Goal: Task Accomplishment & Management: Manage account settings

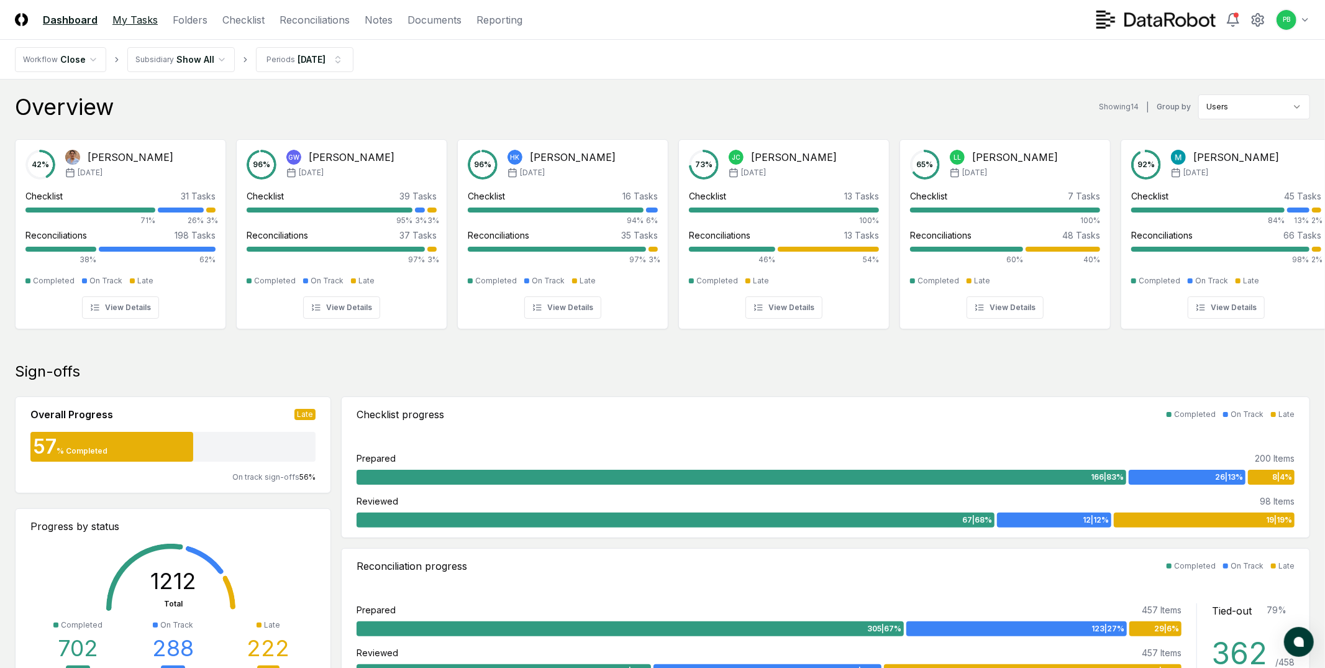
click at [131, 22] on link "My Tasks" at bounding box center [134, 19] width 45 height 15
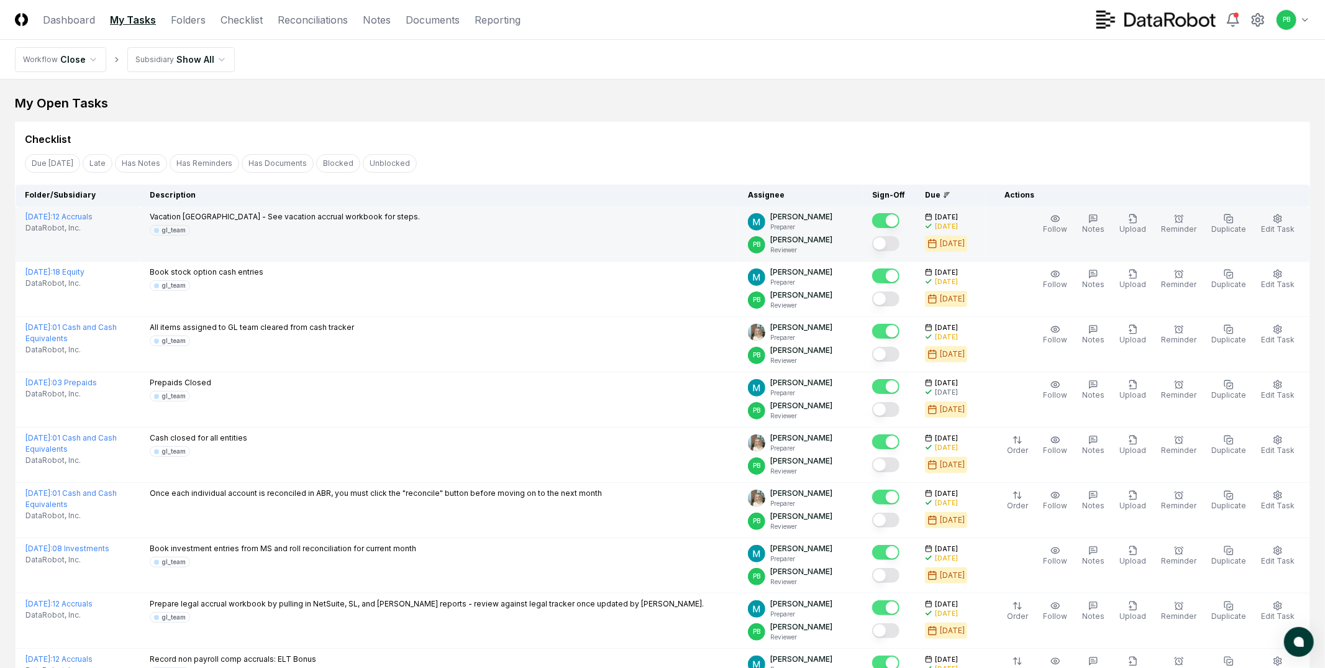
click at [896, 243] on button "Mark complete" at bounding box center [885, 243] width 27 height 15
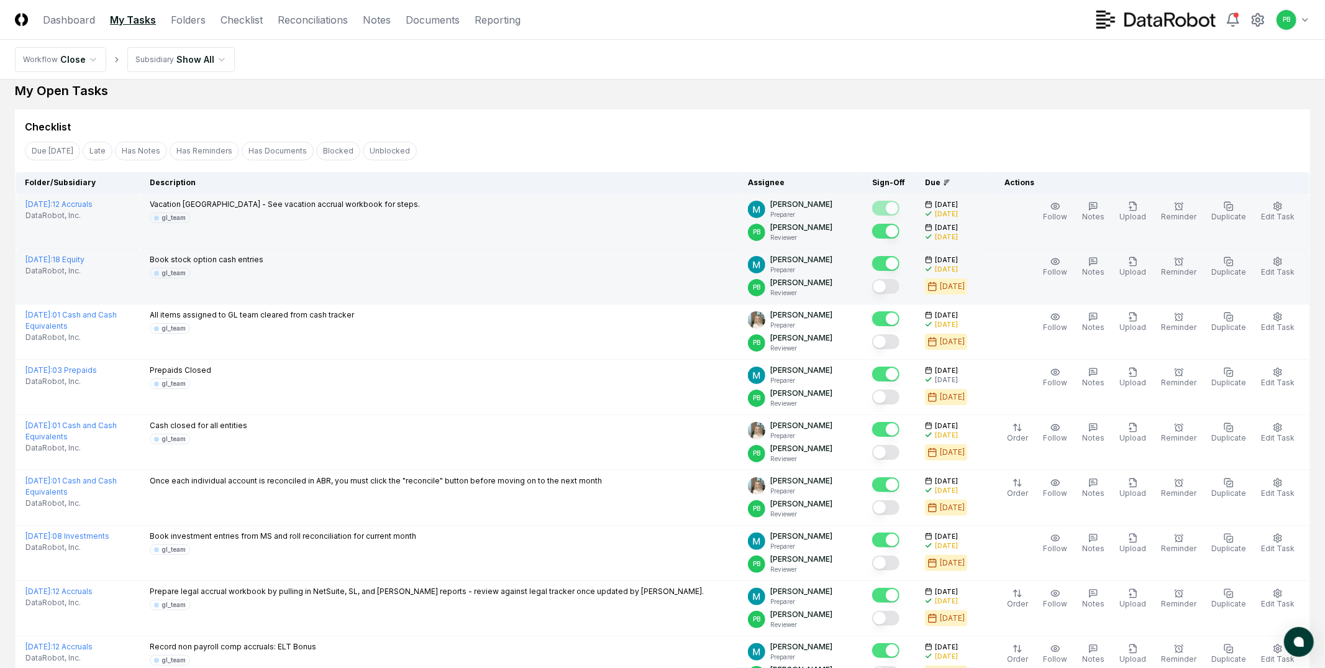
scroll to position [14, 0]
click at [900, 290] on button "Mark complete" at bounding box center [885, 284] width 27 height 15
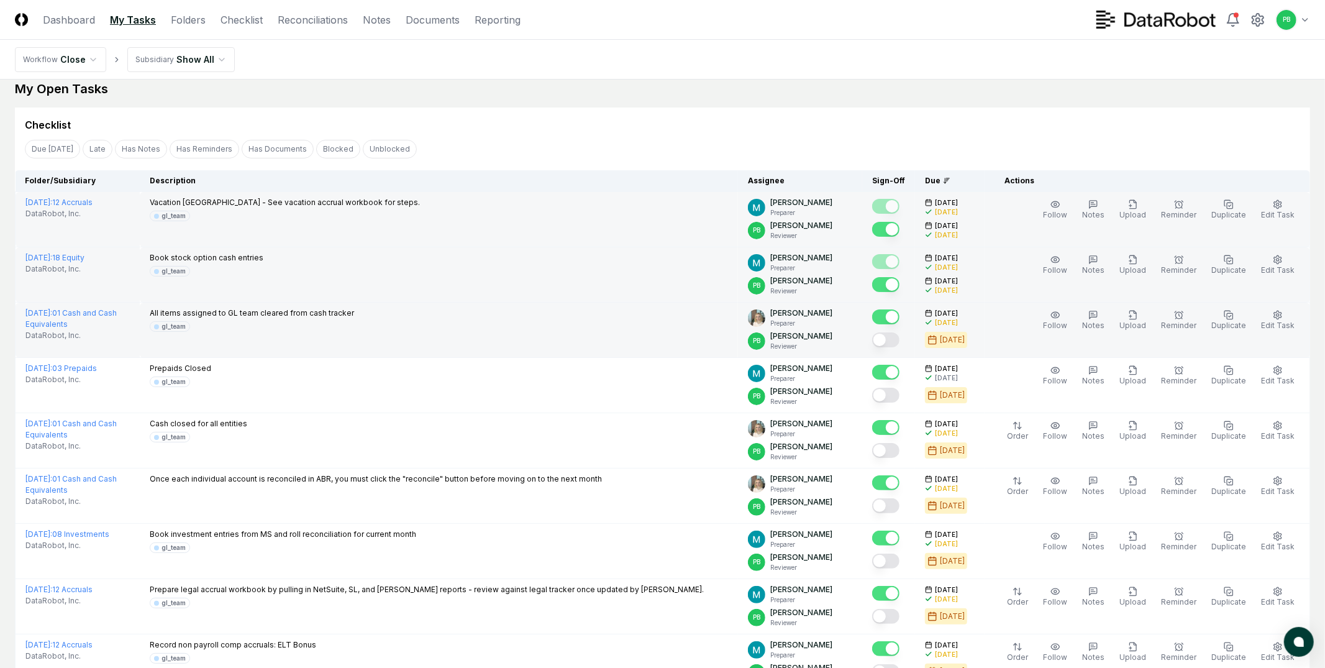
click at [900, 344] on button "Mark complete" at bounding box center [885, 339] width 27 height 15
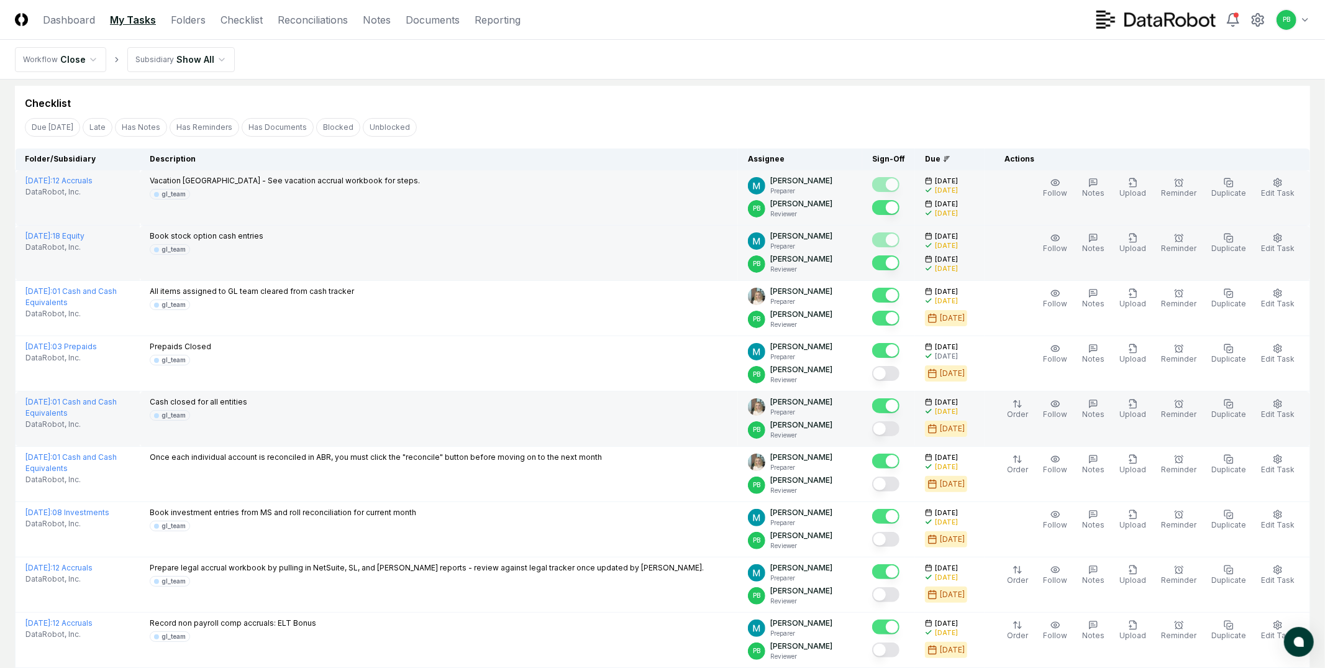
scroll to position [39, 0]
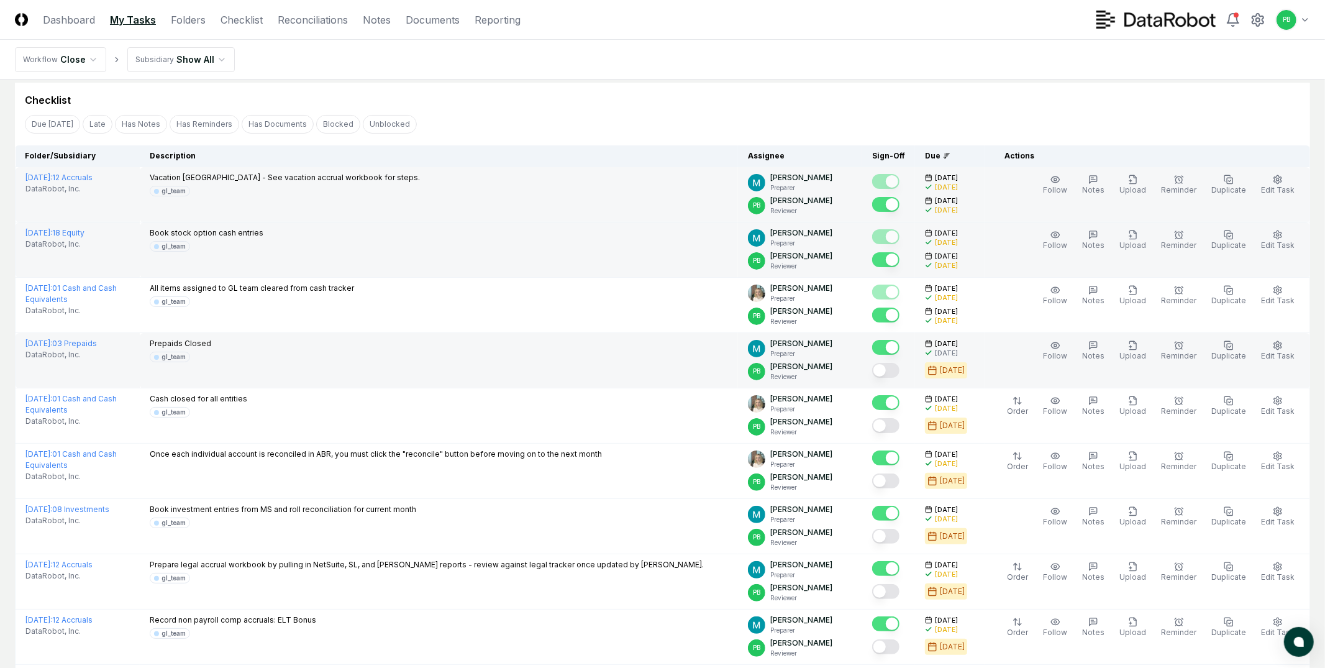
click at [900, 370] on button "Mark complete" at bounding box center [885, 370] width 27 height 15
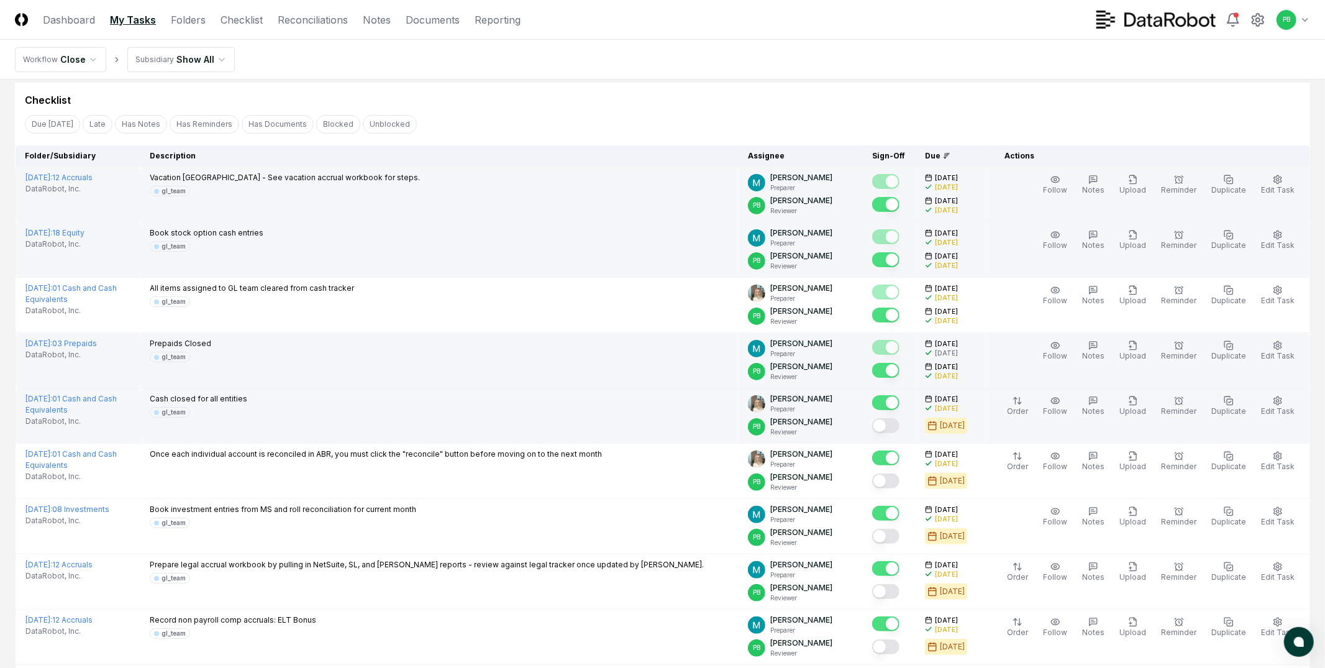
click at [900, 425] on button "Mark complete" at bounding box center [885, 425] width 27 height 15
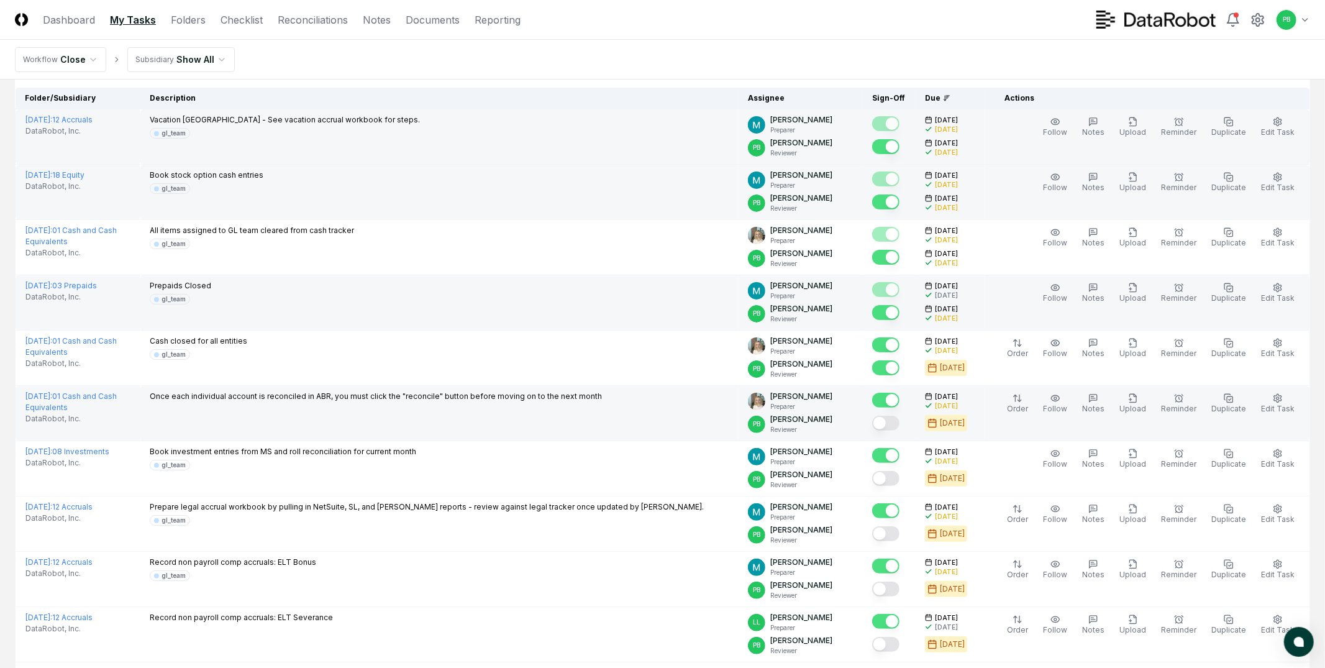
scroll to position [98, 0]
click at [900, 425] on button "Mark complete" at bounding box center [885, 422] width 27 height 15
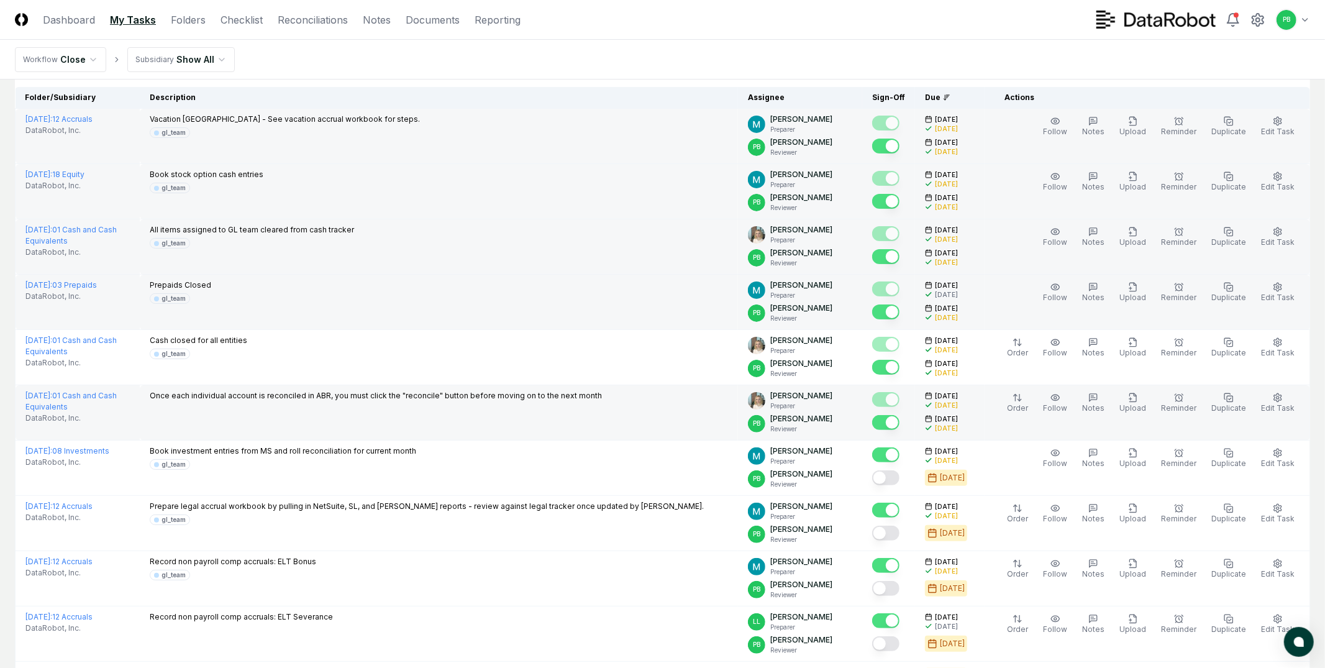
scroll to position [197, 0]
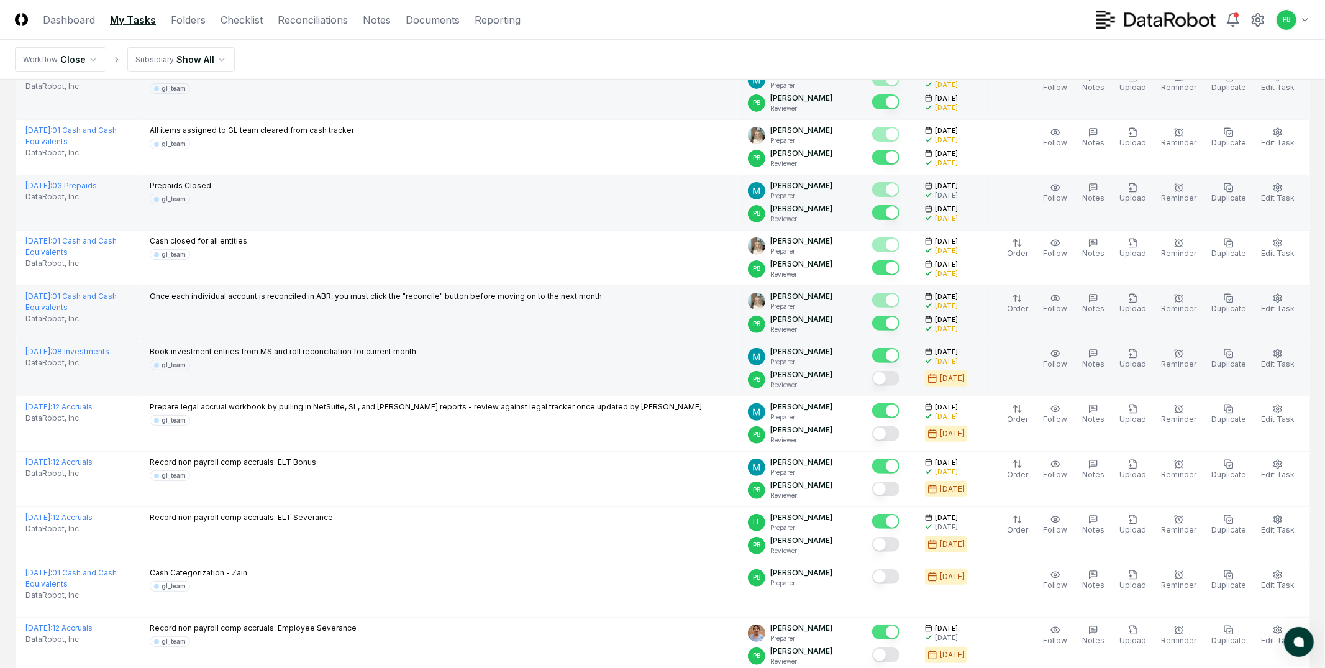
click at [898, 378] on button "Mark complete" at bounding box center [885, 378] width 27 height 15
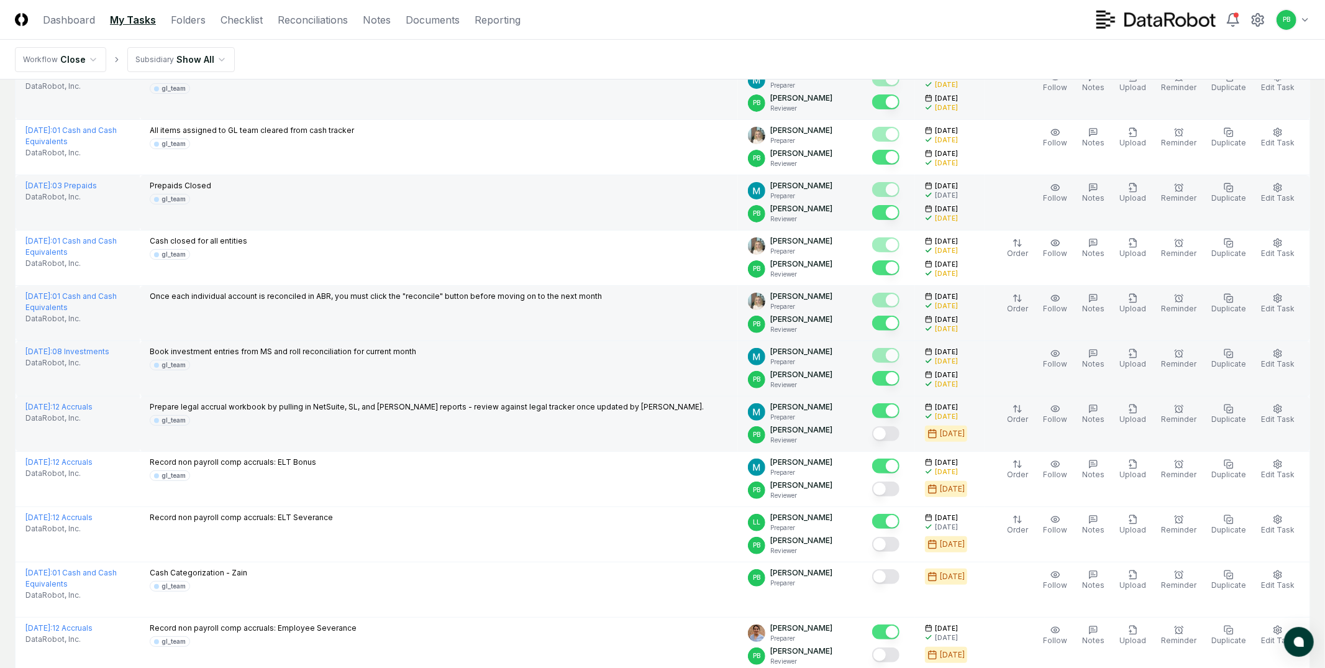
scroll to position [221, 0]
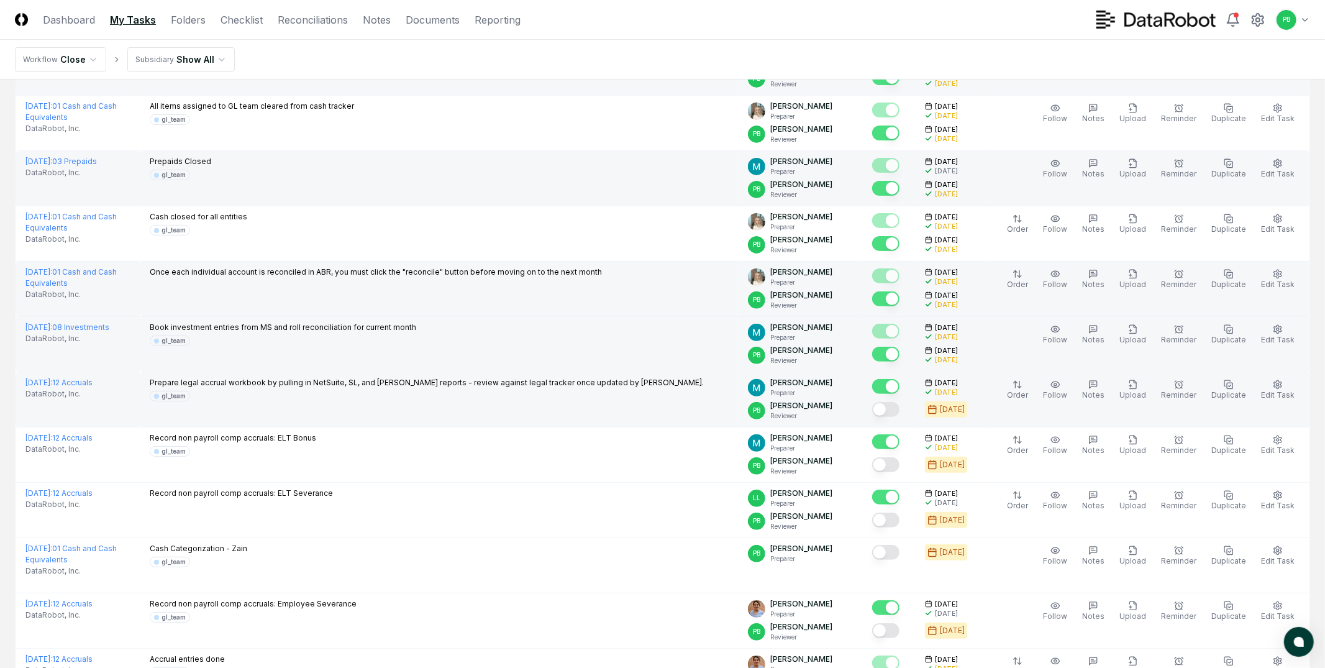
click at [894, 414] on button "Mark complete" at bounding box center [885, 409] width 27 height 15
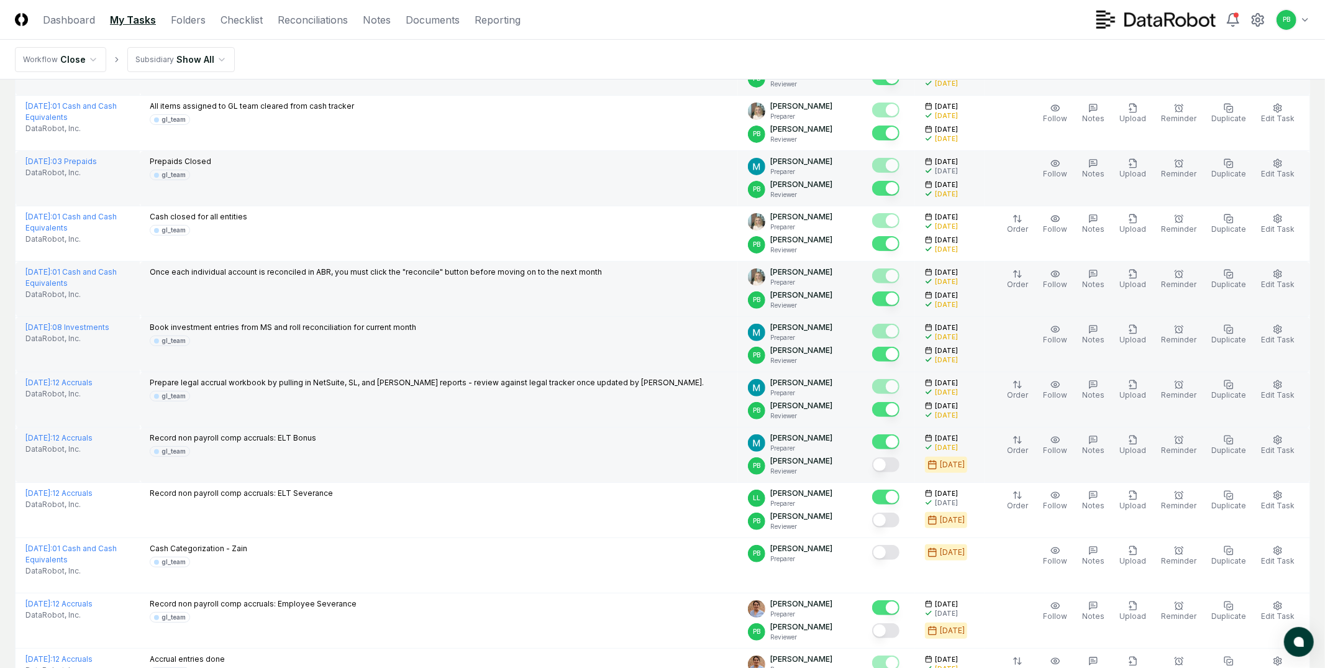
click at [898, 464] on button "Mark complete" at bounding box center [885, 464] width 27 height 15
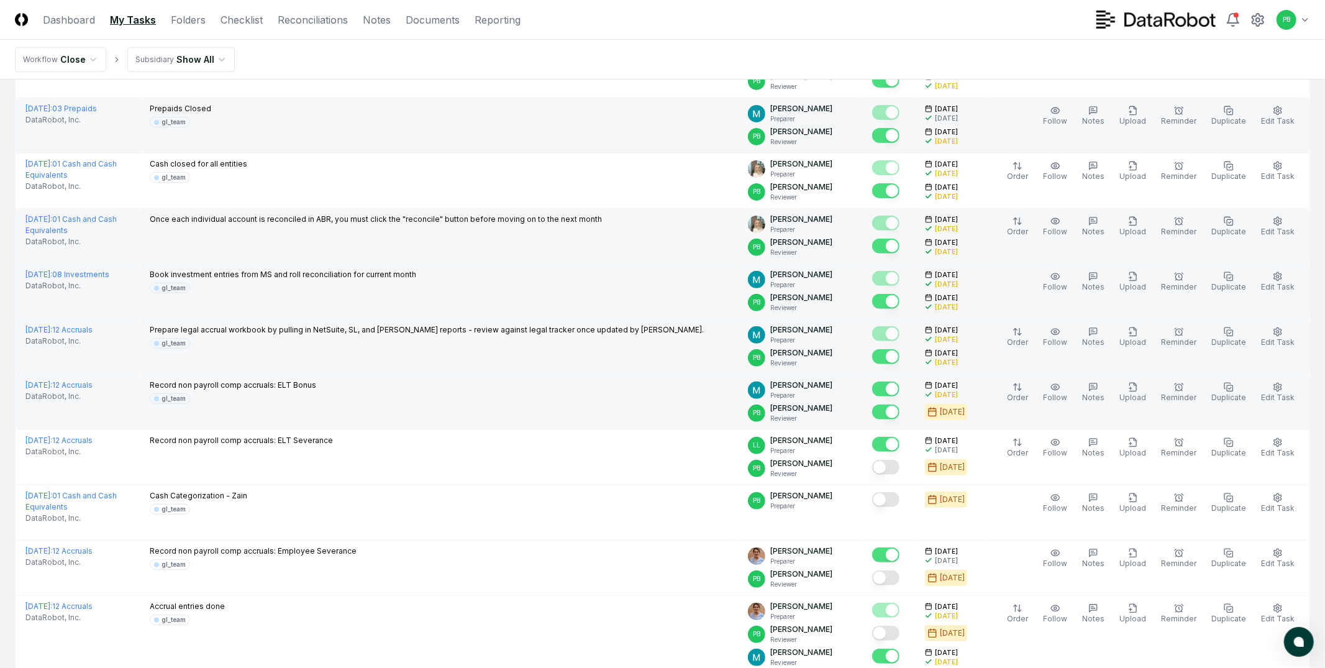
scroll to position [275, 0]
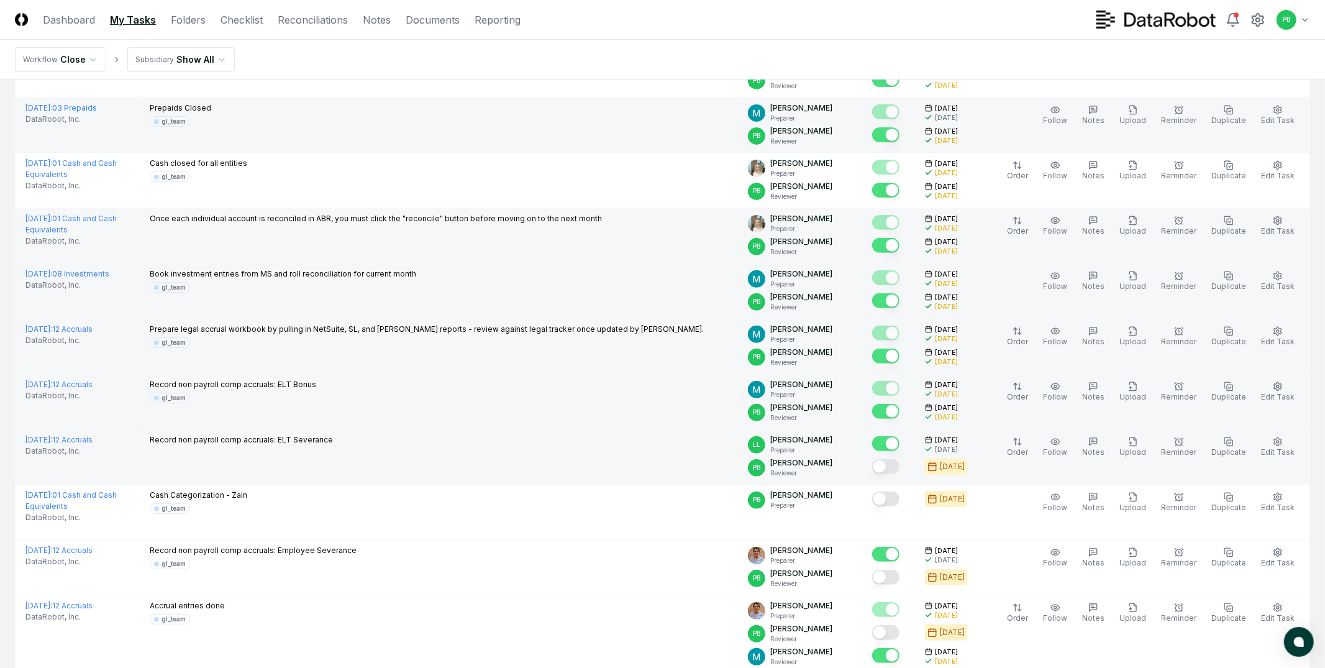
click at [898, 471] on button "Mark complete" at bounding box center [885, 466] width 27 height 15
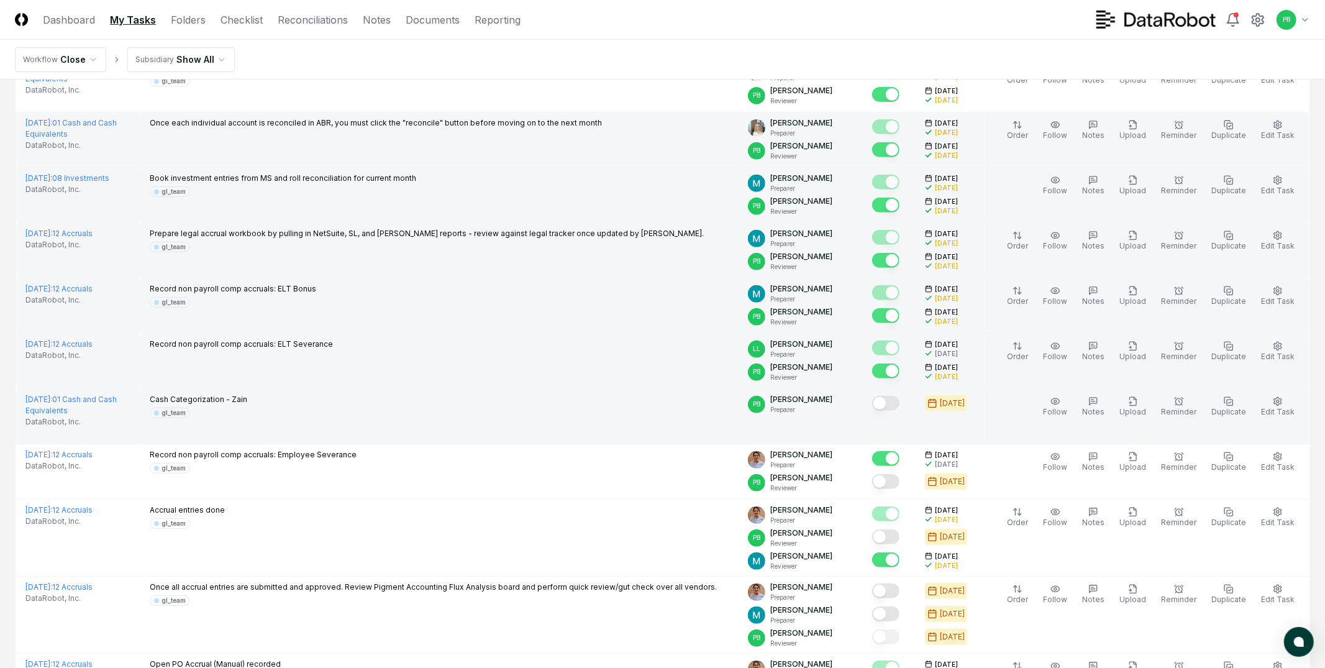
scroll to position [373, 0]
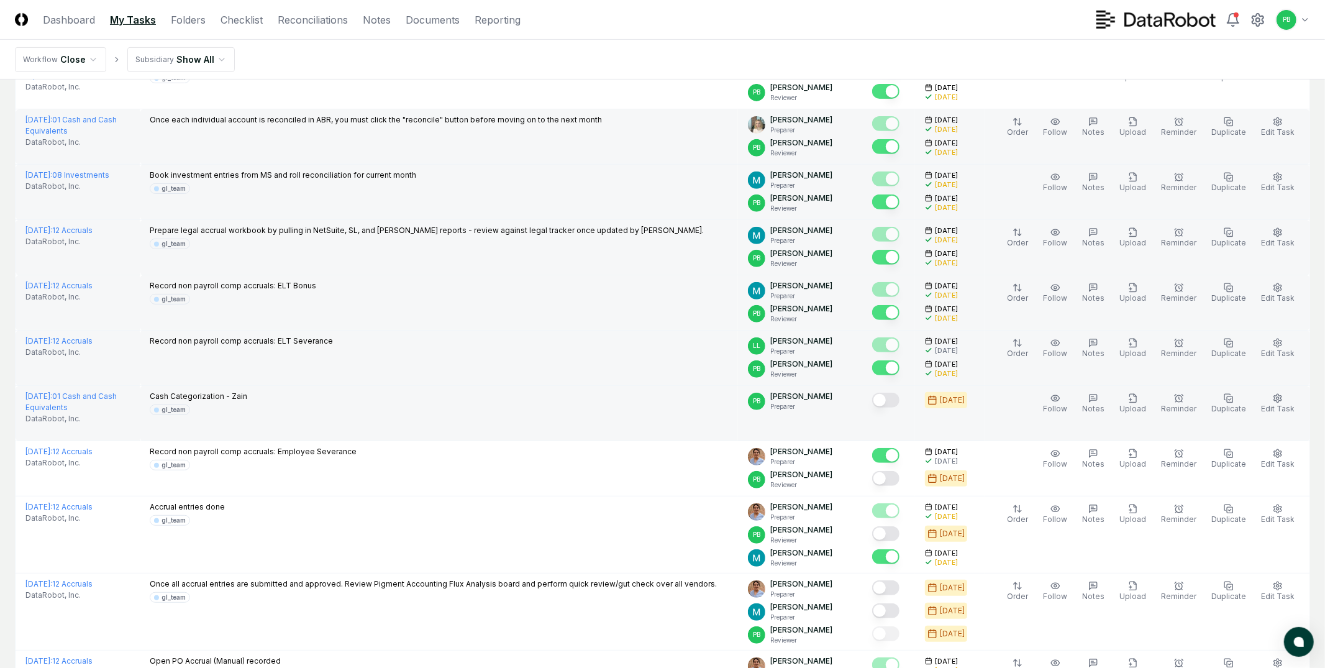
click at [901, 410] on div at bounding box center [888, 401] width 33 height 21
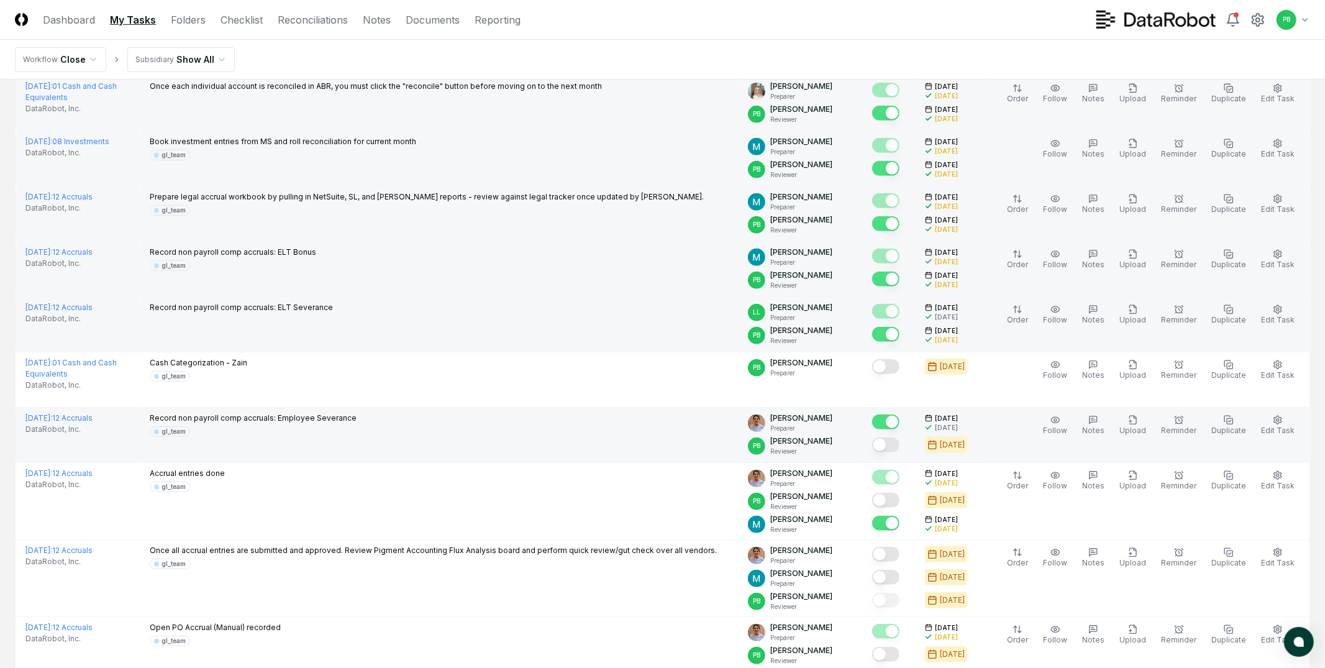
scroll to position [422, 0]
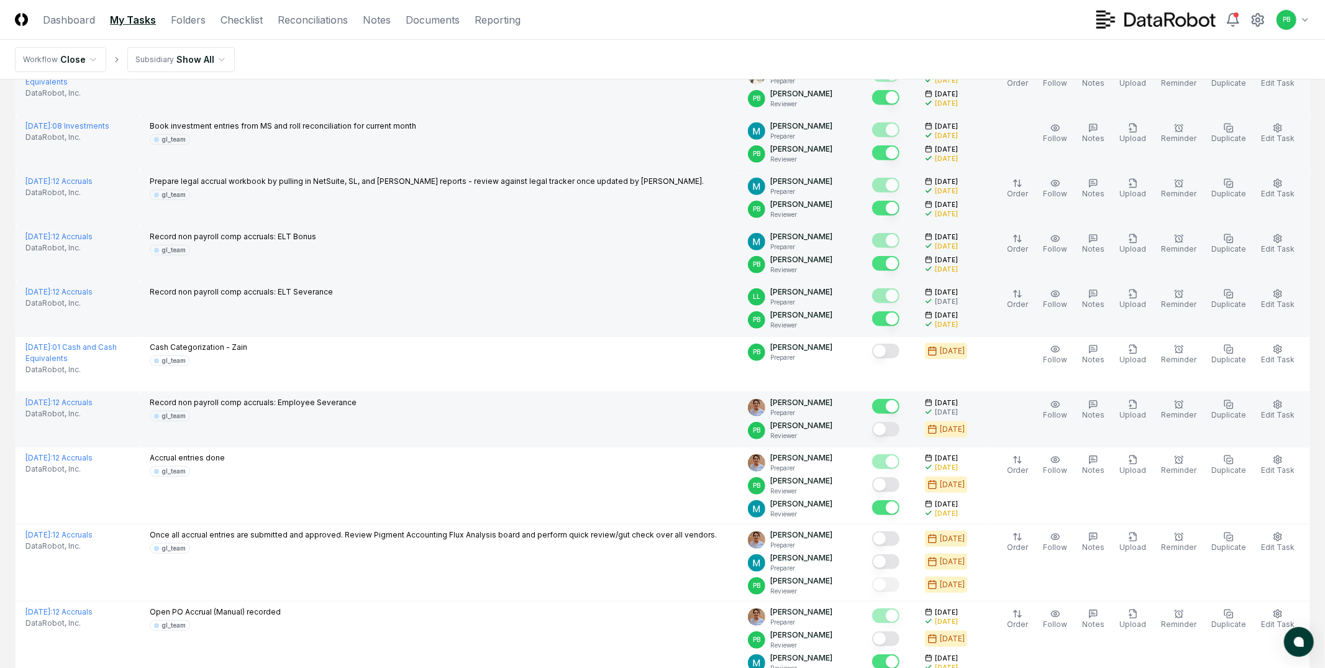
click at [900, 426] on button "Mark complete" at bounding box center [885, 429] width 27 height 15
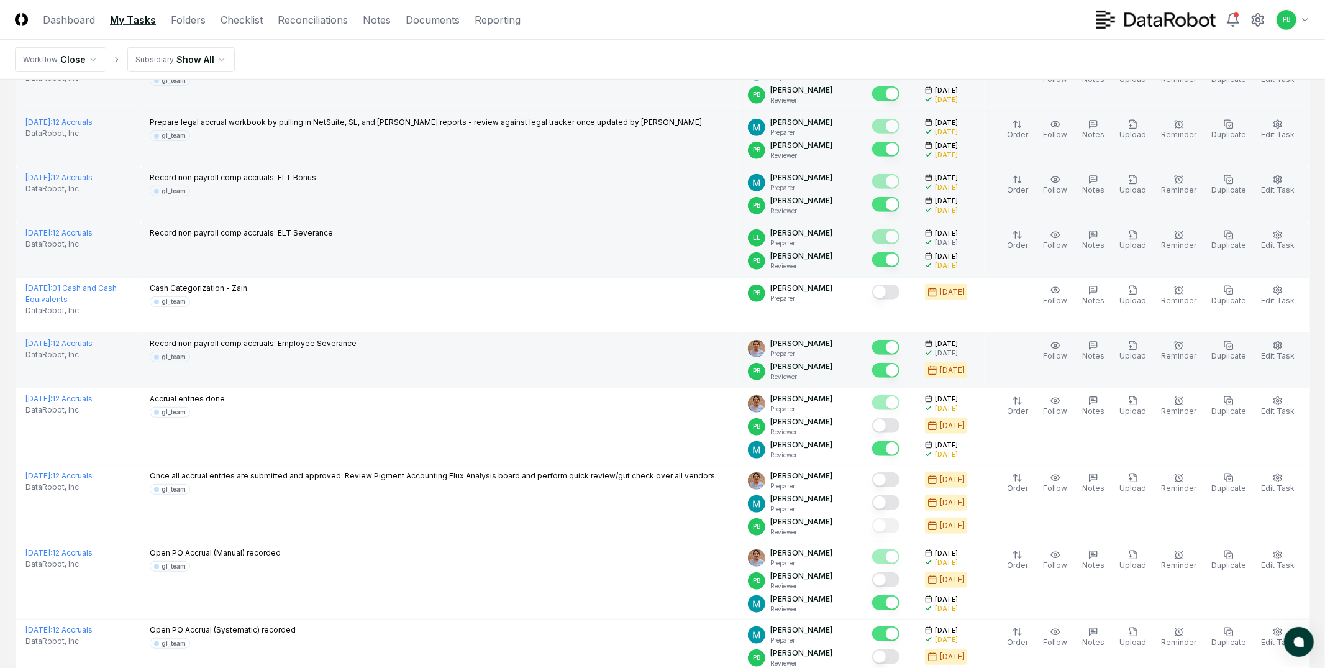
scroll to position [482, 0]
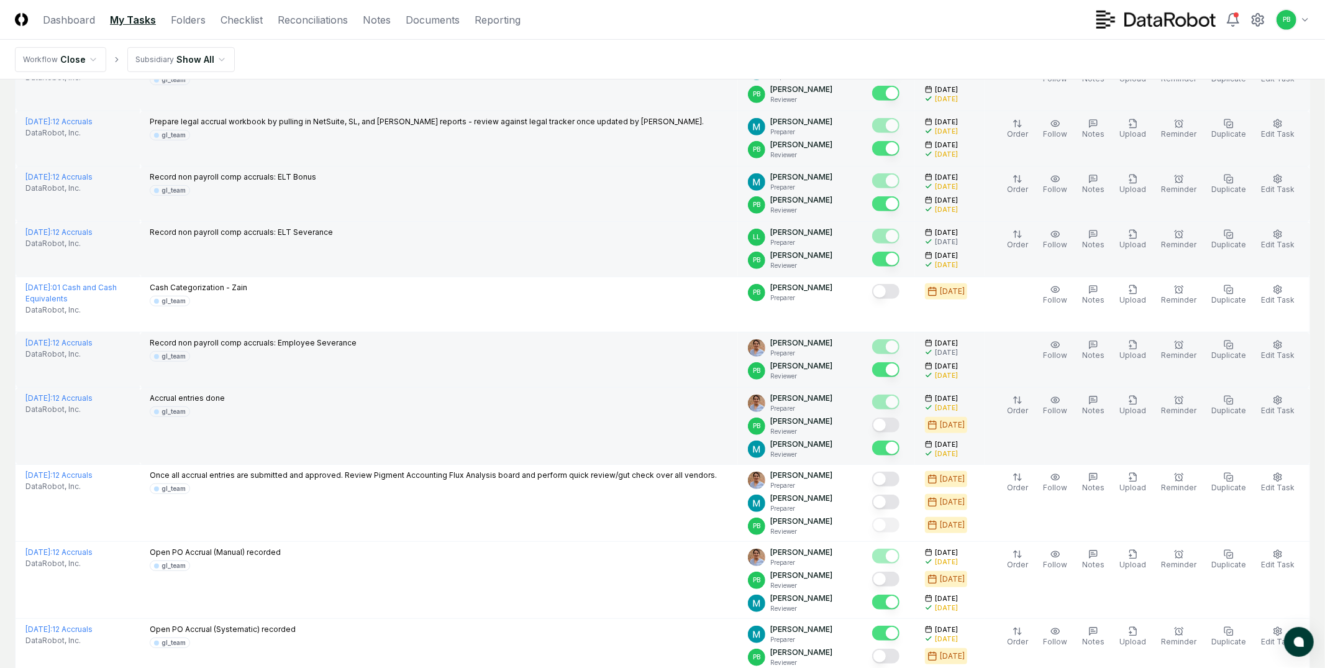
click at [900, 425] on button "Mark complete" at bounding box center [885, 424] width 27 height 15
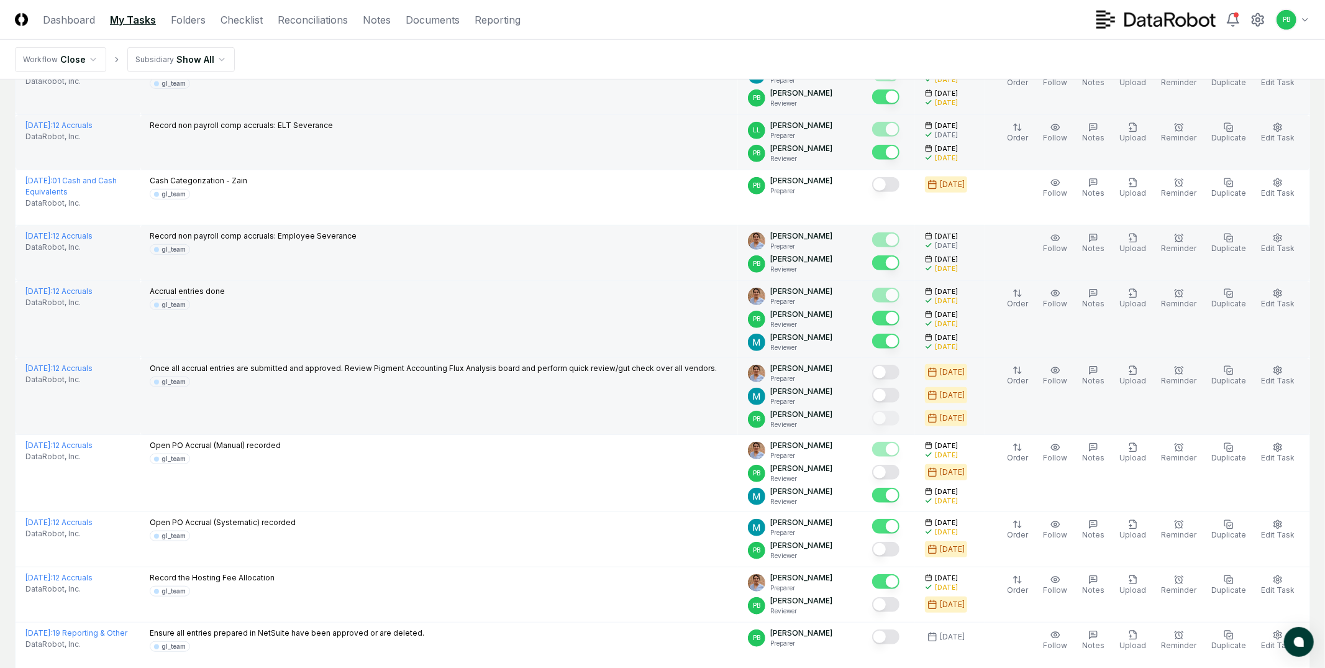
scroll to position [630, 0]
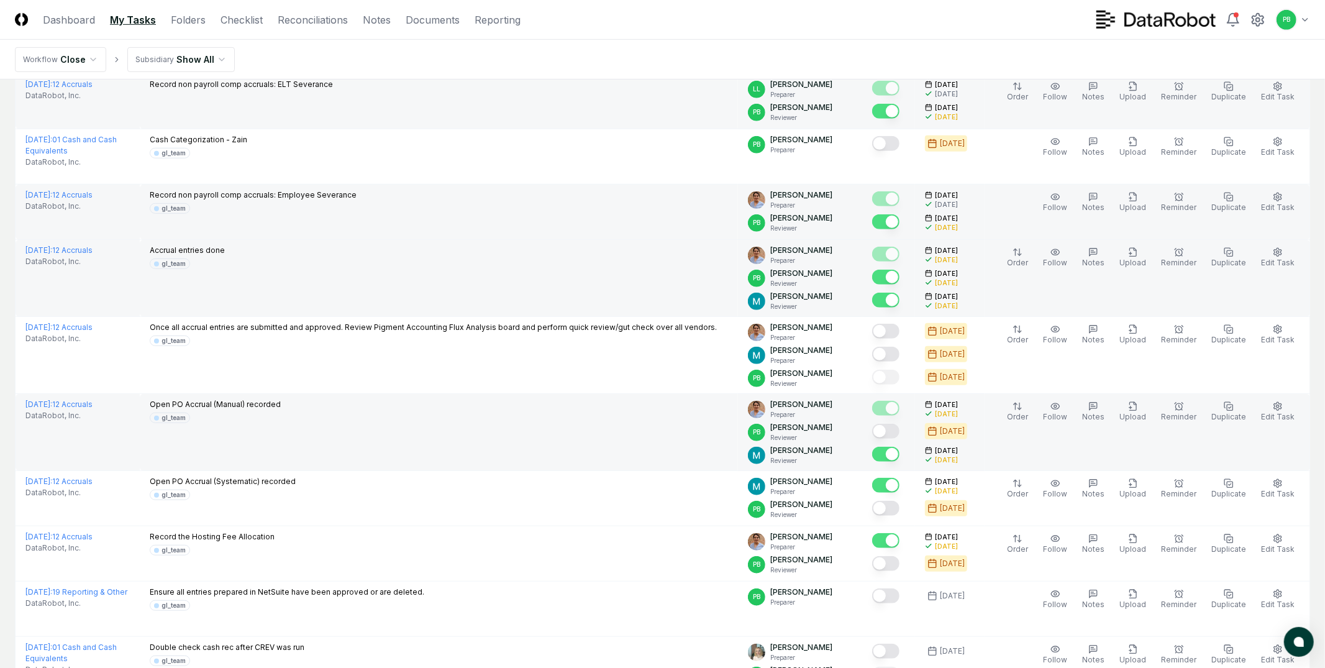
click at [900, 434] on button "Mark complete" at bounding box center [885, 431] width 27 height 15
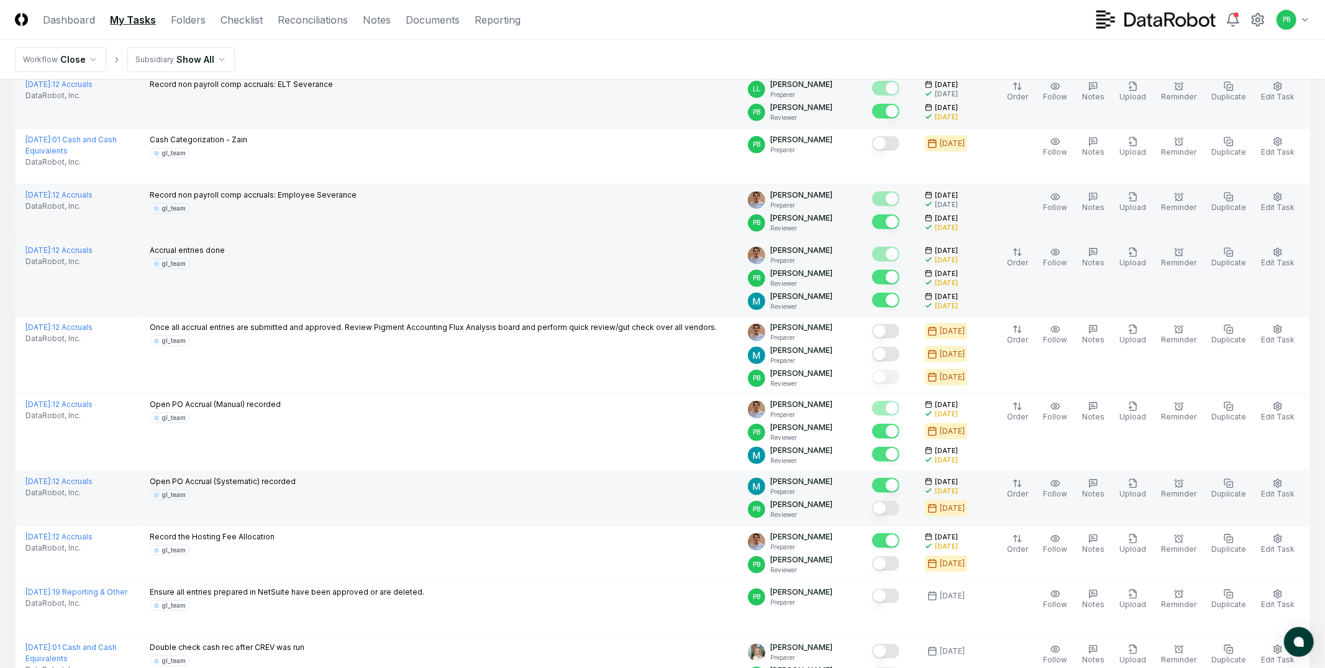
click at [900, 508] on button "Mark complete" at bounding box center [885, 508] width 27 height 15
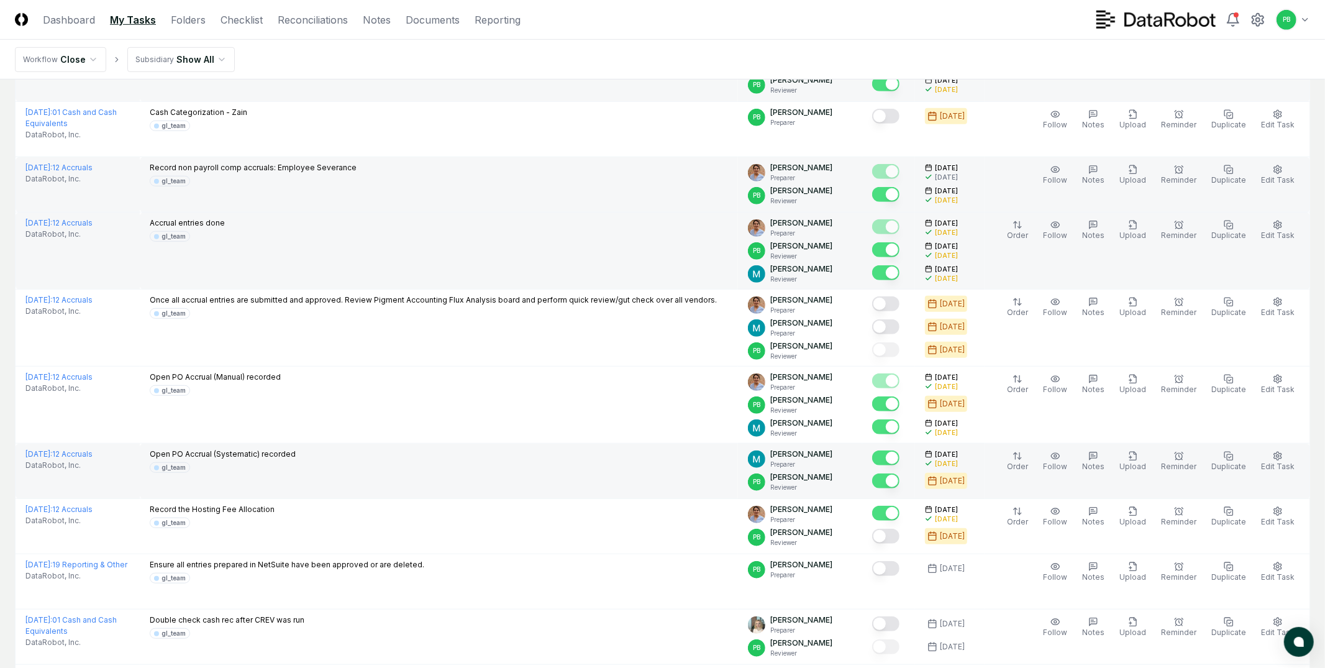
scroll to position [669, 0]
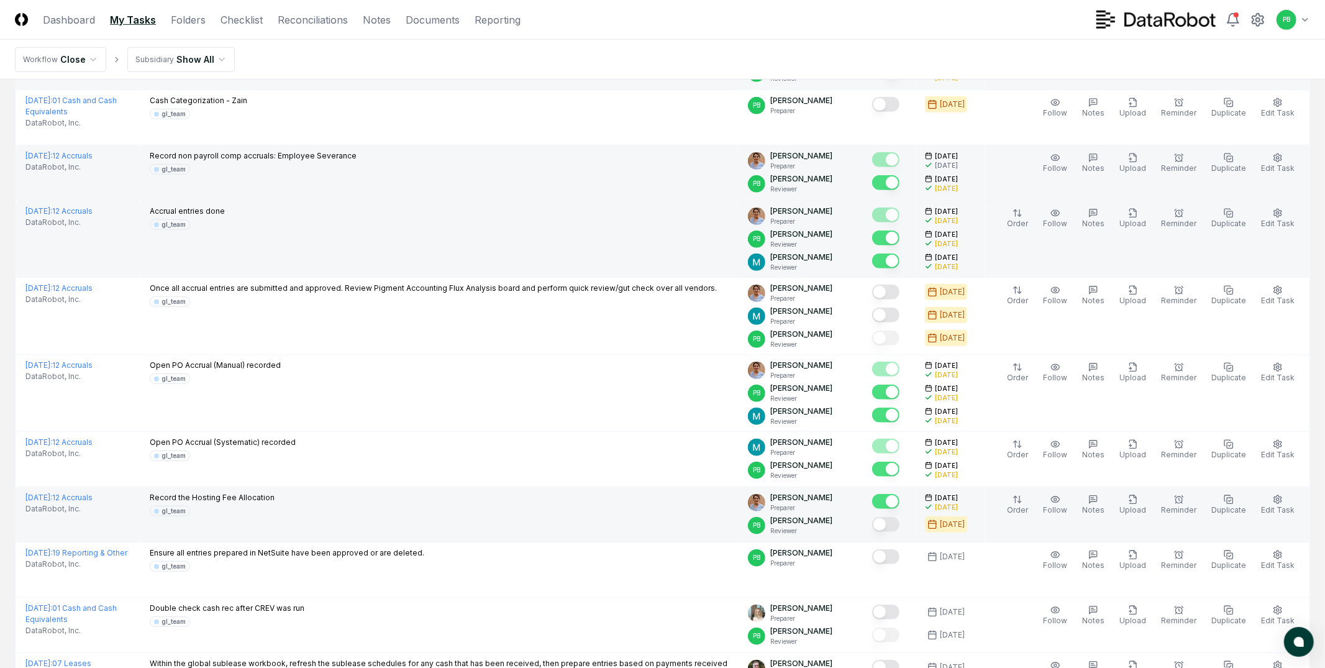
click at [900, 526] on button "Mark complete" at bounding box center [885, 524] width 27 height 15
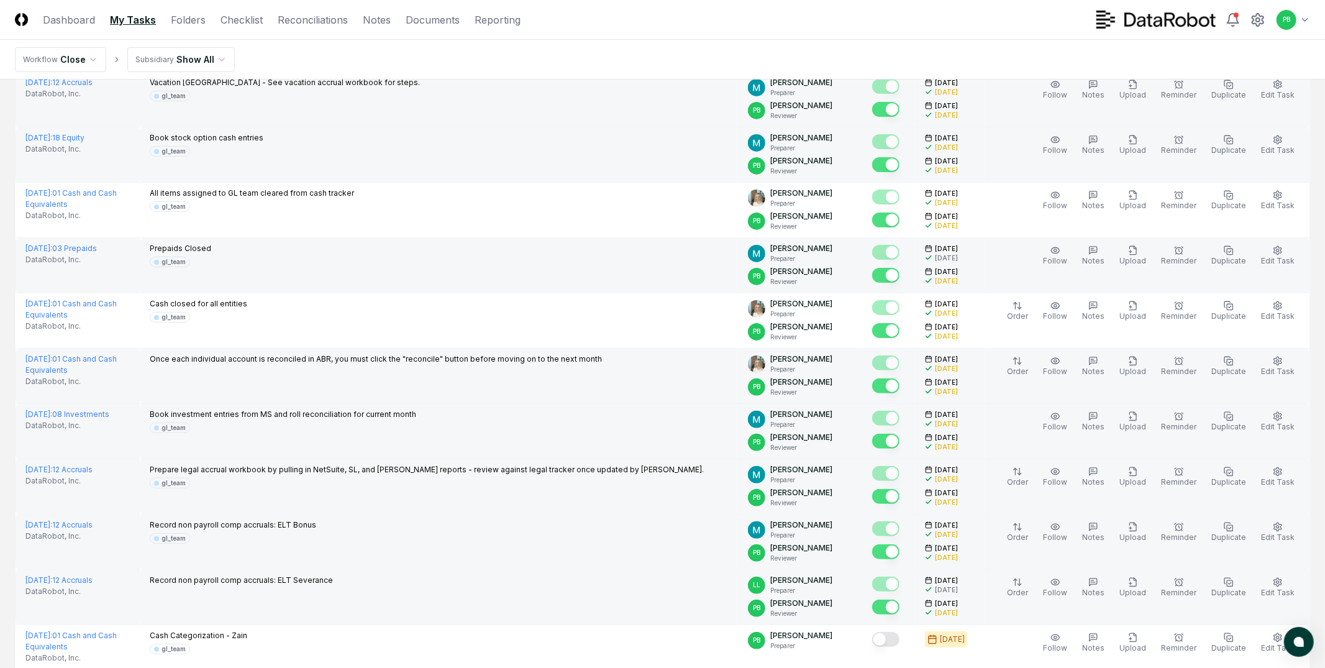
scroll to position [0, 0]
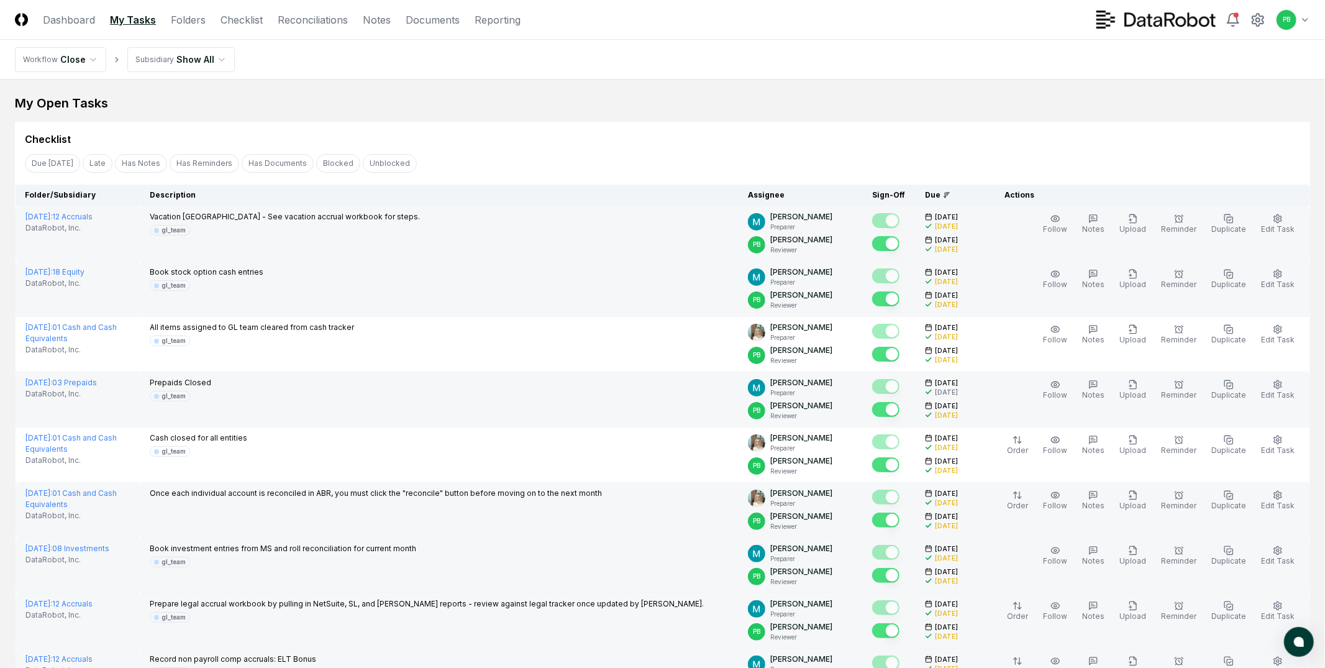
click at [144, 19] on link "My Tasks" at bounding box center [133, 19] width 46 height 15
click at [317, 22] on link "Reconciliations" at bounding box center [313, 19] width 70 height 15
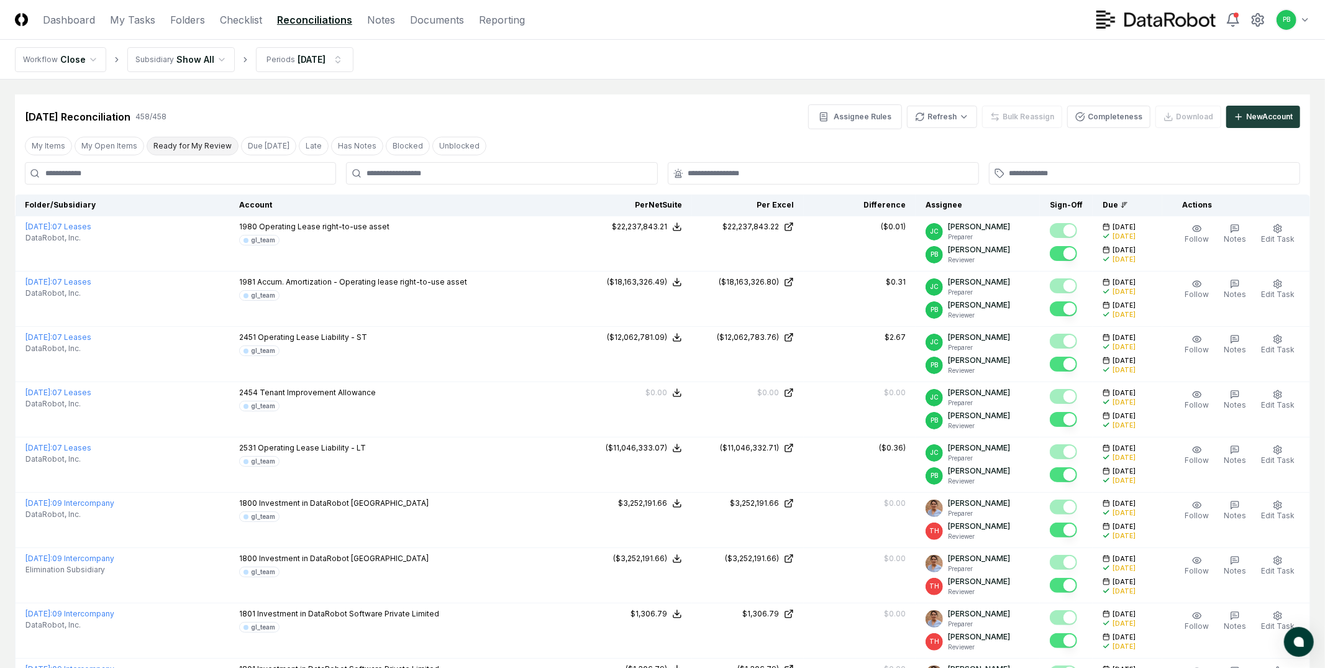
click at [173, 142] on button "Ready for My Review" at bounding box center [193, 146] width 92 height 19
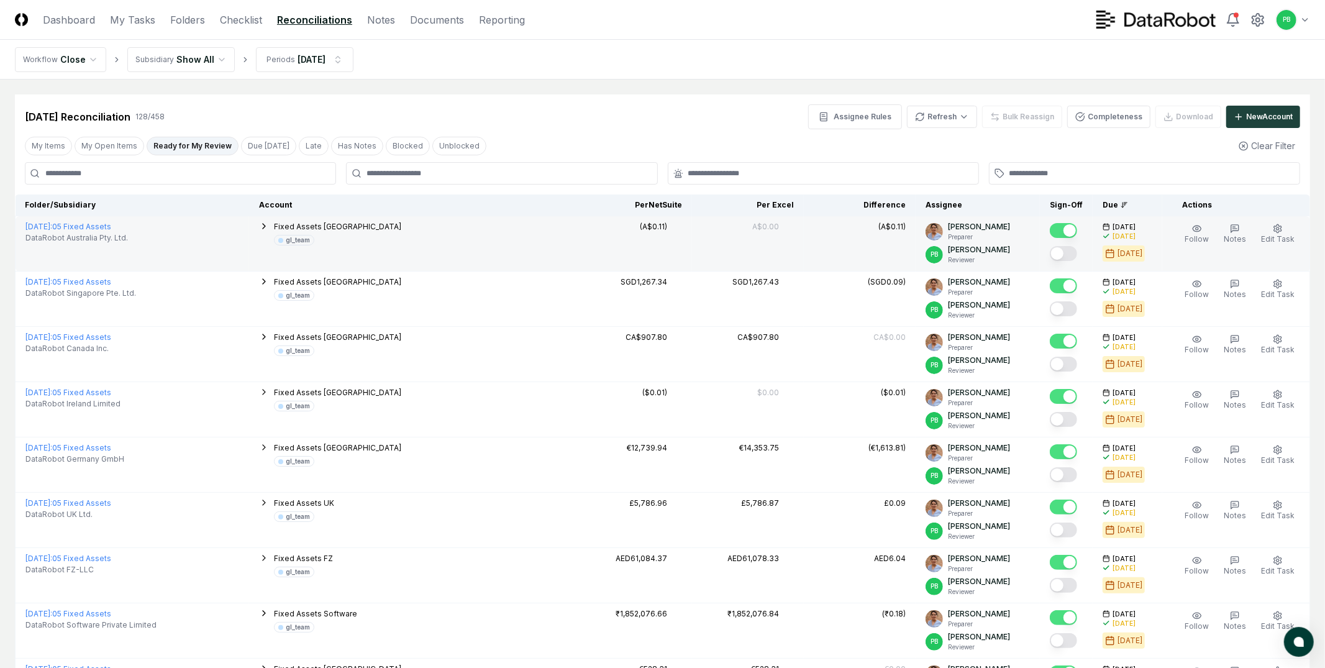
click at [1075, 255] on button "Mark complete" at bounding box center [1063, 253] width 27 height 15
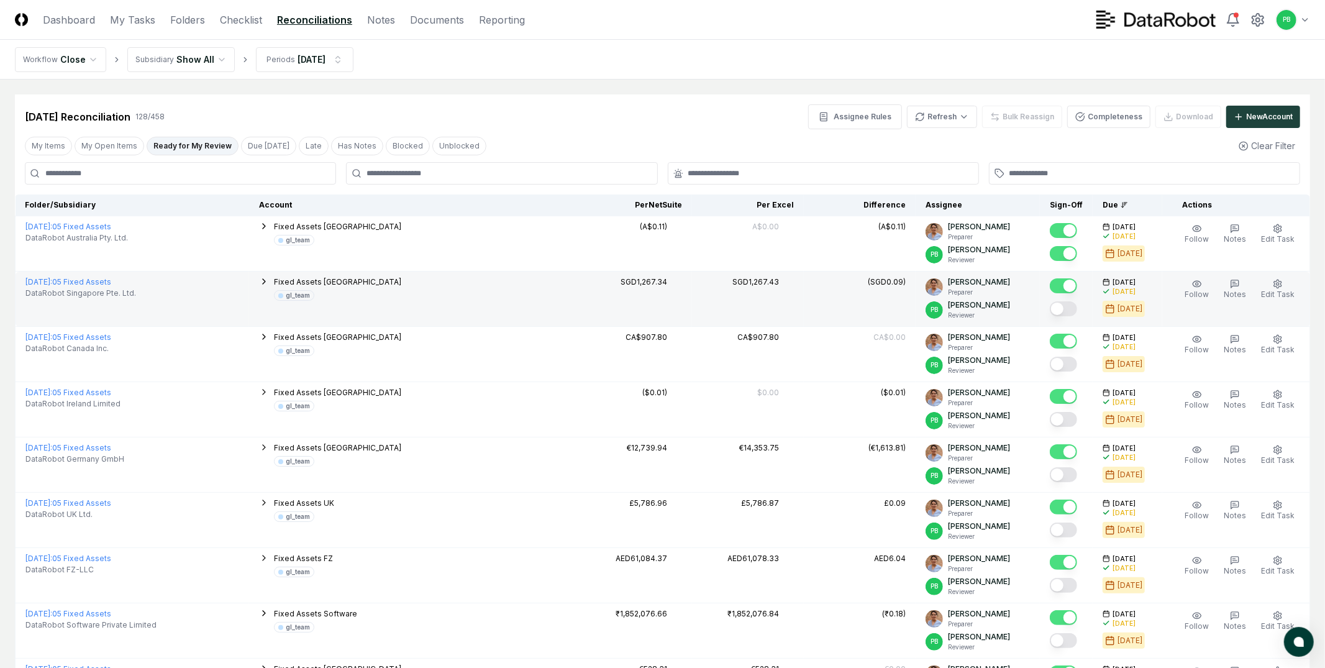
click at [1074, 307] on button "Mark complete" at bounding box center [1063, 308] width 27 height 15
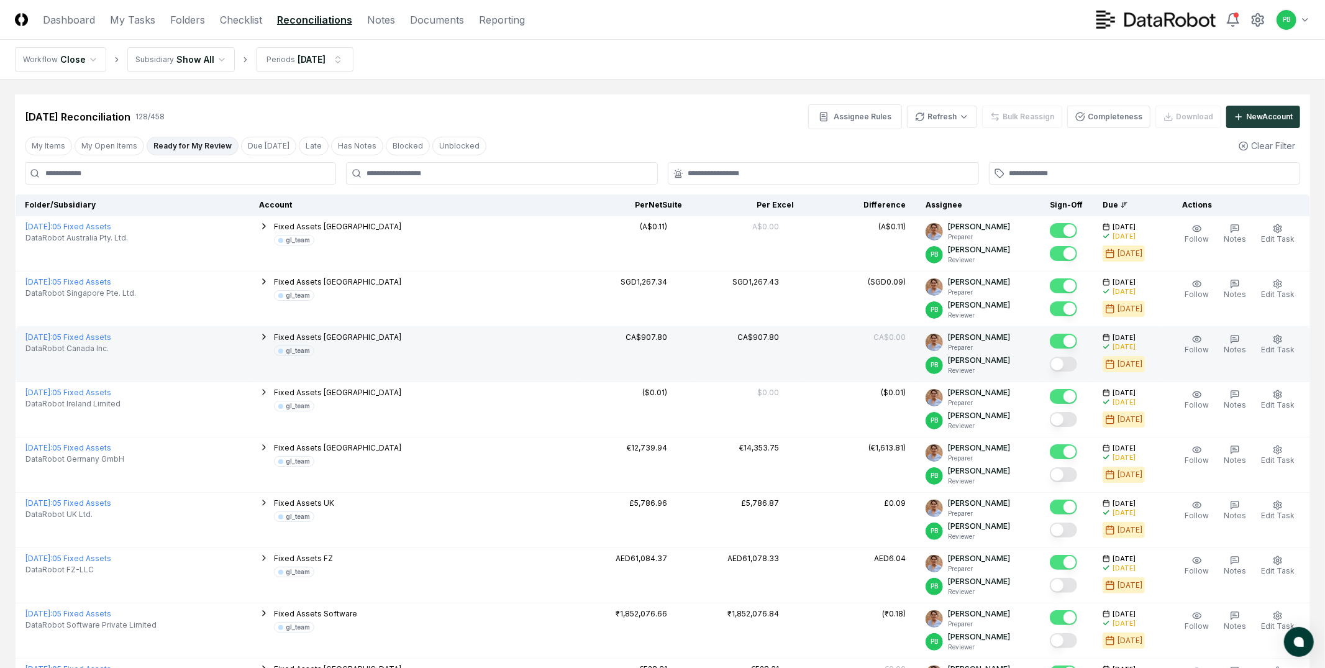
click at [1074, 367] on button "Mark complete" at bounding box center [1063, 364] width 27 height 15
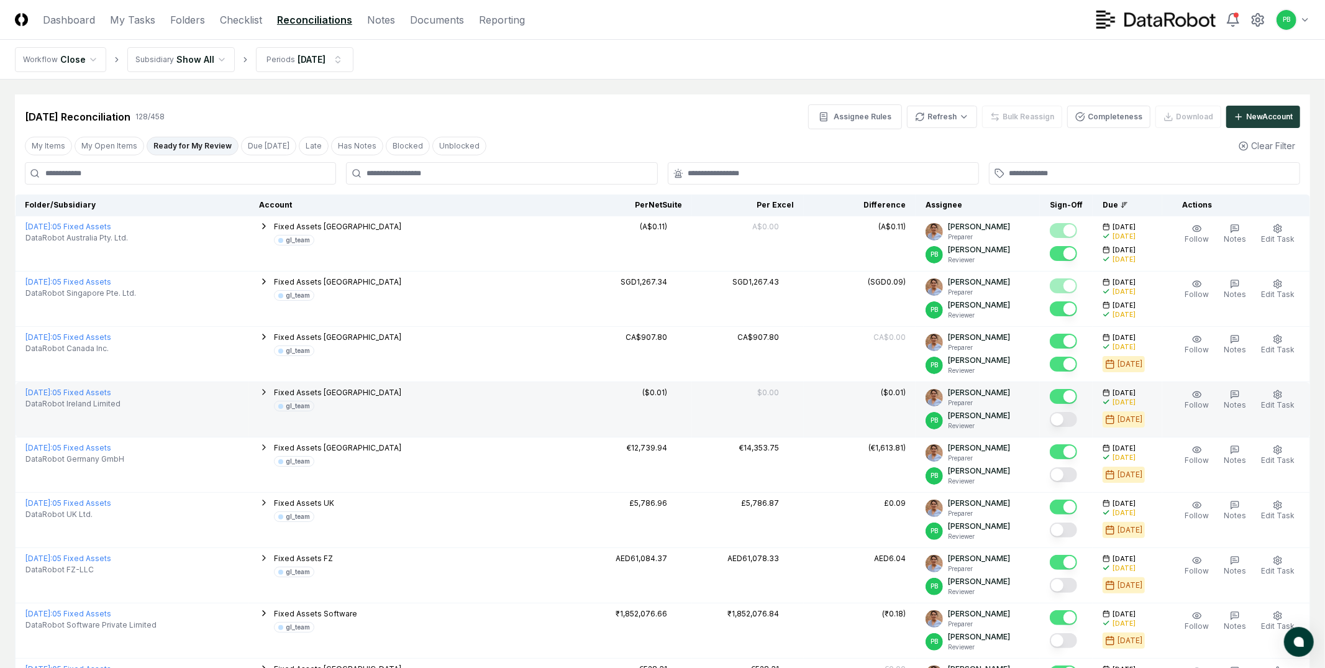
click at [1076, 416] on button "Mark complete" at bounding box center [1063, 419] width 27 height 15
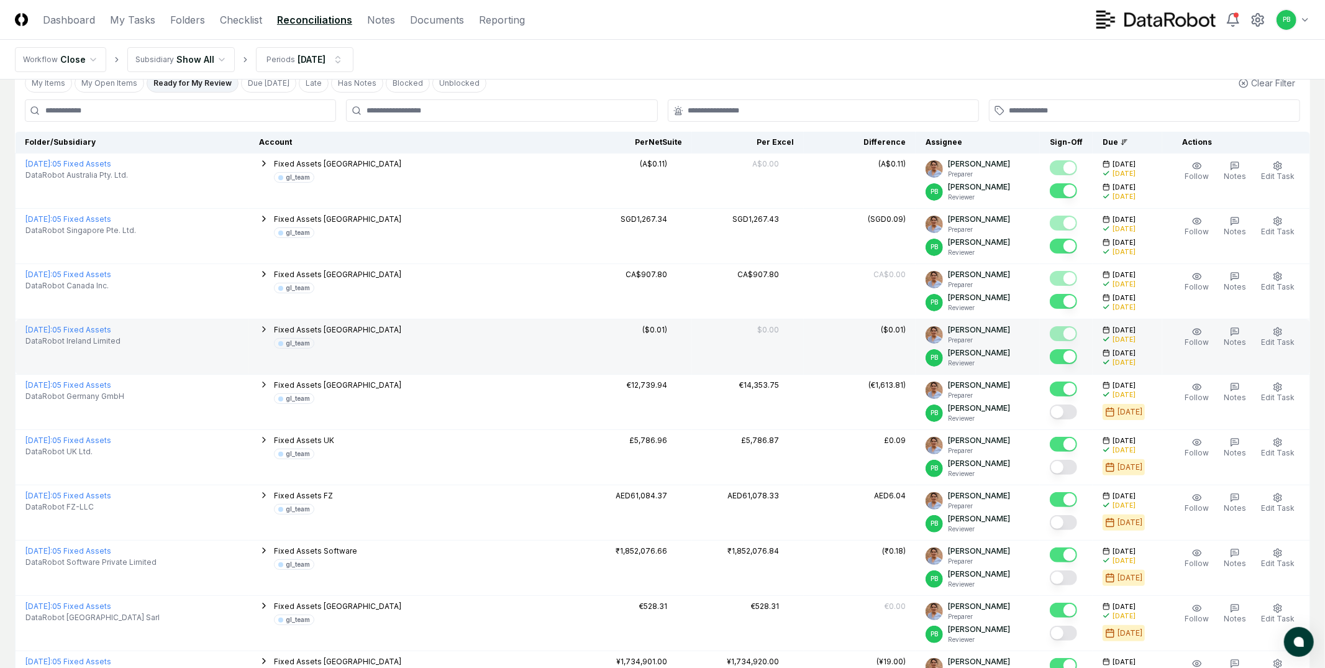
scroll to position [64, 0]
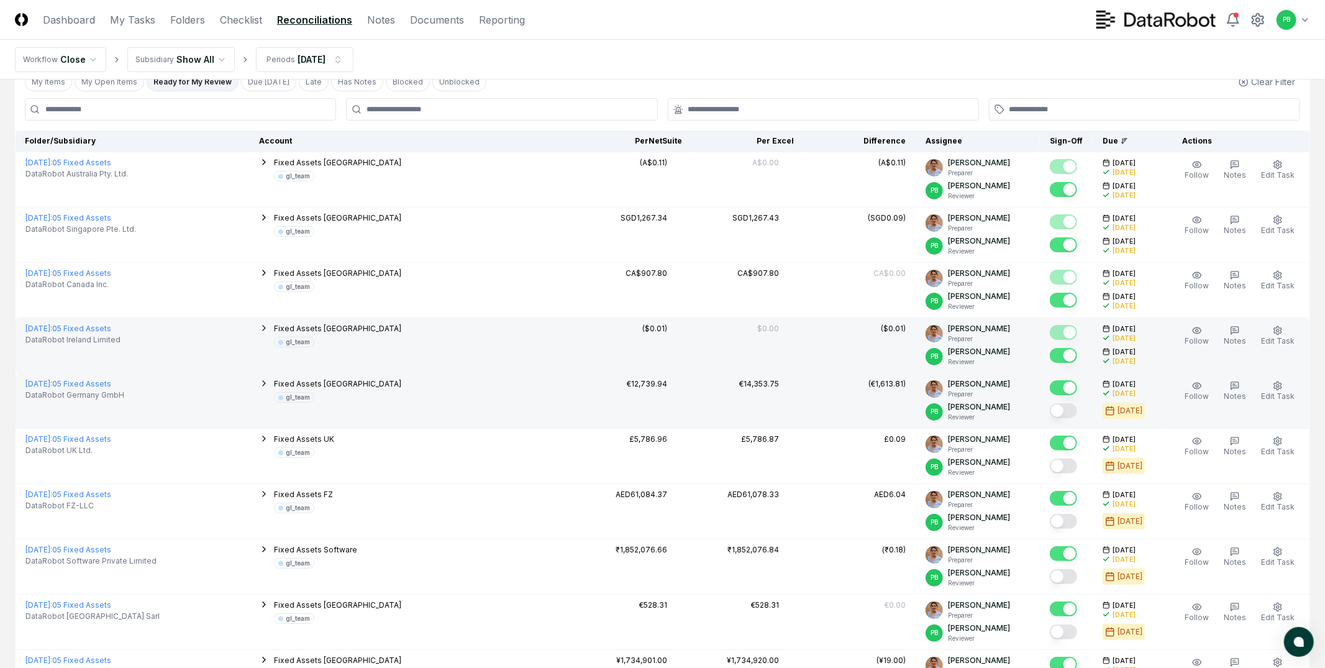
click at [1069, 406] on button "Mark complete" at bounding box center [1063, 410] width 27 height 15
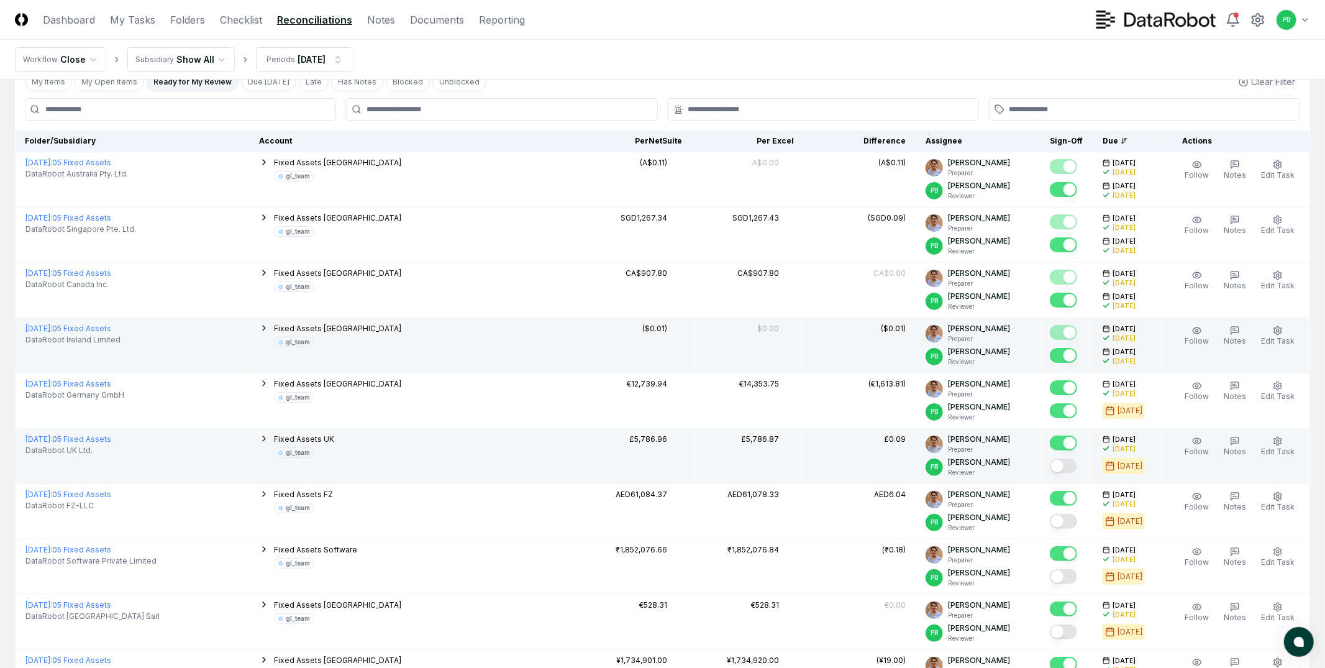
click at [1070, 472] on button "Mark complete" at bounding box center [1063, 465] width 27 height 15
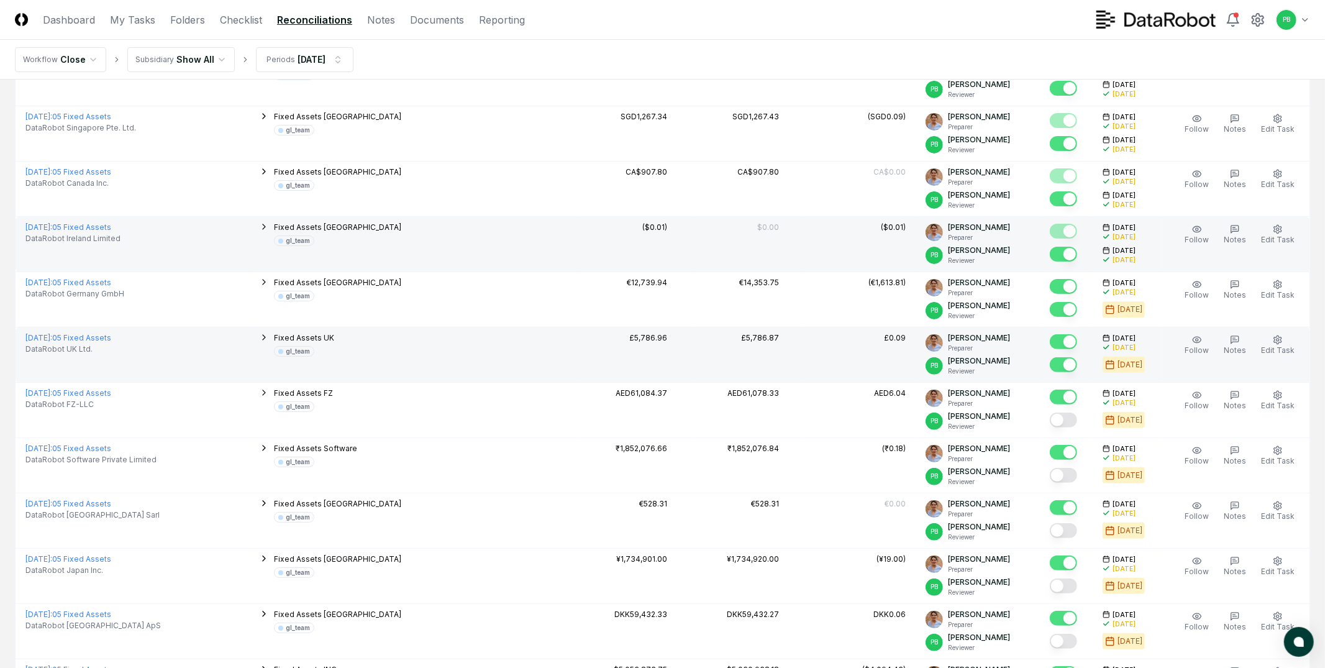
scroll to position [181, 0]
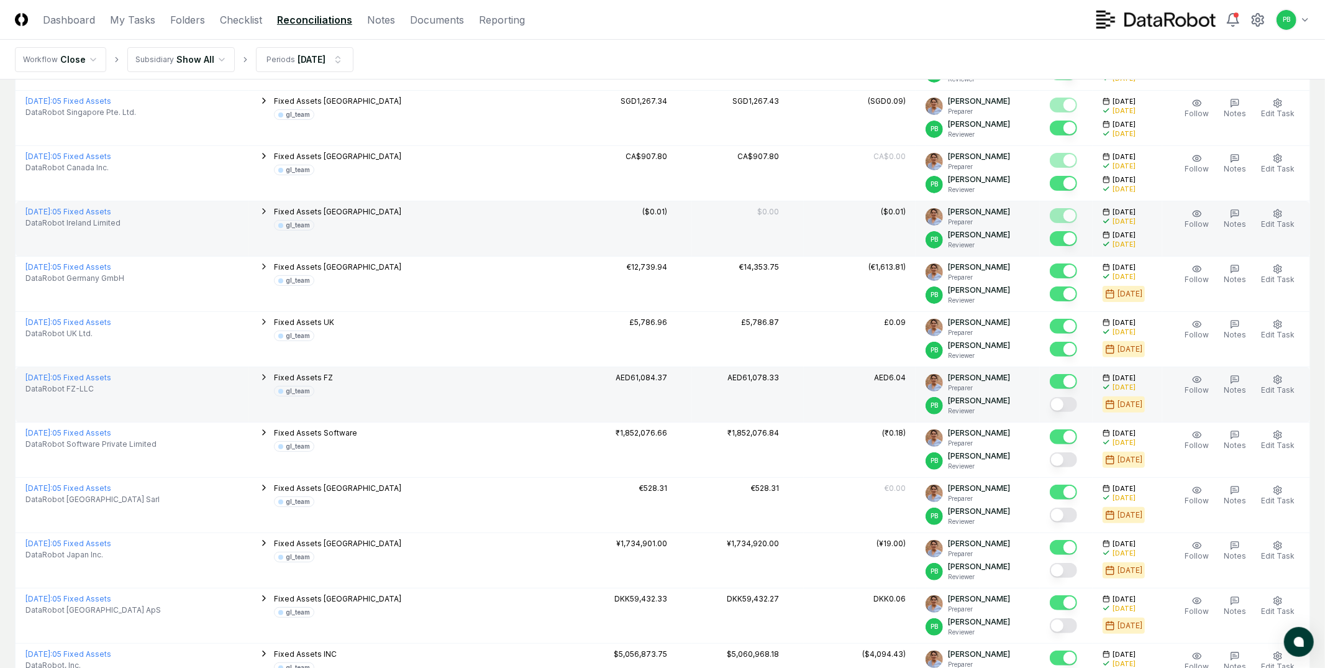
click at [1075, 415] on div at bounding box center [1066, 405] width 33 height 21
click at [1066, 407] on button "Mark complete" at bounding box center [1063, 404] width 27 height 15
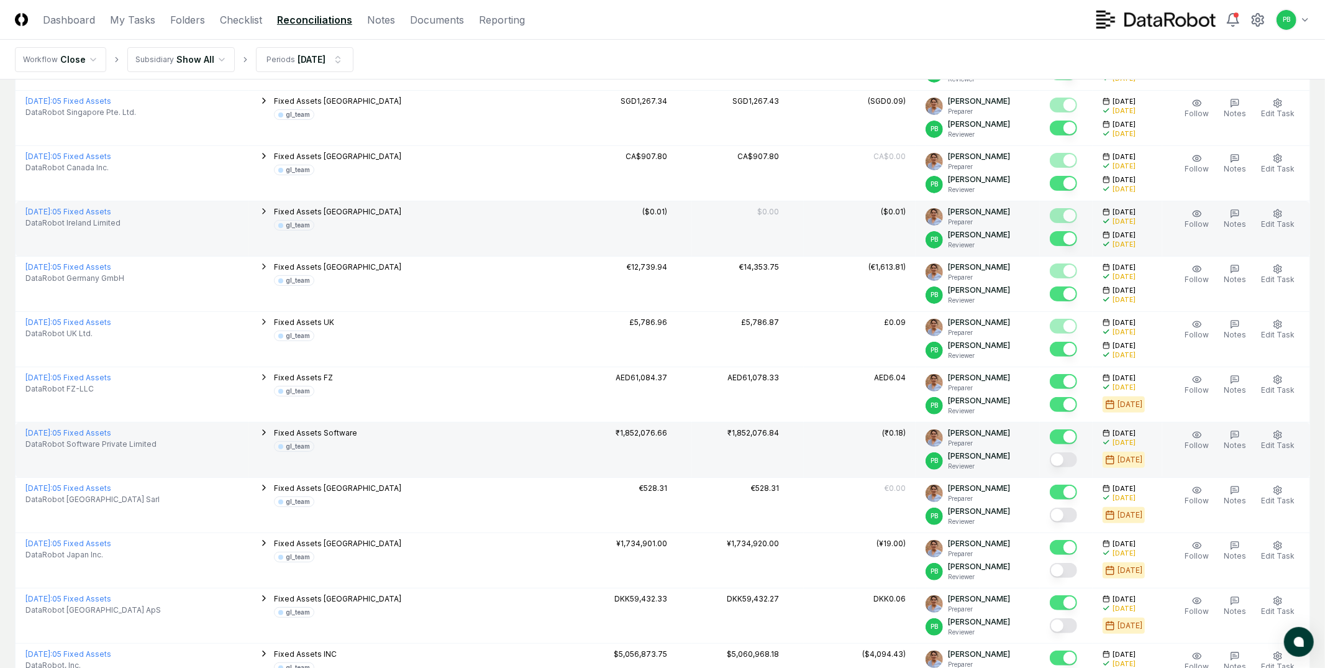
click at [1068, 456] on button "Mark complete" at bounding box center [1063, 459] width 27 height 15
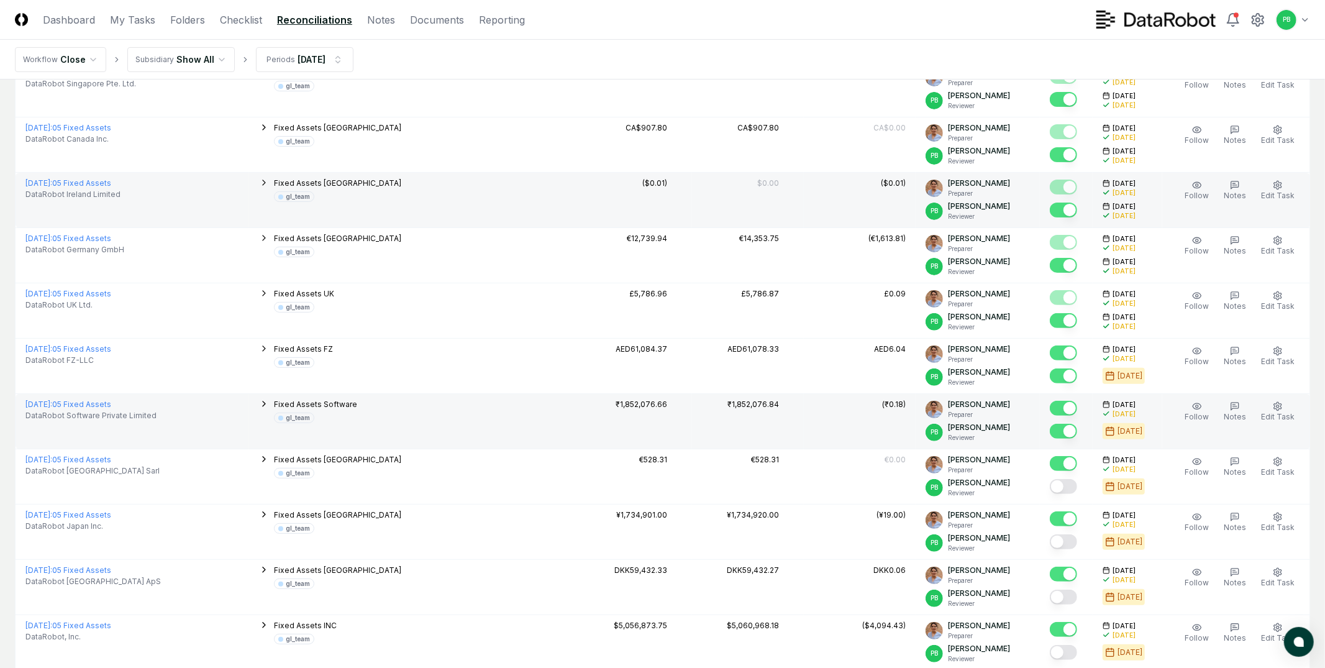
scroll to position [219, 0]
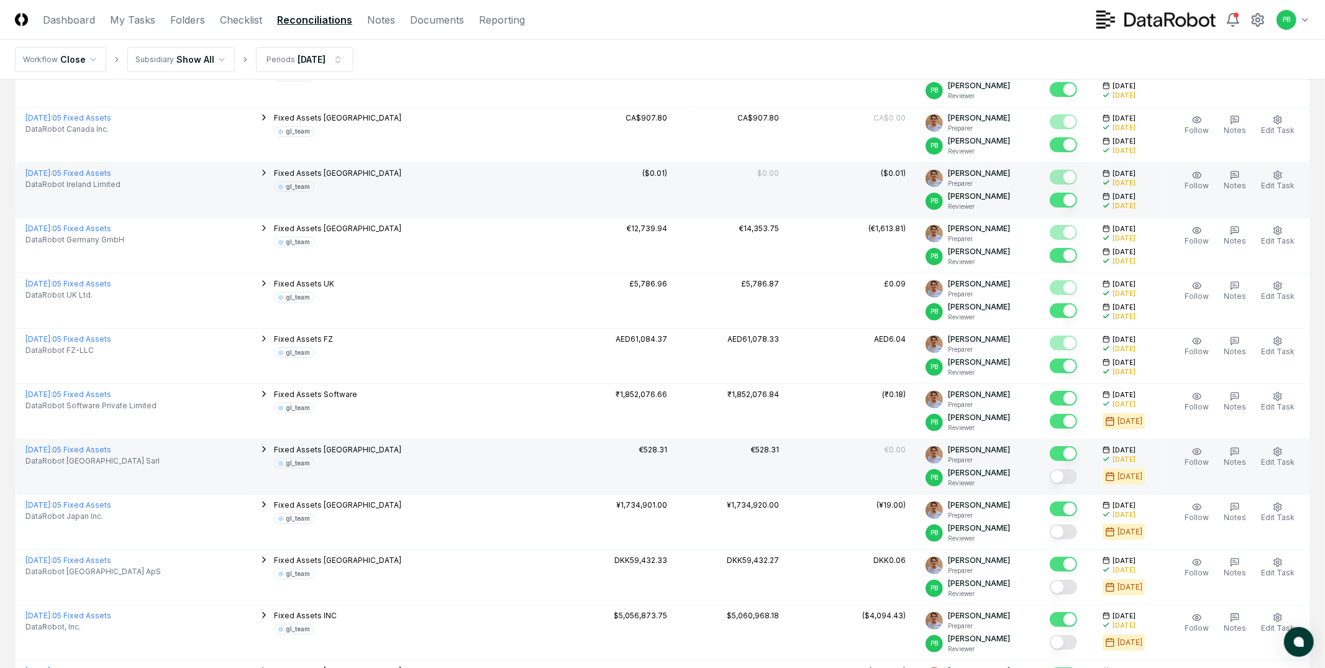
click at [1071, 485] on div at bounding box center [1063, 477] width 27 height 17
click at [1069, 474] on button "Mark complete" at bounding box center [1063, 476] width 27 height 15
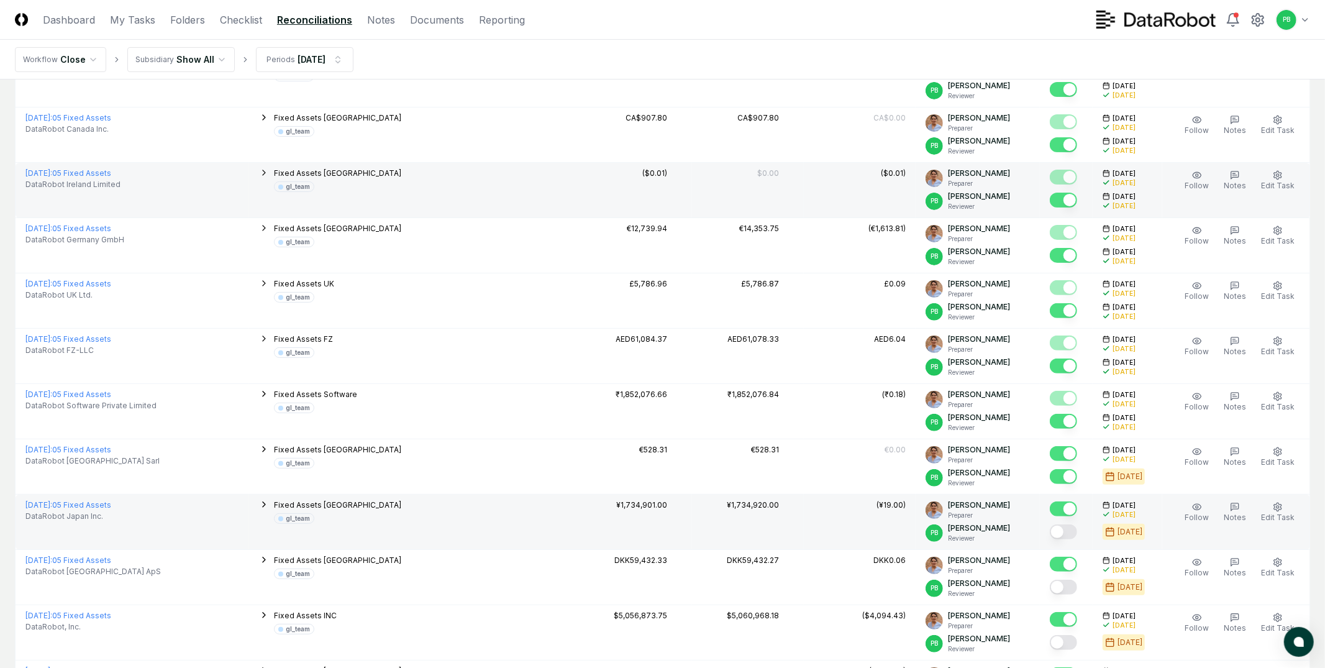
click at [1072, 531] on button "Mark complete" at bounding box center [1063, 531] width 27 height 15
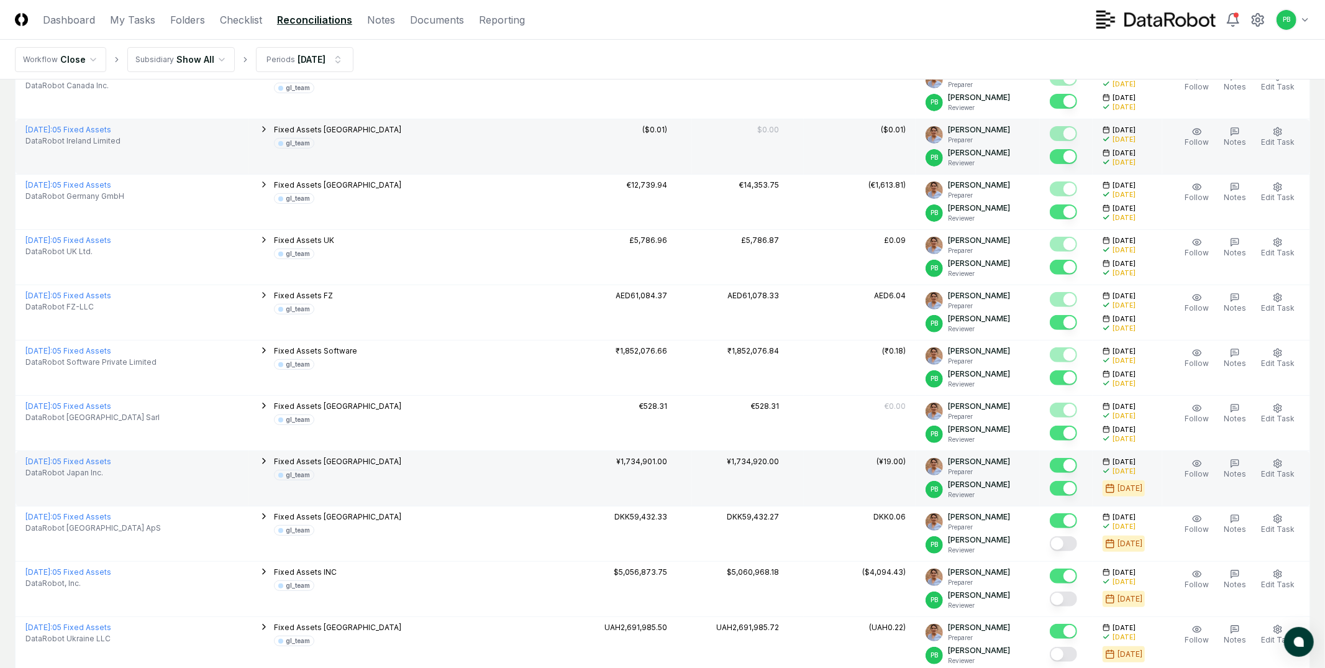
scroll to position [265, 0]
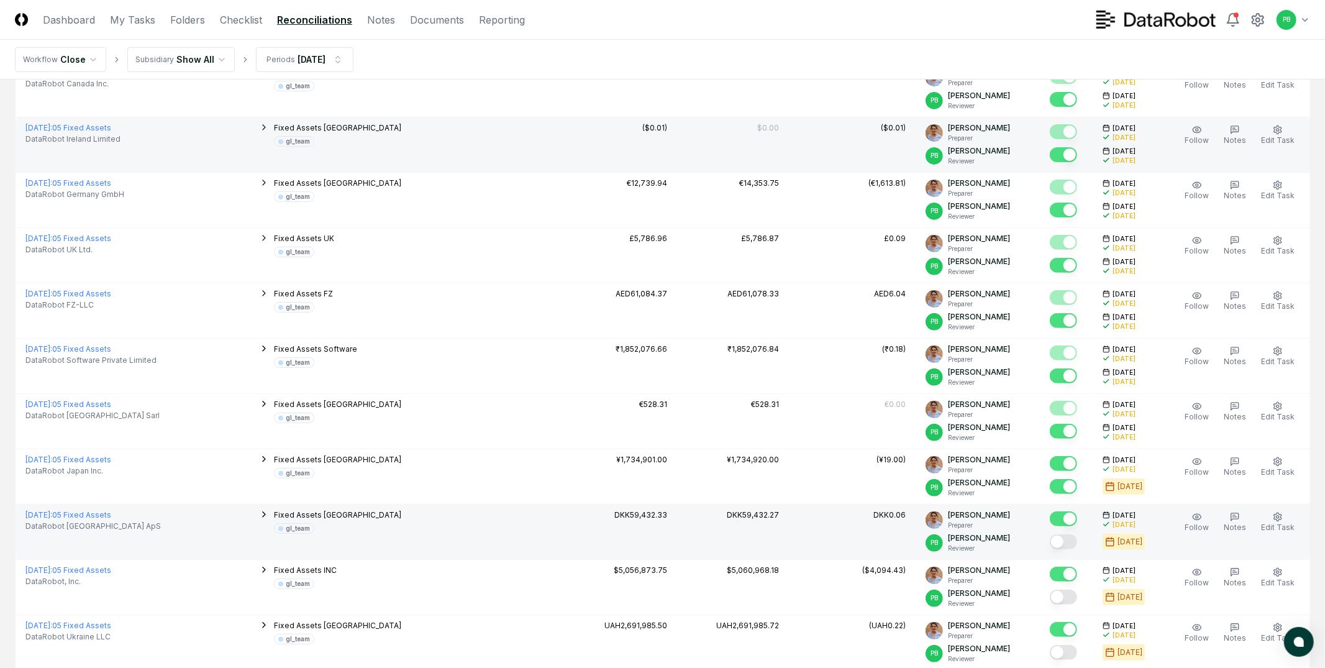
click at [1068, 544] on button "Mark complete" at bounding box center [1063, 541] width 27 height 15
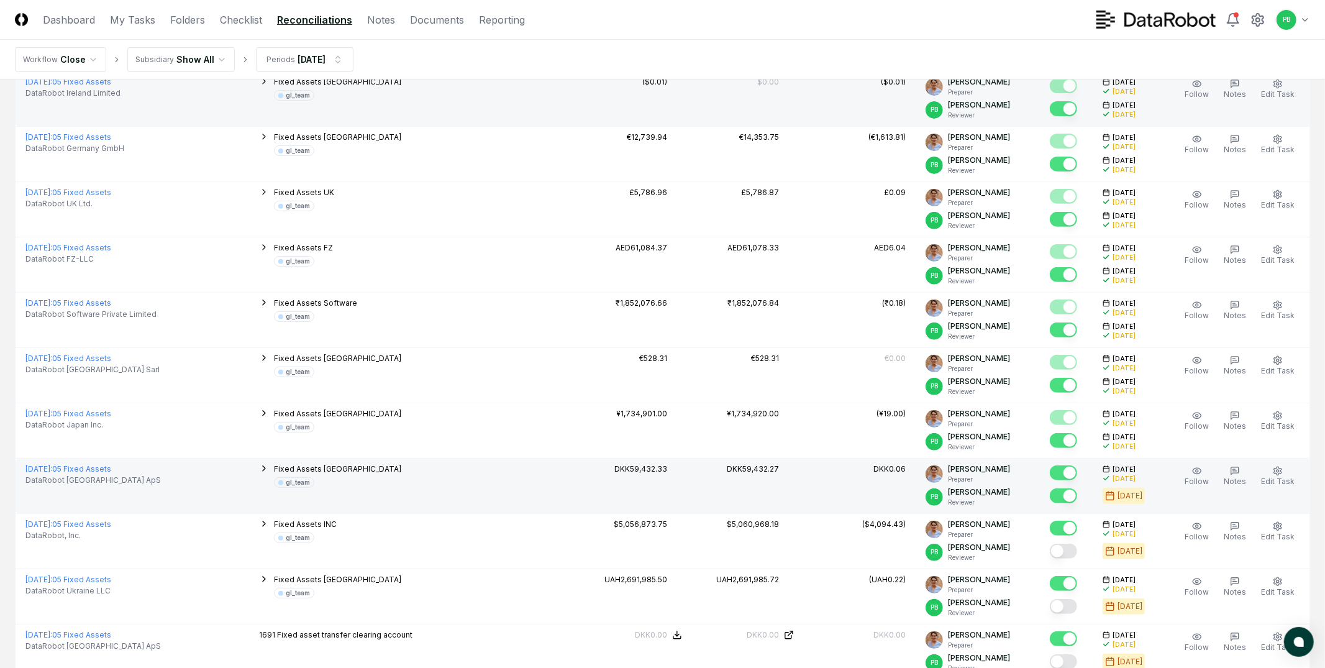
scroll to position [322, 0]
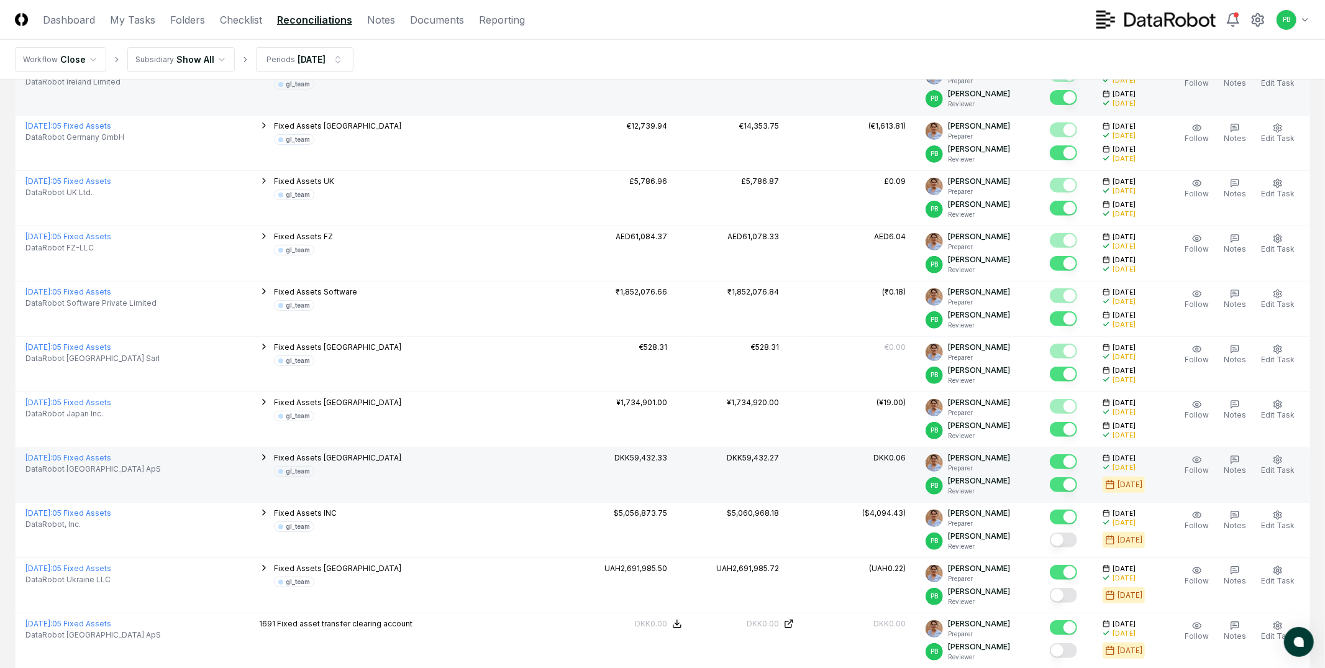
click at [1068, 544] on button "Mark complete" at bounding box center [1063, 539] width 27 height 15
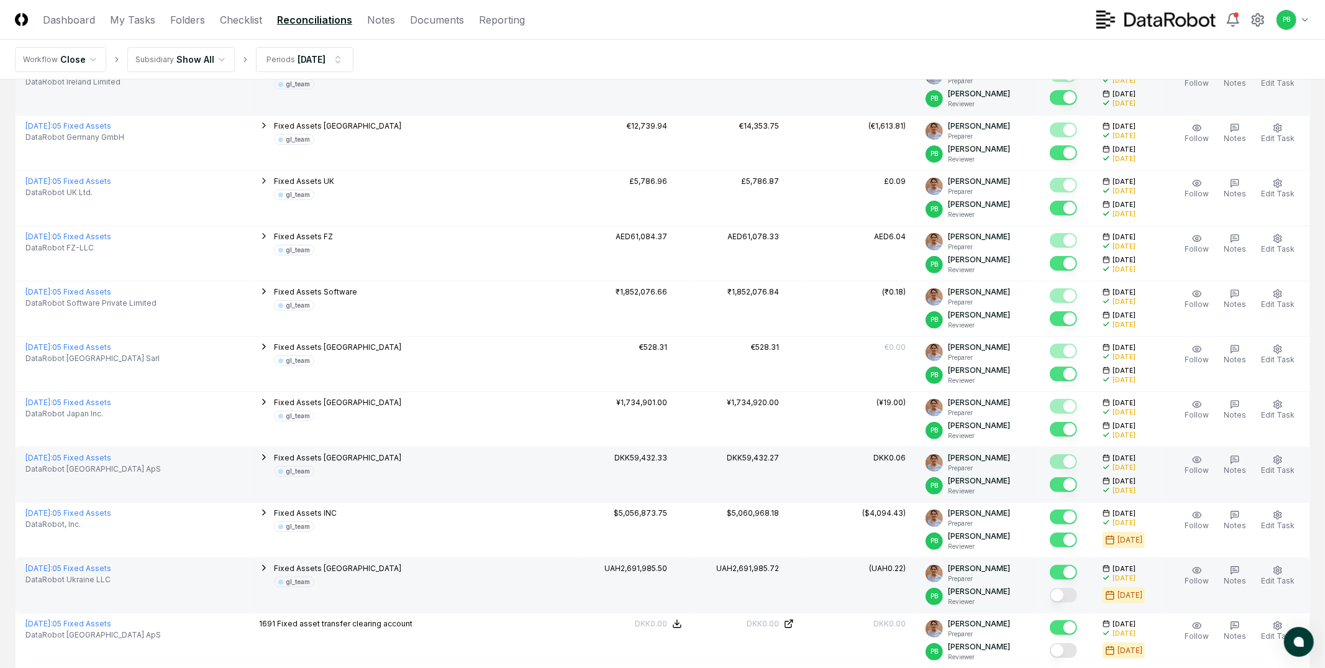
click at [1076, 591] on button "Mark complete" at bounding box center [1063, 595] width 27 height 15
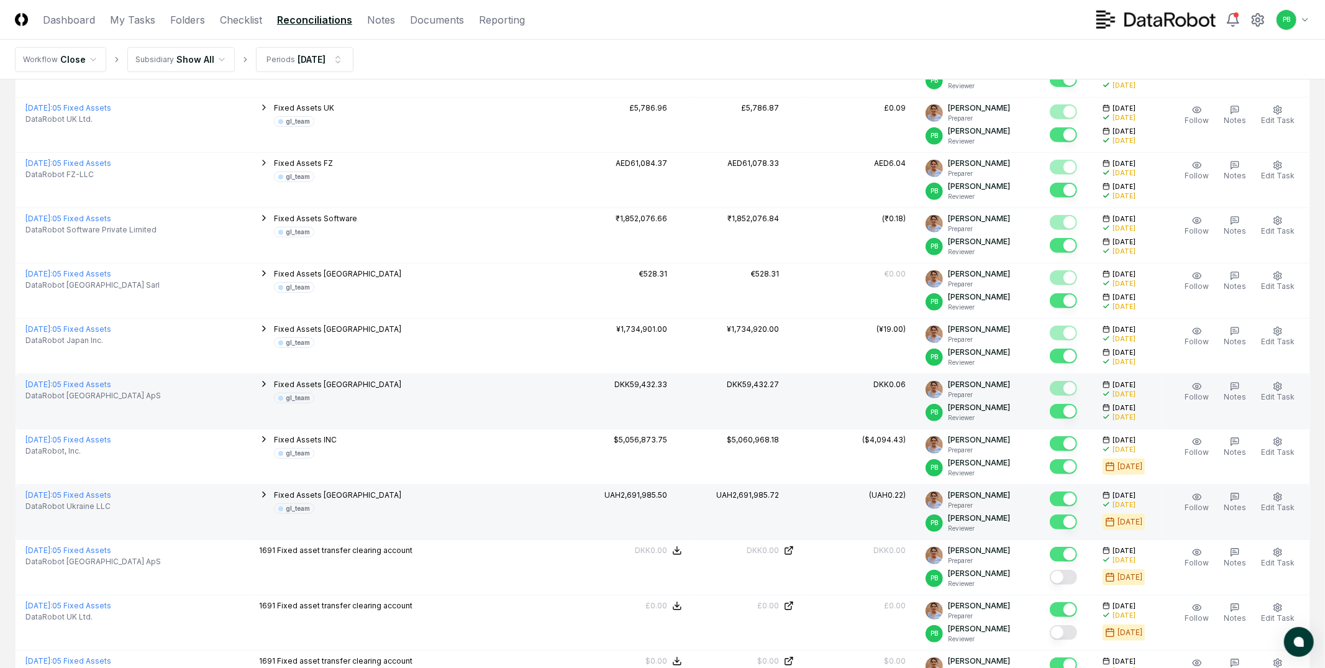
scroll to position [396, 0]
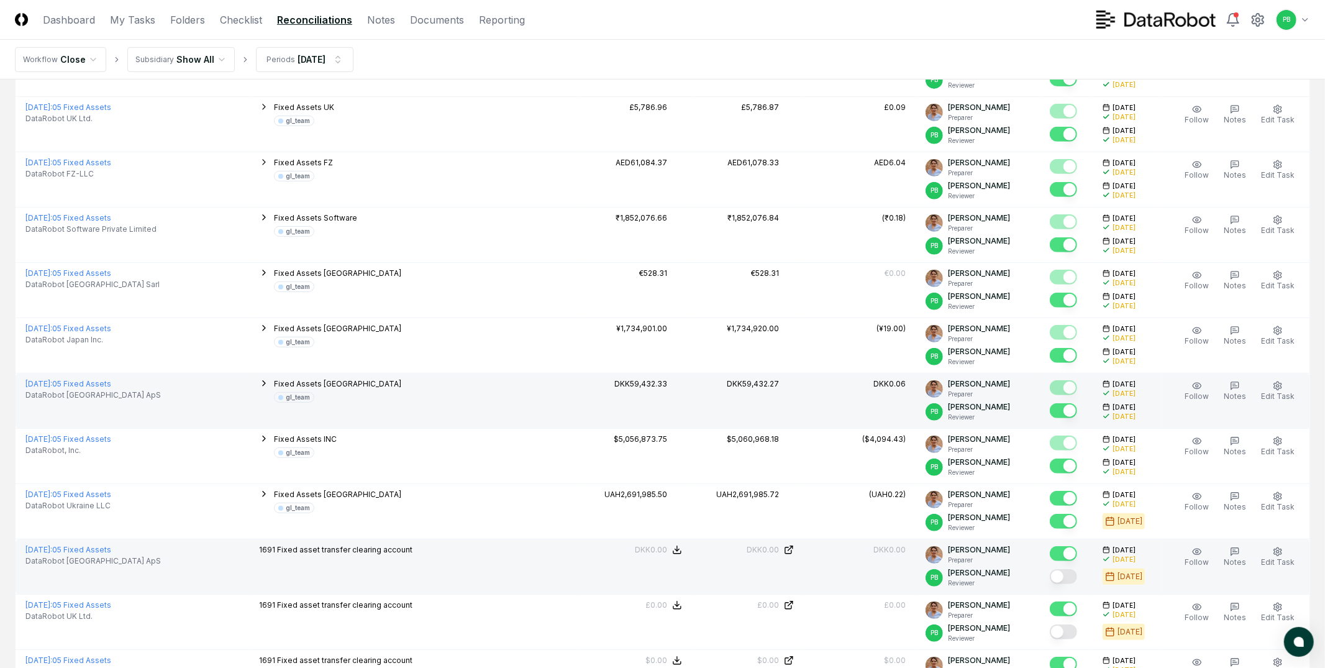
click at [1074, 583] on button "Mark complete" at bounding box center [1063, 576] width 27 height 15
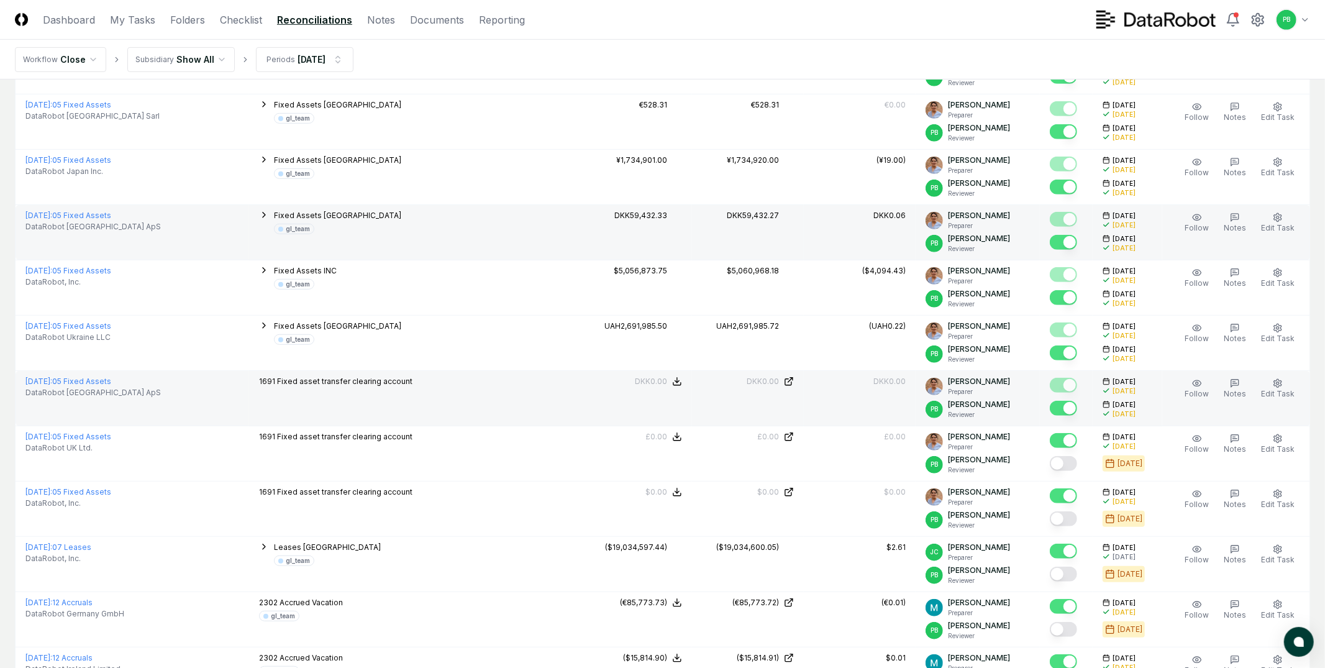
scroll to position [574, 0]
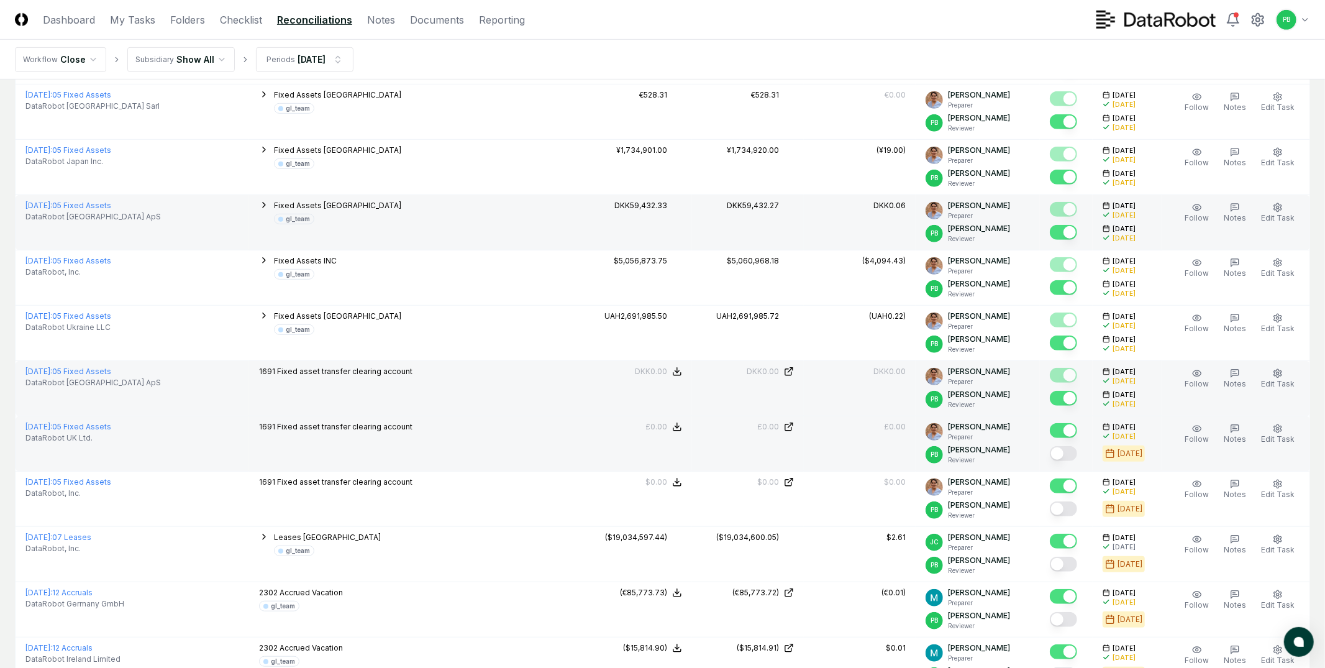
click at [1077, 452] on button "Mark complete" at bounding box center [1063, 453] width 27 height 15
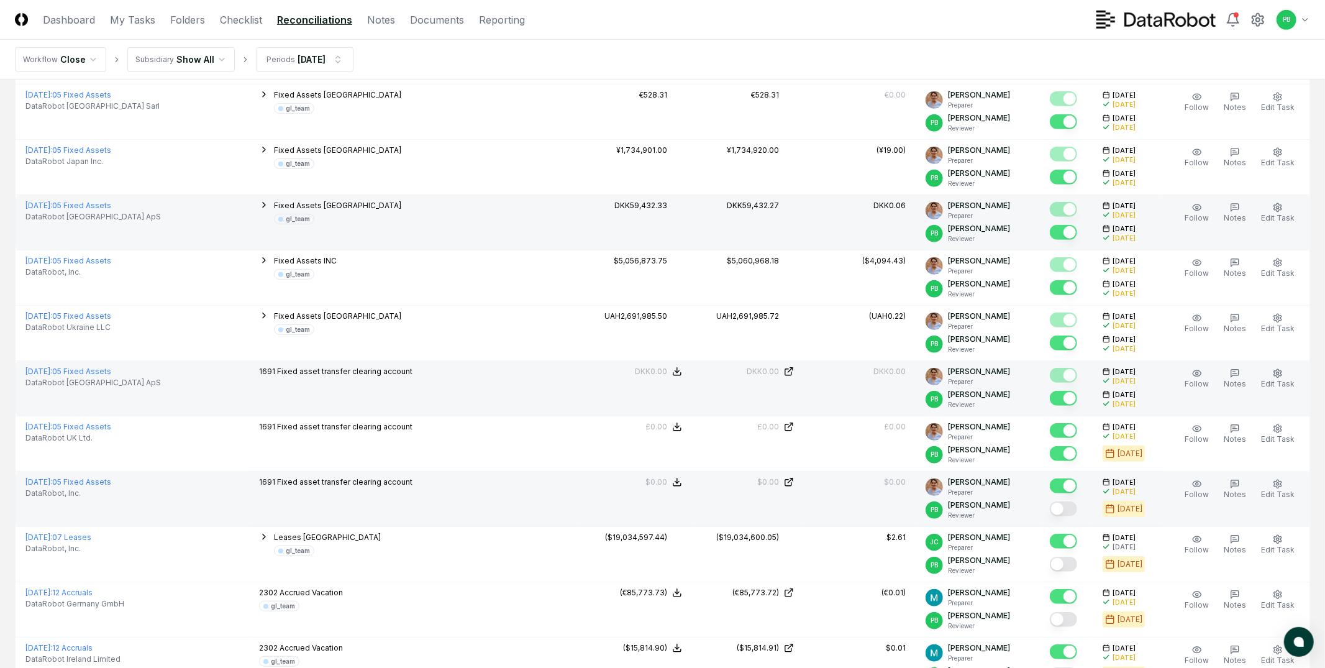
click at [1072, 503] on button "Mark complete" at bounding box center [1063, 508] width 27 height 15
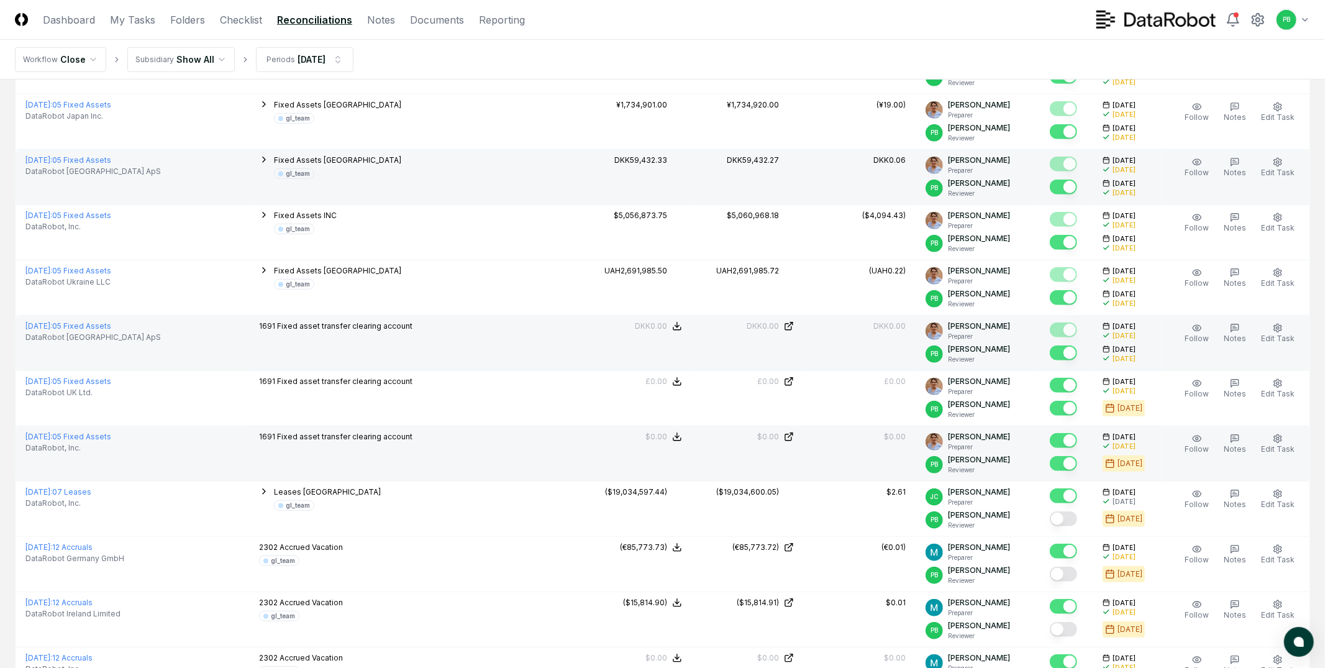
scroll to position [684, 0]
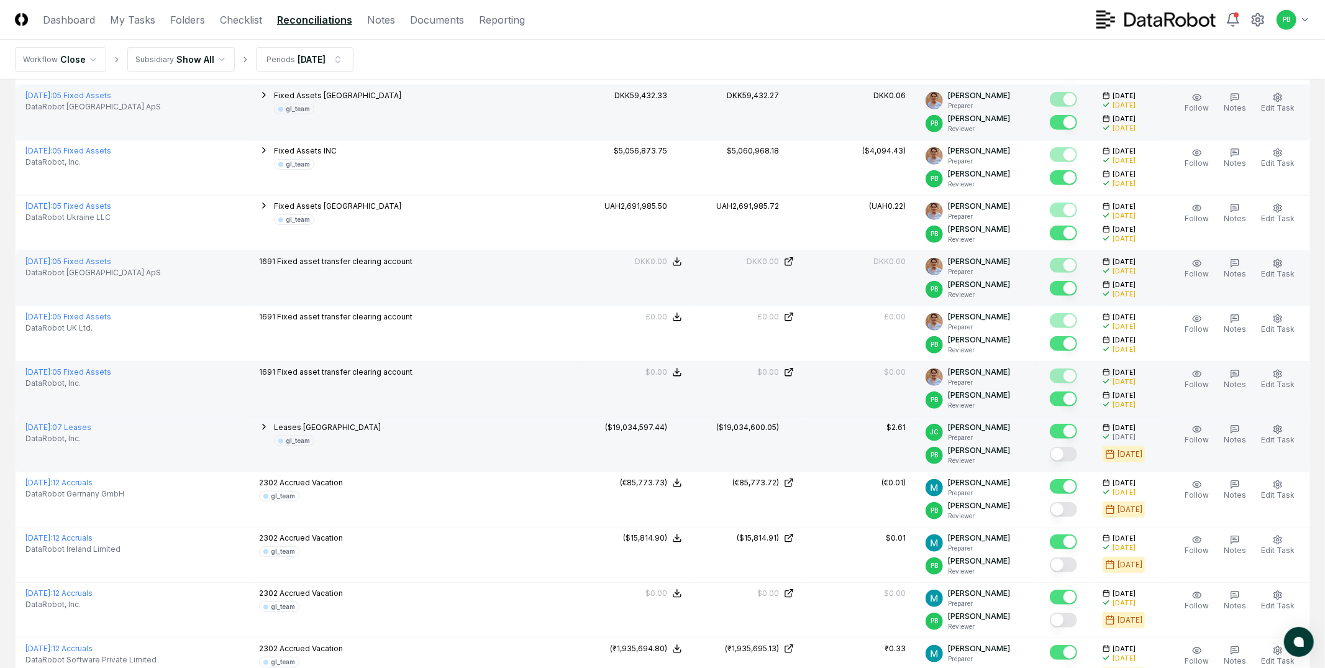
click at [1077, 457] on button "Mark complete" at bounding box center [1063, 454] width 27 height 15
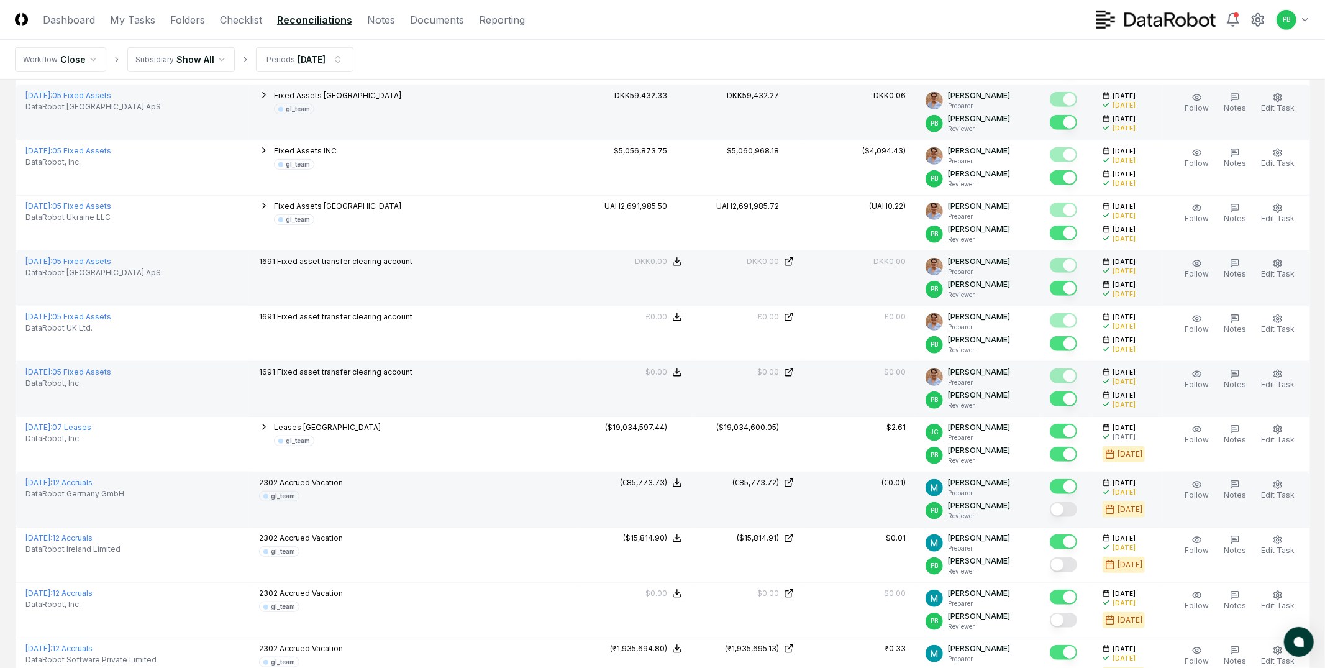
click at [1074, 506] on button "Mark complete" at bounding box center [1063, 509] width 27 height 15
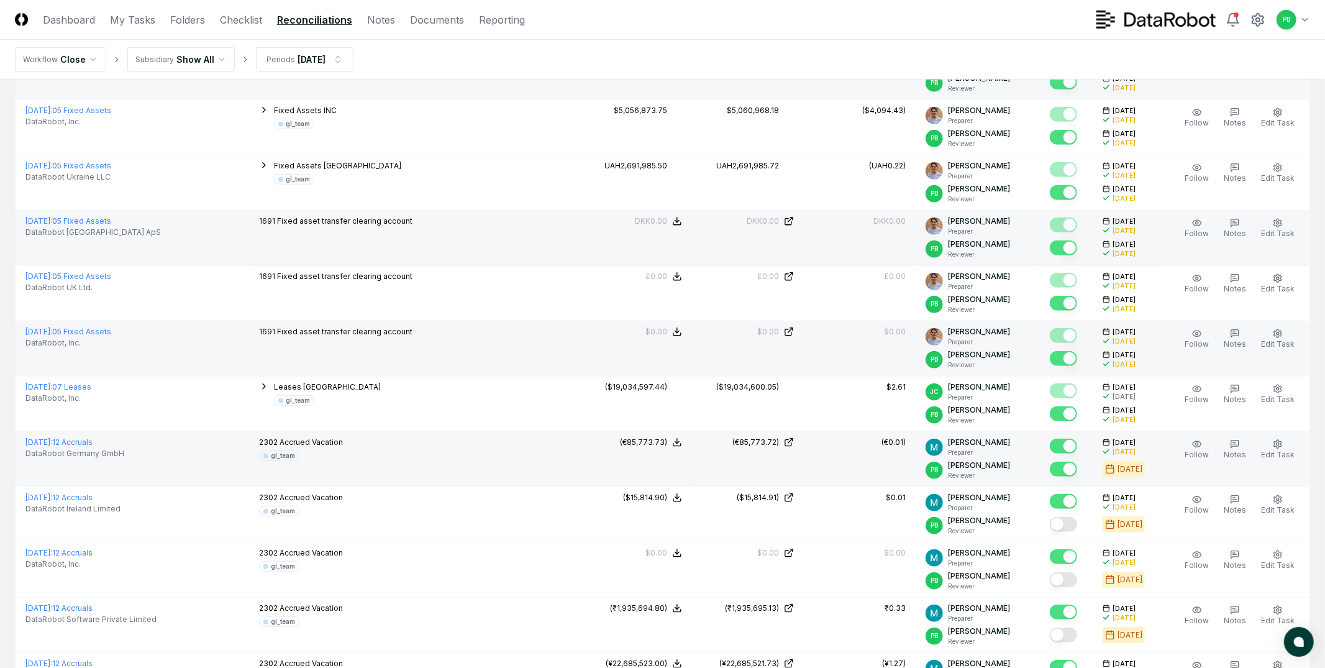
scroll to position [737, 0]
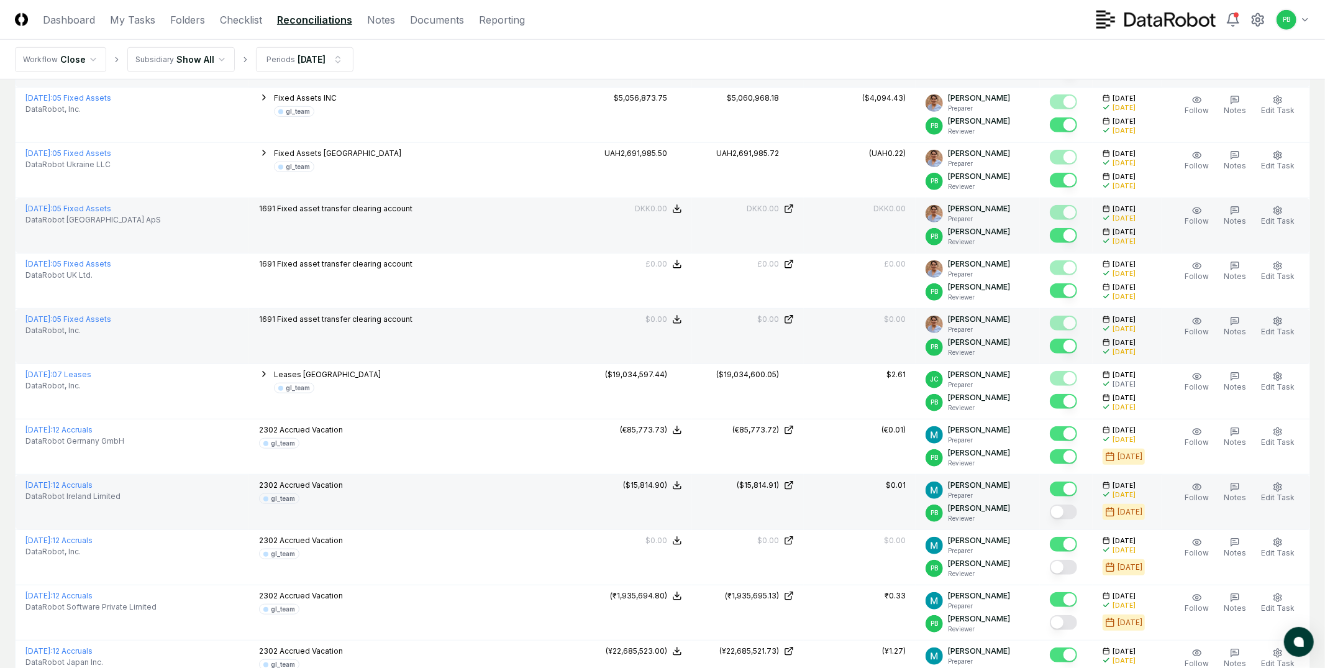
click at [1074, 508] on button "Mark complete" at bounding box center [1063, 511] width 27 height 15
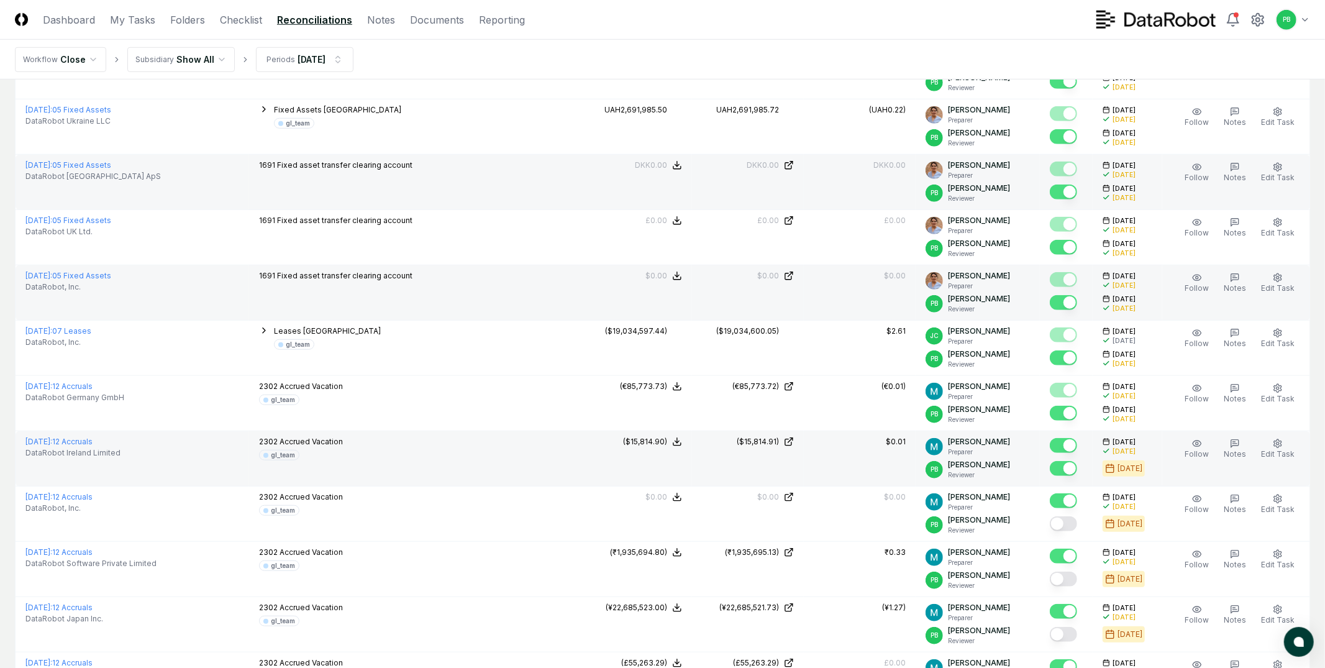
scroll to position [788, 0]
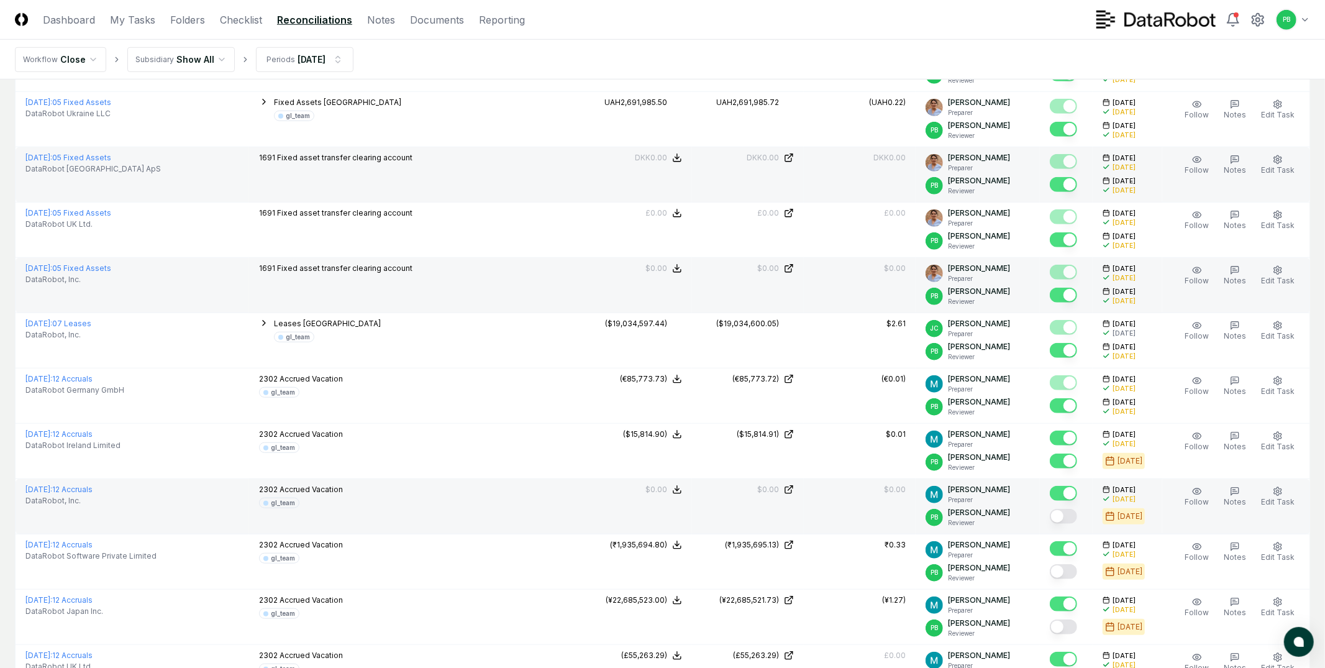
click at [1070, 521] on button "Mark complete" at bounding box center [1063, 516] width 27 height 15
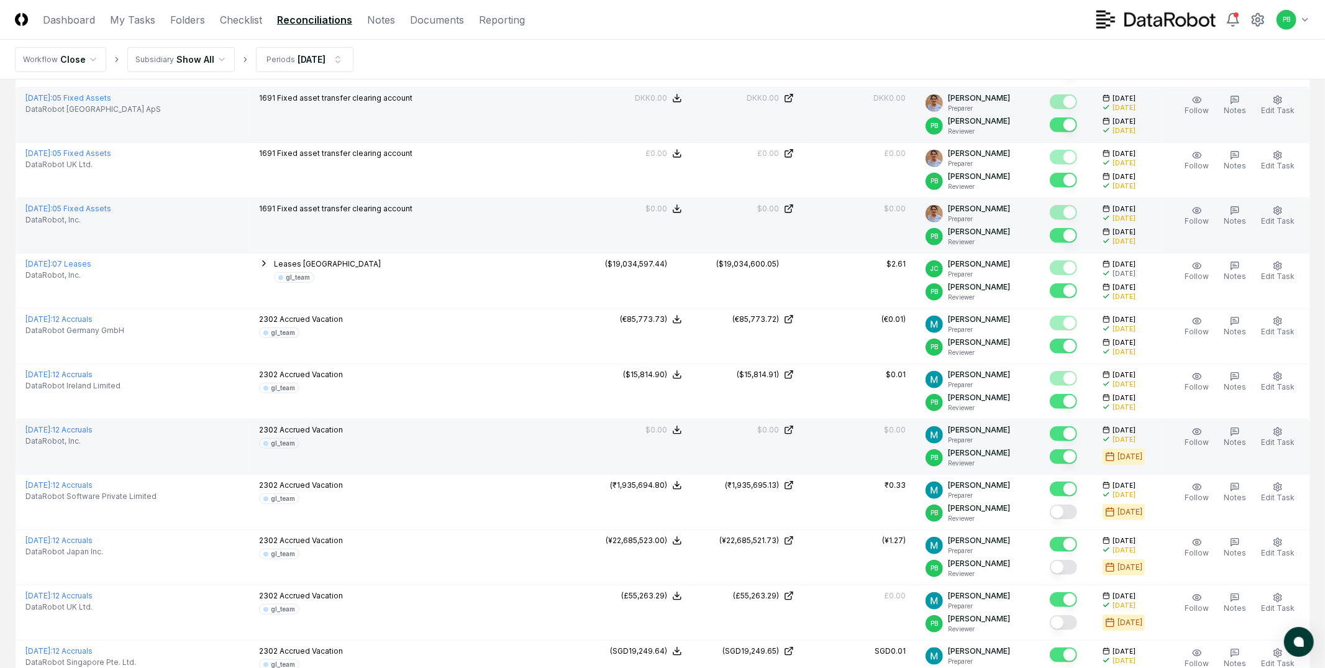
scroll to position [849, 0]
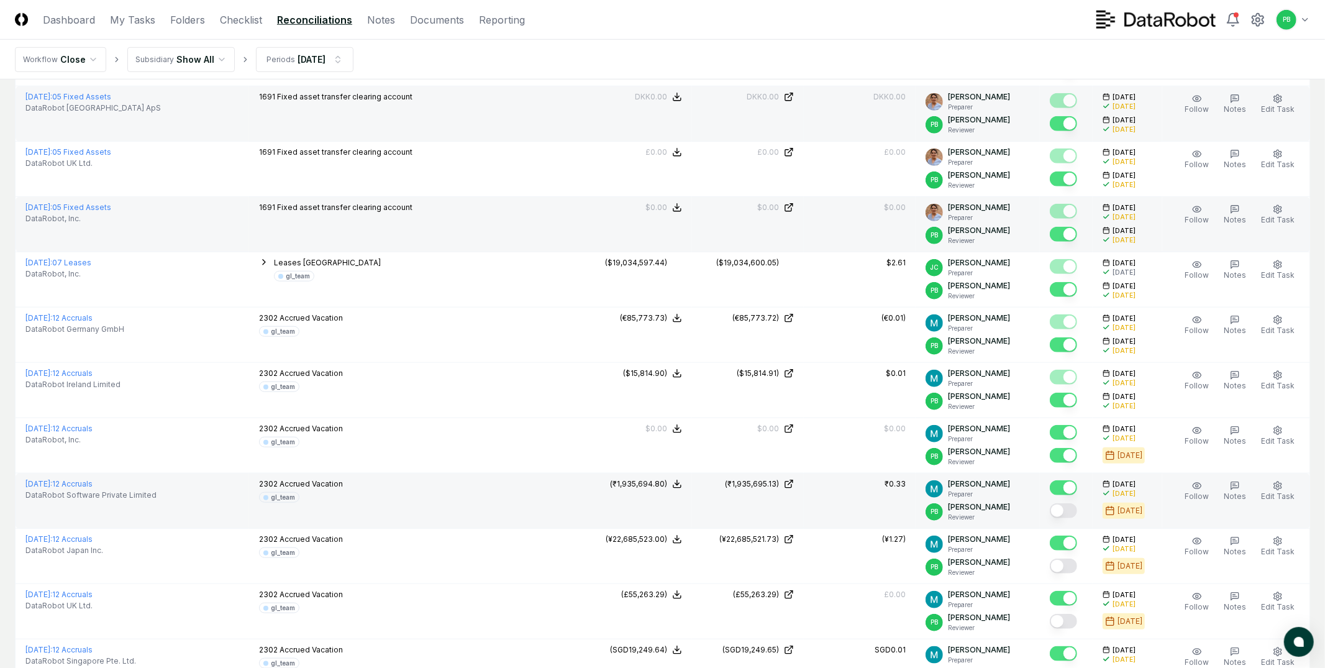
click at [1077, 509] on button "Mark complete" at bounding box center [1063, 510] width 27 height 15
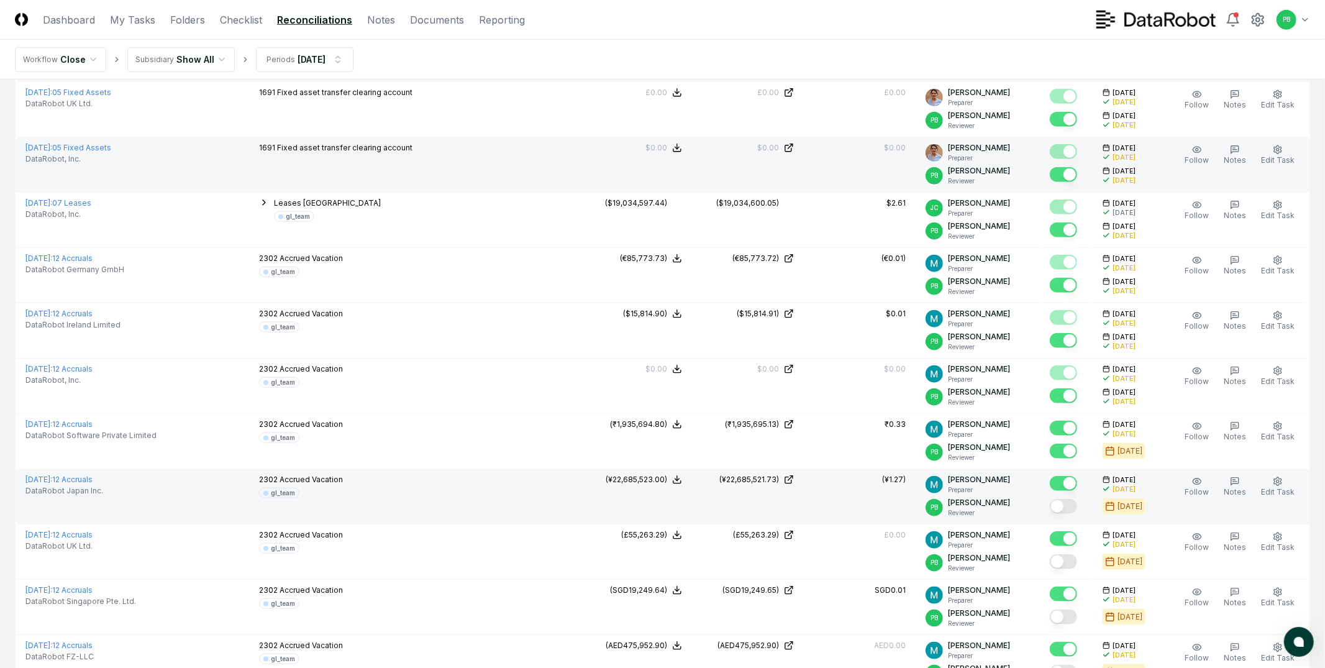
click at [1077, 500] on button "Mark complete" at bounding box center [1063, 506] width 27 height 15
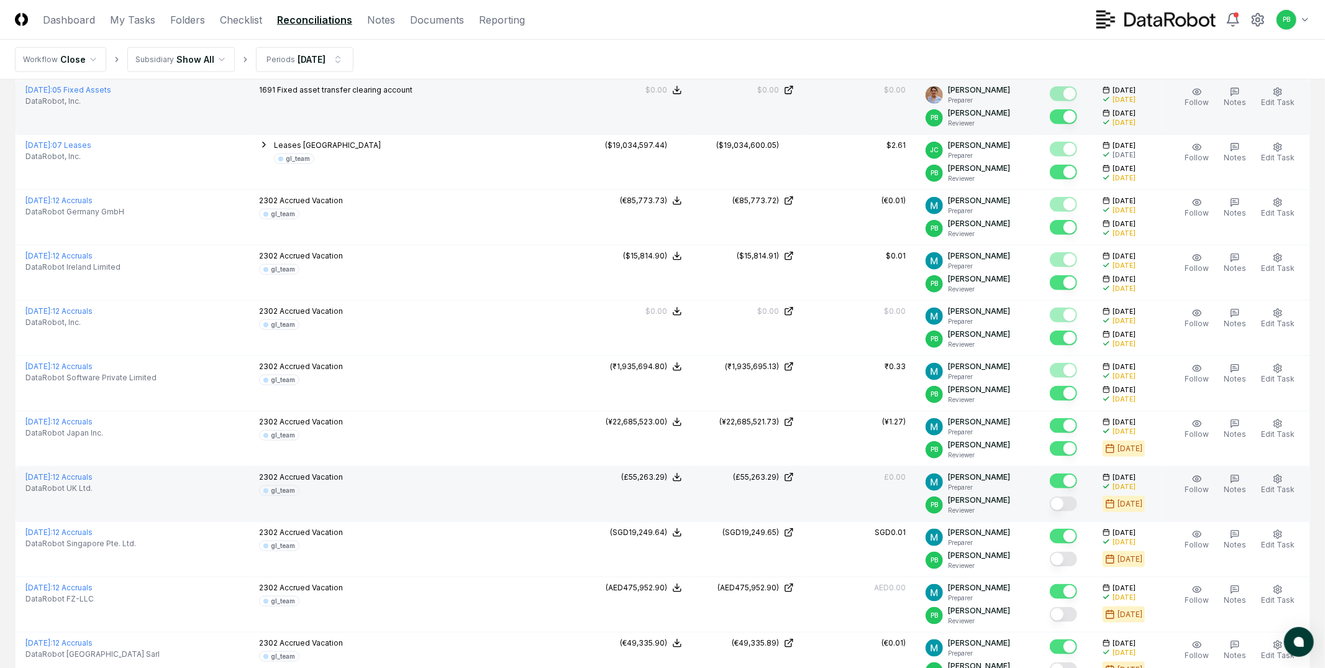
click at [1074, 503] on button "Mark complete" at bounding box center [1063, 503] width 27 height 15
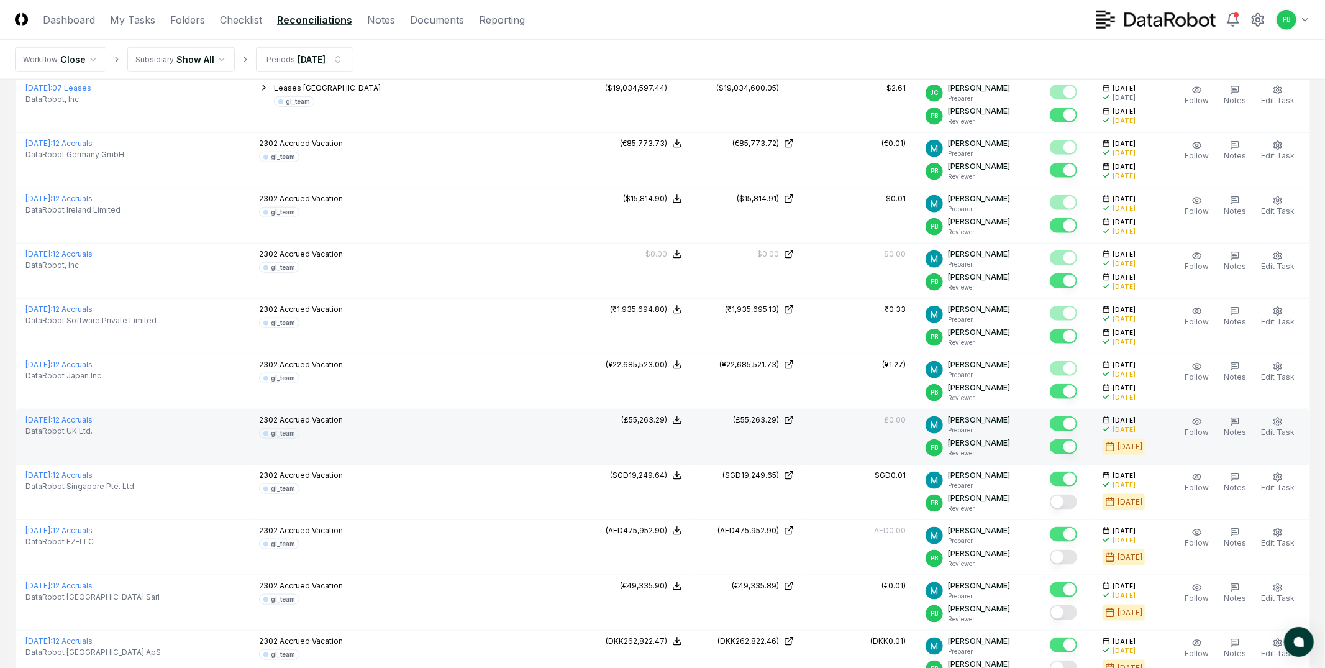
scroll to position [1024, 0]
click at [1074, 503] on button "Mark complete" at bounding box center [1063, 501] width 27 height 15
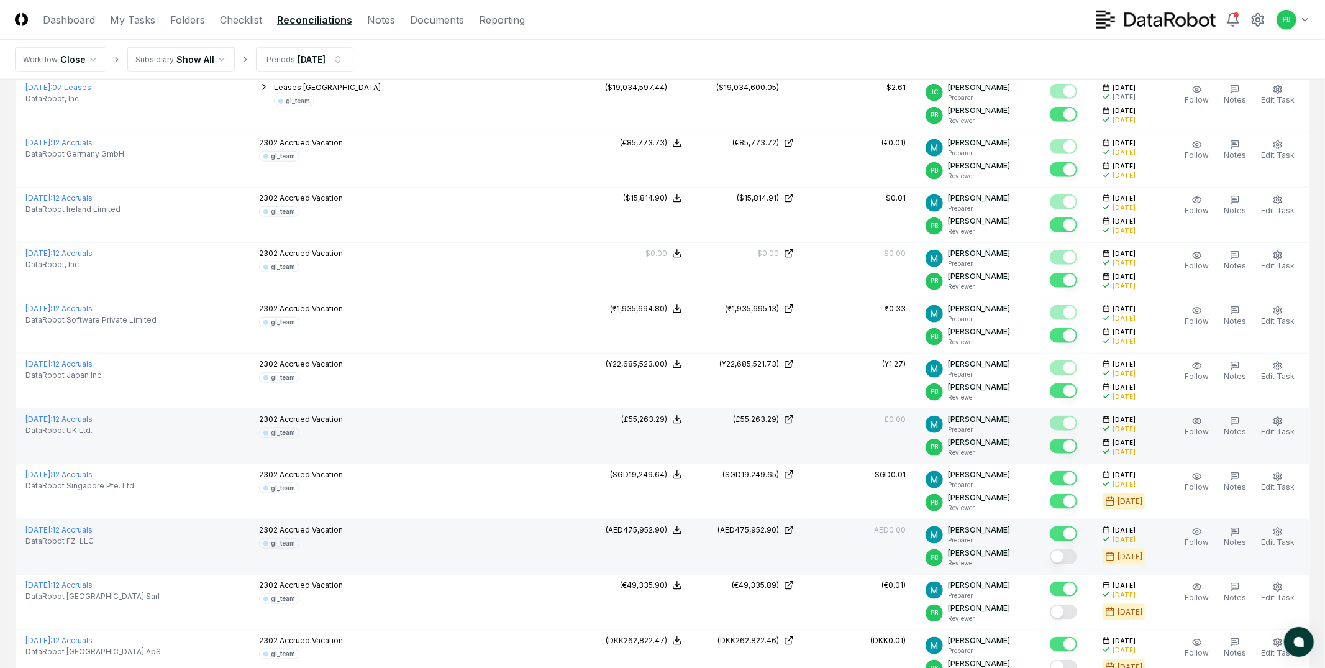
scroll to position [1084, 0]
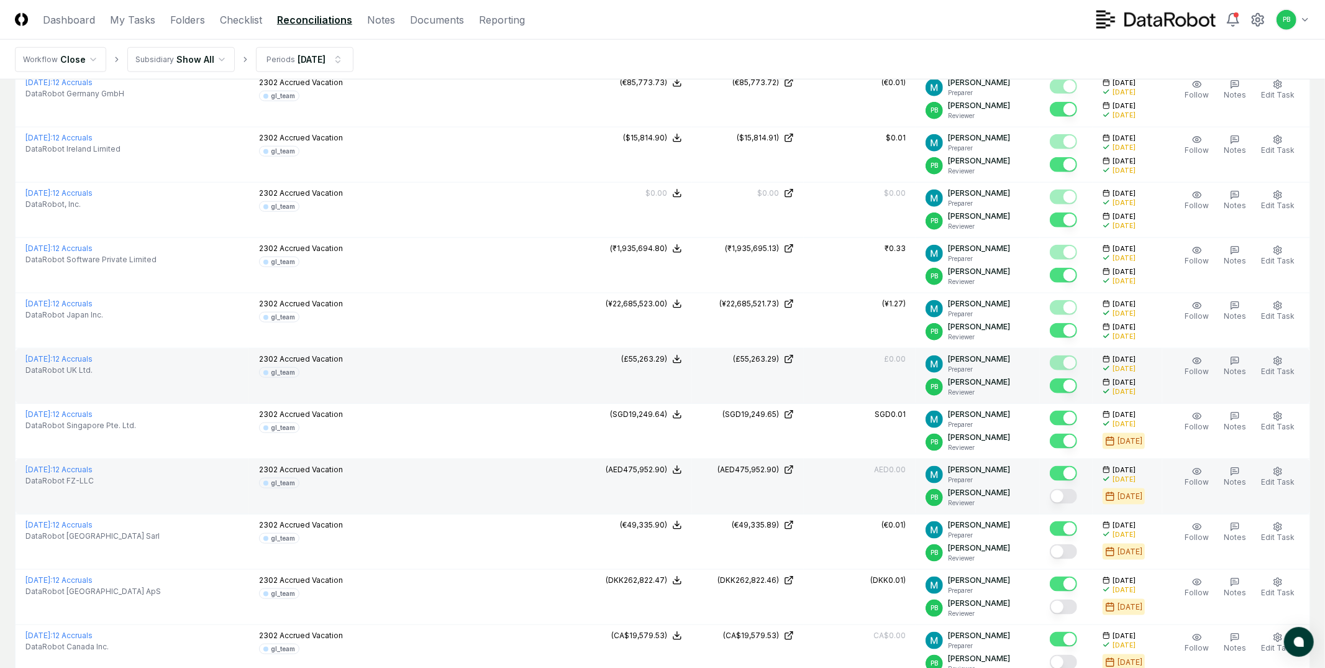
click at [1073, 504] on div at bounding box center [1063, 497] width 27 height 17
click at [1074, 501] on button "Mark complete" at bounding box center [1063, 496] width 27 height 15
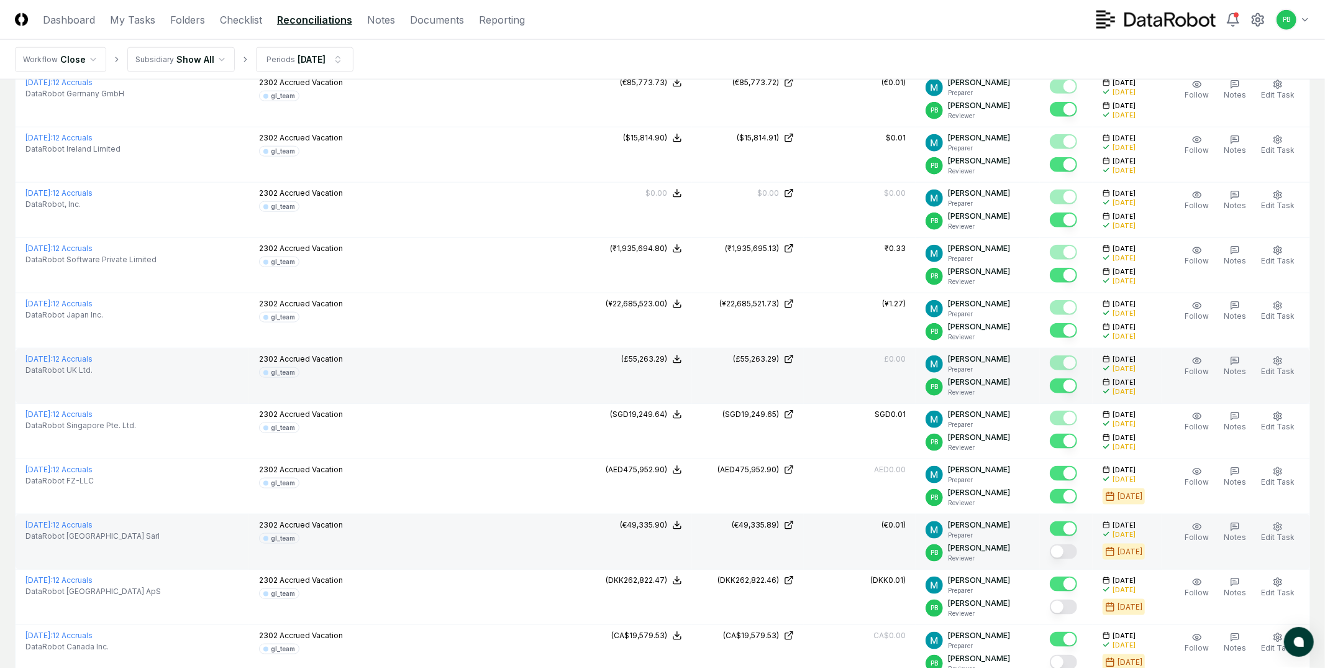
click at [1074, 549] on button "Mark complete" at bounding box center [1063, 551] width 27 height 15
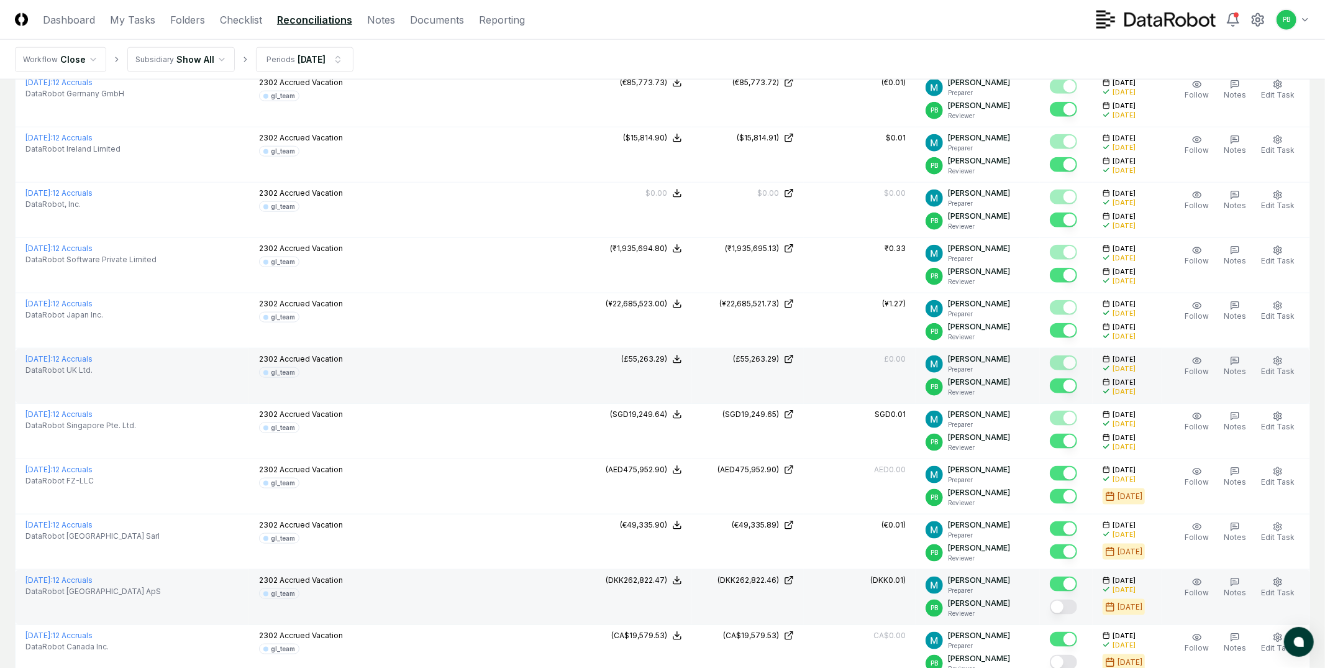
click at [1074, 609] on button "Mark complete" at bounding box center [1063, 607] width 27 height 15
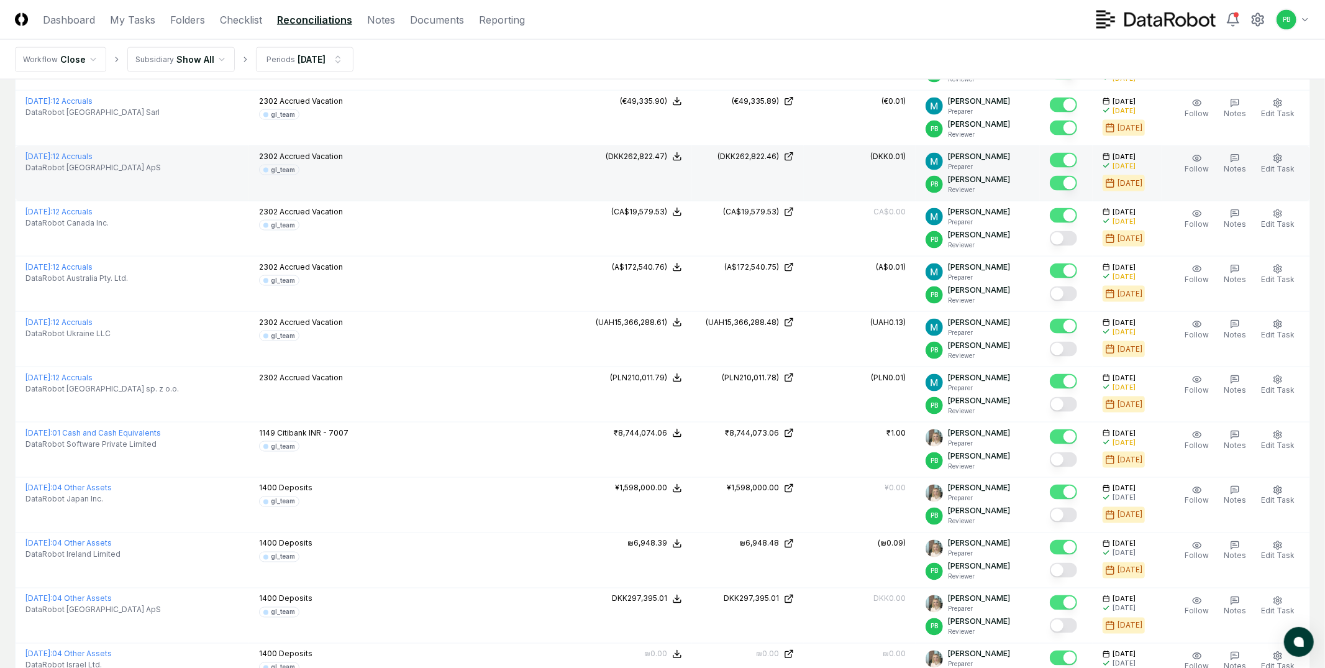
scroll to position [1512, 0]
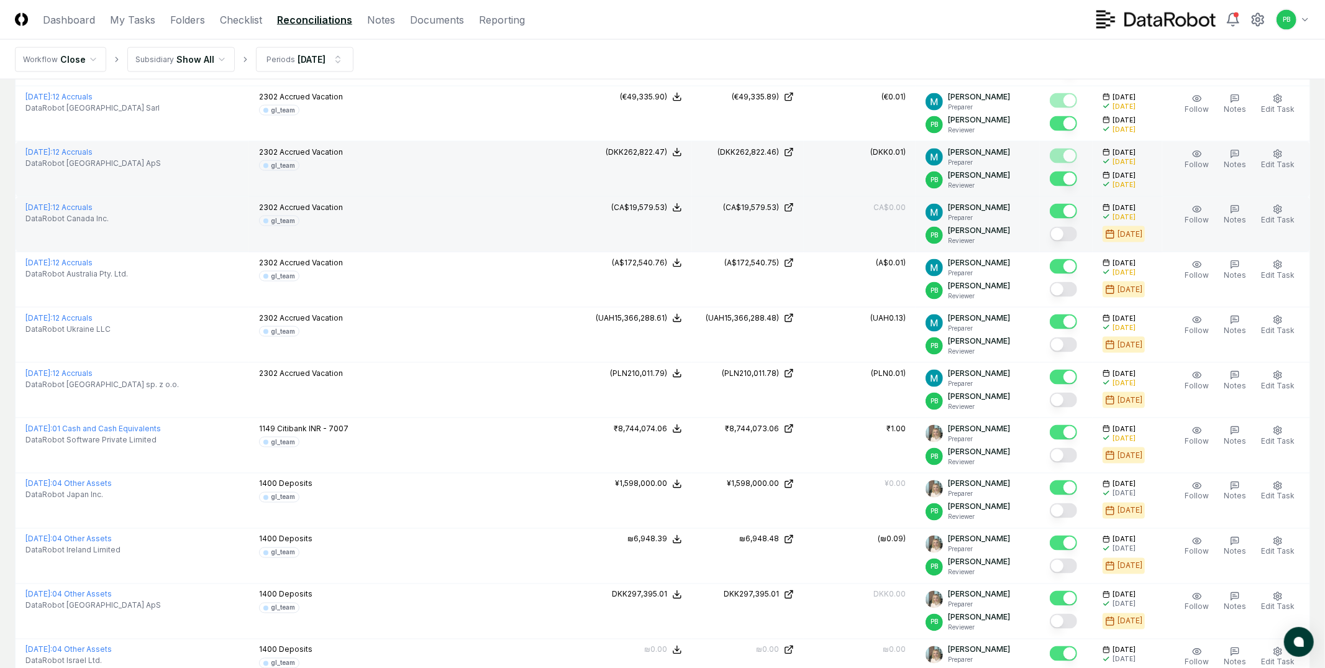
click at [1070, 242] on button "Mark complete" at bounding box center [1063, 234] width 27 height 15
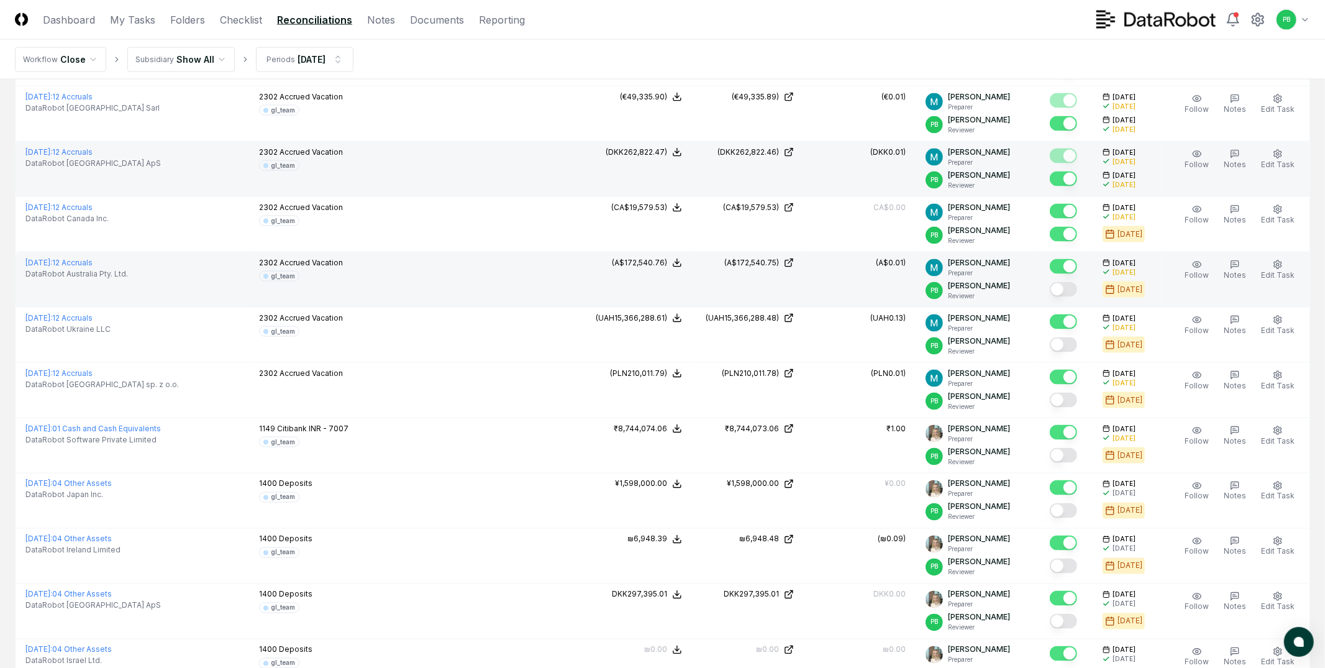
click at [1077, 283] on button "Mark complete" at bounding box center [1063, 289] width 27 height 15
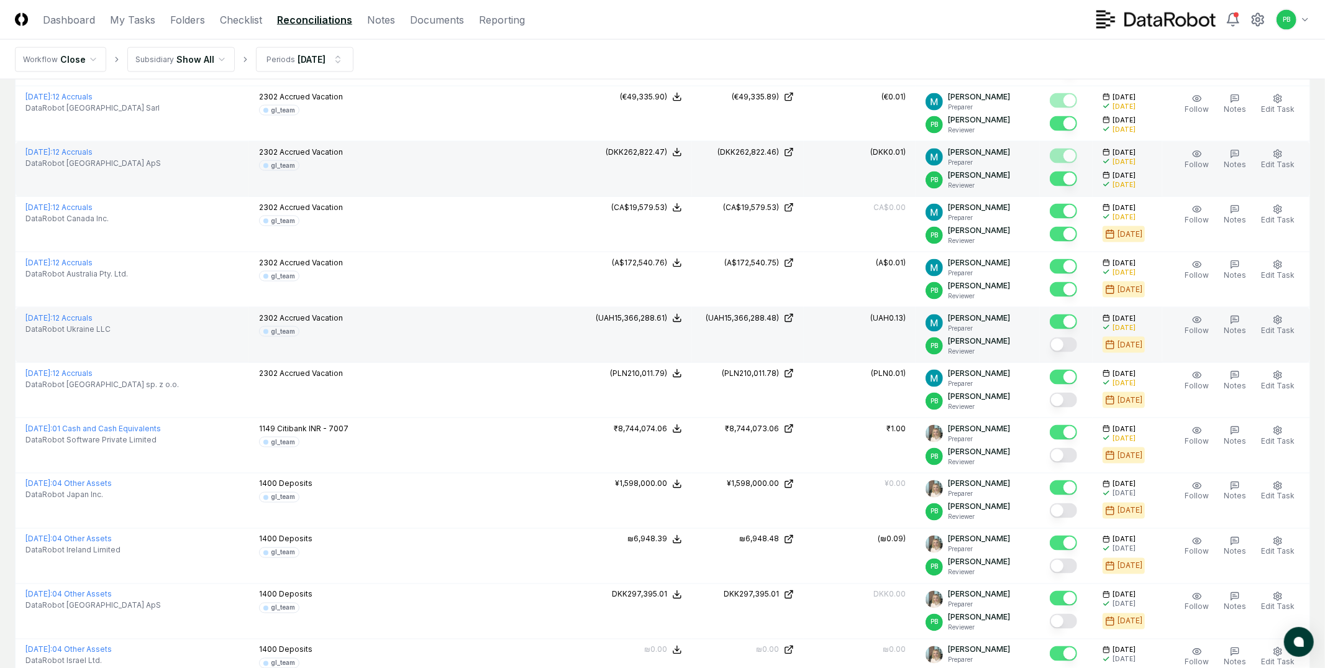
click at [1074, 348] on button "Mark complete" at bounding box center [1063, 344] width 27 height 15
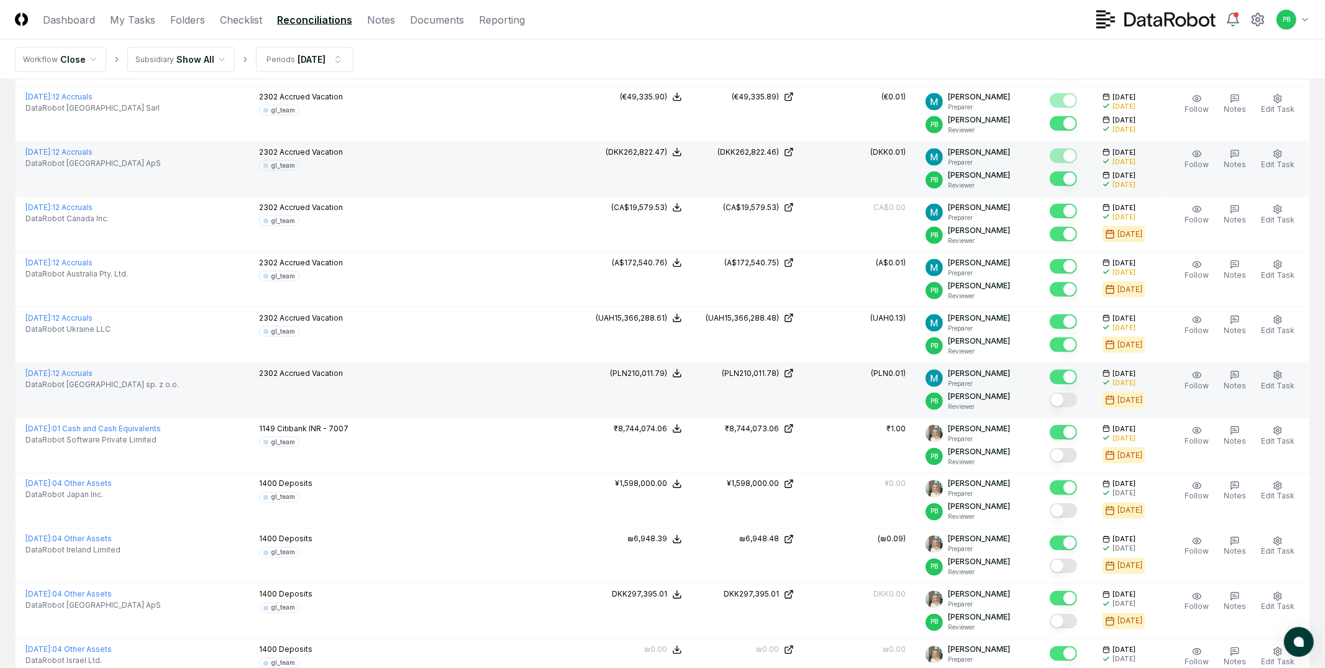
click at [1068, 400] on button "Mark complete" at bounding box center [1063, 400] width 27 height 15
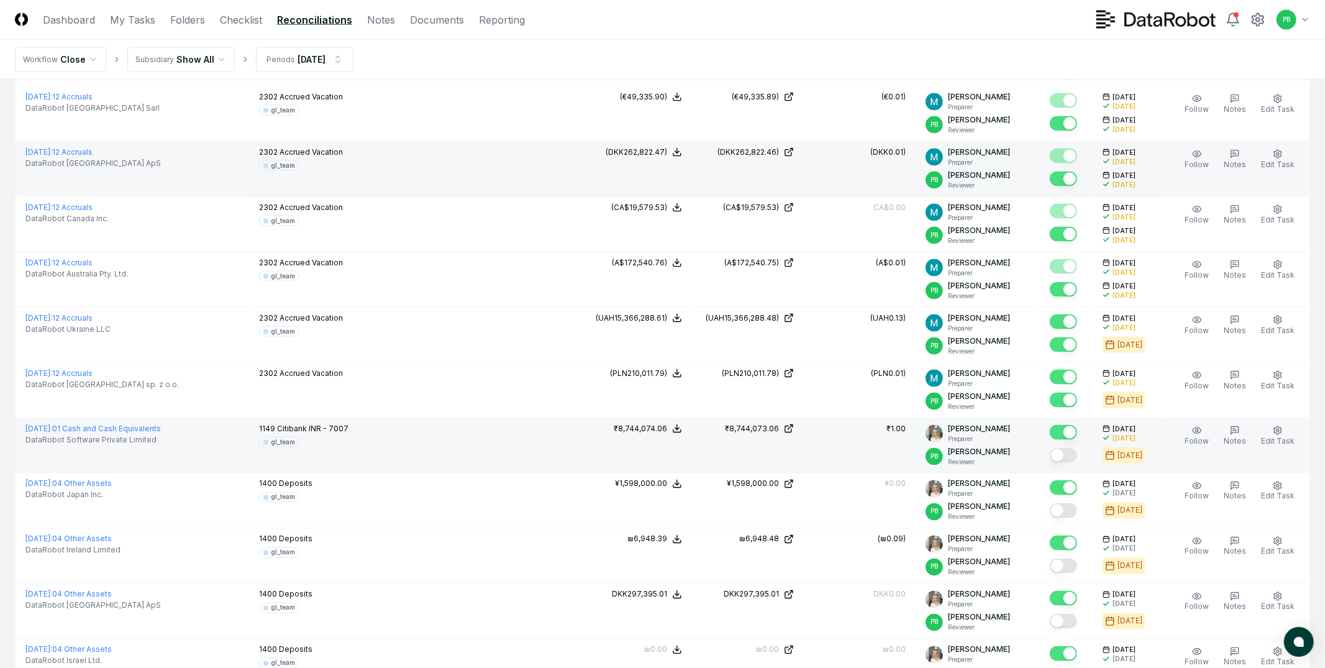
click at [1071, 459] on button "Mark complete" at bounding box center [1063, 455] width 27 height 15
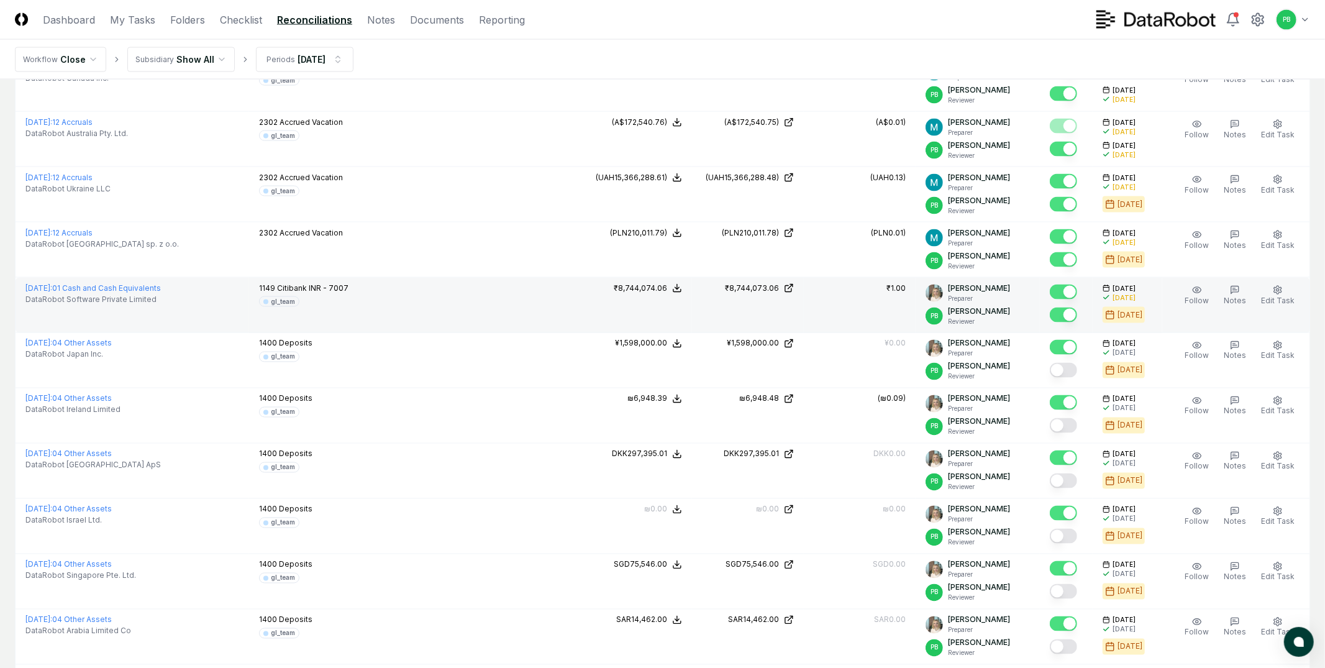
scroll to position [1661, 0]
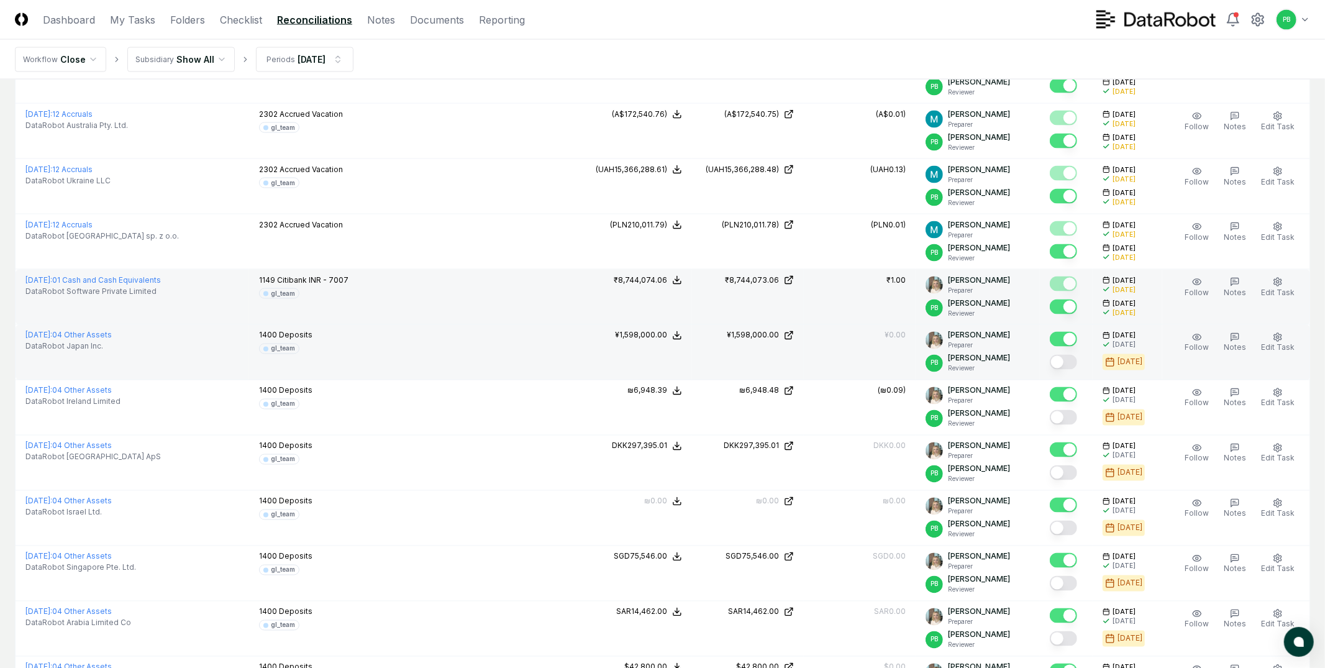
click at [1072, 367] on button "Mark complete" at bounding box center [1063, 362] width 27 height 15
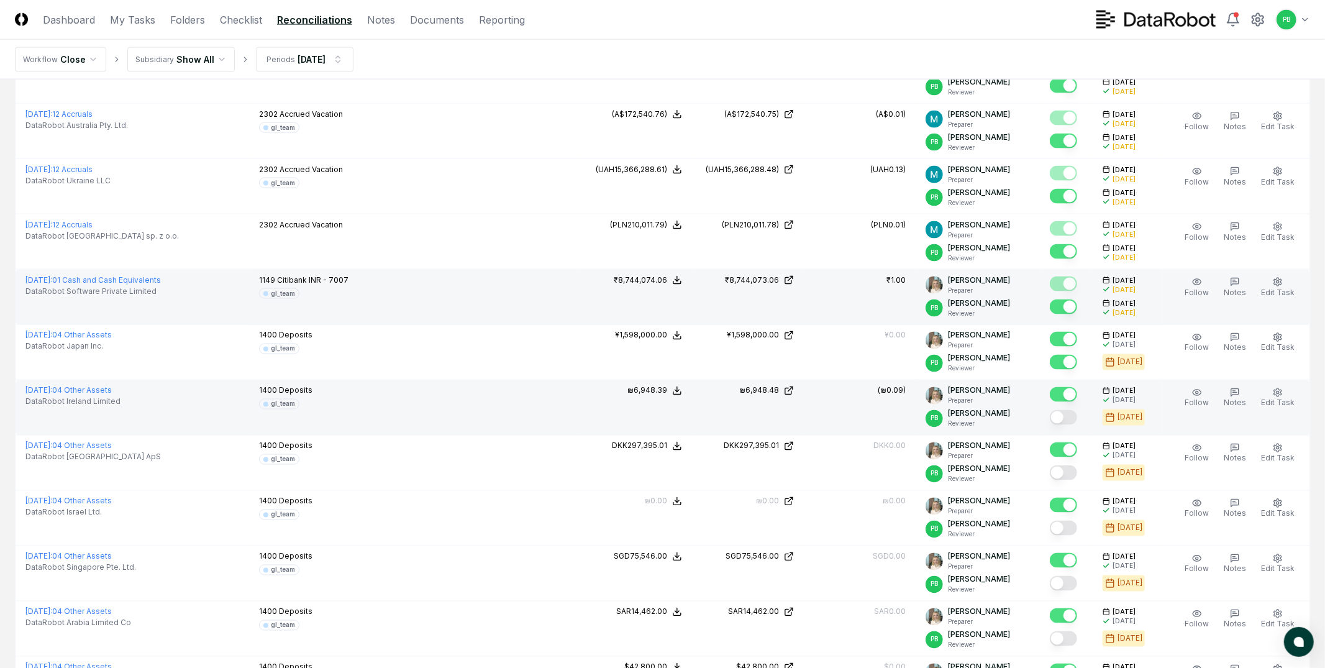
click at [1072, 406] on div at bounding box center [1066, 395] width 33 height 21
click at [1072, 413] on button "Mark complete" at bounding box center [1063, 417] width 27 height 15
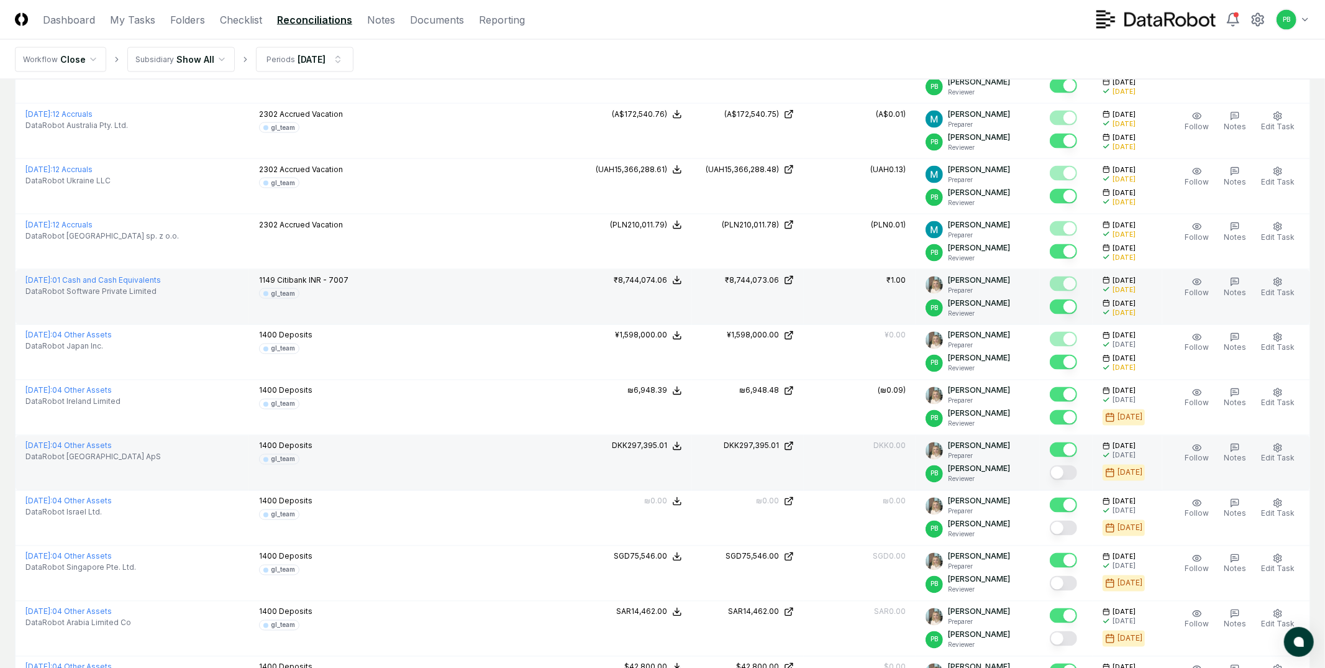
click at [1074, 476] on button "Mark complete" at bounding box center [1063, 472] width 27 height 15
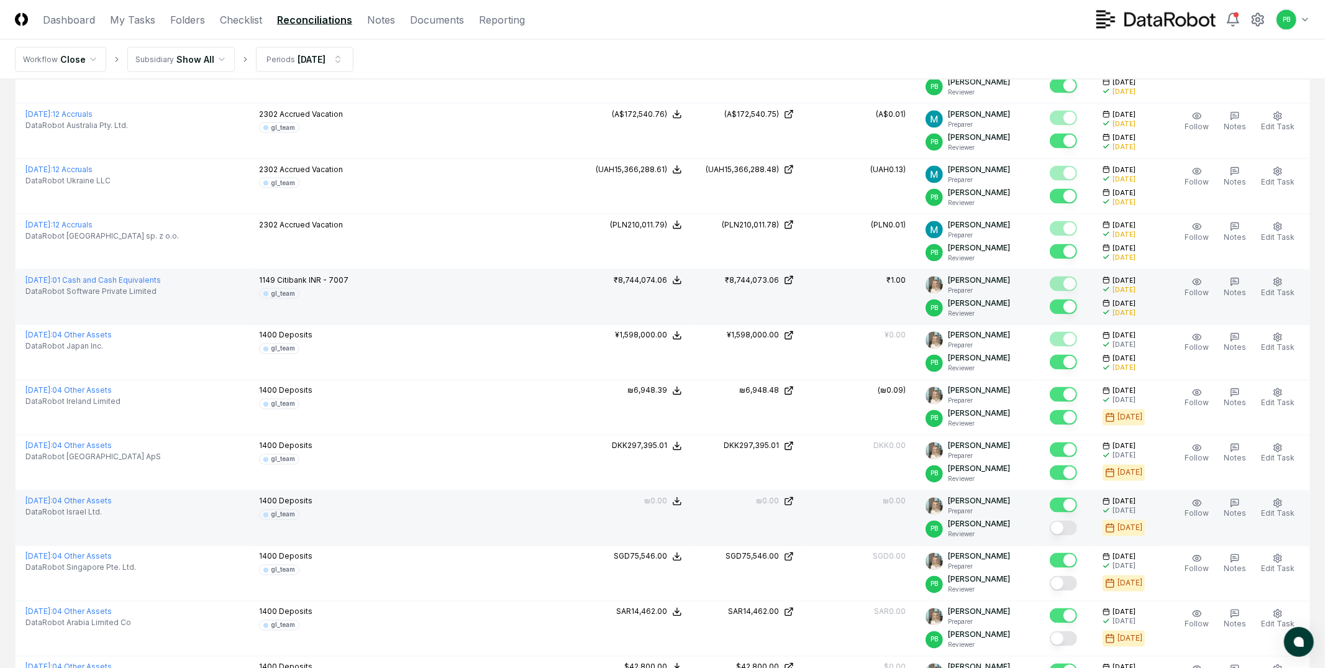
click at [1075, 524] on button "Mark complete" at bounding box center [1063, 528] width 27 height 15
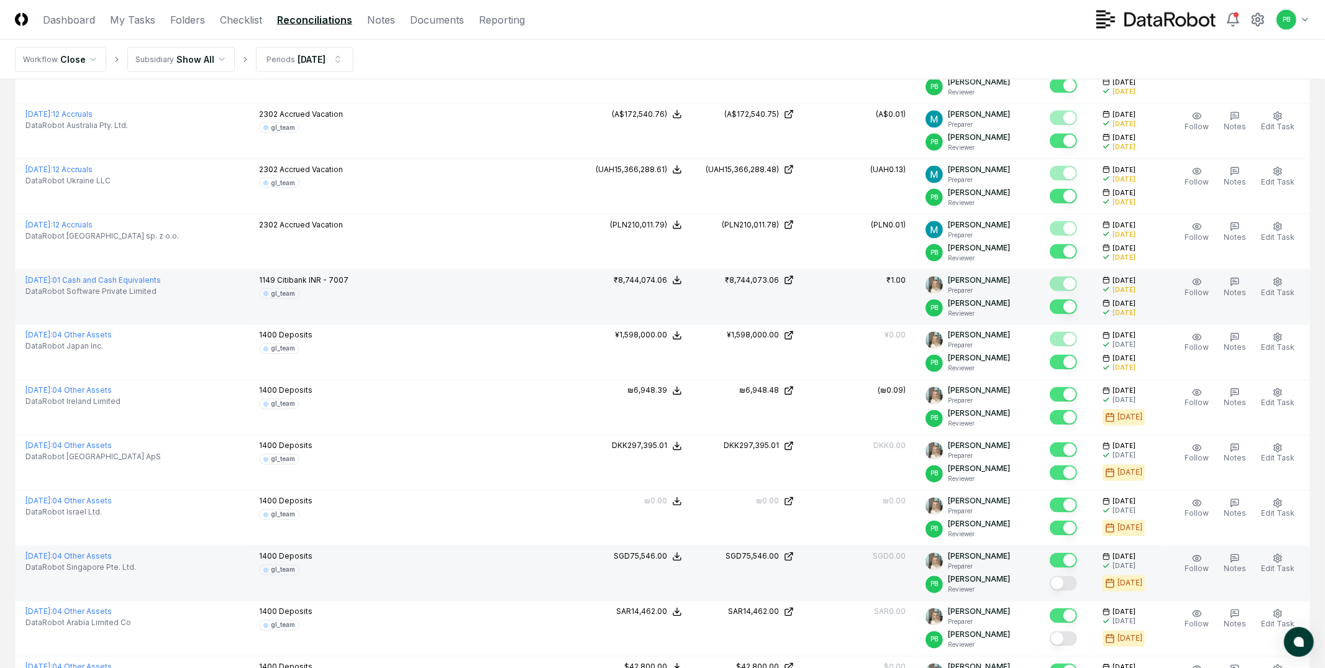
click at [1075, 583] on button "Mark complete" at bounding box center [1063, 583] width 27 height 15
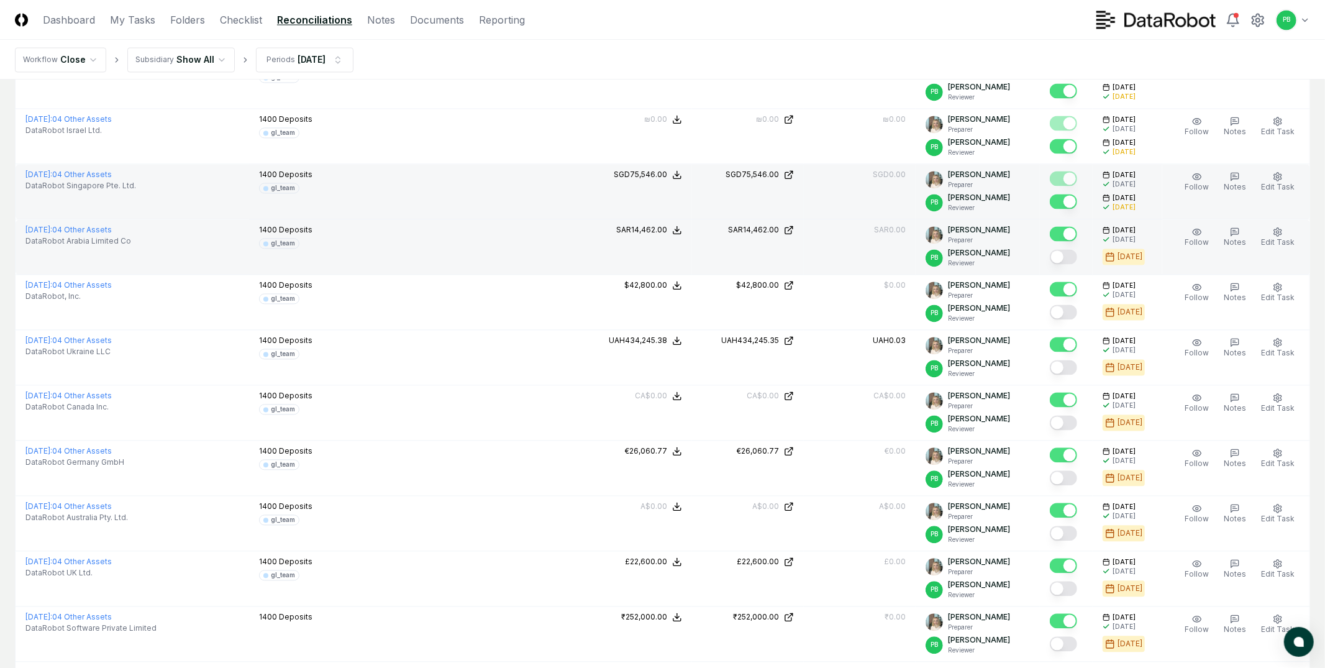
scroll to position [2081, 0]
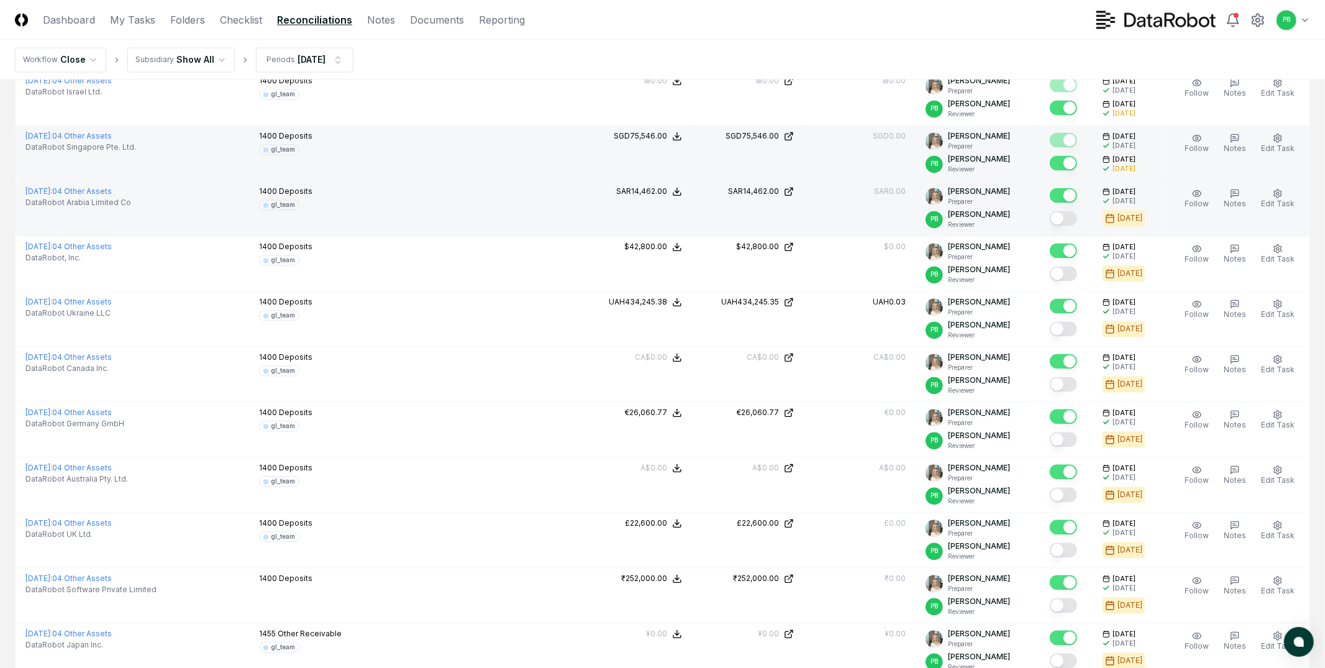
click at [1070, 220] on button "Mark complete" at bounding box center [1063, 218] width 27 height 15
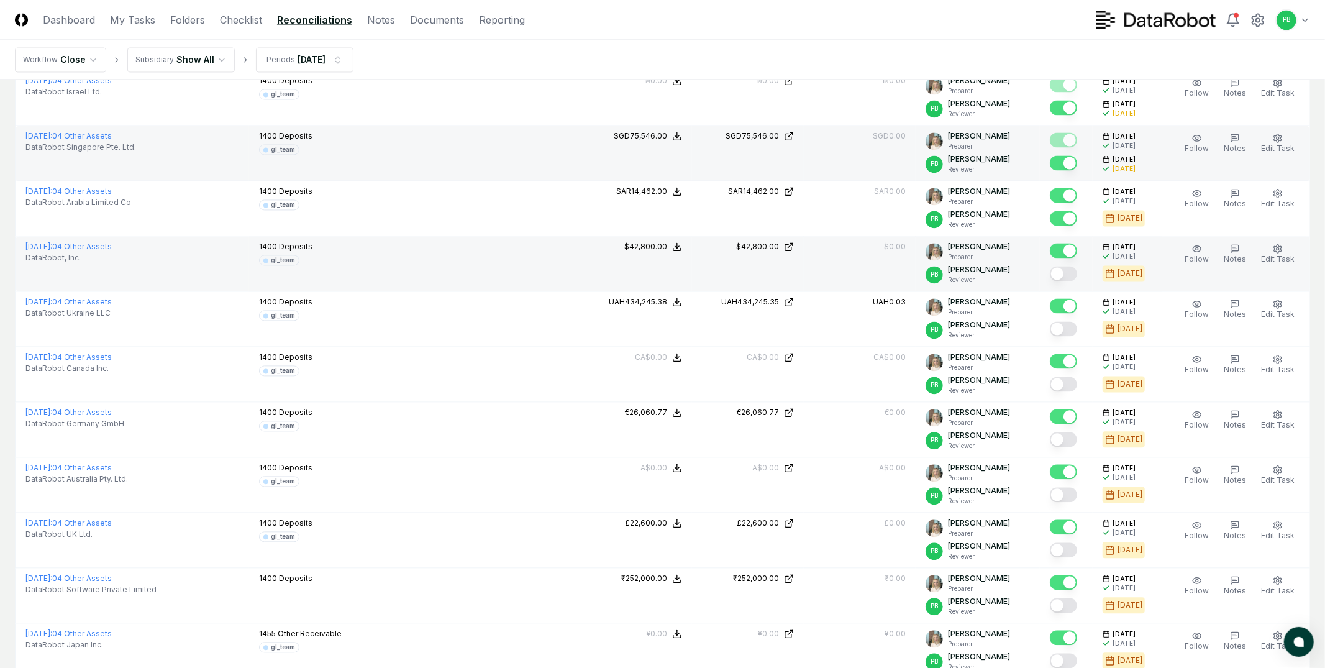
click at [1072, 275] on button "Mark complete" at bounding box center [1063, 273] width 27 height 15
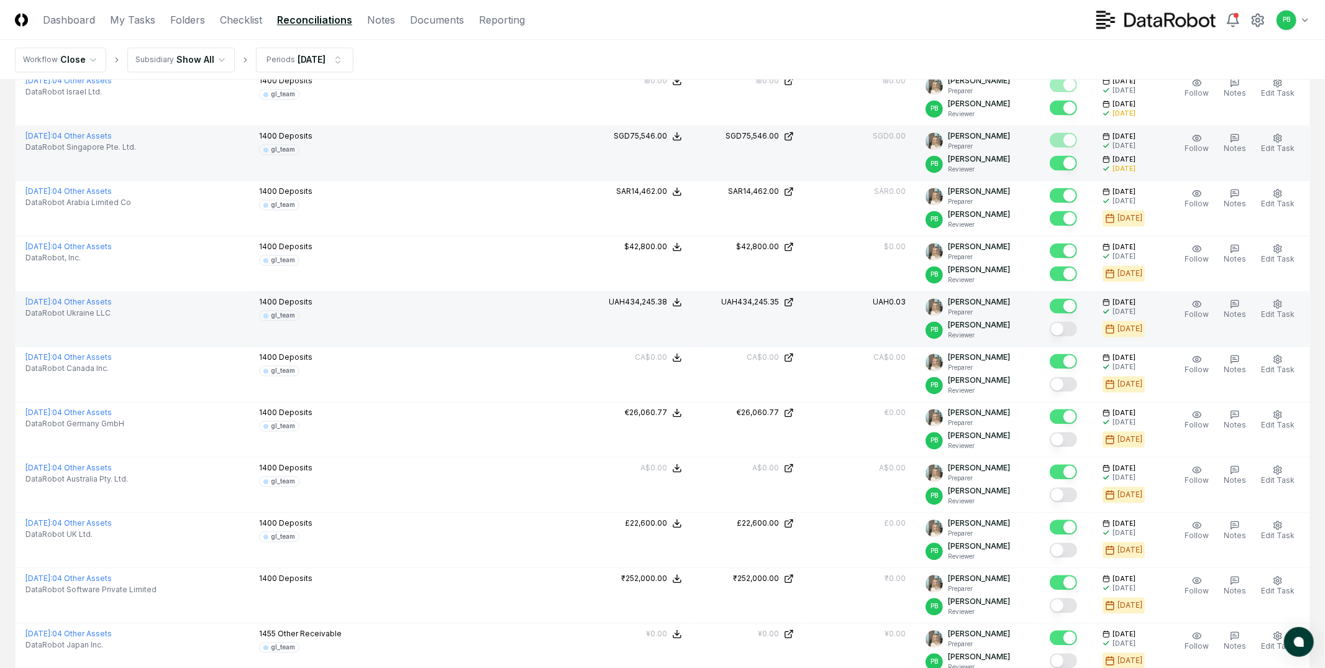
click at [1072, 331] on button "Mark complete" at bounding box center [1063, 328] width 27 height 15
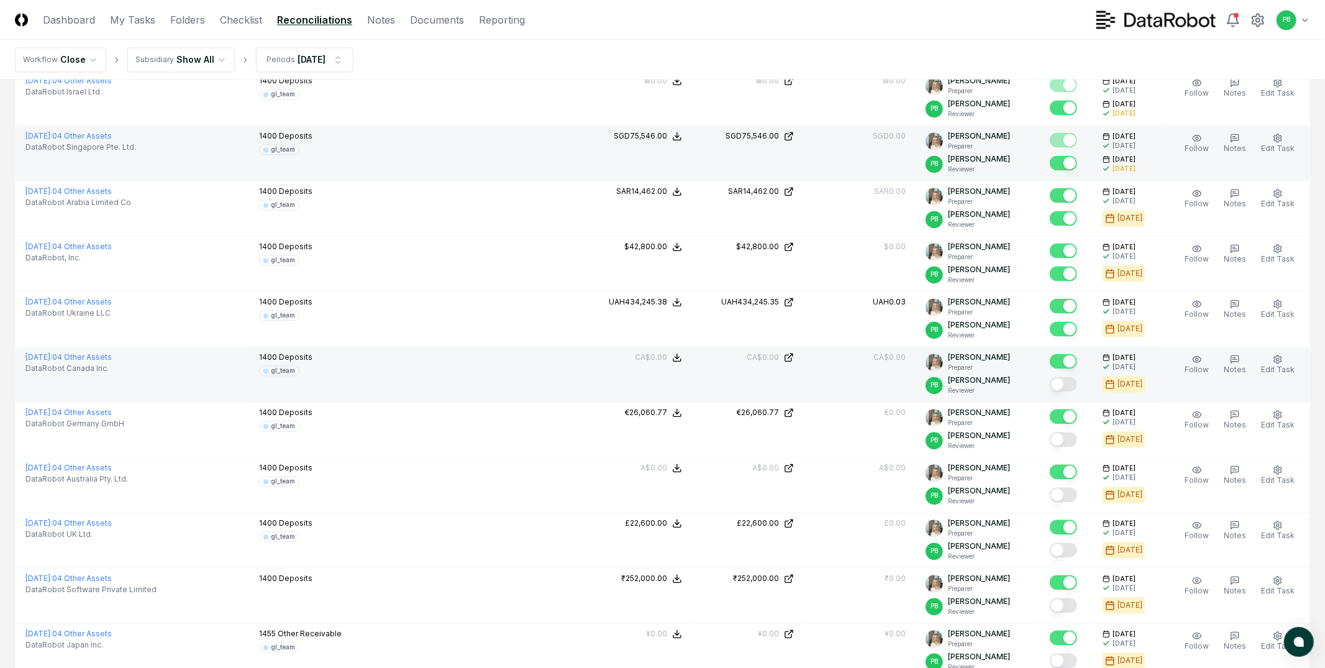
click at [1069, 380] on button "Mark complete" at bounding box center [1063, 383] width 27 height 15
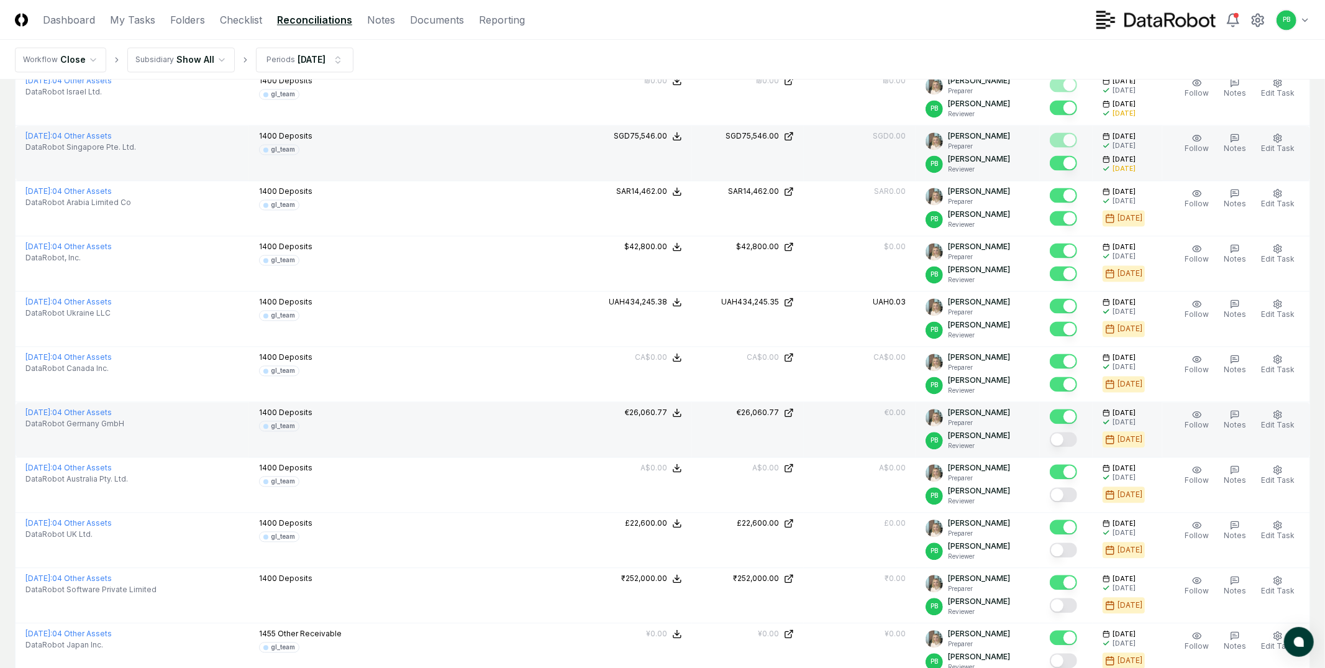
click at [1069, 437] on button "Mark complete" at bounding box center [1063, 439] width 27 height 15
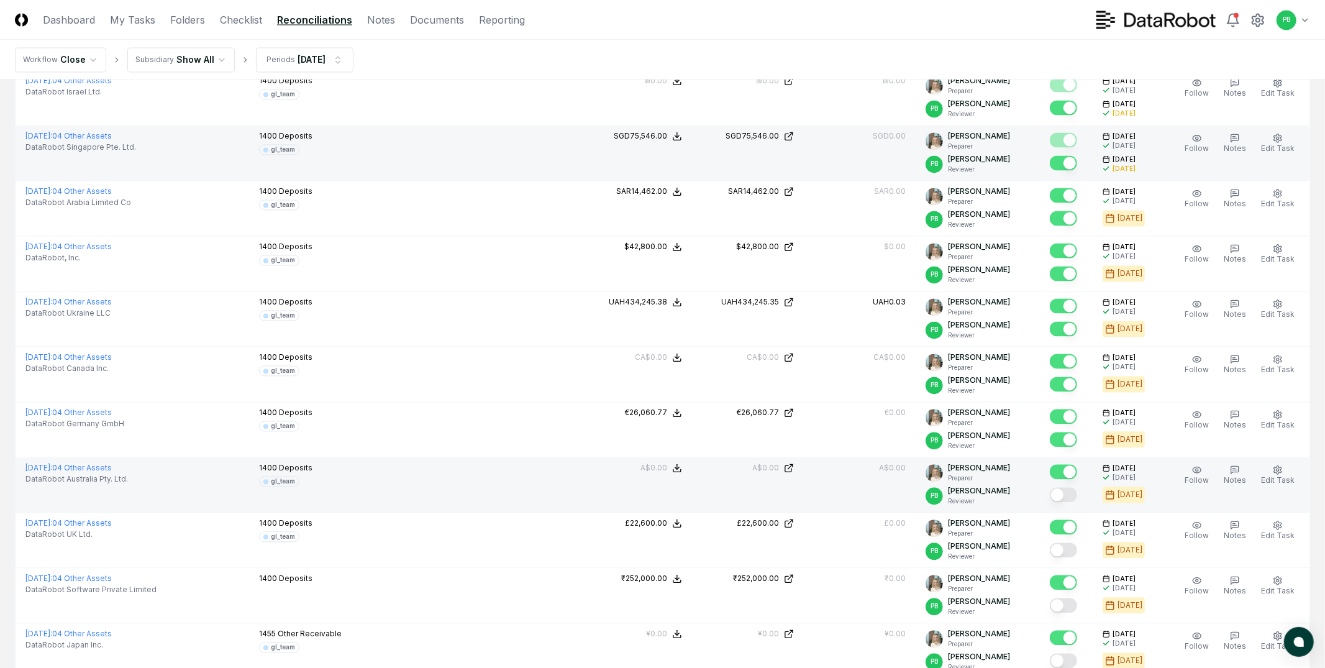
click at [1072, 491] on button "Mark complete" at bounding box center [1063, 494] width 27 height 15
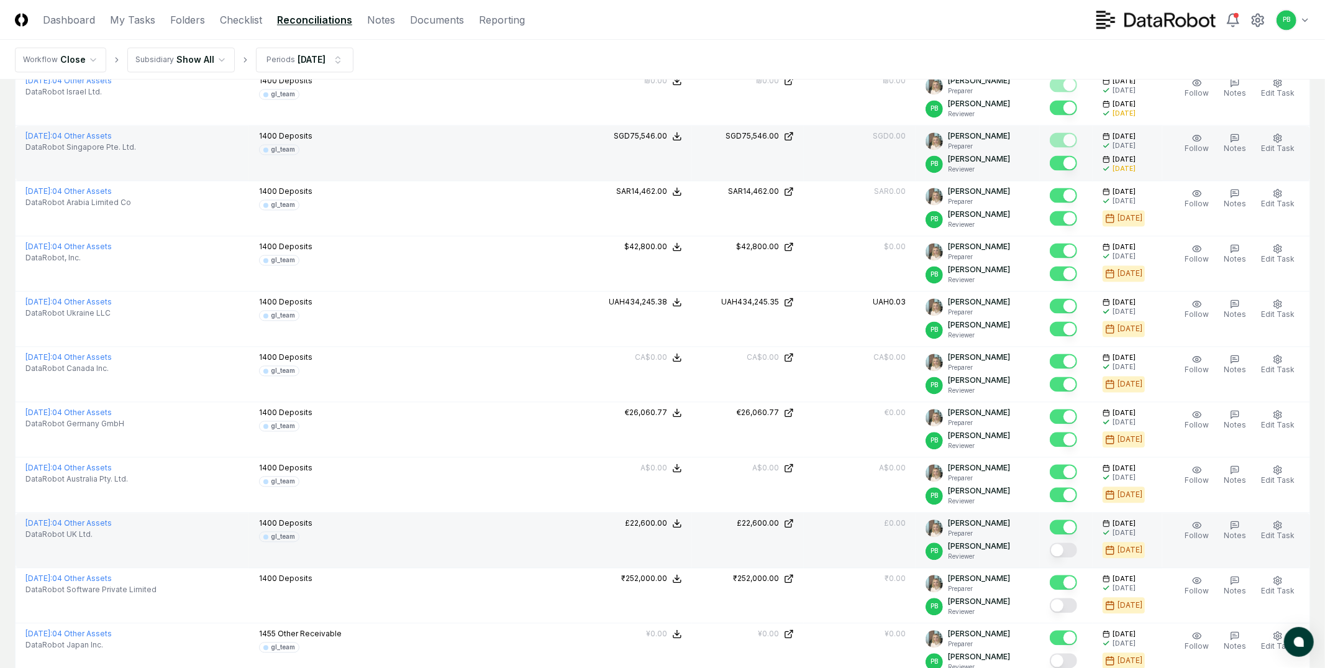
click at [1072, 554] on button "Mark complete" at bounding box center [1063, 549] width 27 height 15
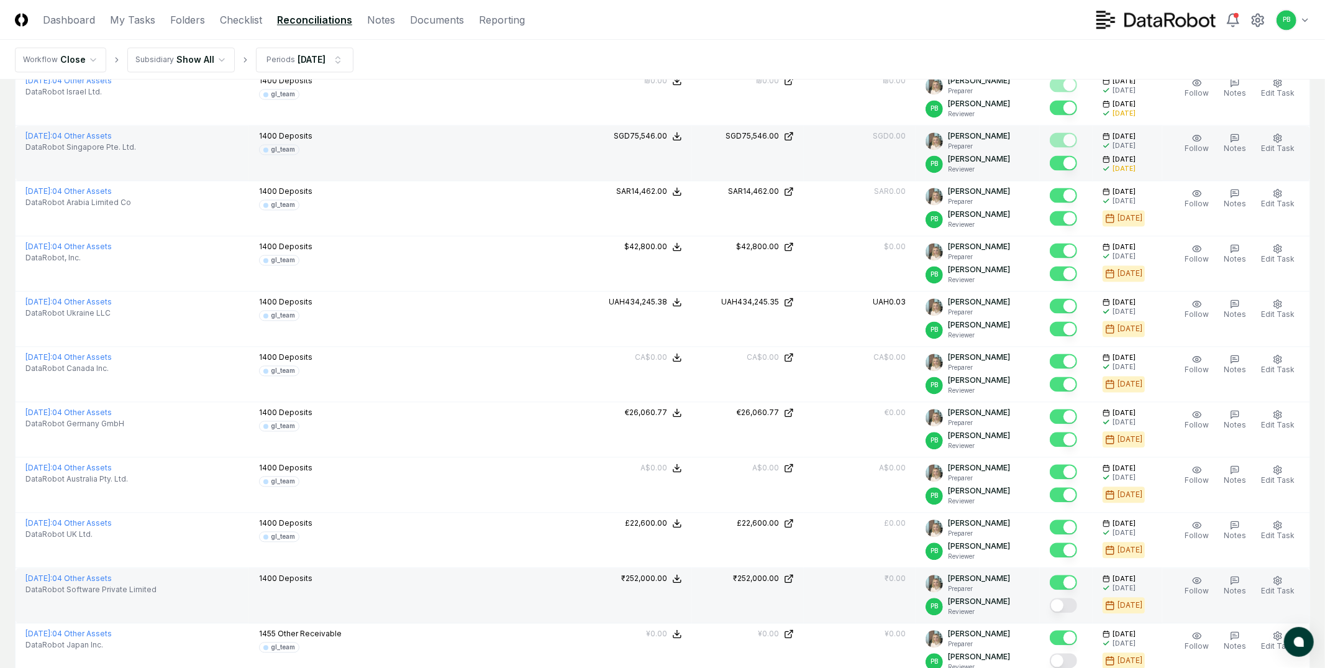
click at [1073, 606] on button "Mark complete" at bounding box center [1063, 605] width 27 height 15
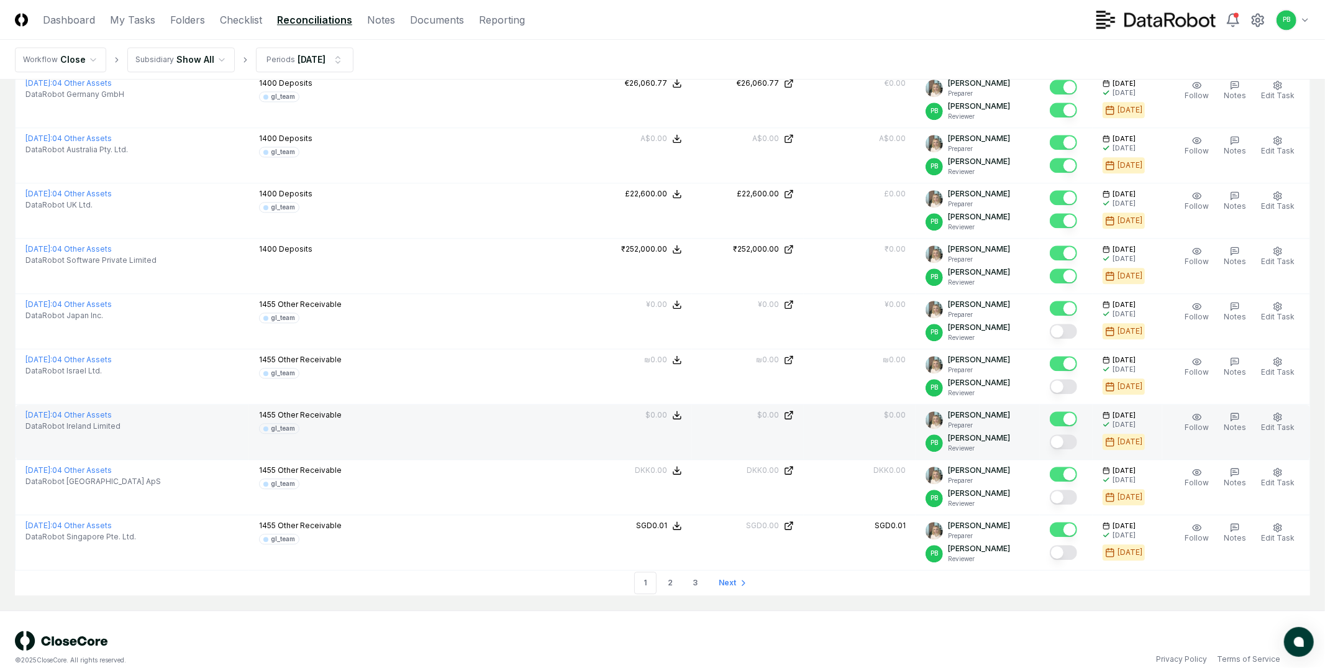
scroll to position [2430, 0]
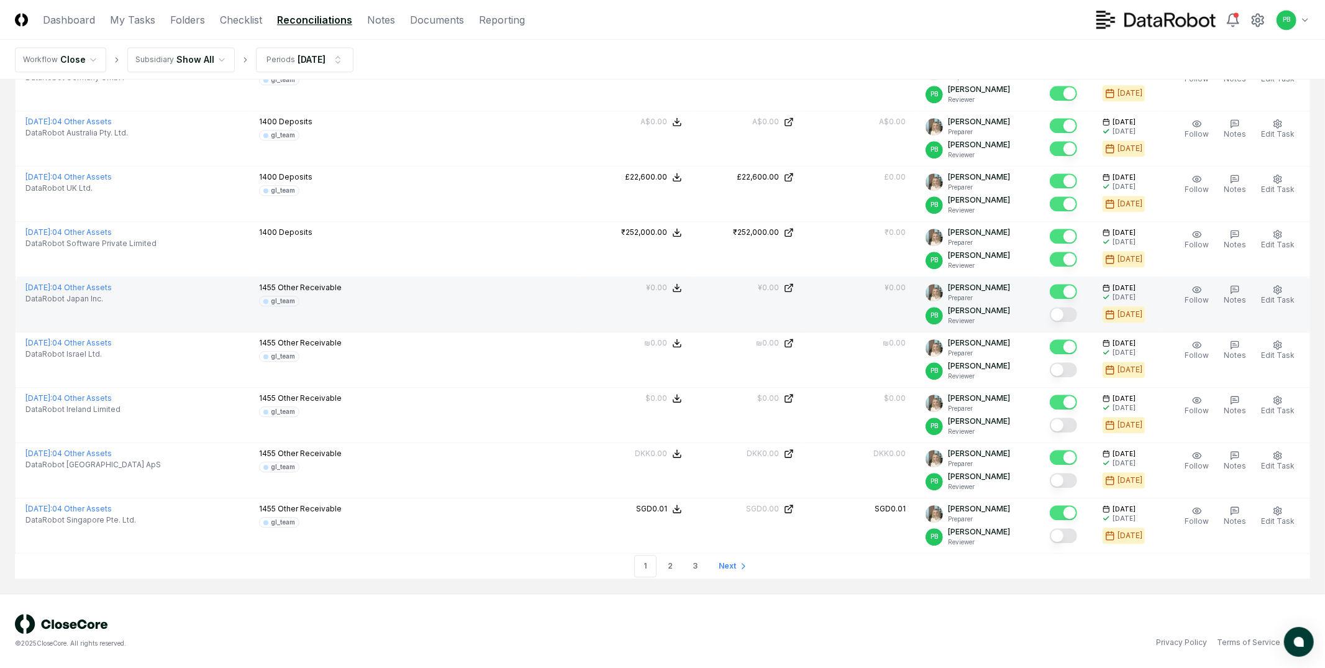
click at [1074, 311] on button "Mark complete" at bounding box center [1063, 314] width 27 height 15
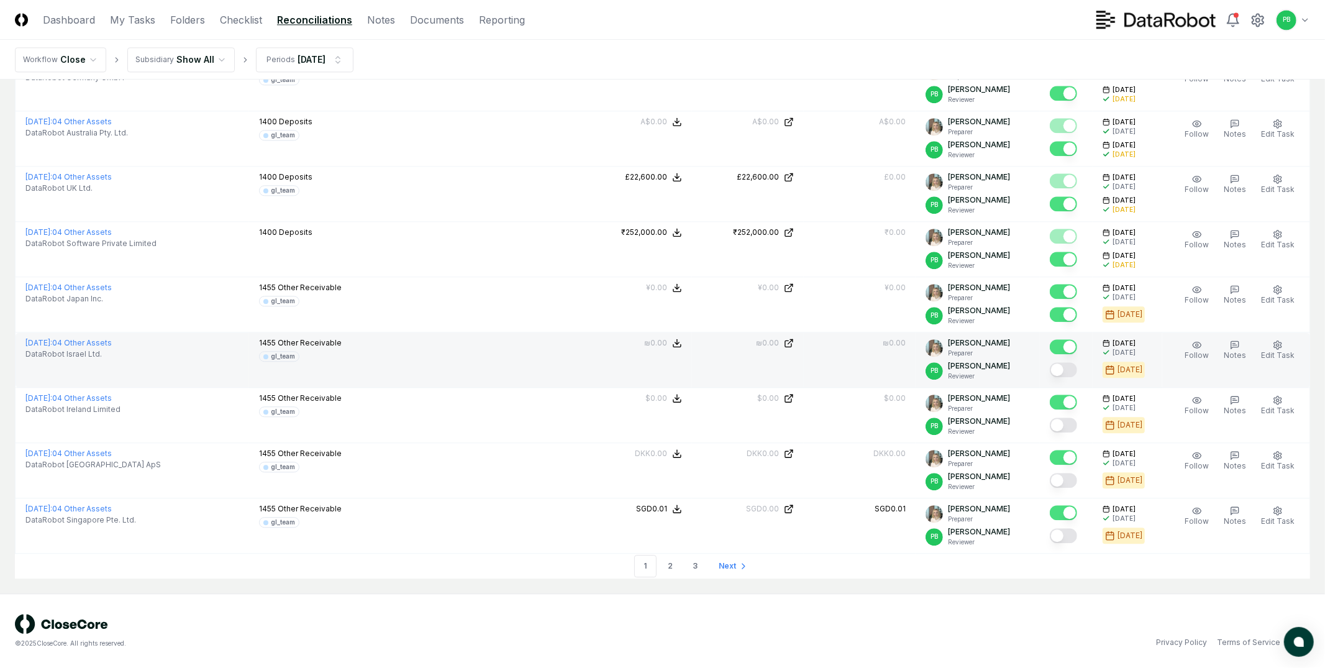
click at [1072, 373] on button "Mark complete" at bounding box center [1063, 369] width 27 height 15
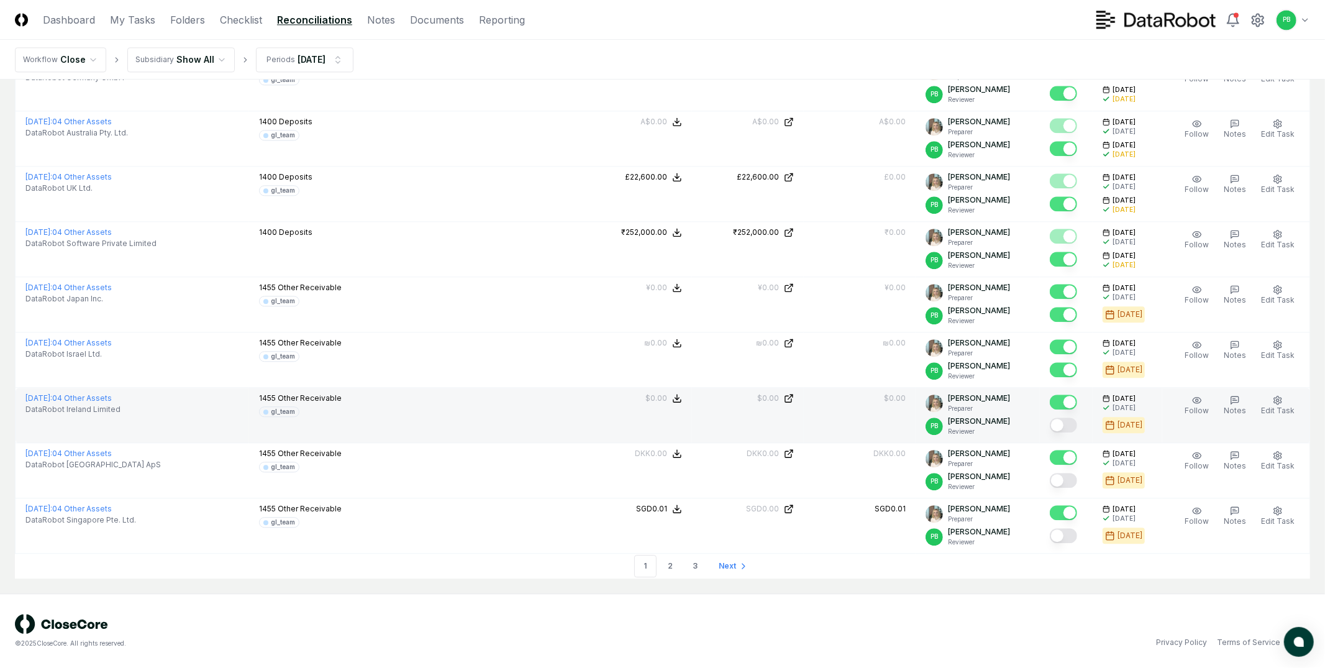
click at [1072, 430] on button "Mark complete" at bounding box center [1063, 424] width 27 height 15
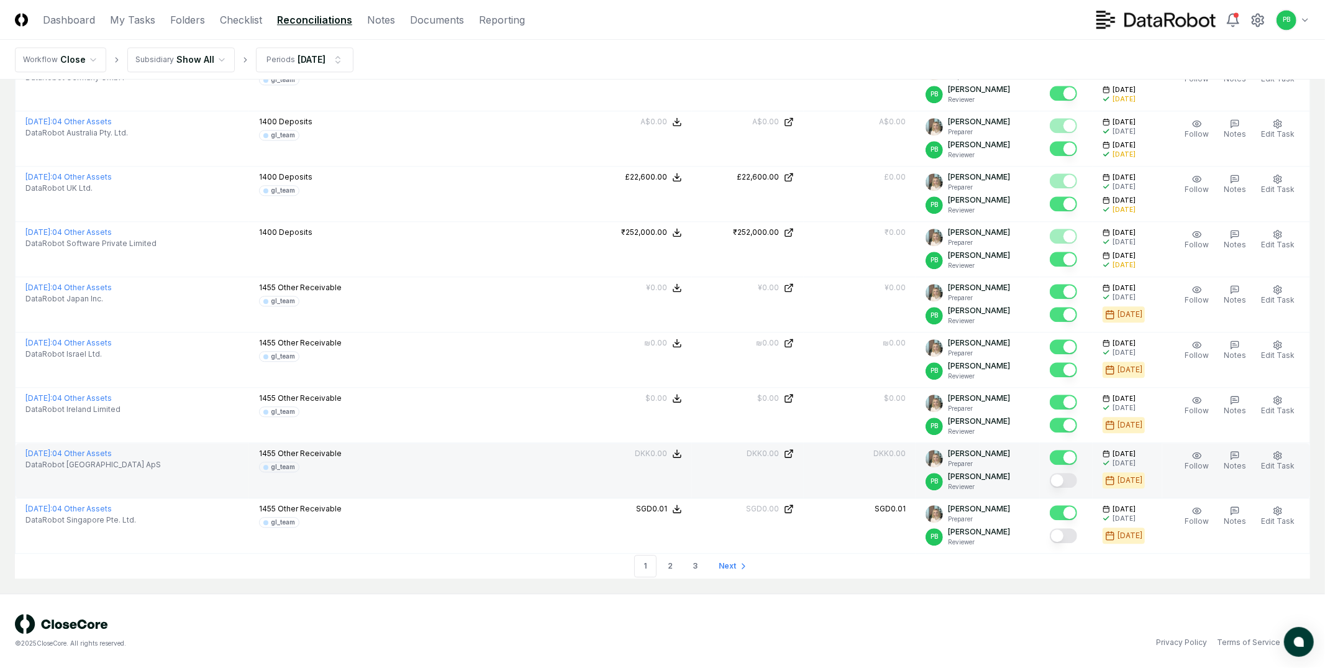
click at [1072, 482] on button "Mark complete" at bounding box center [1063, 480] width 27 height 15
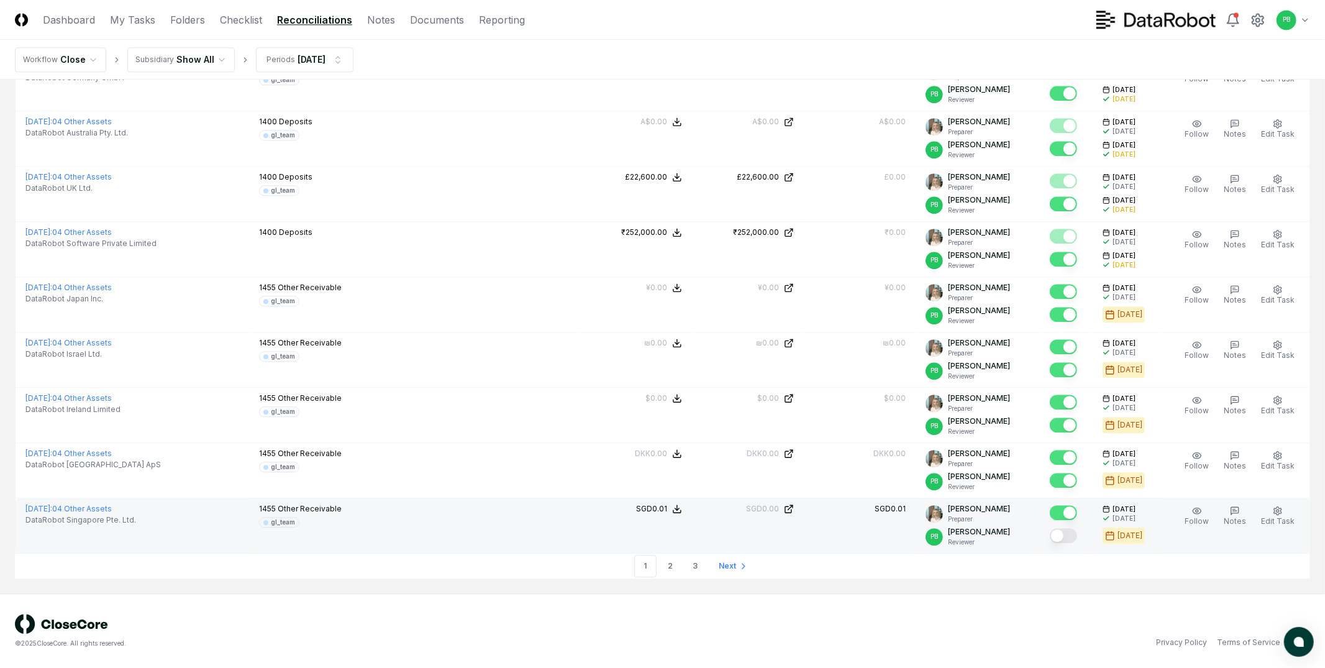
click at [1061, 532] on button "Mark complete" at bounding box center [1063, 535] width 27 height 15
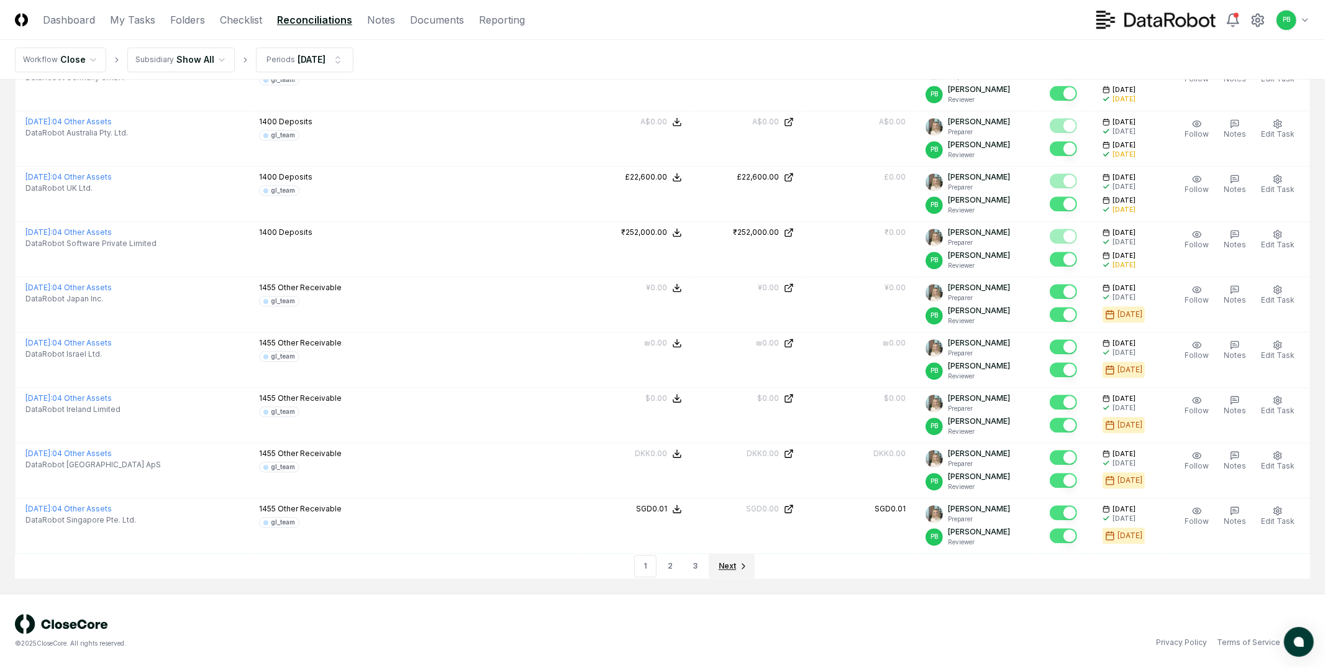
click at [739, 565] on icon "Go to next page" at bounding box center [744, 566] width 10 height 10
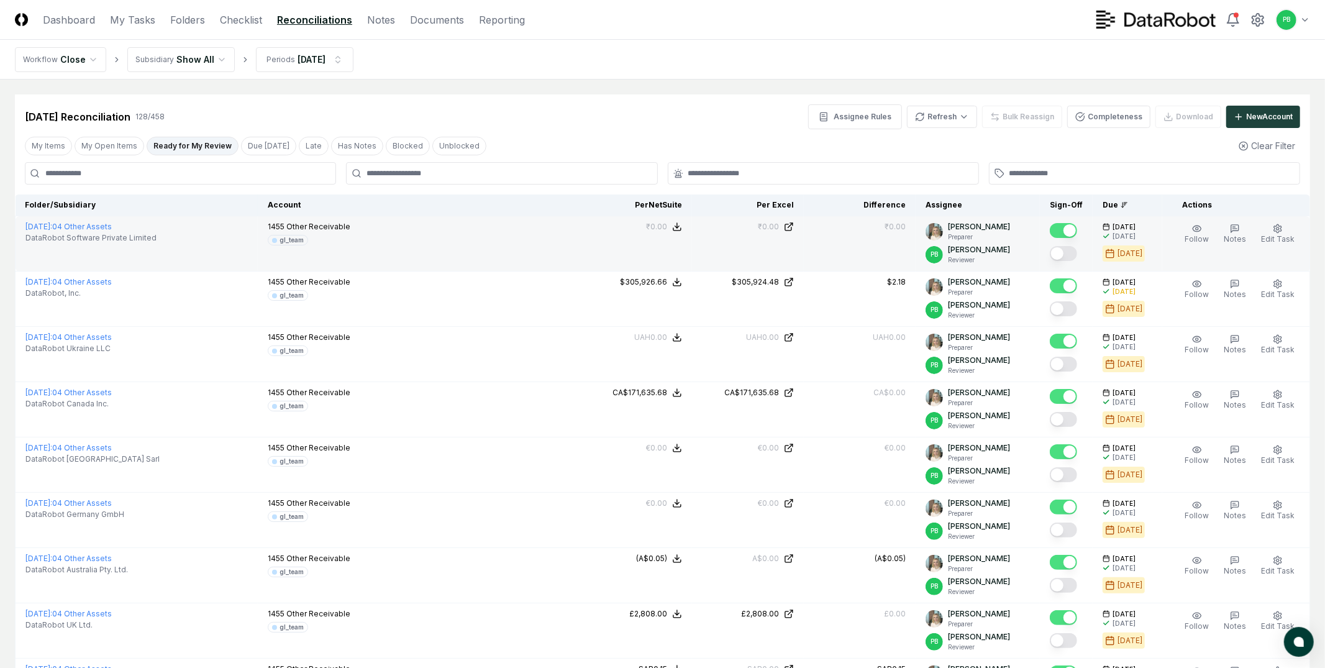
click at [1072, 250] on button "Mark complete" at bounding box center [1063, 253] width 27 height 15
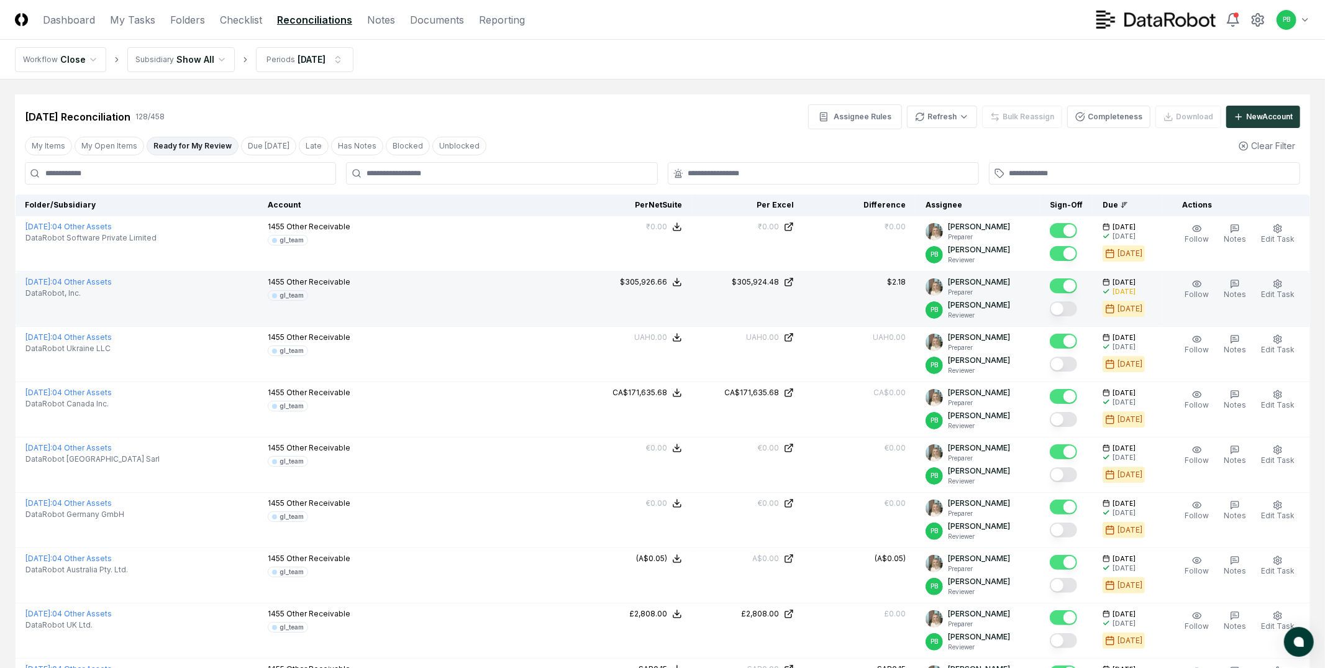
click at [1072, 308] on button "Mark complete" at bounding box center [1063, 308] width 27 height 15
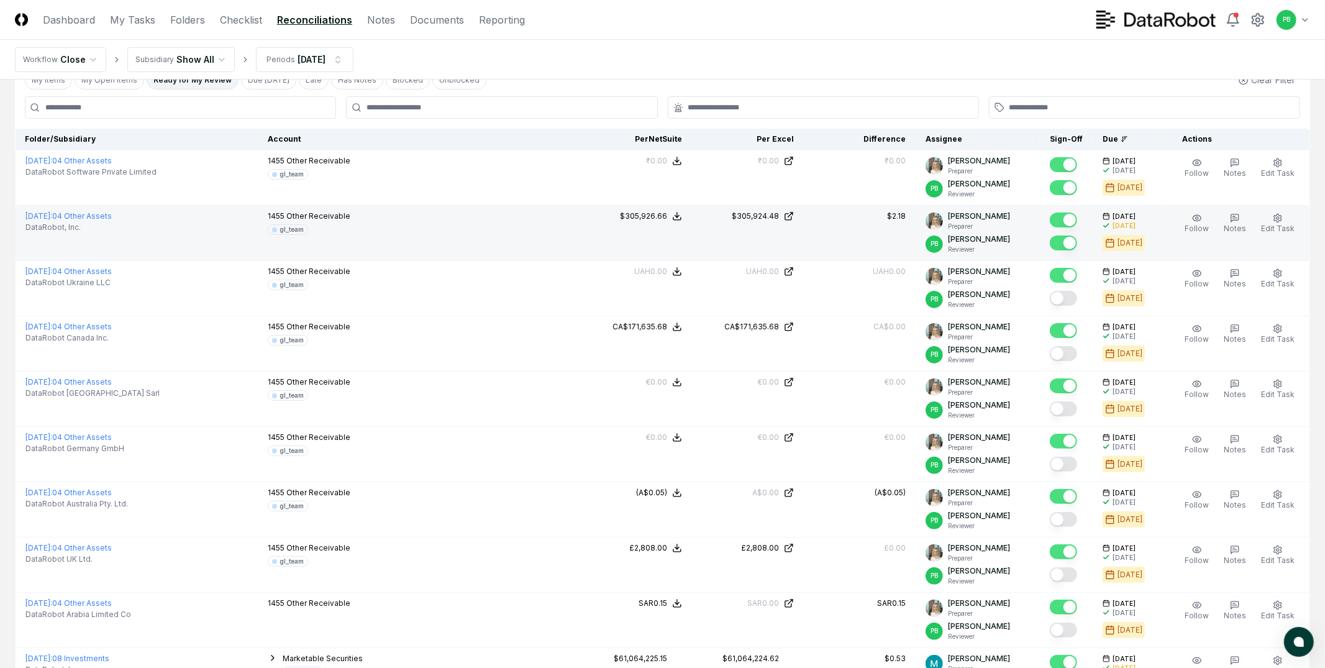
scroll to position [69, 0]
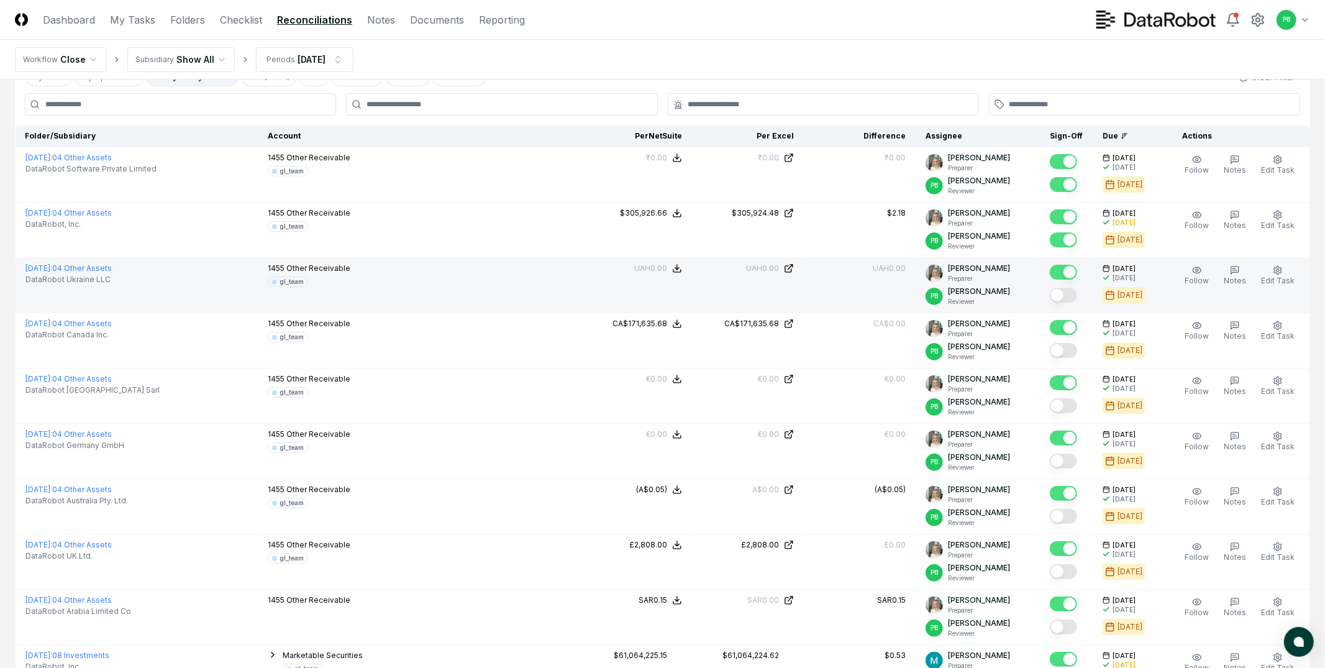
click at [1071, 299] on button "Mark complete" at bounding box center [1063, 295] width 27 height 15
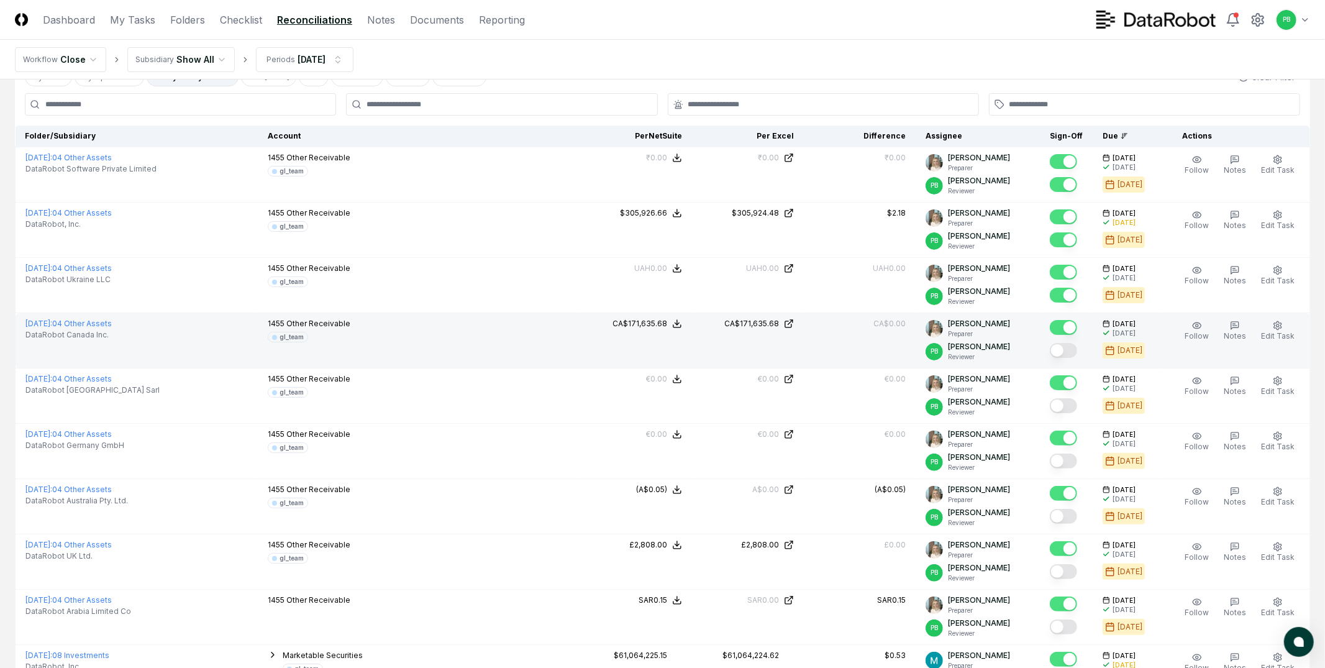
click at [1072, 352] on button "Mark complete" at bounding box center [1063, 350] width 27 height 15
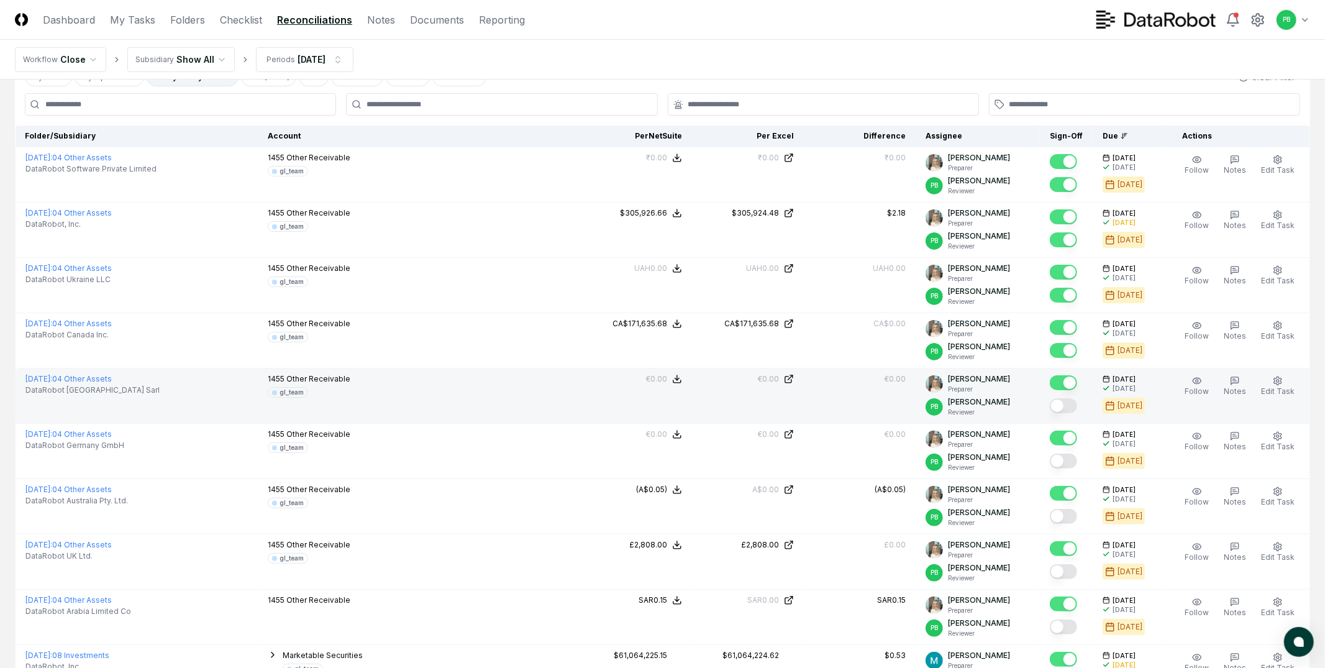
click at [1072, 408] on button "Mark complete" at bounding box center [1063, 405] width 27 height 15
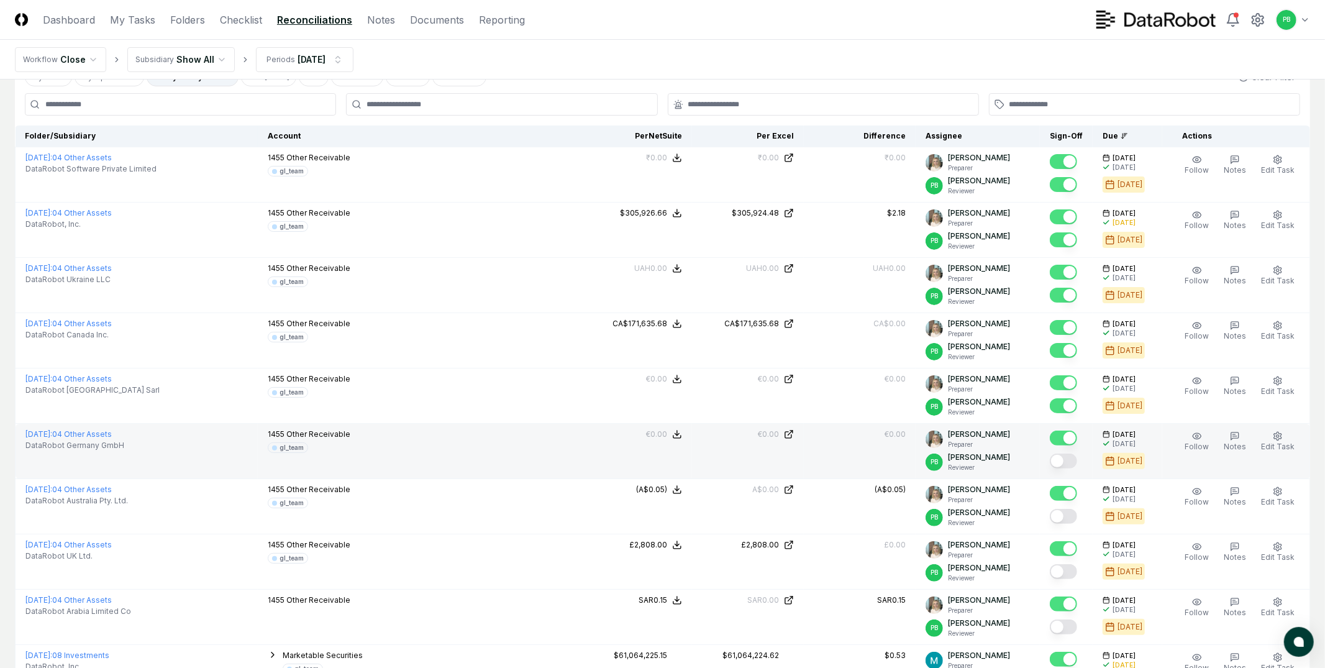
click at [1074, 464] on button "Mark complete" at bounding box center [1063, 461] width 27 height 15
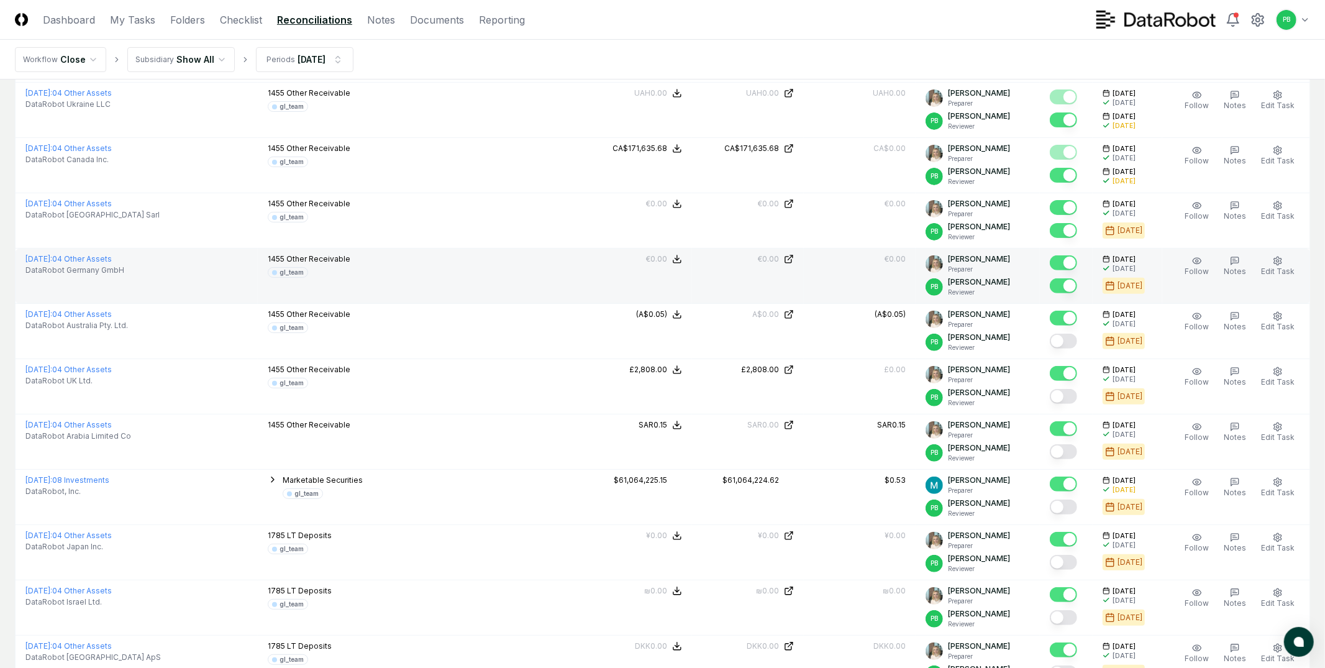
scroll to position [270, 0]
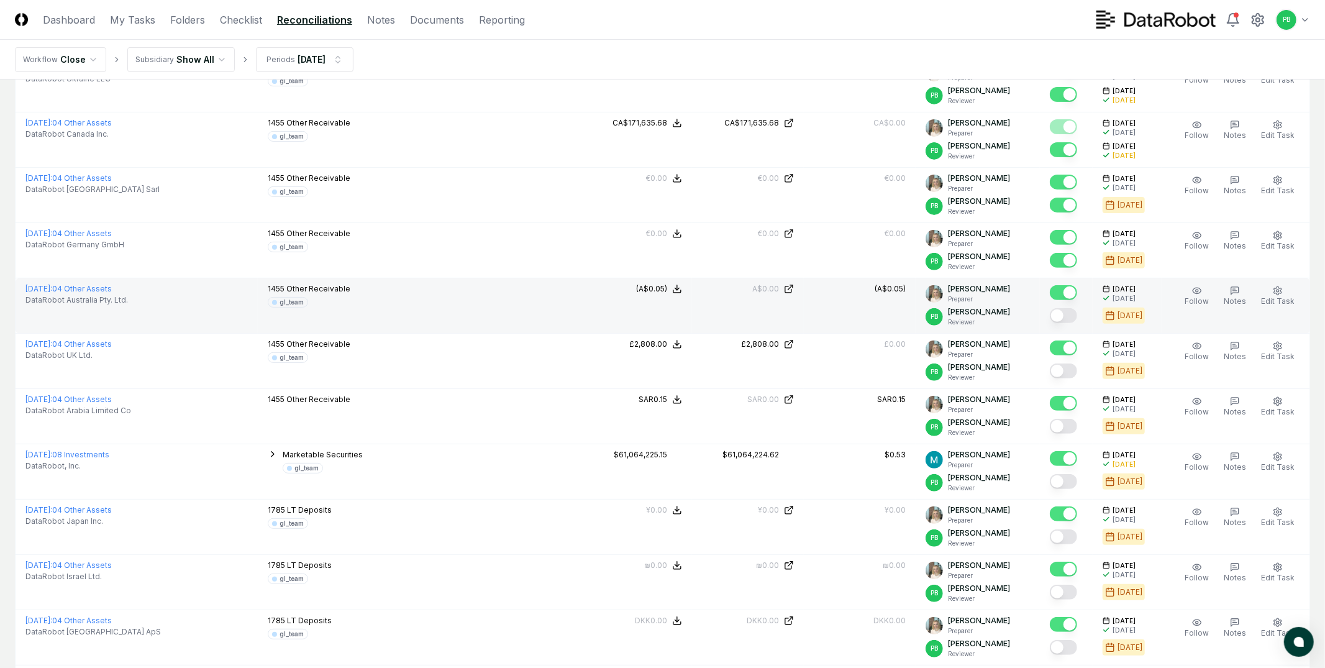
click at [1075, 316] on button "Mark complete" at bounding box center [1063, 315] width 27 height 15
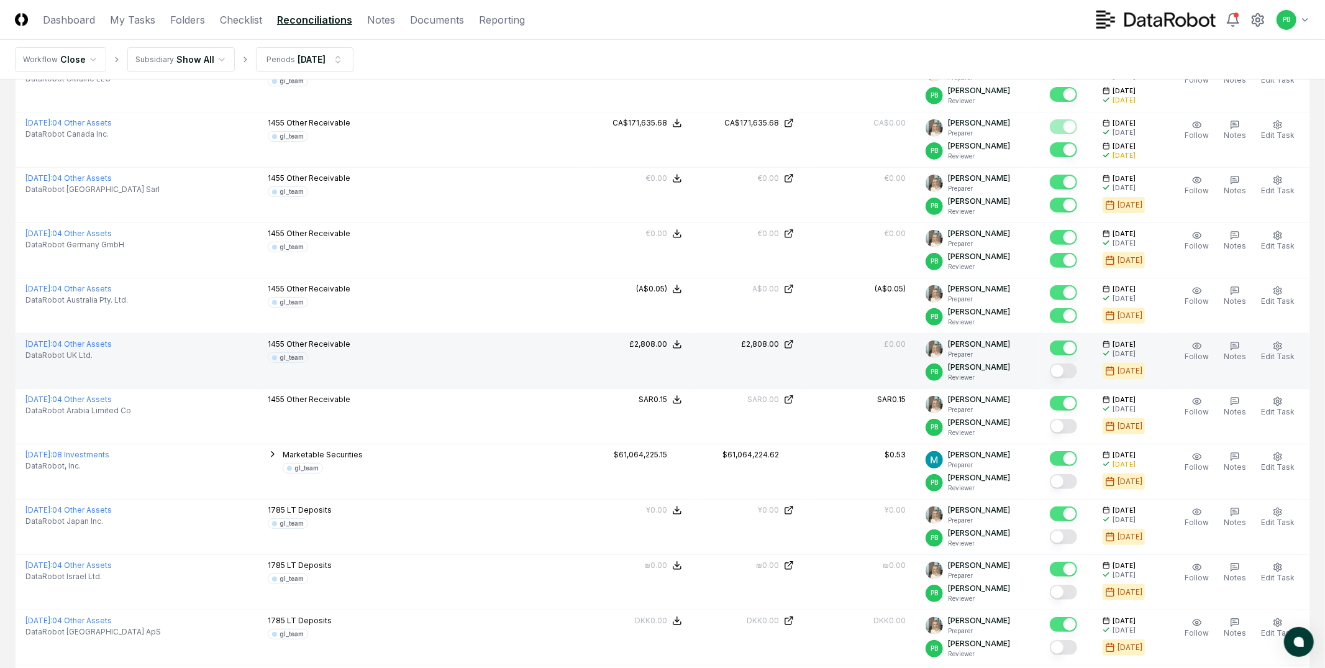
click at [1075, 374] on button "Mark complete" at bounding box center [1063, 370] width 27 height 15
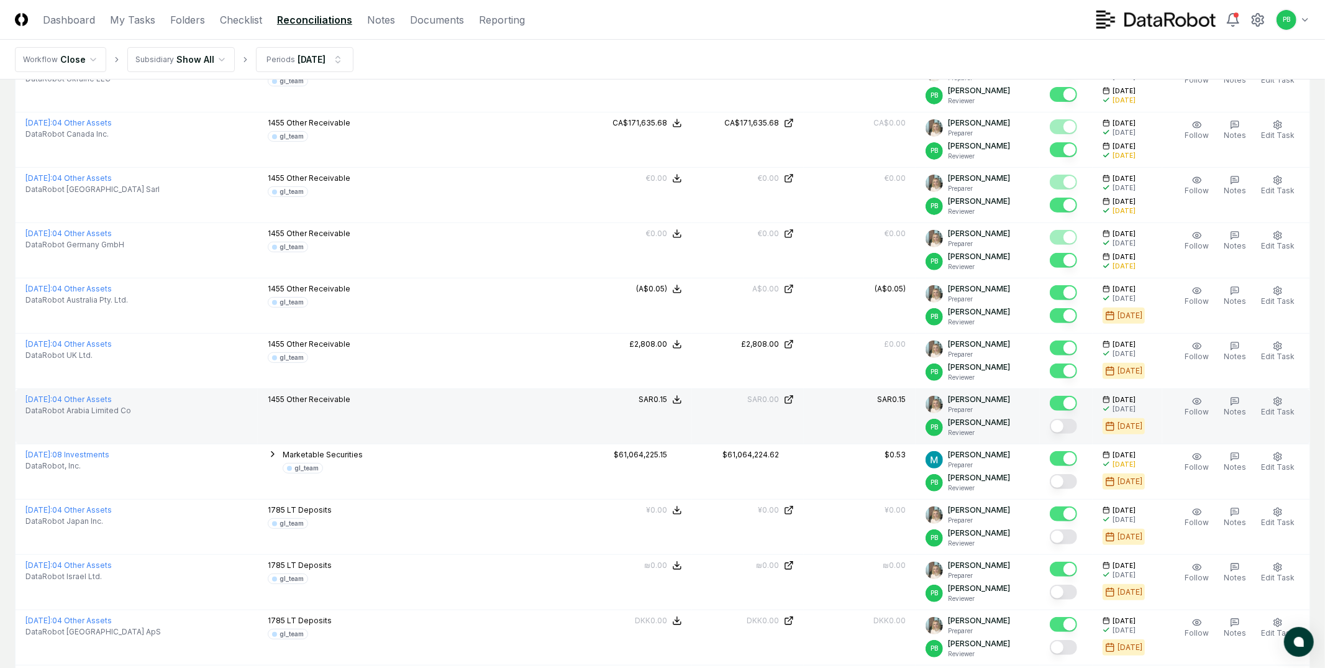
click at [1070, 429] on button "Mark complete" at bounding box center [1063, 426] width 27 height 15
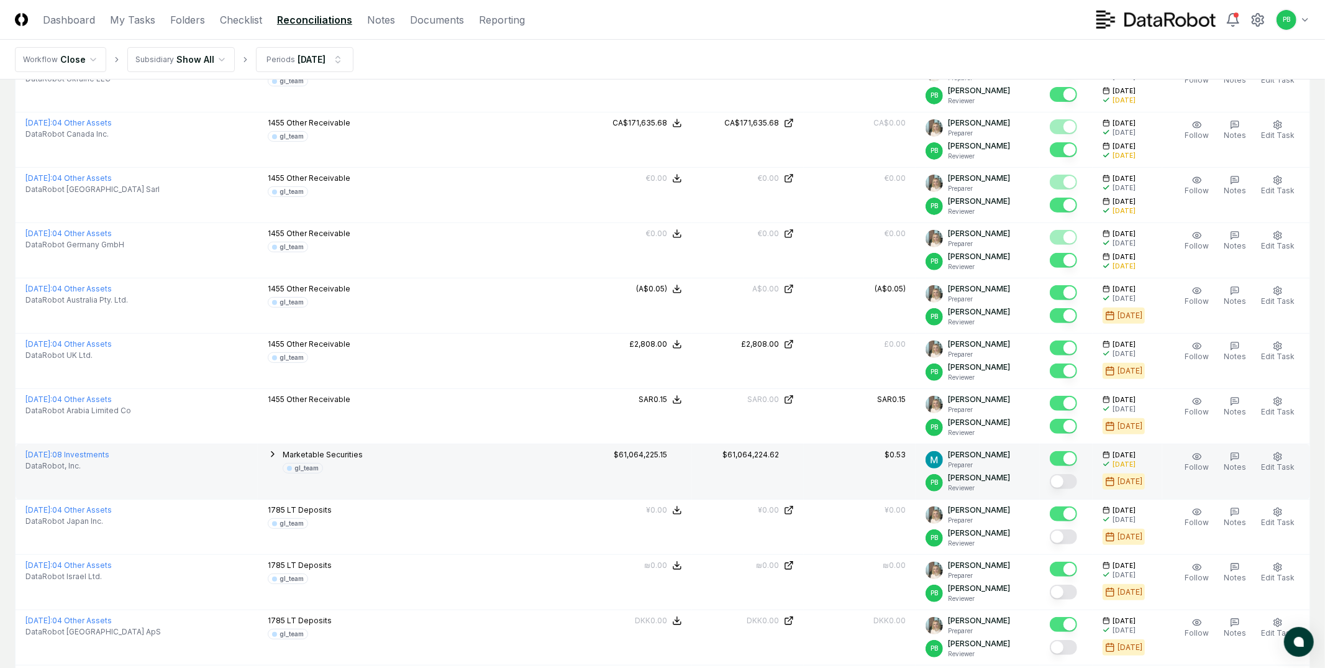
click at [1069, 483] on button "Mark complete" at bounding box center [1063, 481] width 27 height 15
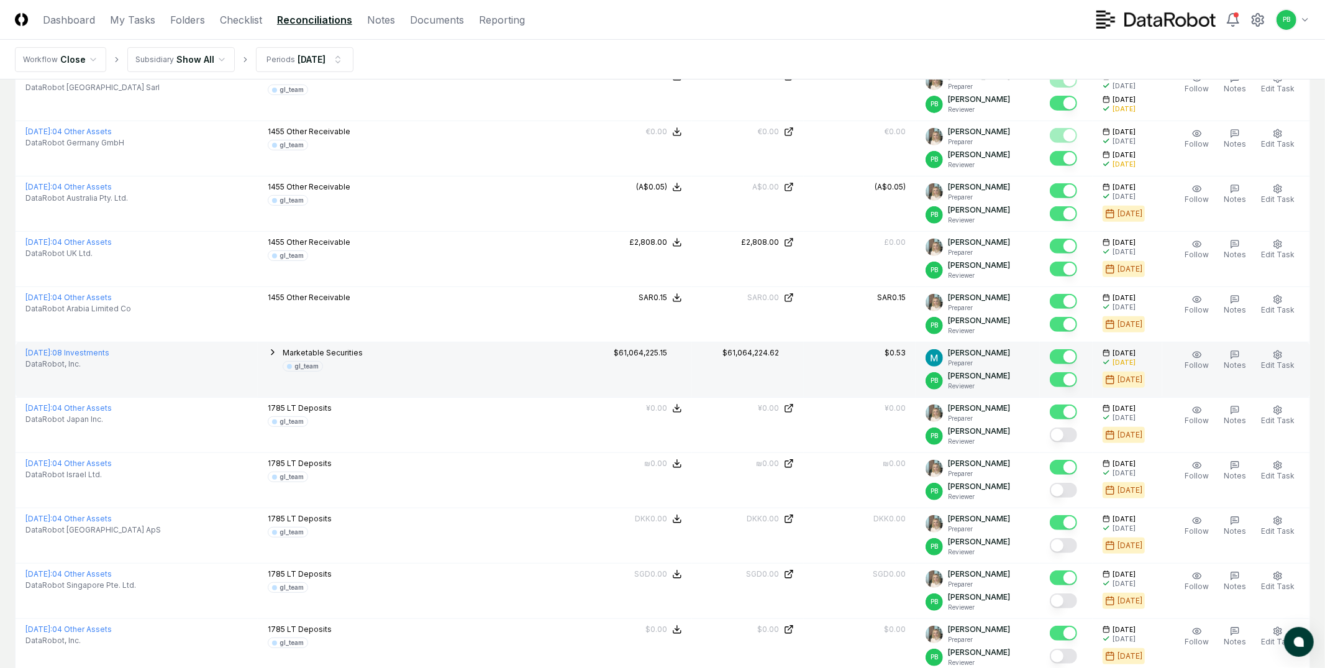
scroll to position [373, 0]
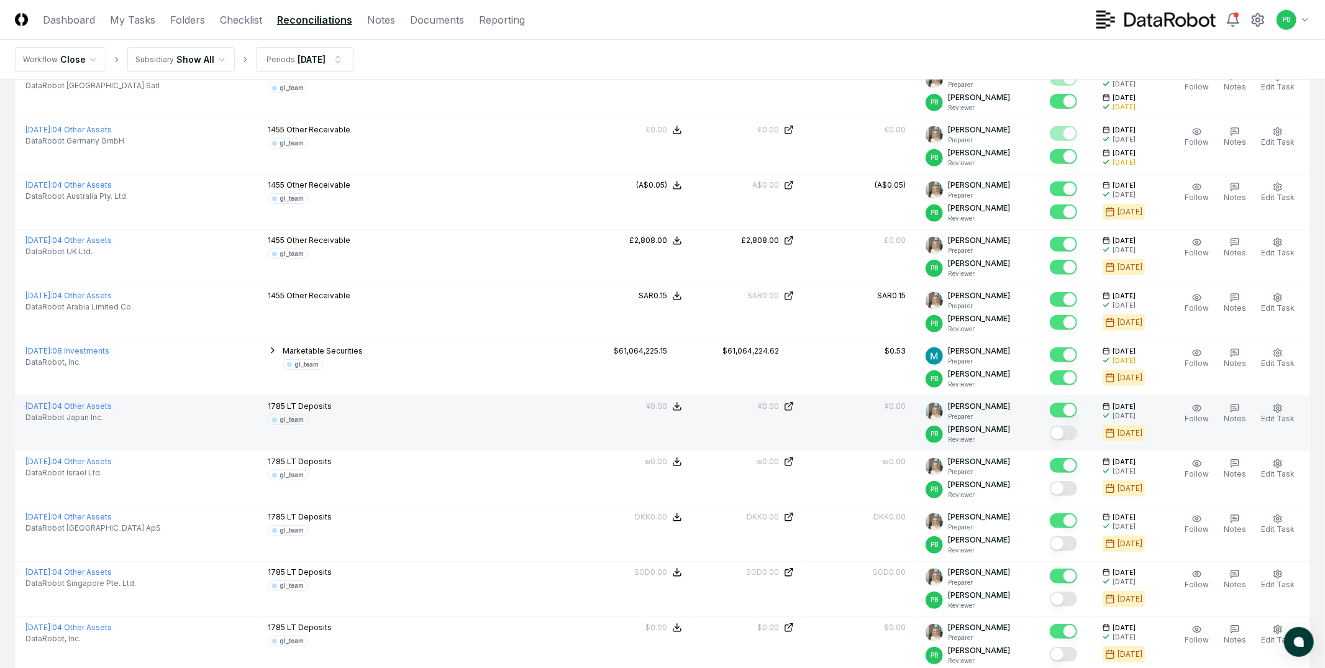
click at [1068, 429] on button "Mark complete" at bounding box center [1063, 433] width 27 height 15
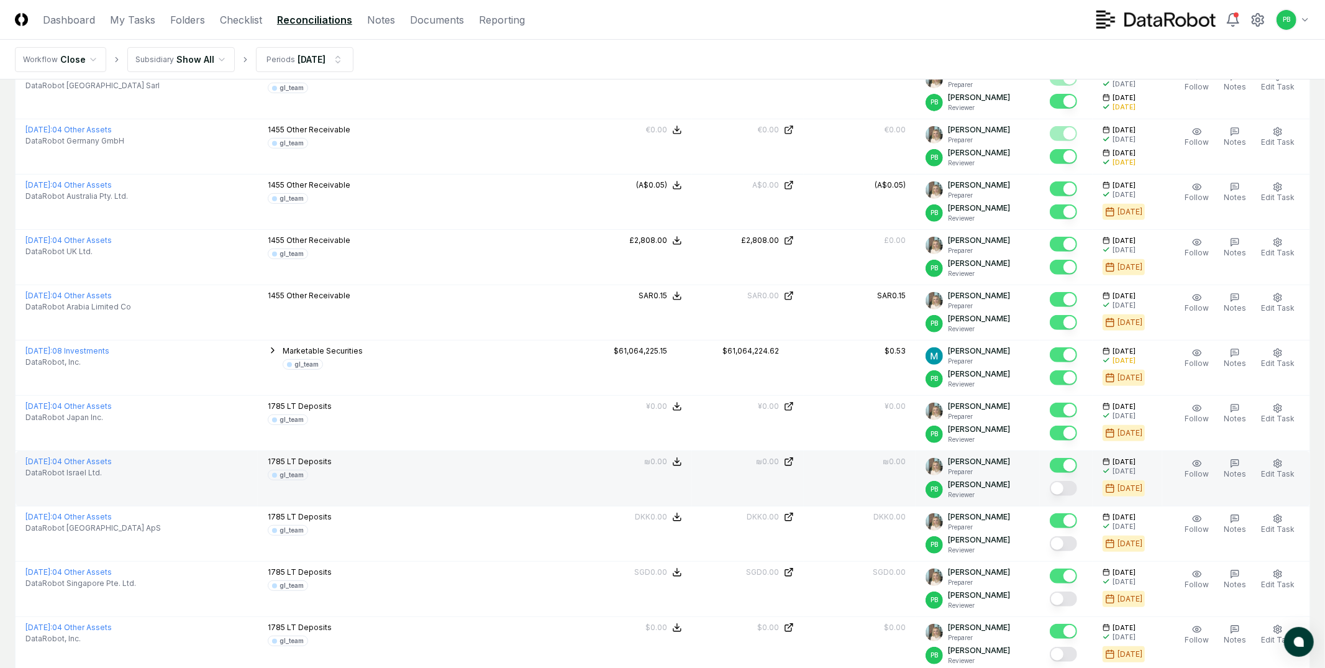
click at [1068, 483] on button "Mark complete" at bounding box center [1063, 488] width 27 height 15
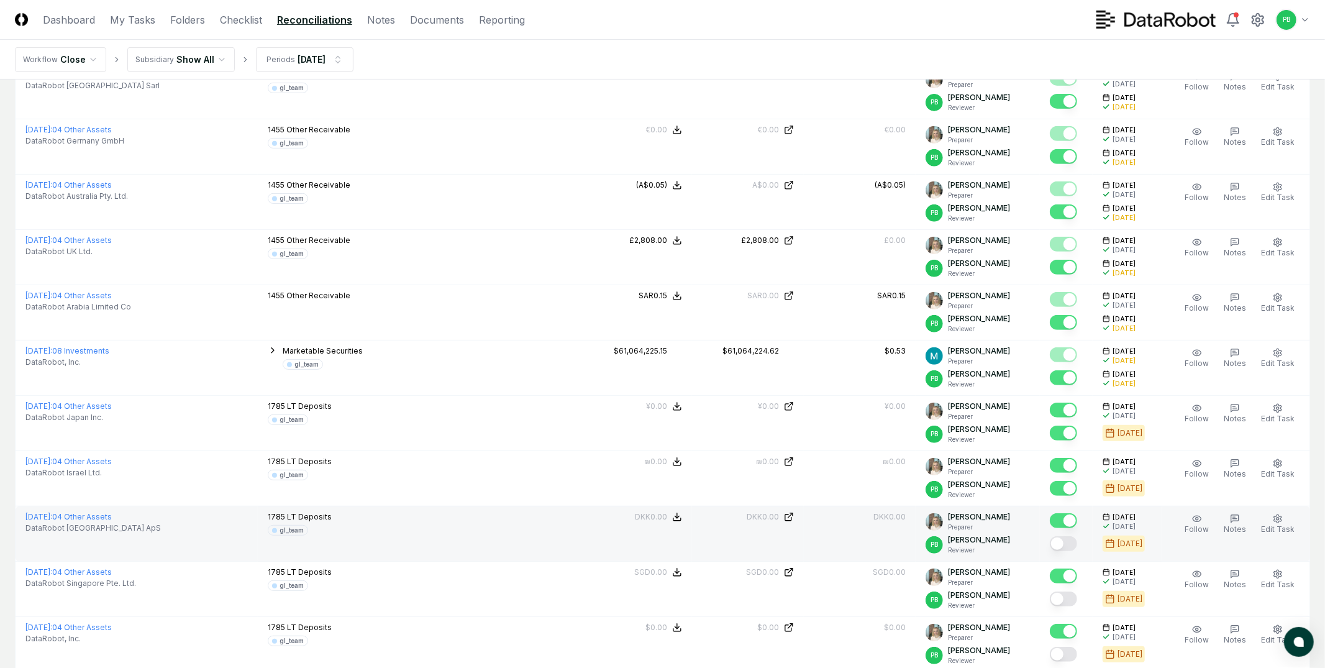
click at [1075, 539] on button "Mark complete" at bounding box center [1063, 543] width 27 height 15
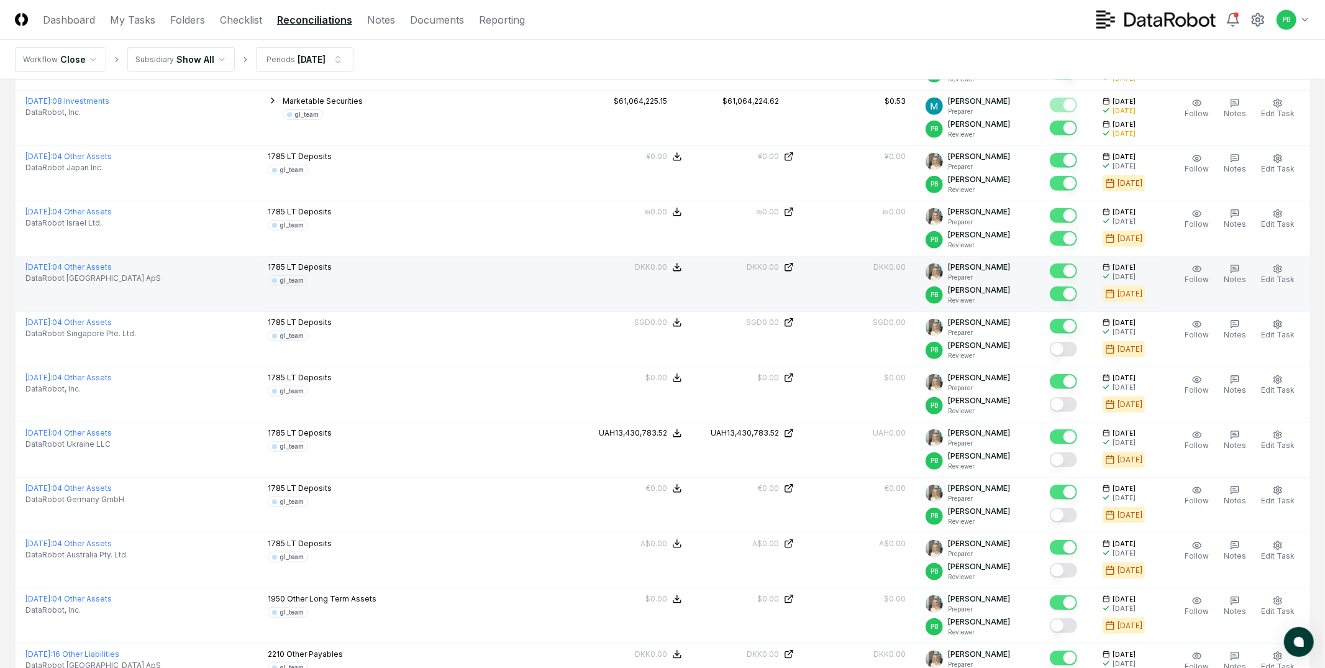
scroll to position [626, 0]
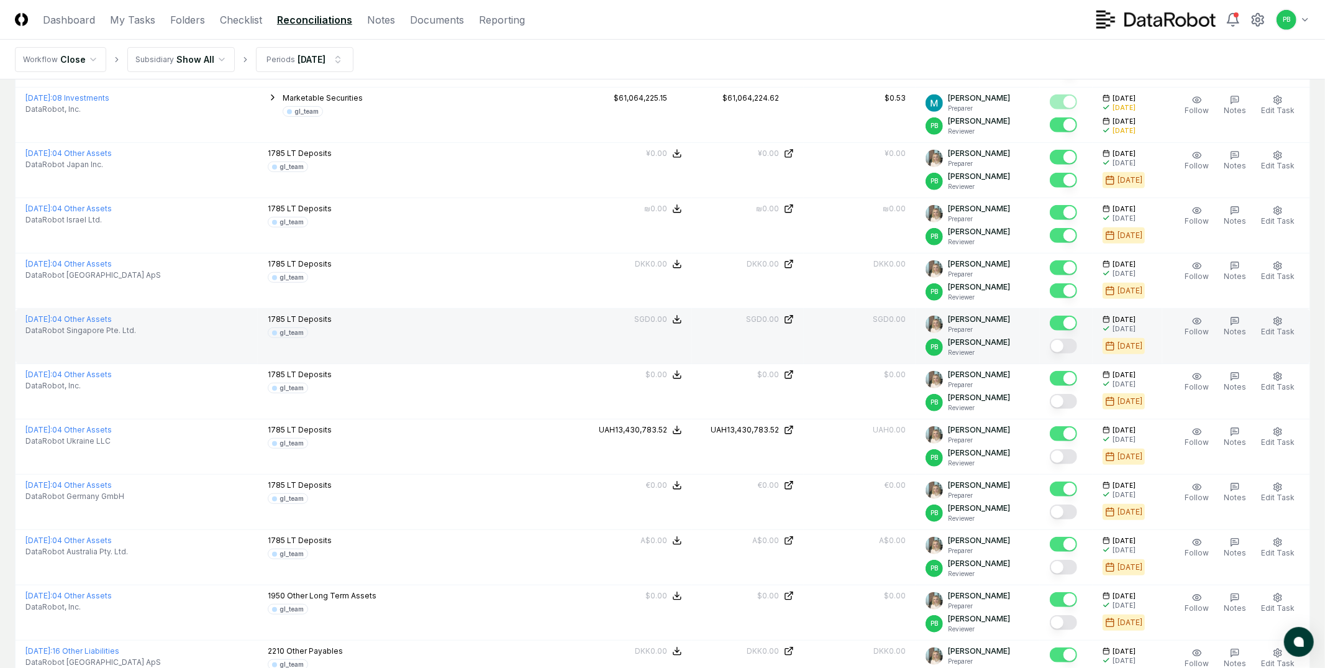
click at [1070, 349] on button "Mark complete" at bounding box center [1063, 346] width 27 height 15
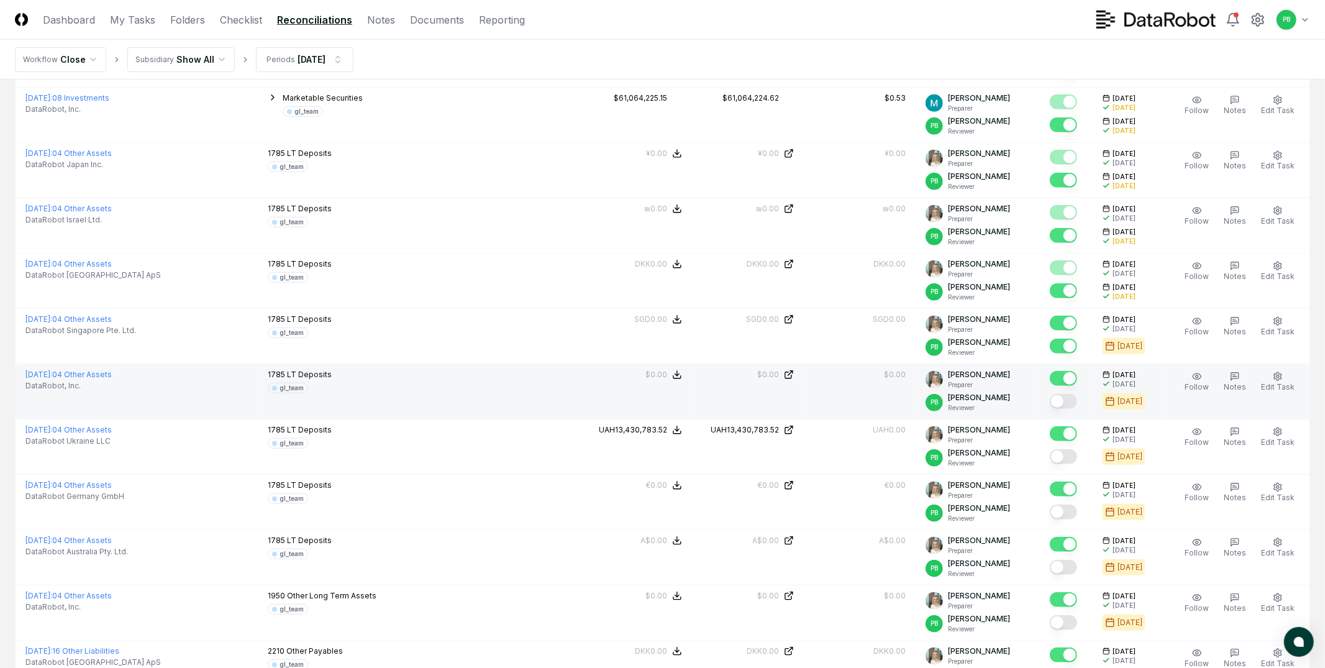
click at [1072, 401] on button "Mark complete" at bounding box center [1063, 401] width 27 height 15
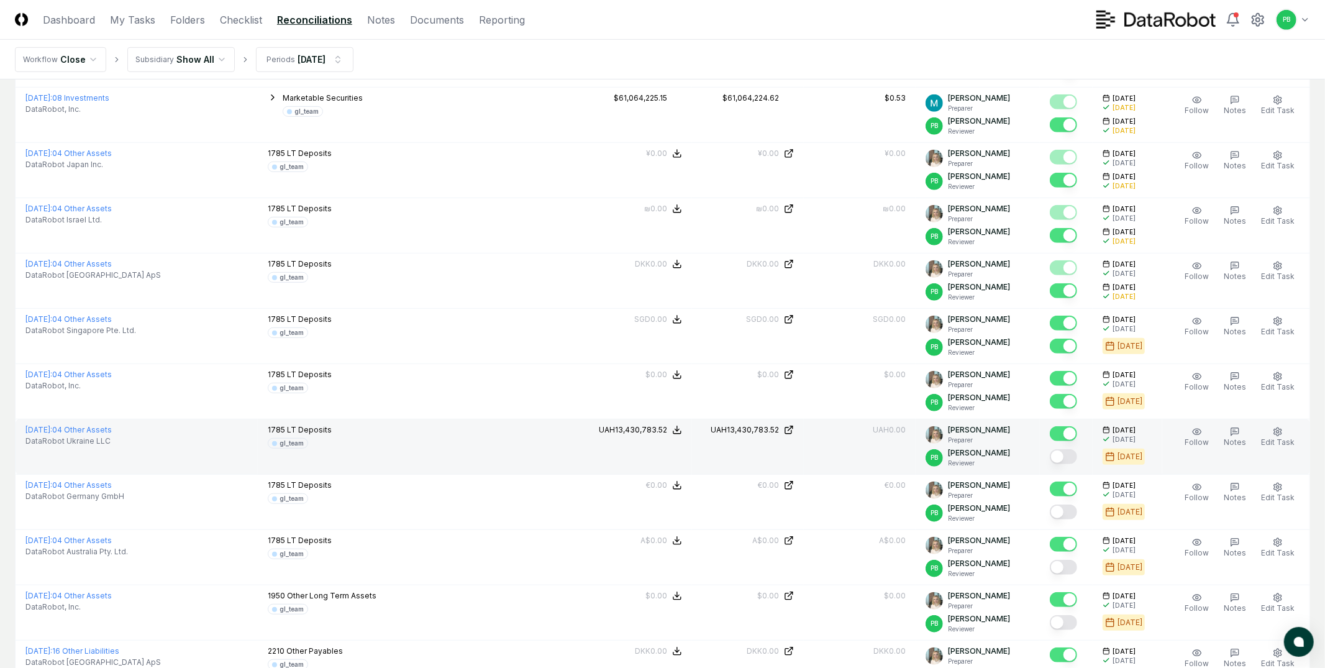
click at [1072, 450] on button "Mark complete" at bounding box center [1063, 456] width 27 height 15
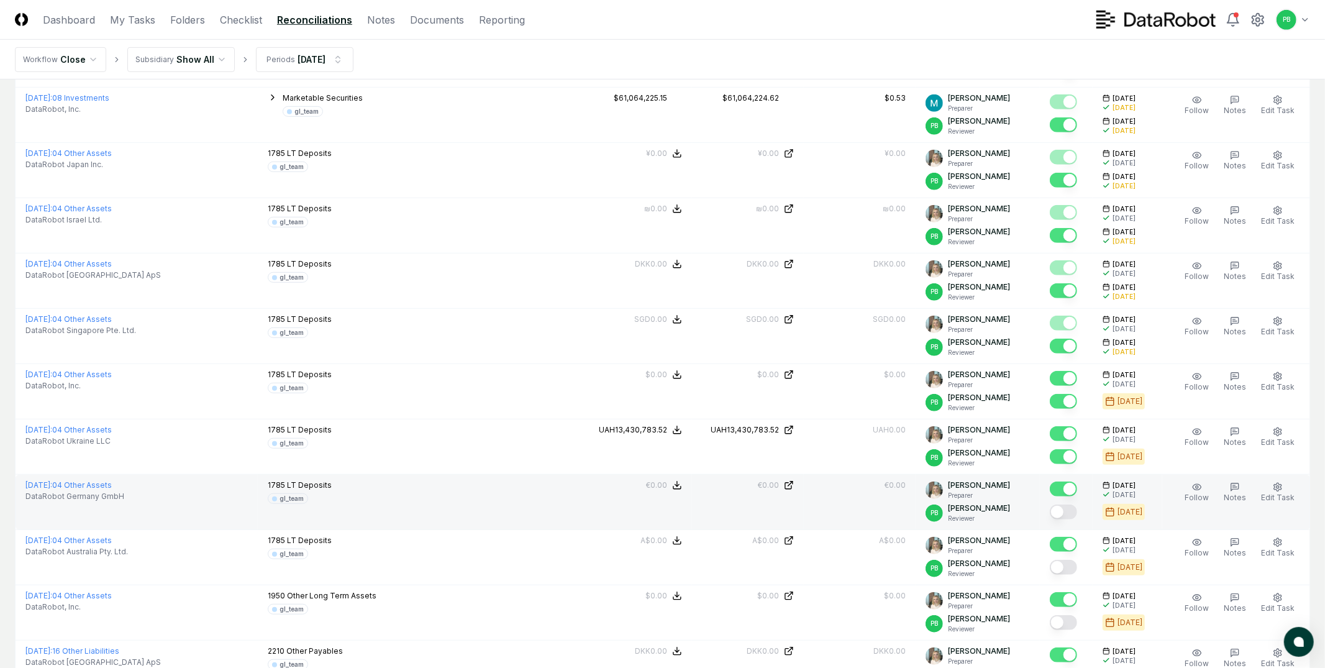
click at [1075, 515] on button "Mark complete" at bounding box center [1063, 511] width 27 height 15
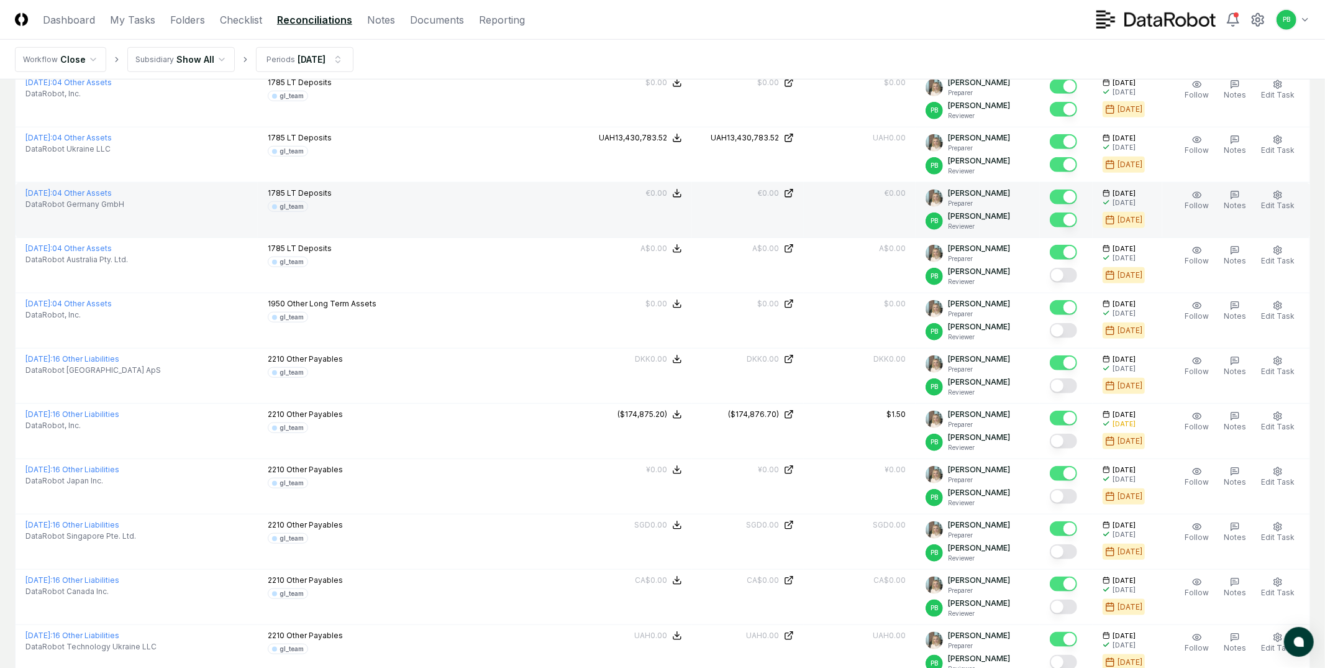
scroll to position [927, 0]
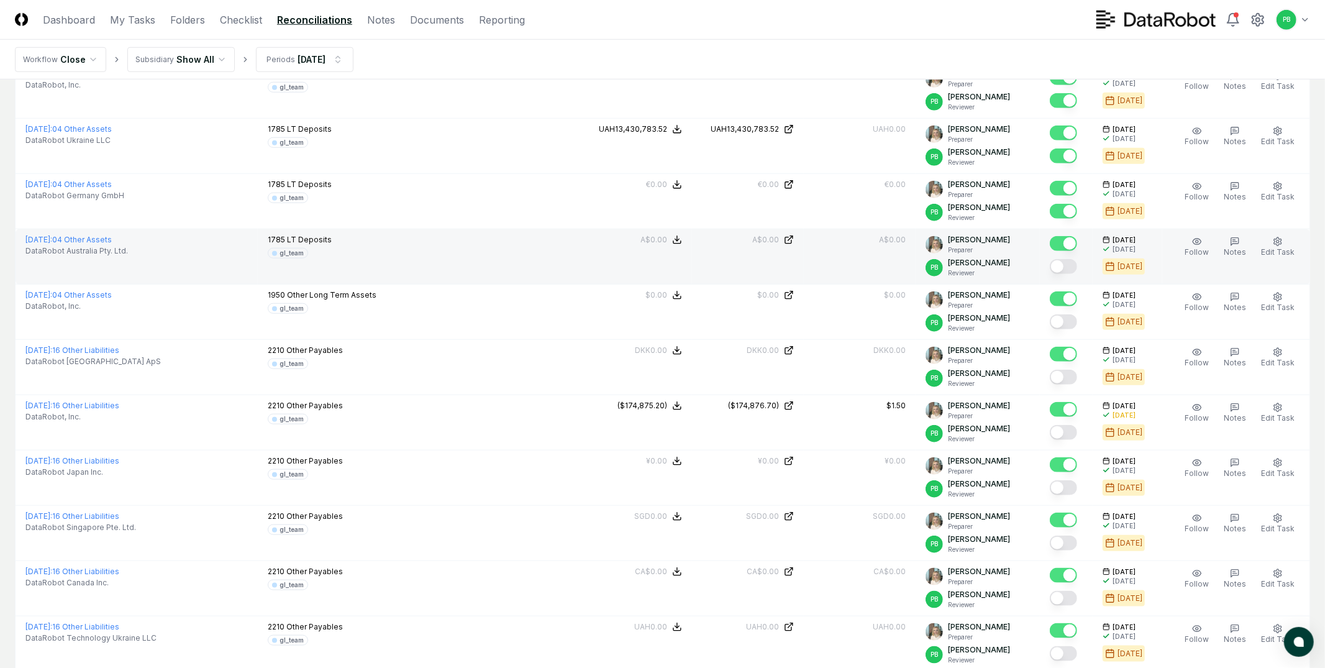
click at [1077, 265] on button "Mark complete" at bounding box center [1063, 266] width 27 height 15
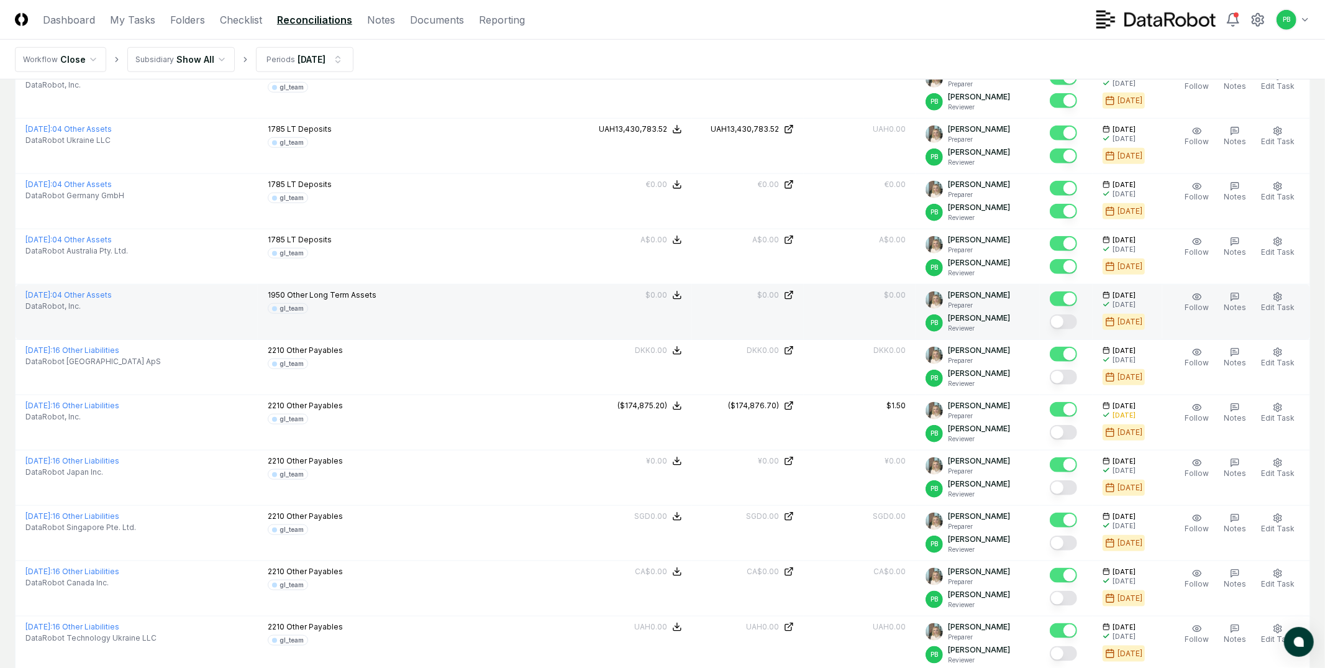
click at [1071, 318] on button "Mark complete" at bounding box center [1063, 321] width 27 height 15
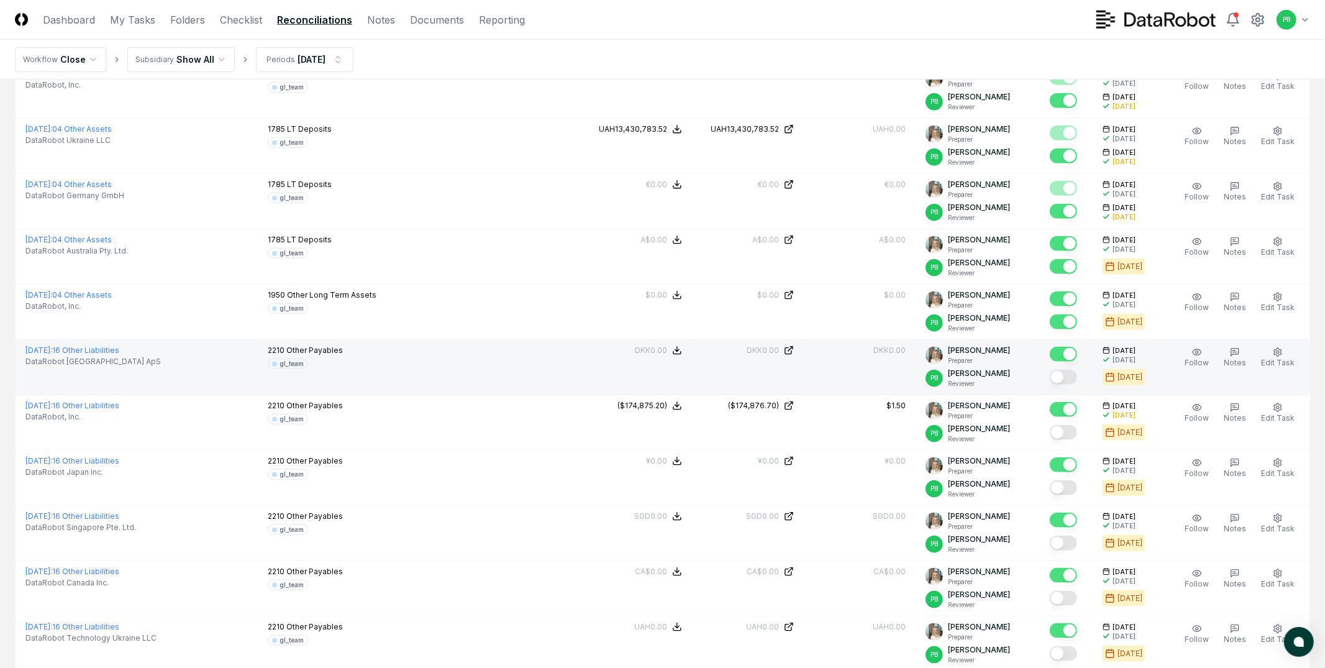
click at [1073, 377] on button "Mark complete" at bounding box center [1063, 377] width 27 height 15
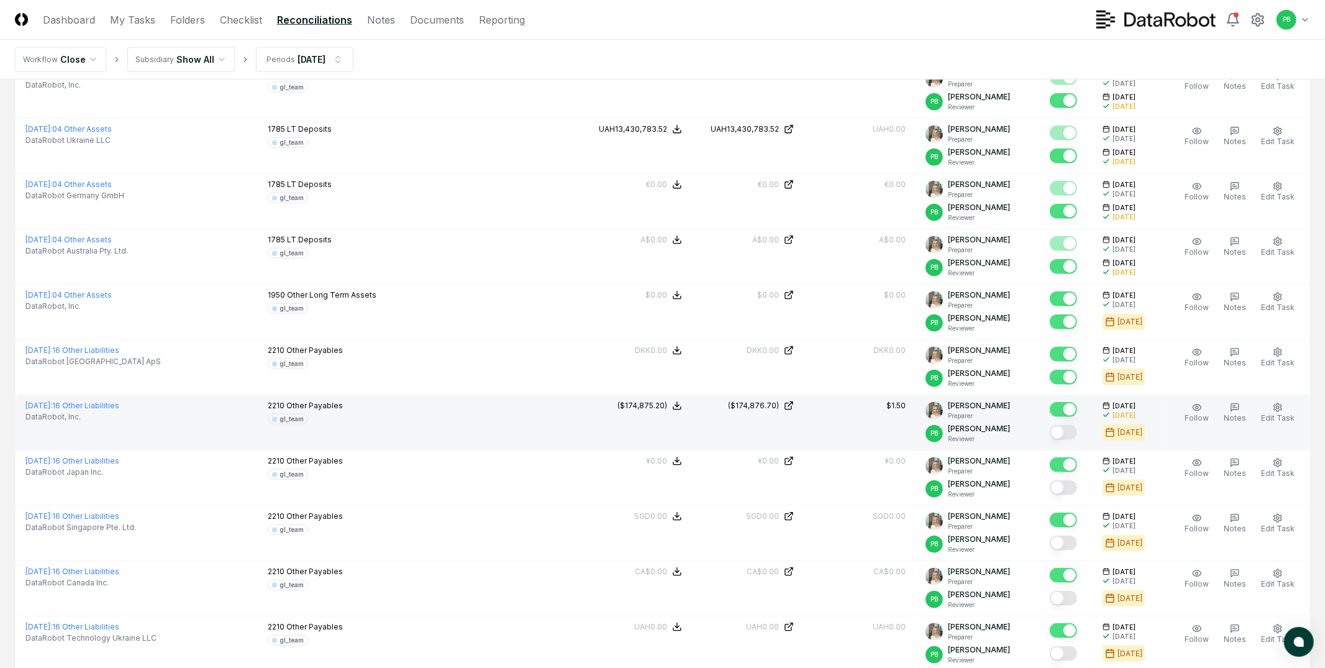
click at [1070, 431] on button "Mark complete" at bounding box center [1063, 432] width 27 height 15
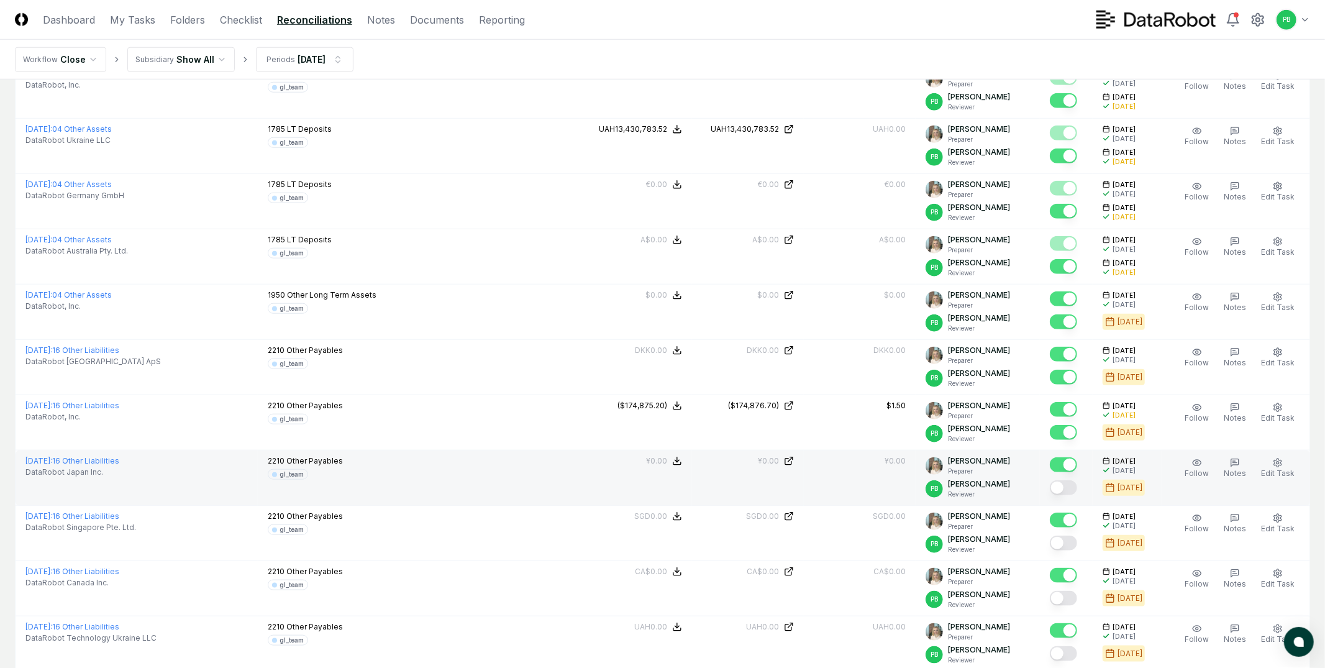
click at [1070, 496] on div at bounding box center [1063, 488] width 27 height 17
click at [1070, 487] on button "Mark complete" at bounding box center [1063, 487] width 27 height 15
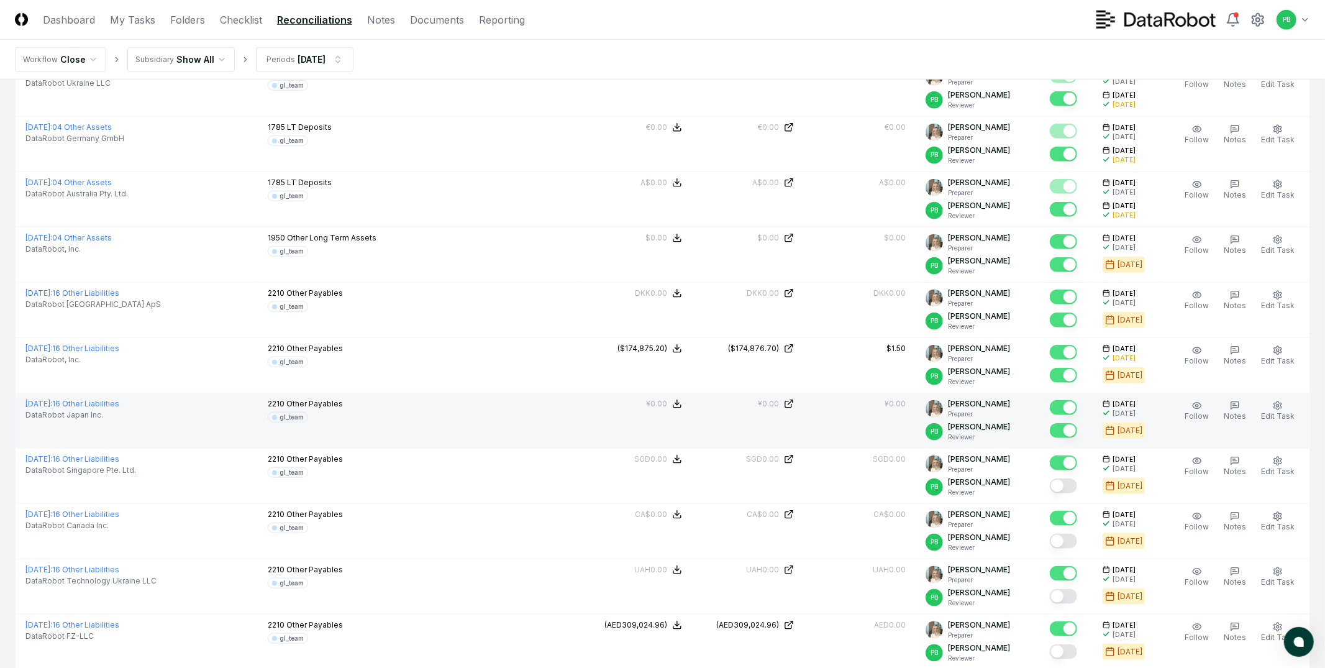
scroll to position [1088, 0]
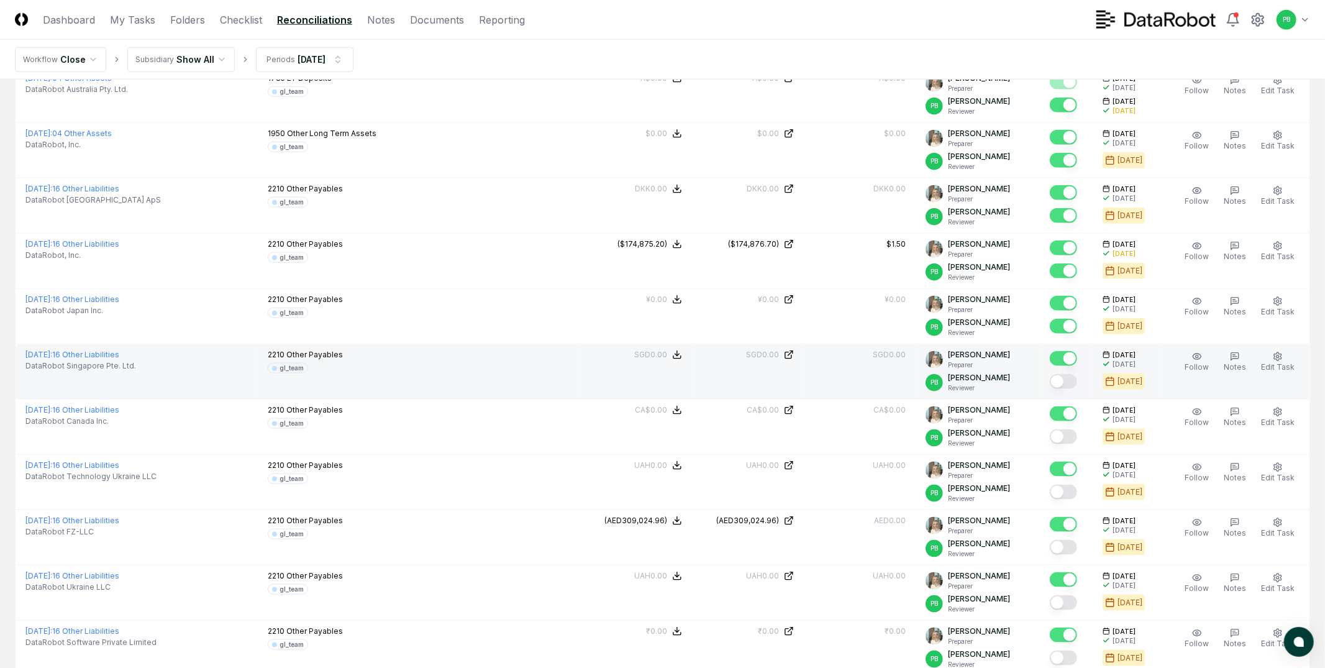
click at [1082, 374] on div at bounding box center [1066, 382] width 33 height 21
click at [1077, 376] on button "Mark complete" at bounding box center [1063, 381] width 27 height 15
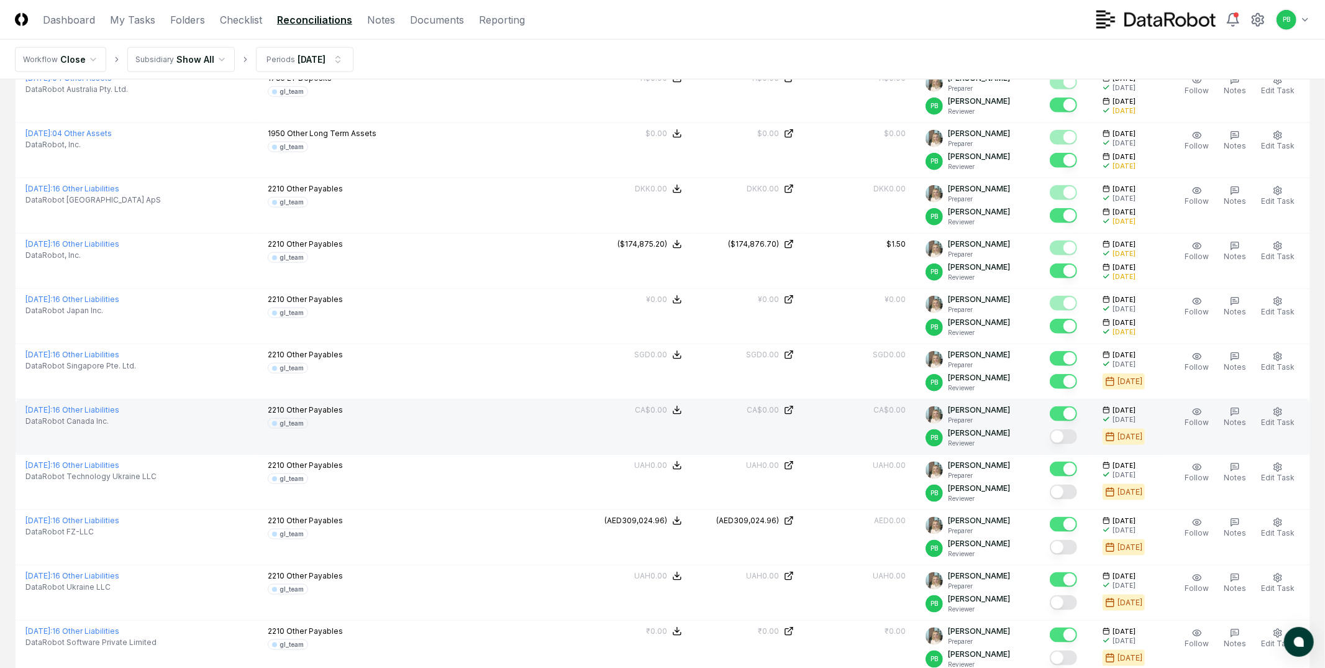
click at [1069, 433] on button "Mark complete" at bounding box center [1063, 436] width 27 height 15
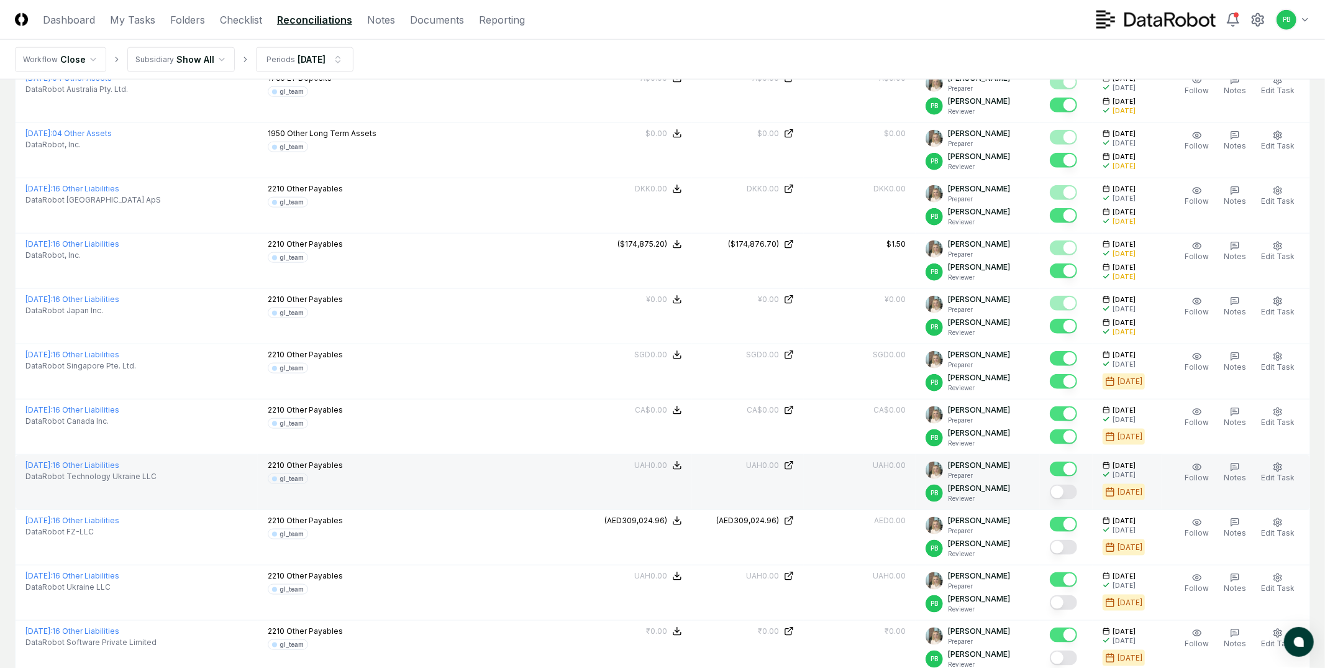
click at [1070, 499] on button "Mark complete" at bounding box center [1063, 492] width 27 height 15
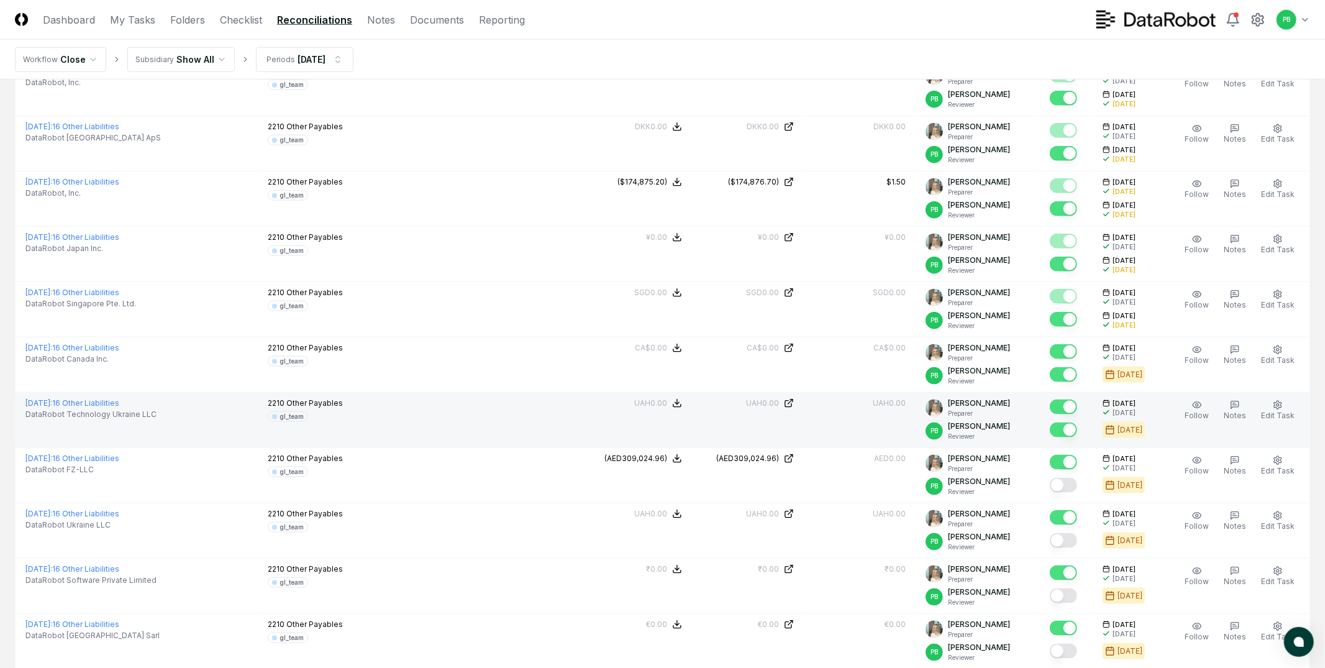
scroll to position [1172, 0]
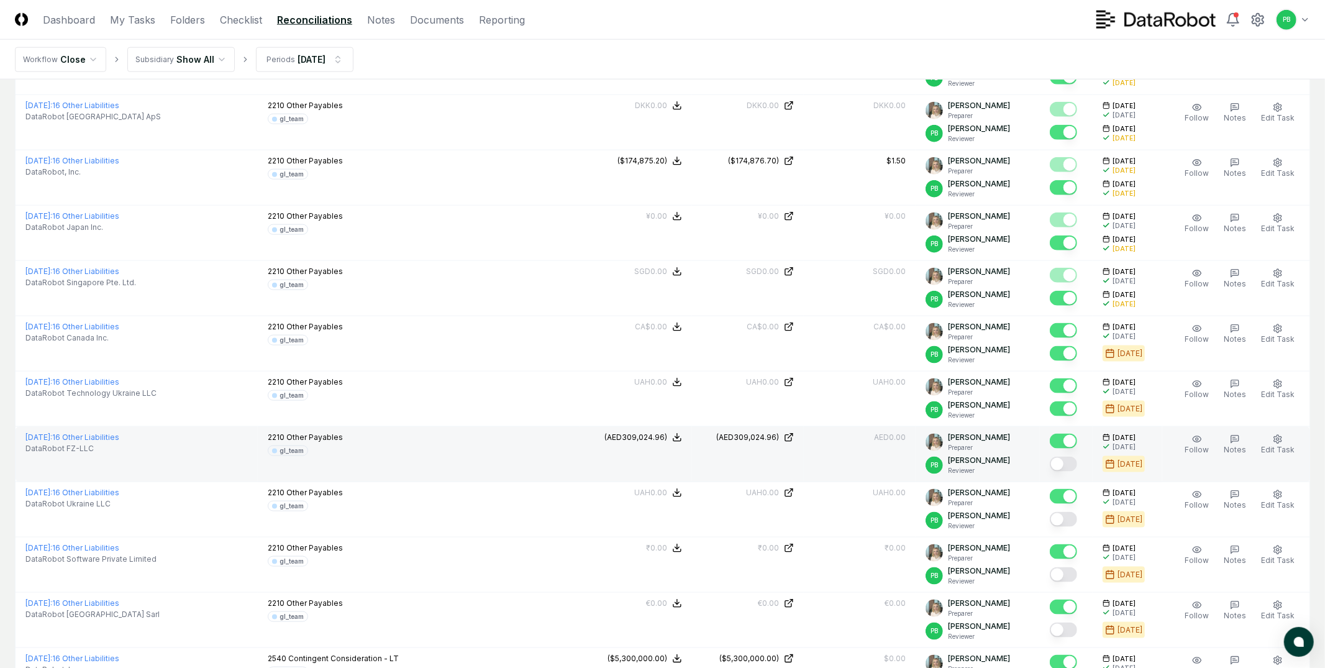
click at [1073, 468] on button "Mark complete" at bounding box center [1063, 464] width 27 height 15
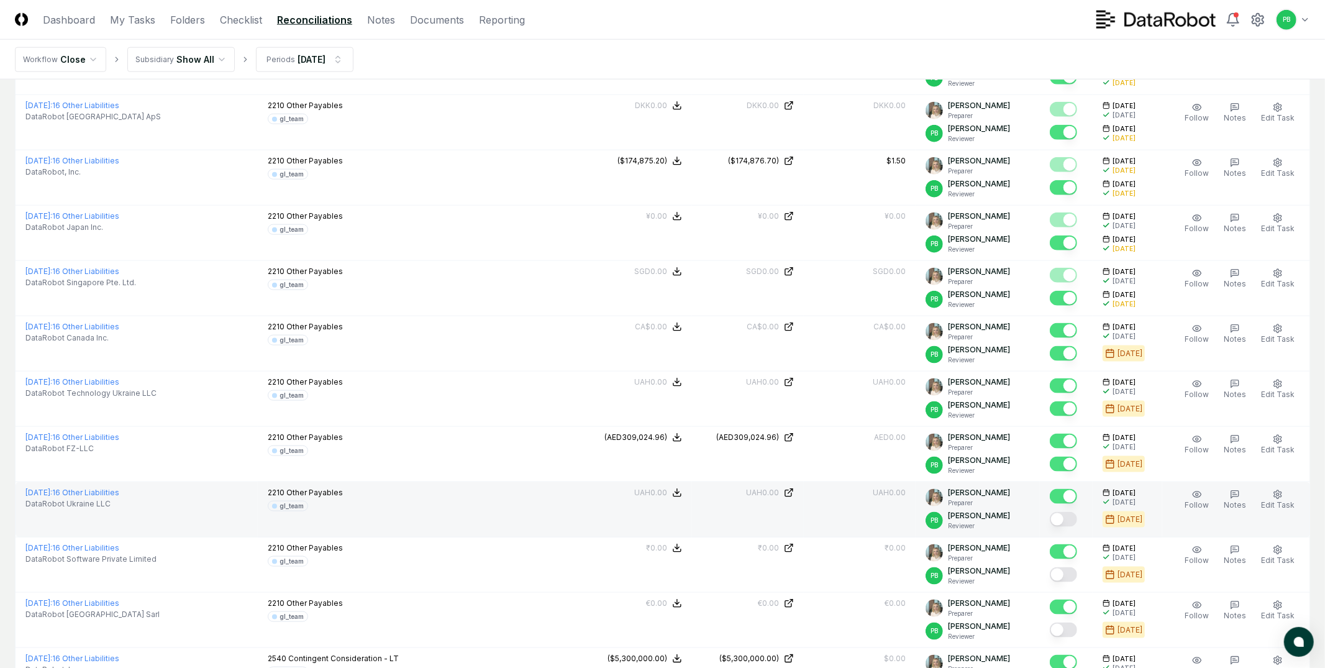
click at [1073, 516] on button "Mark complete" at bounding box center [1063, 519] width 27 height 15
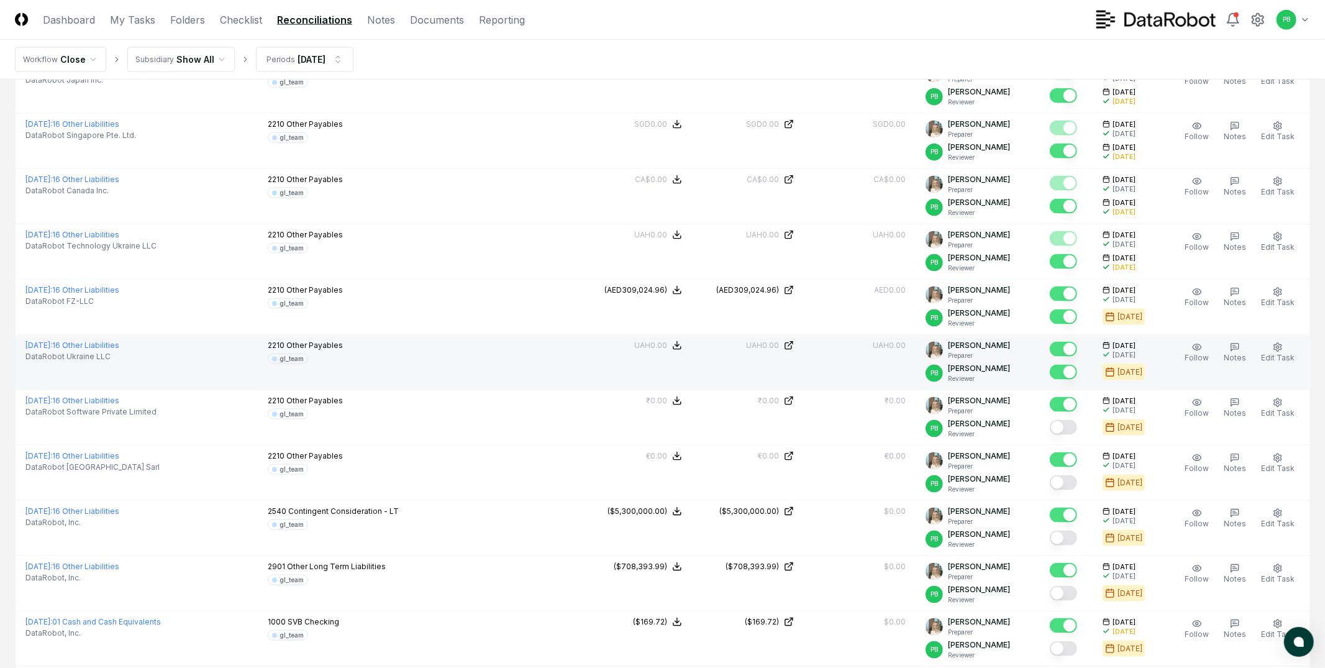
scroll to position [1326, 0]
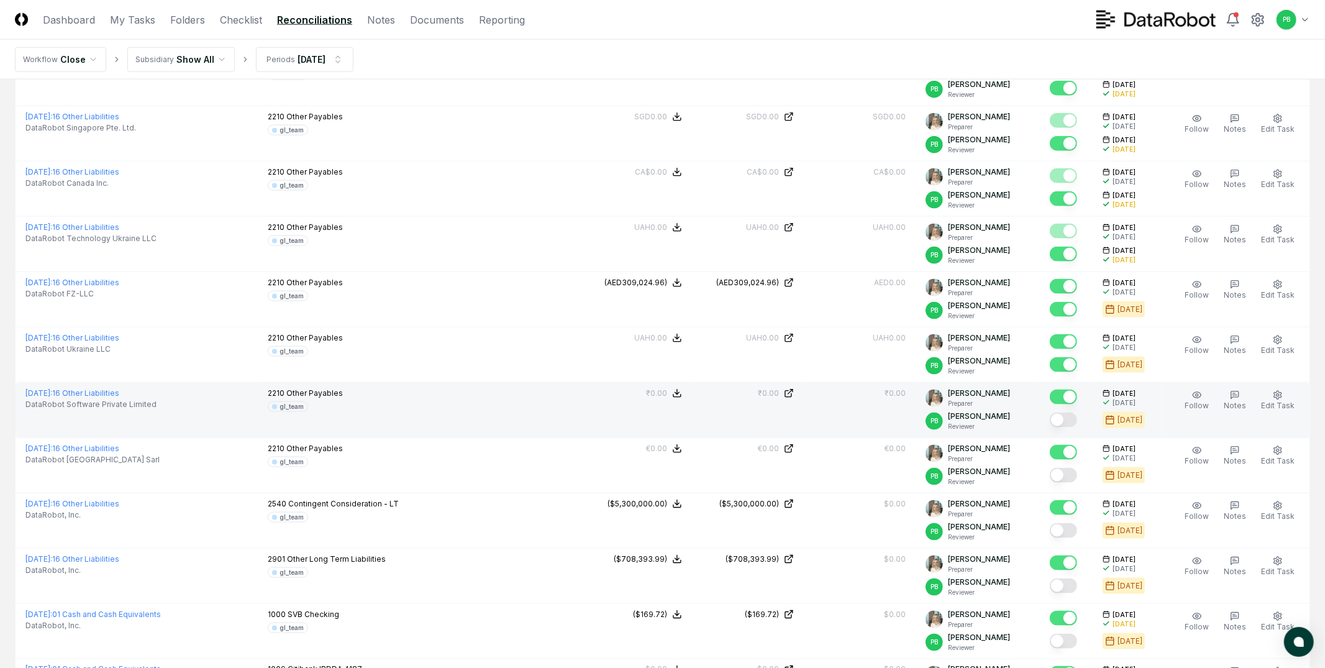
click at [1074, 418] on button "Mark complete" at bounding box center [1063, 420] width 27 height 15
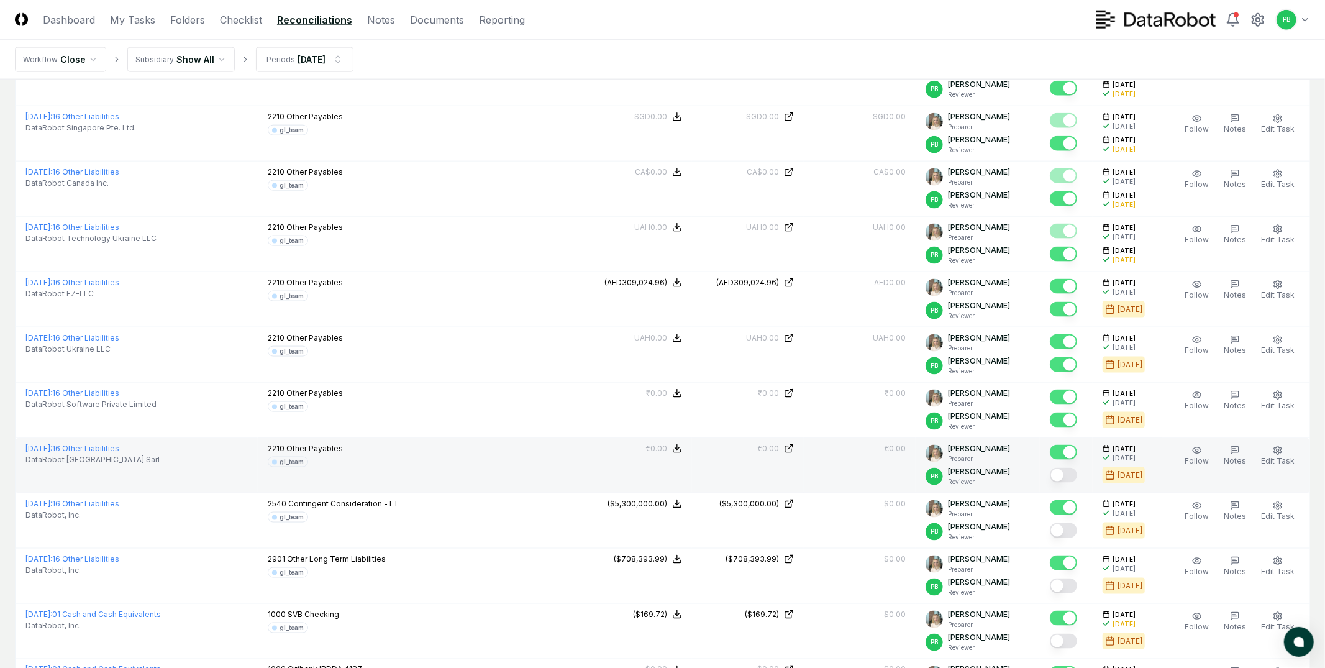
click at [1074, 478] on button "Mark complete" at bounding box center [1063, 475] width 27 height 15
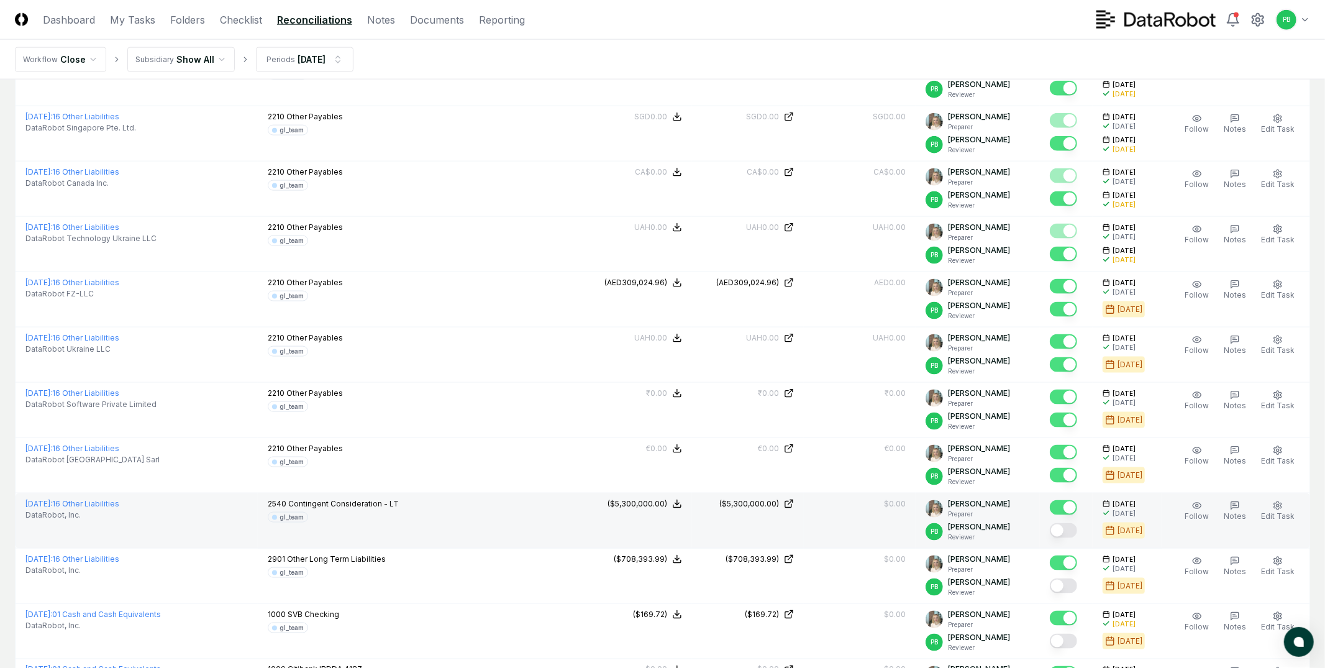
click at [1074, 538] on button "Mark complete" at bounding box center [1063, 530] width 27 height 15
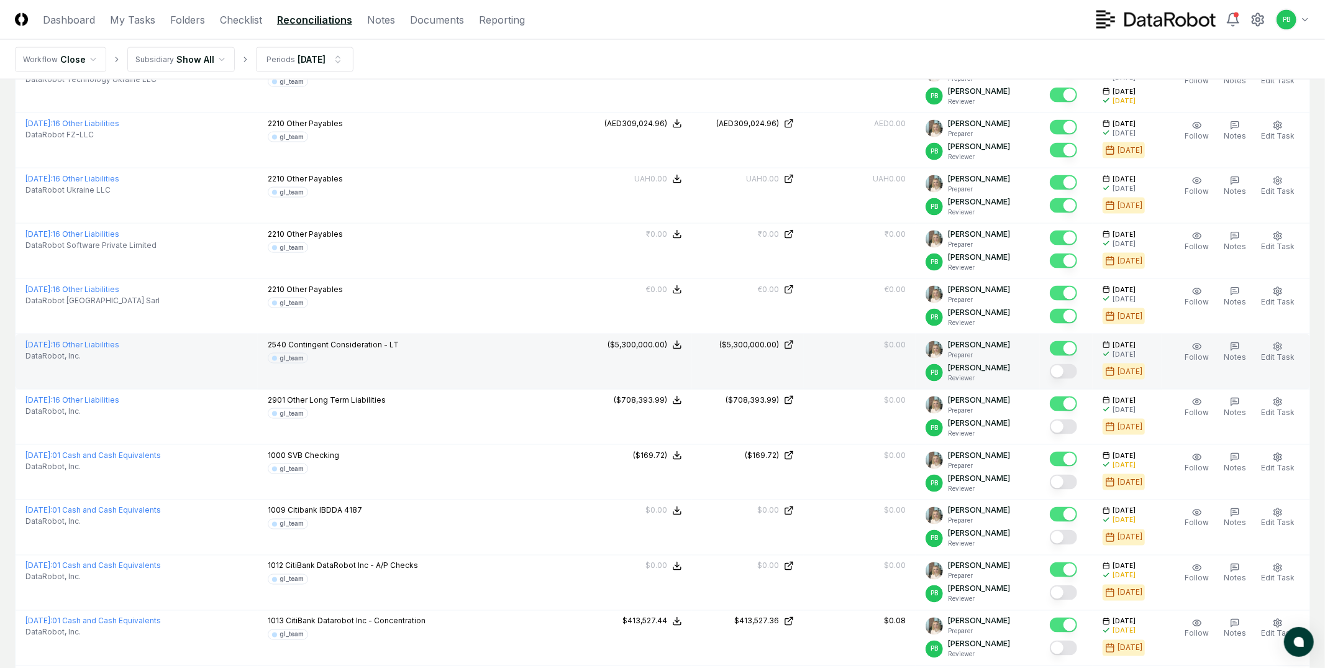
scroll to position [1585, 0]
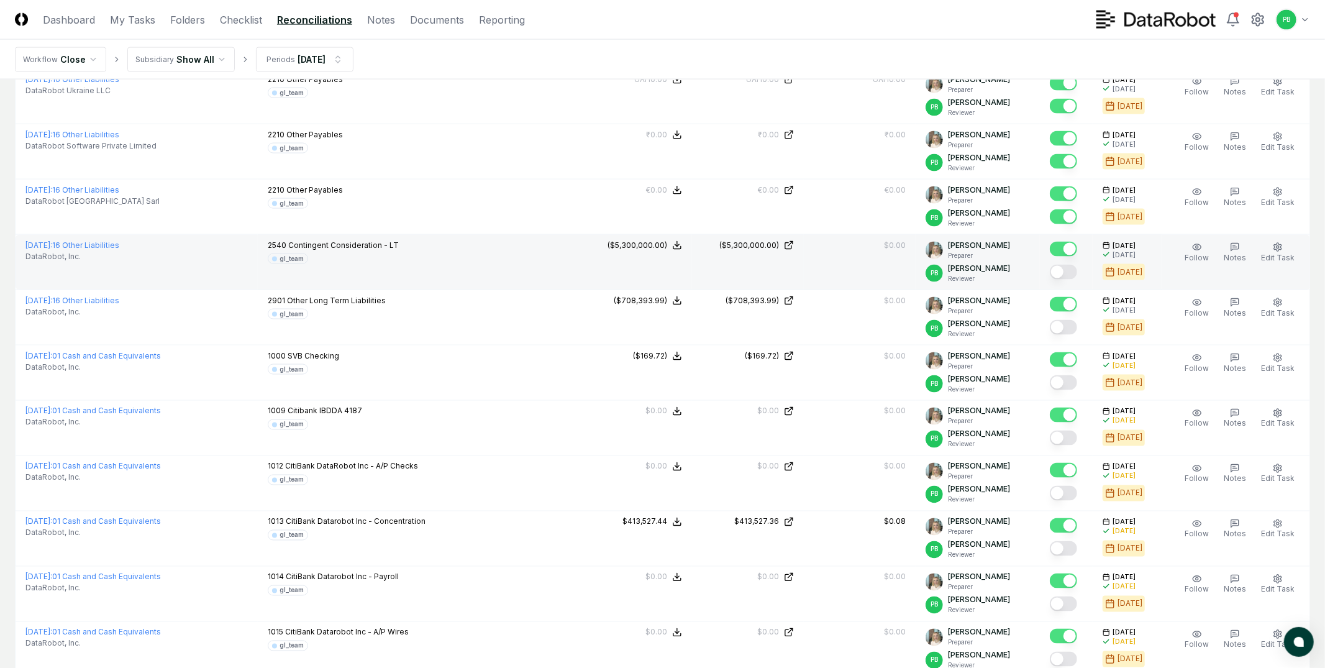
click at [1074, 277] on button "Mark complete" at bounding box center [1063, 272] width 27 height 15
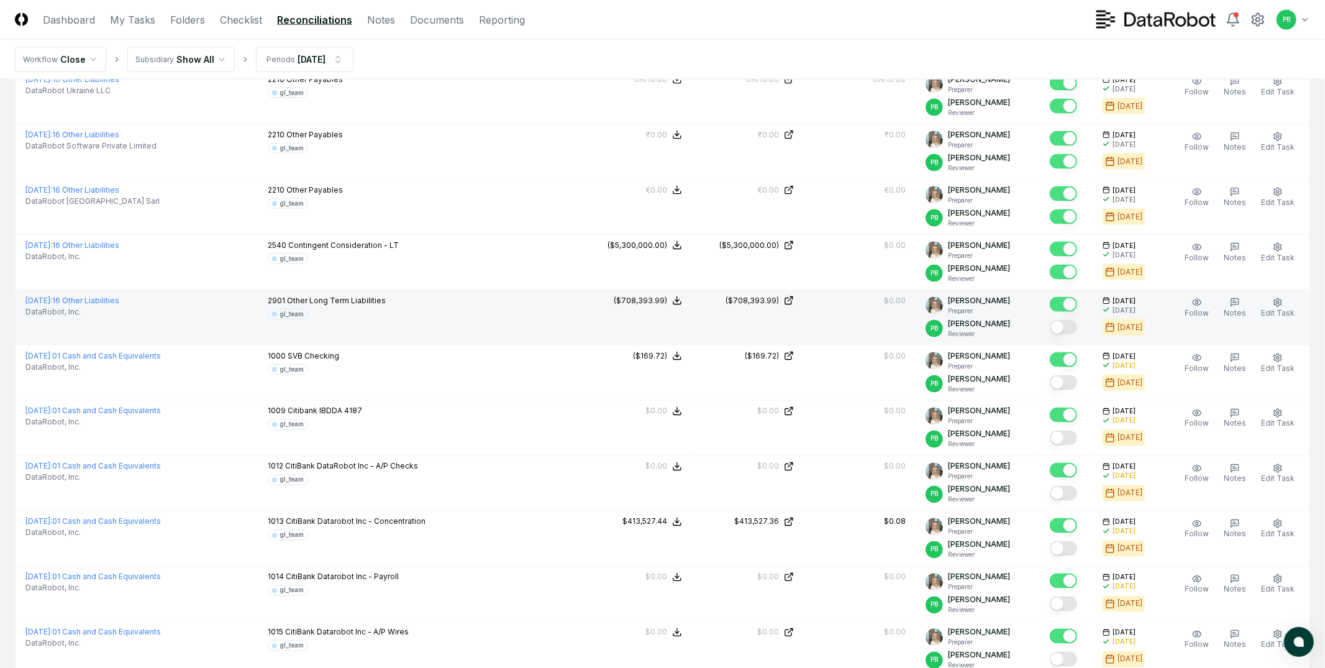
click at [1074, 329] on button "Mark complete" at bounding box center [1063, 327] width 27 height 15
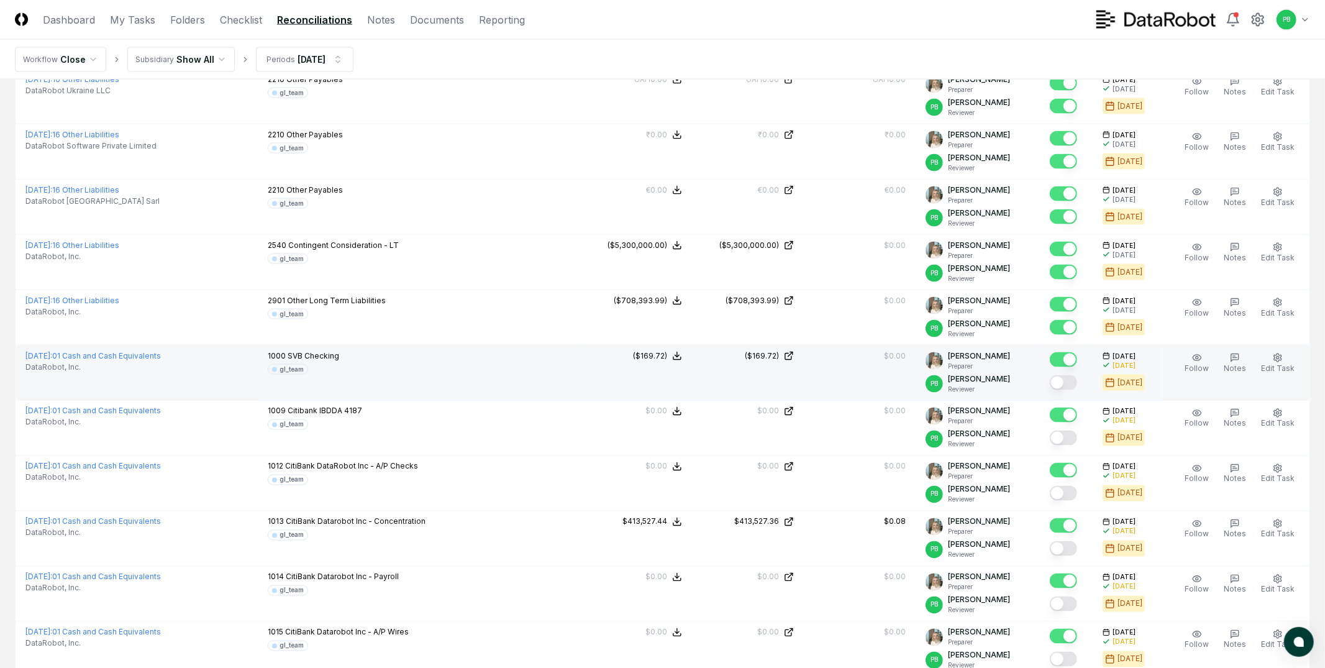
click at [1074, 388] on button "Mark complete" at bounding box center [1063, 382] width 27 height 15
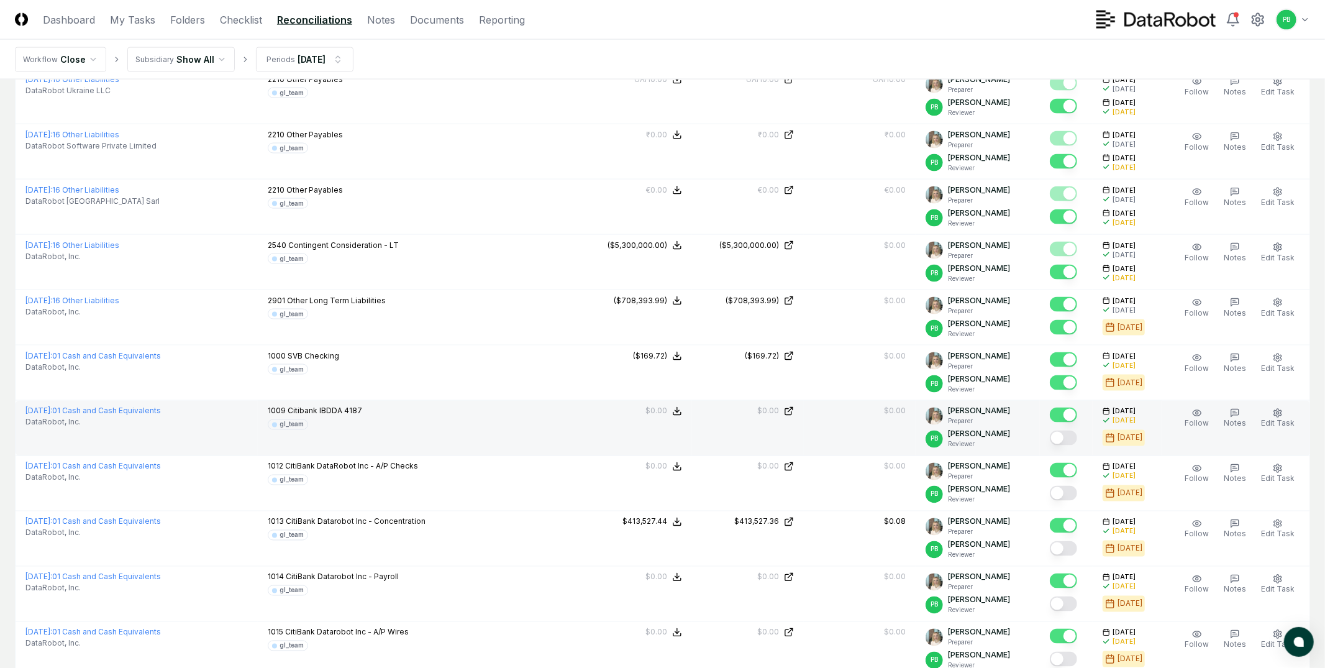
click at [1074, 439] on button "Mark complete" at bounding box center [1063, 438] width 27 height 15
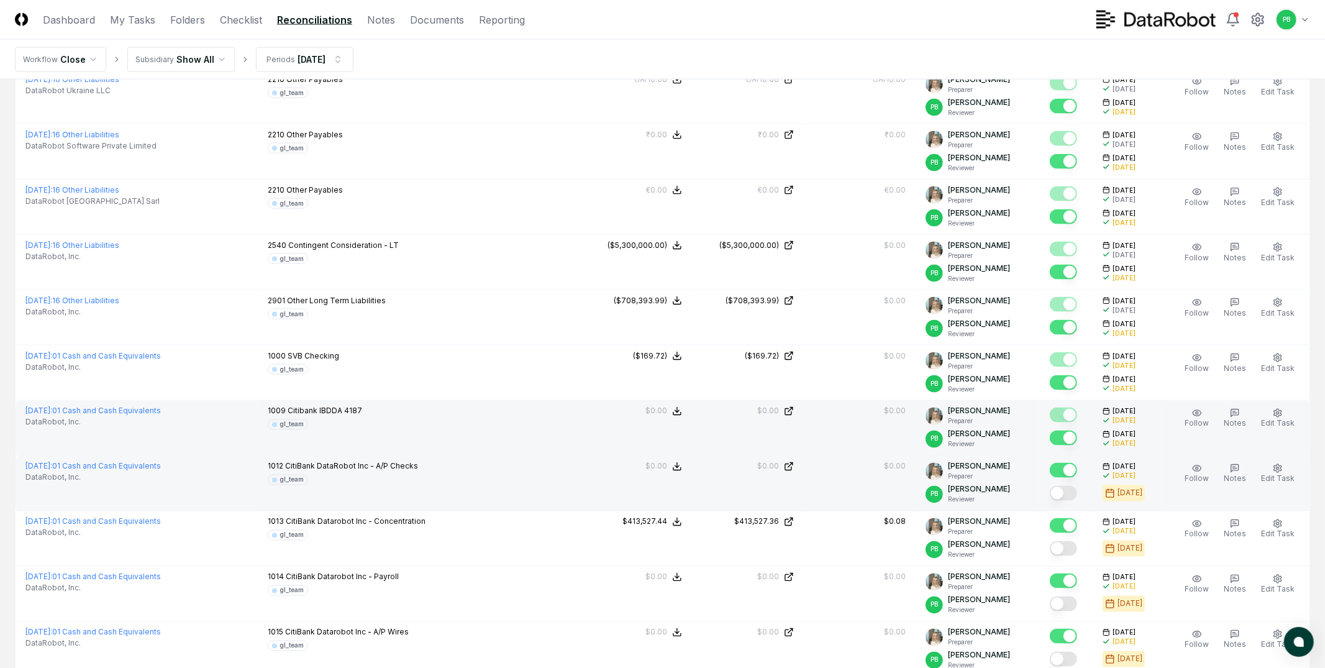
drag, startPoint x: 1071, startPoint y: 465, endPoint x: 1063, endPoint y: 498, distance: 33.9
click at [1063, 498] on div at bounding box center [1066, 482] width 33 height 43
click at [1063, 498] on button "Mark complete" at bounding box center [1063, 493] width 27 height 15
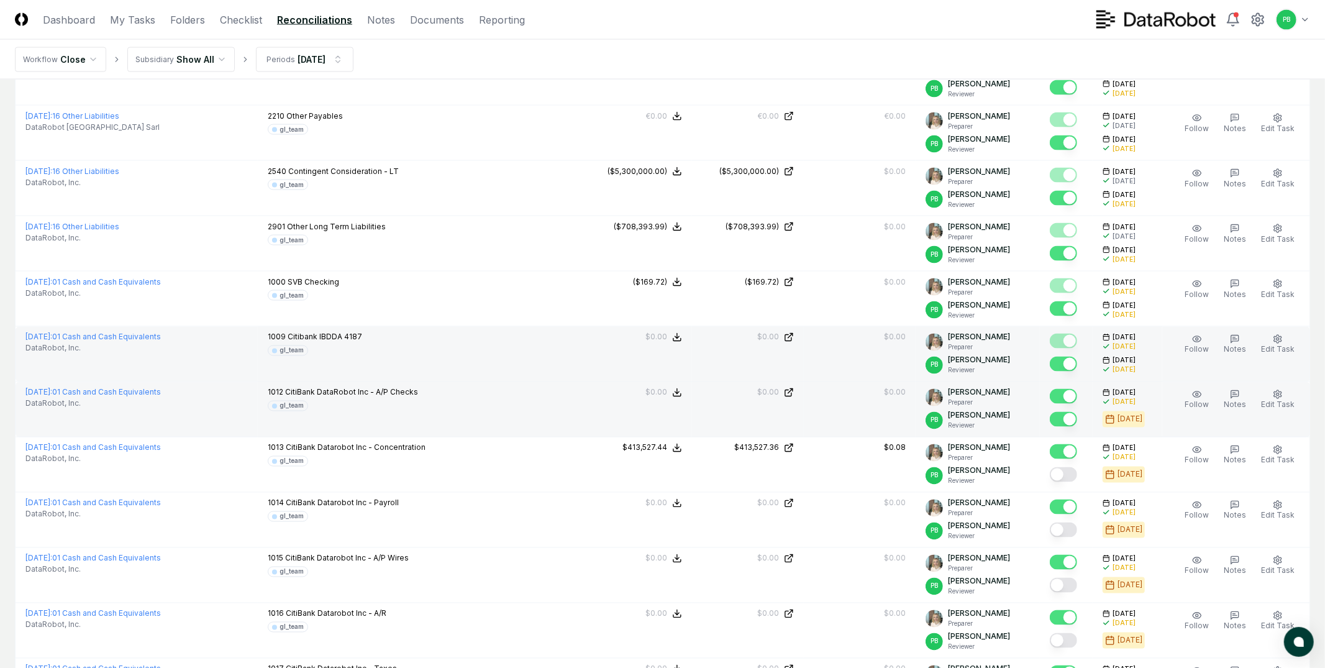
scroll to position [1679, 0]
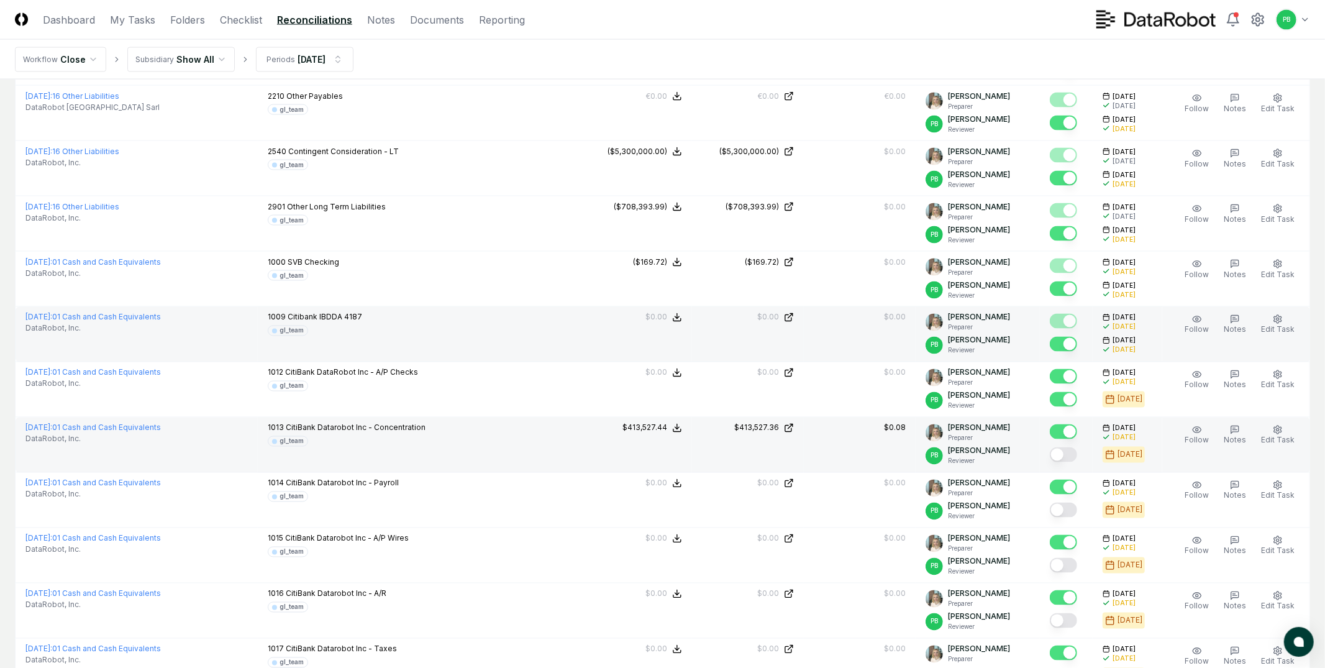
click at [1067, 457] on button "Mark complete" at bounding box center [1063, 454] width 27 height 15
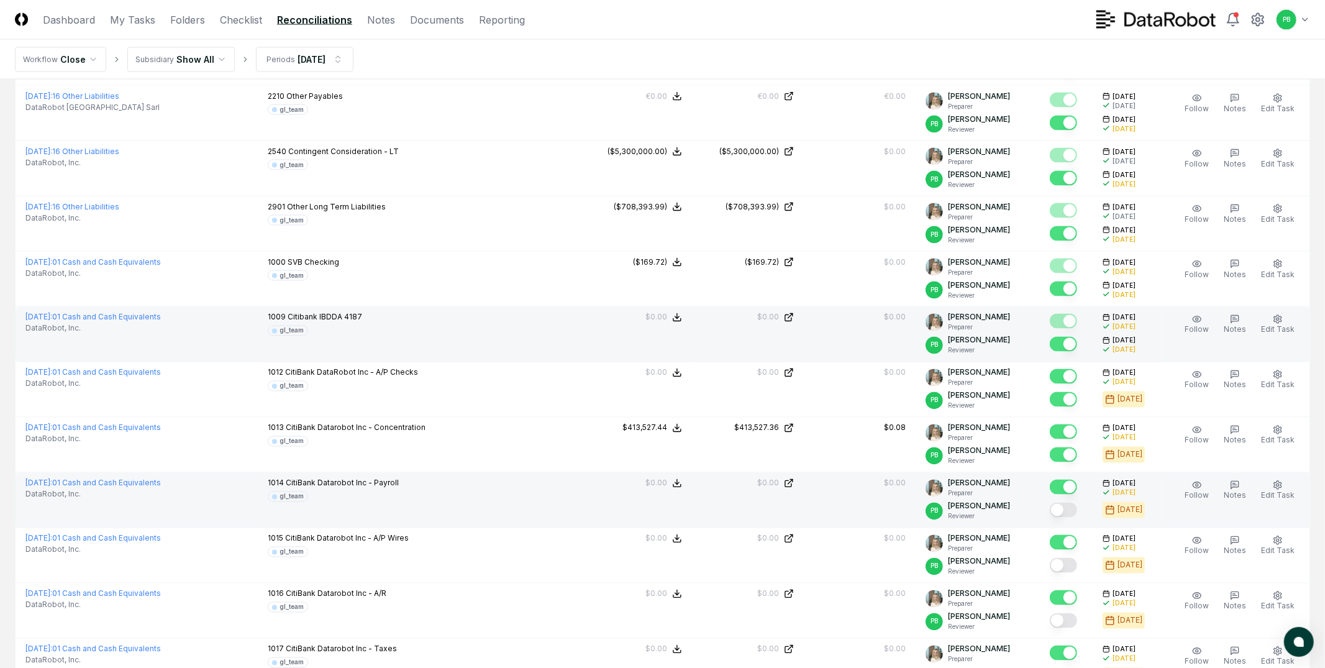
click at [1067, 516] on button "Mark complete" at bounding box center [1063, 510] width 27 height 15
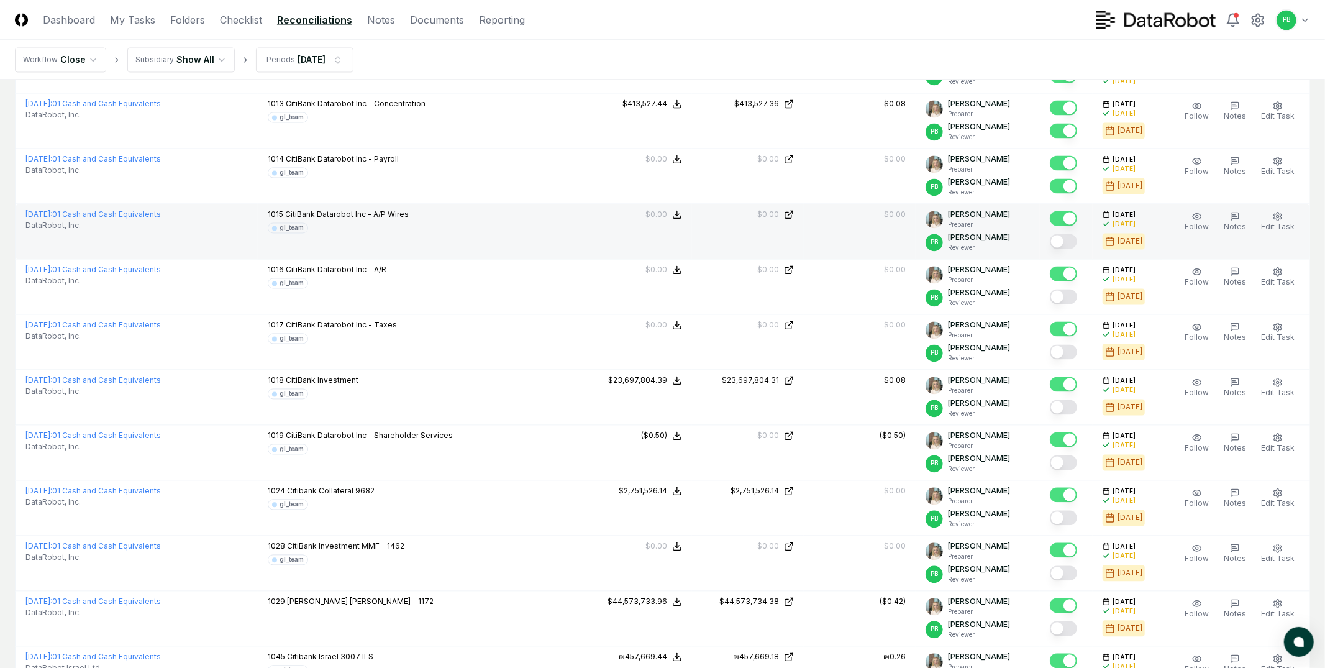
scroll to position [2115, 0]
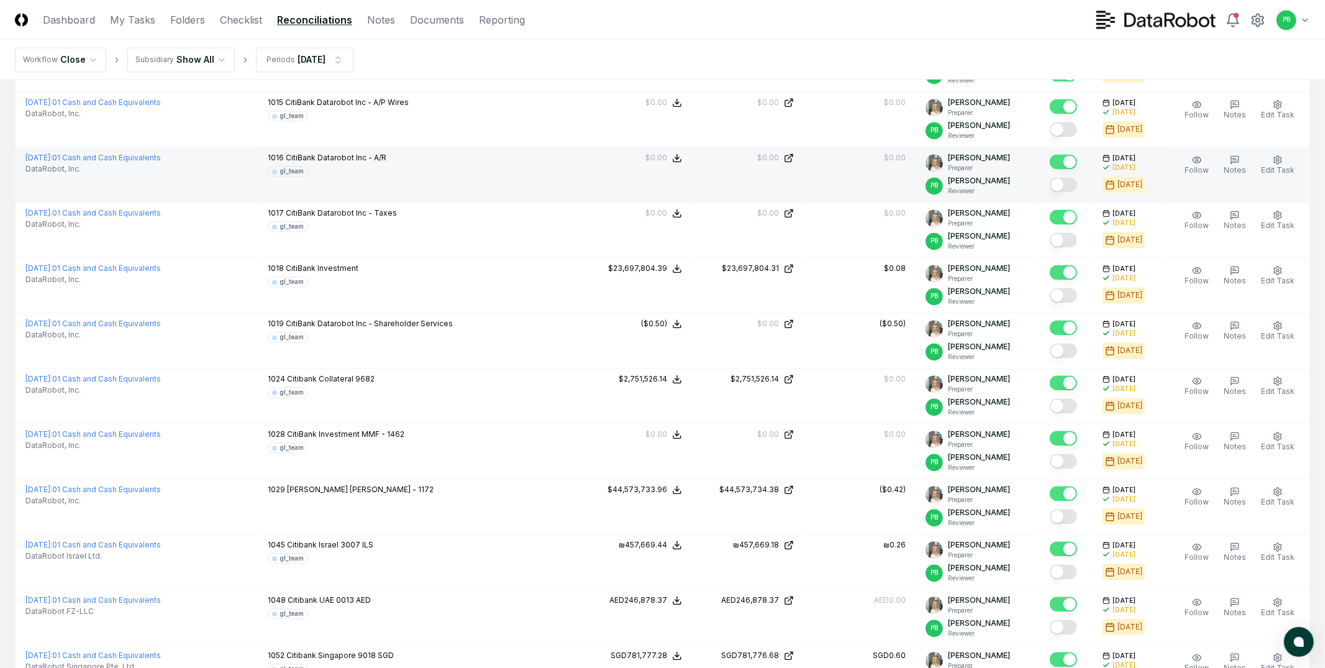
drag, startPoint x: 1069, startPoint y: 139, endPoint x: 1069, endPoint y: 169, distance: 30.4
click at [1069, 139] on div at bounding box center [1063, 130] width 27 height 17
click at [1069, 175] on div at bounding box center [1066, 173] width 33 height 43
click at [1069, 182] on button "Mark complete" at bounding box center [1063, 184] width 27 height 15
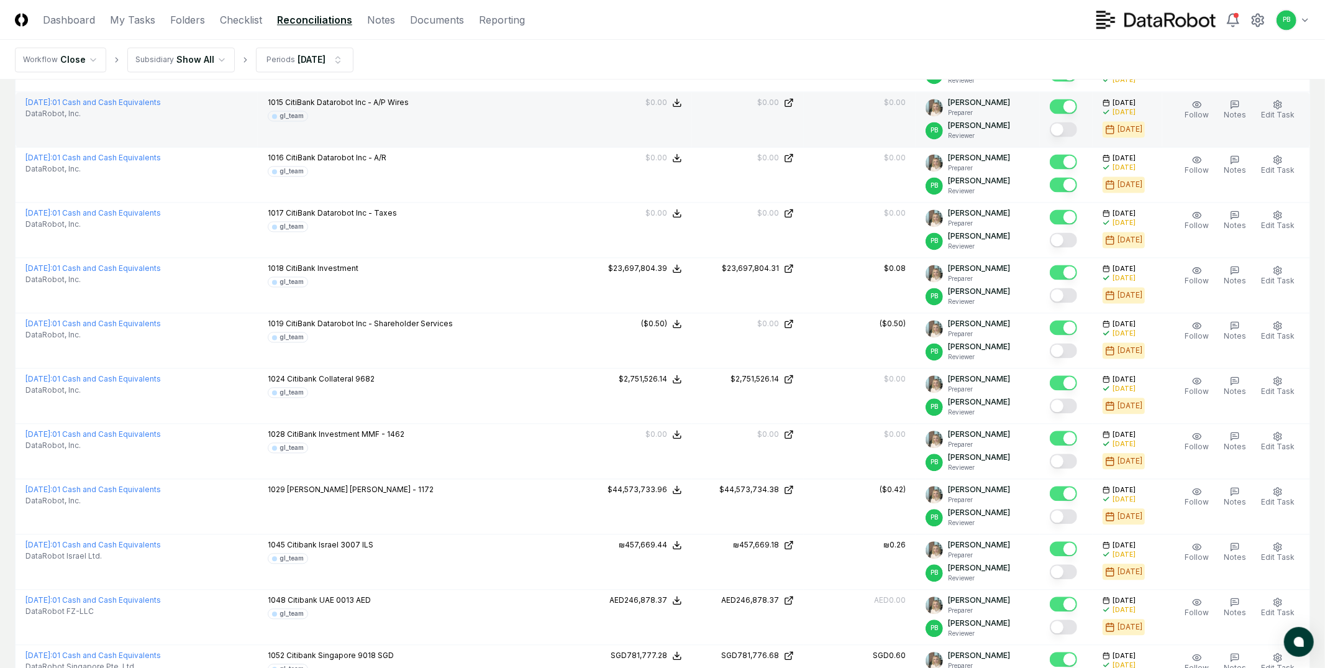
click at [1069, 137] on button "Mark complete" at bounding box center [1063, 129] width 27 height 15
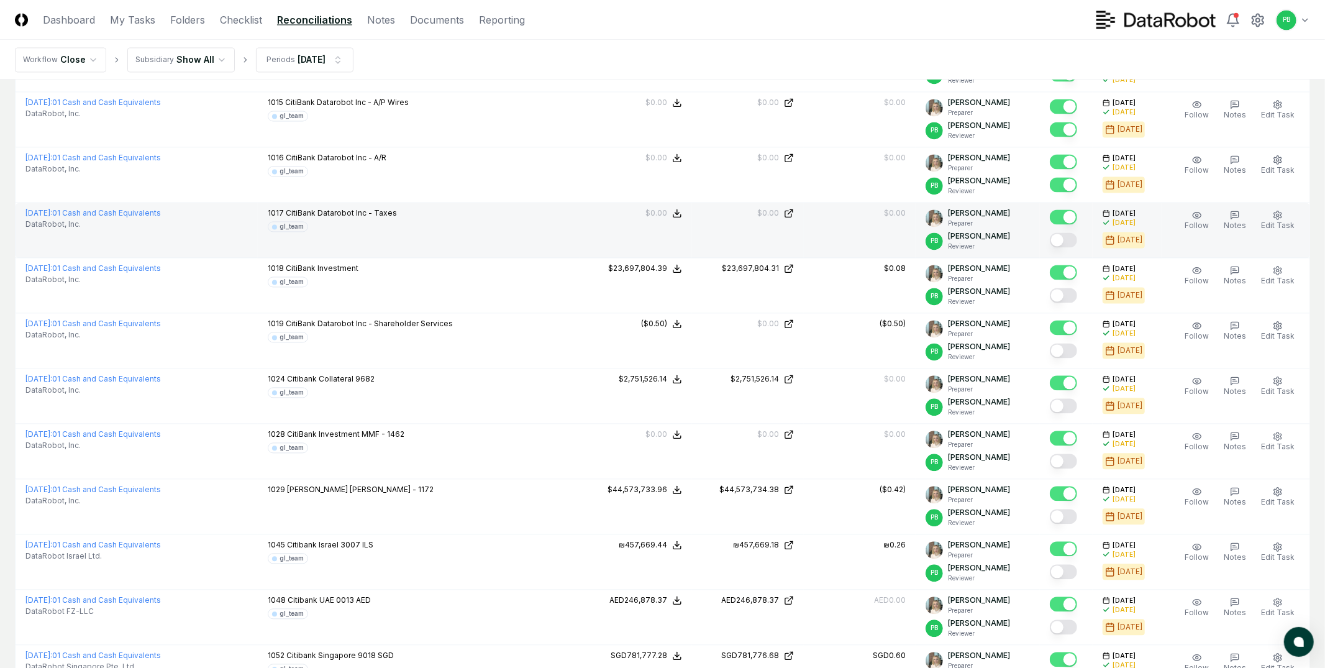
click at [1072, 239] on button "Mark complete" at bounding box center [1063, 239] width 27 height 15
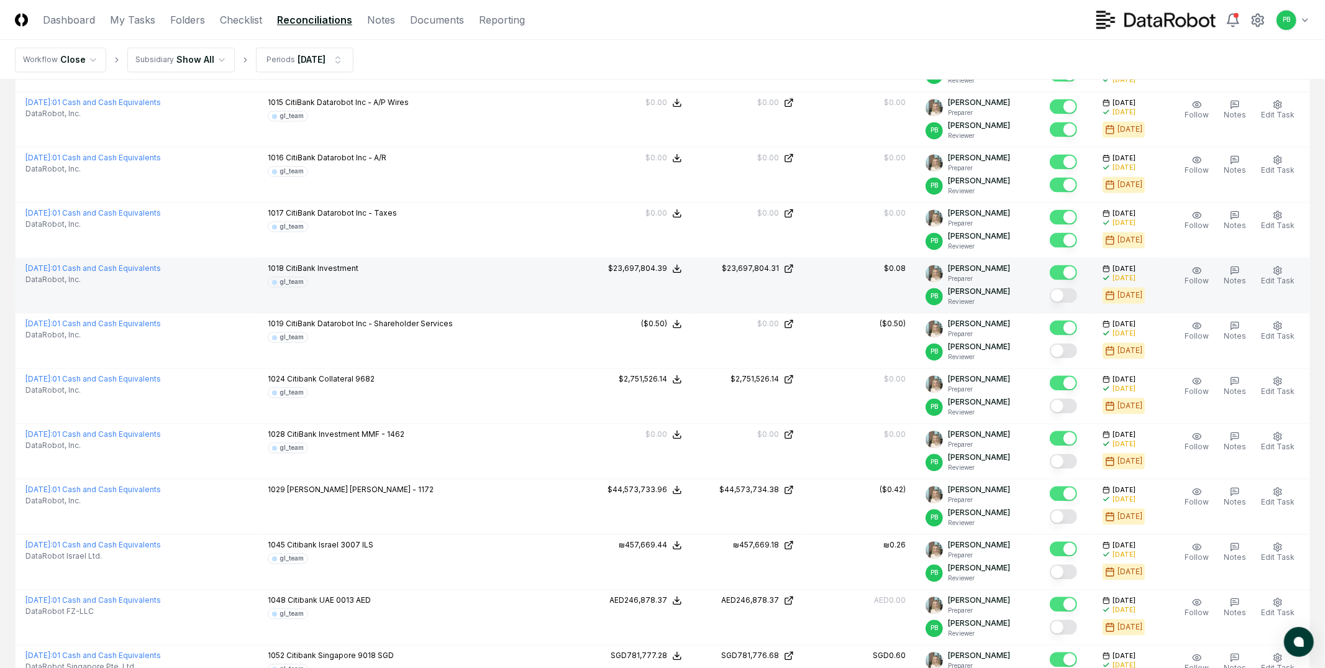
click at [1072, 299] on button "Mark complete" at bounding box center [1063, 295] width 27 height 15
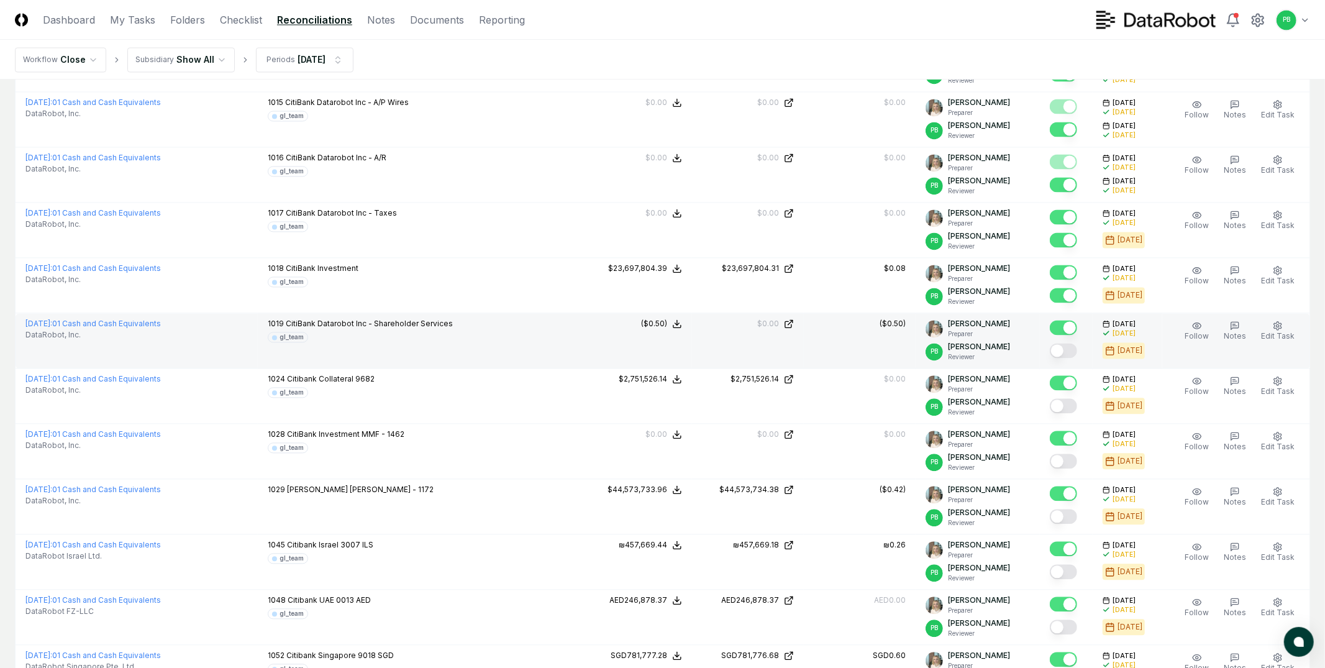
click at [1070, 355] on button "Mark complete" at bounding box center [1063, 350] width 27 height 15
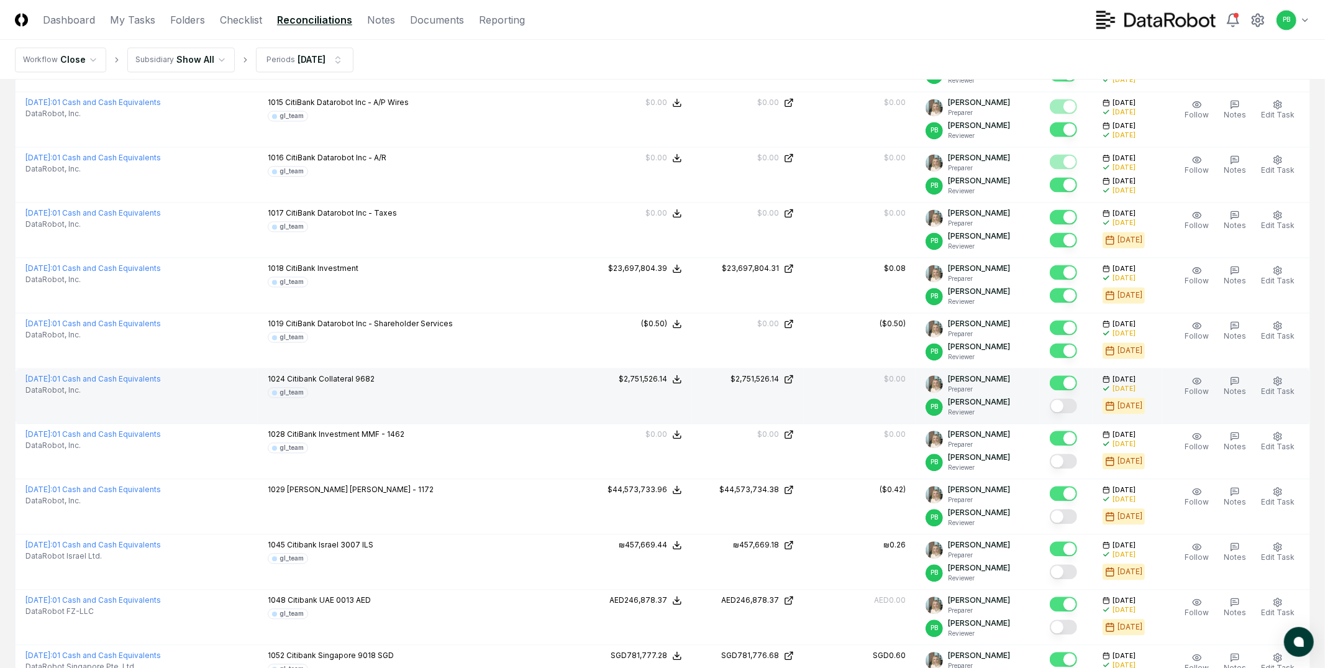
click at [1069, 404] on button "Mark complete" at bounding box center [1063, 405] width 27 height 15
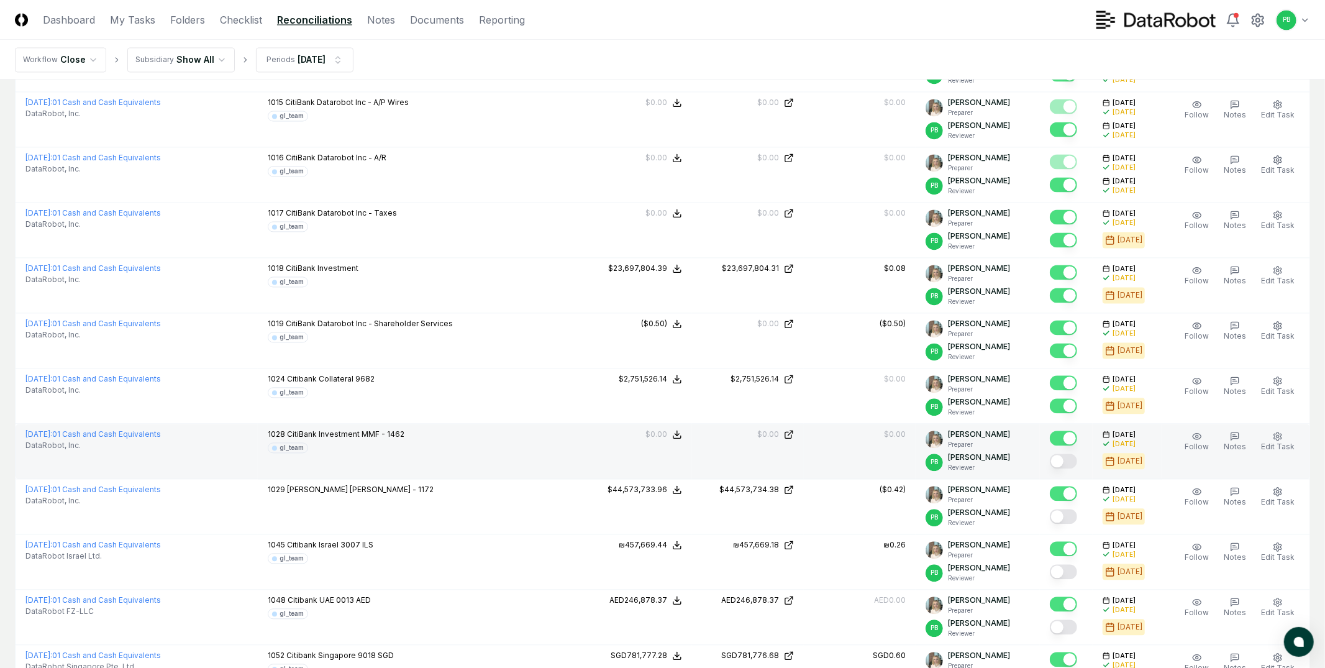
click at [1070, 460] on button "Mark complete" at bounding box center [1063, 461] width 27 height 15
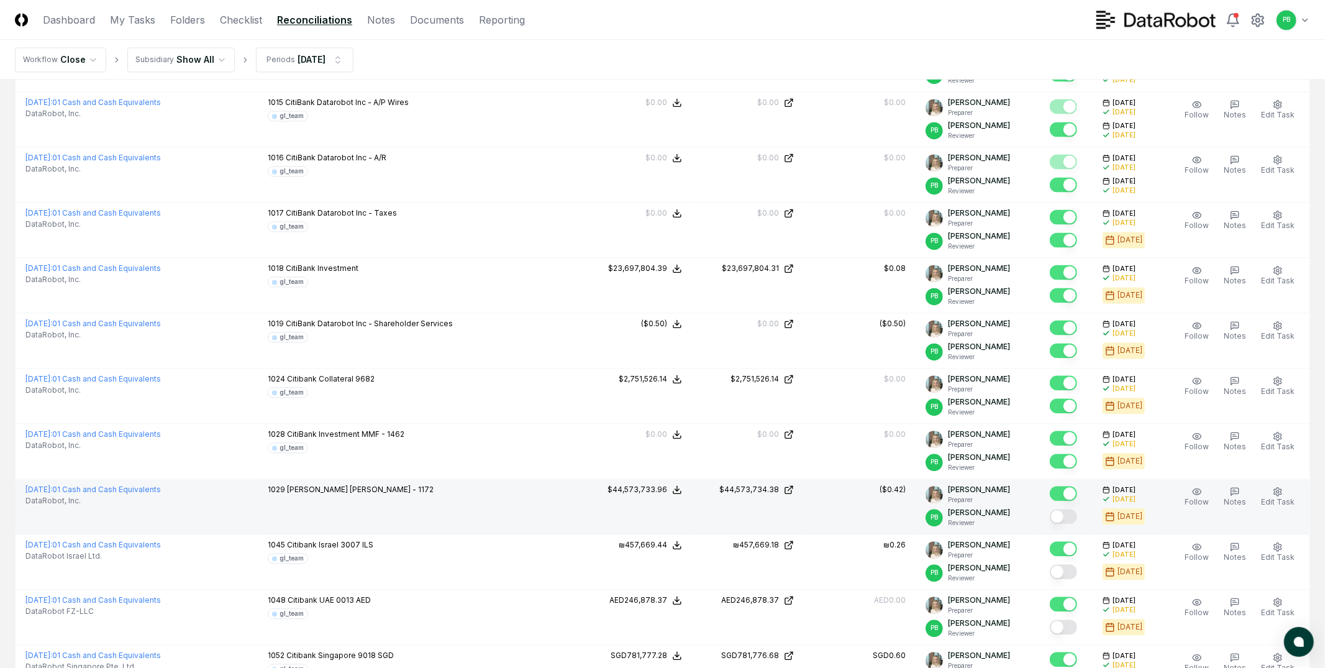
click at [1072, 520] on button "Mark complete" at bounding box center [1063, 516] width 27 height 15
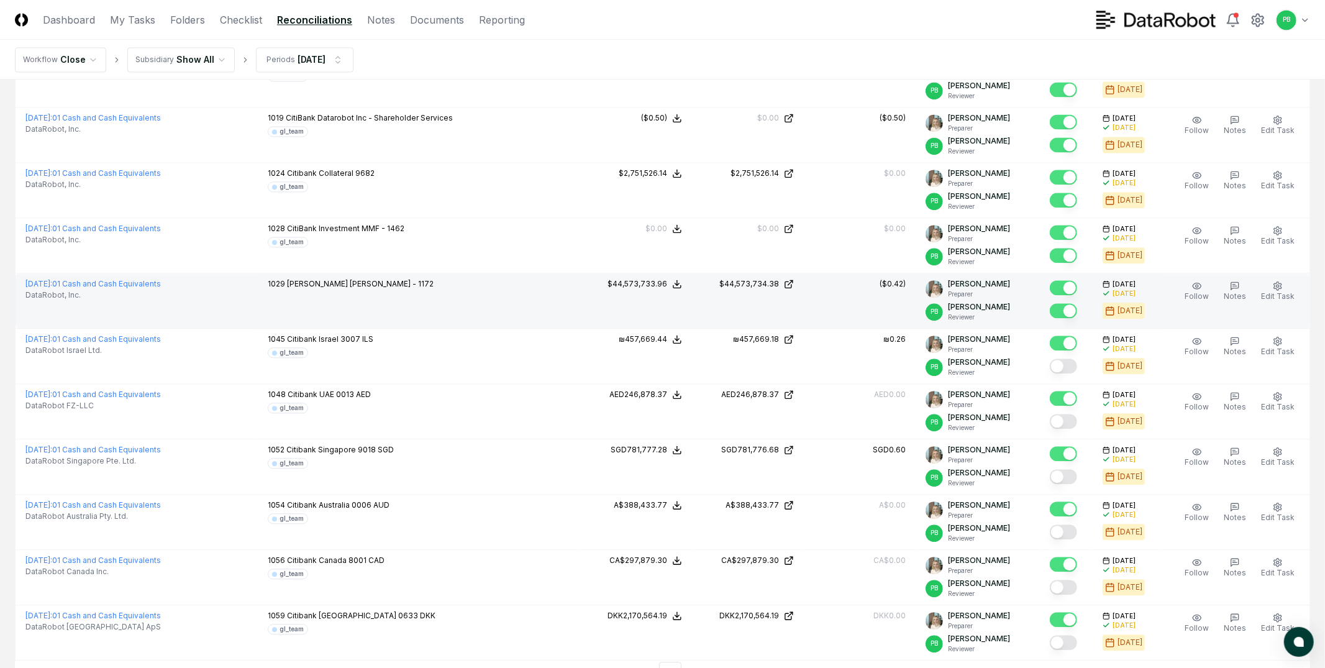
scroll to position [2430, 0]
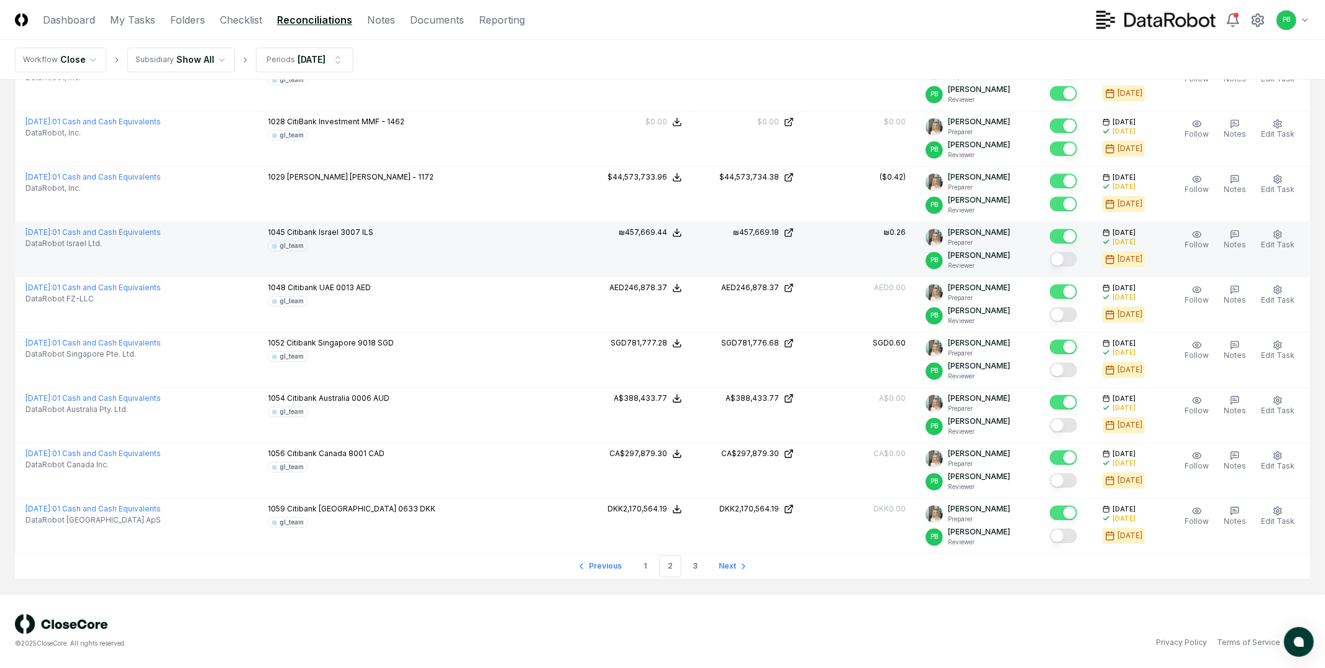
click at [1075, 261] on button "Mark complete" at bounding box center [1063, 259] width 27 height 15
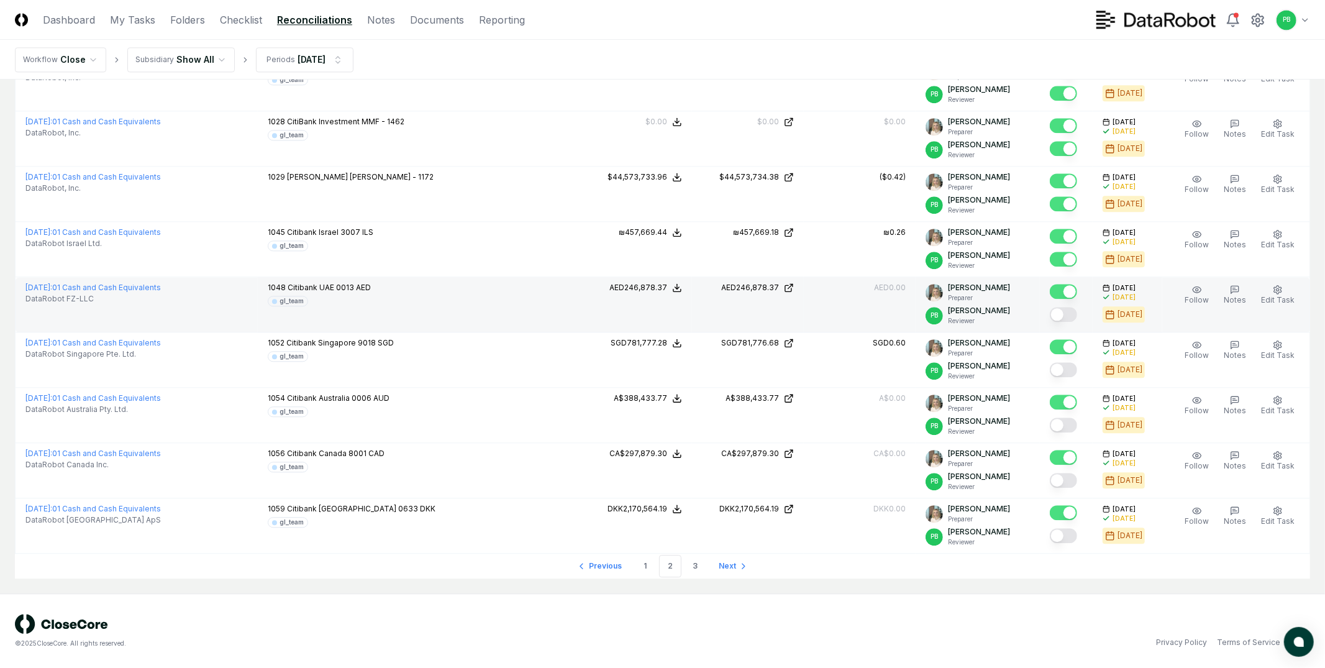
click at [1074, 309] on button "Mark complete" at bounding box center [1063, 314] width 27 height 15
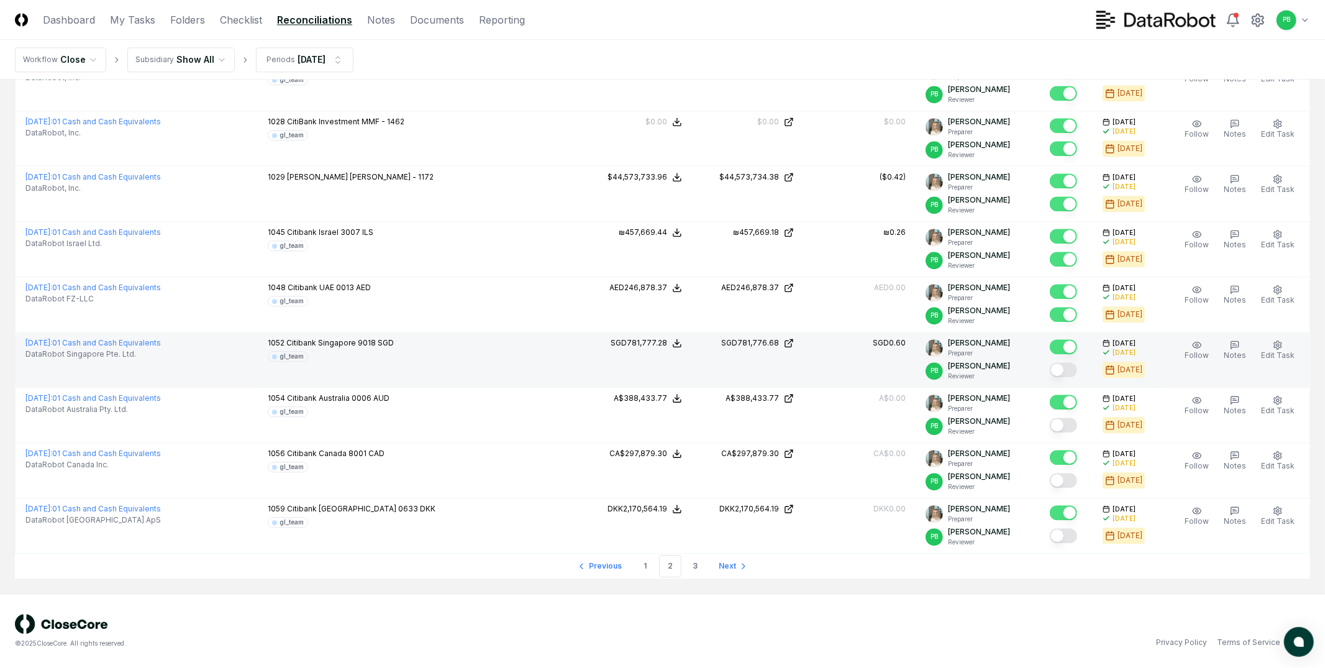
click at [1075, 368] on button "Mark complete" at bounding box center [1063, 369] width 27 height 15
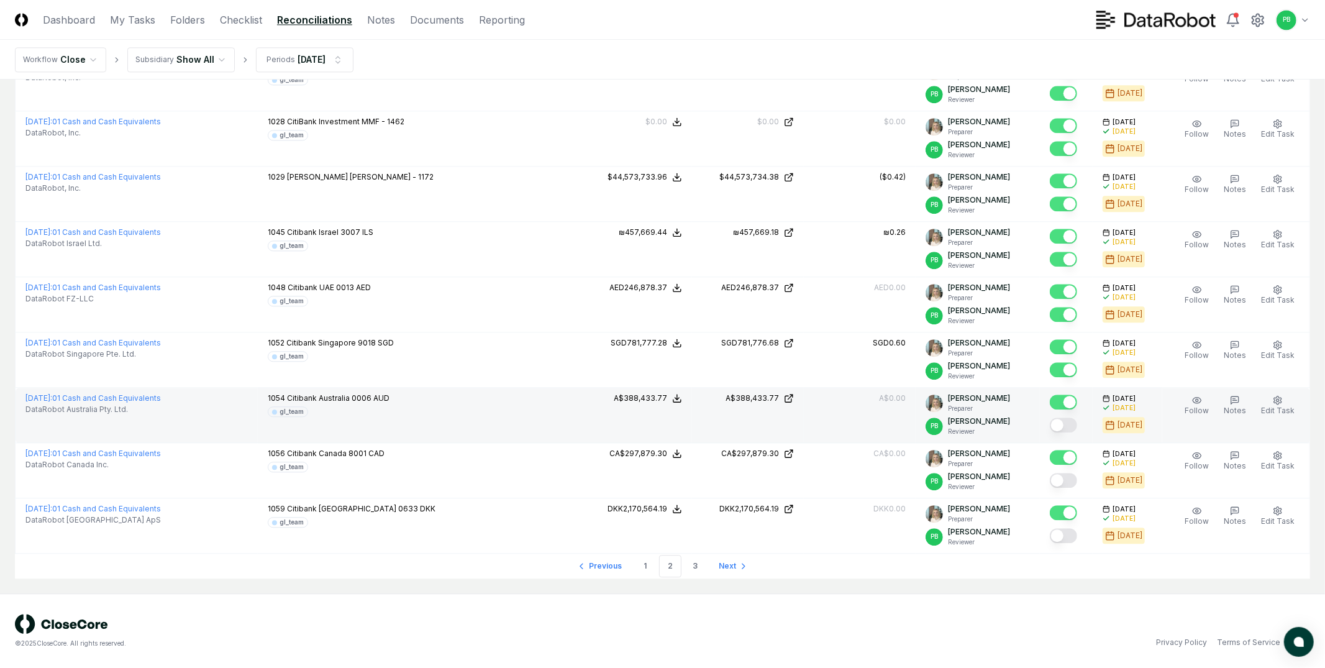
click at [1072, 436] on div at bounding box center [1066, 426] width 33 height 21
click at [1072, 429] on button "Mark complete" at bounding box center [1063, 424] width 27 height 15
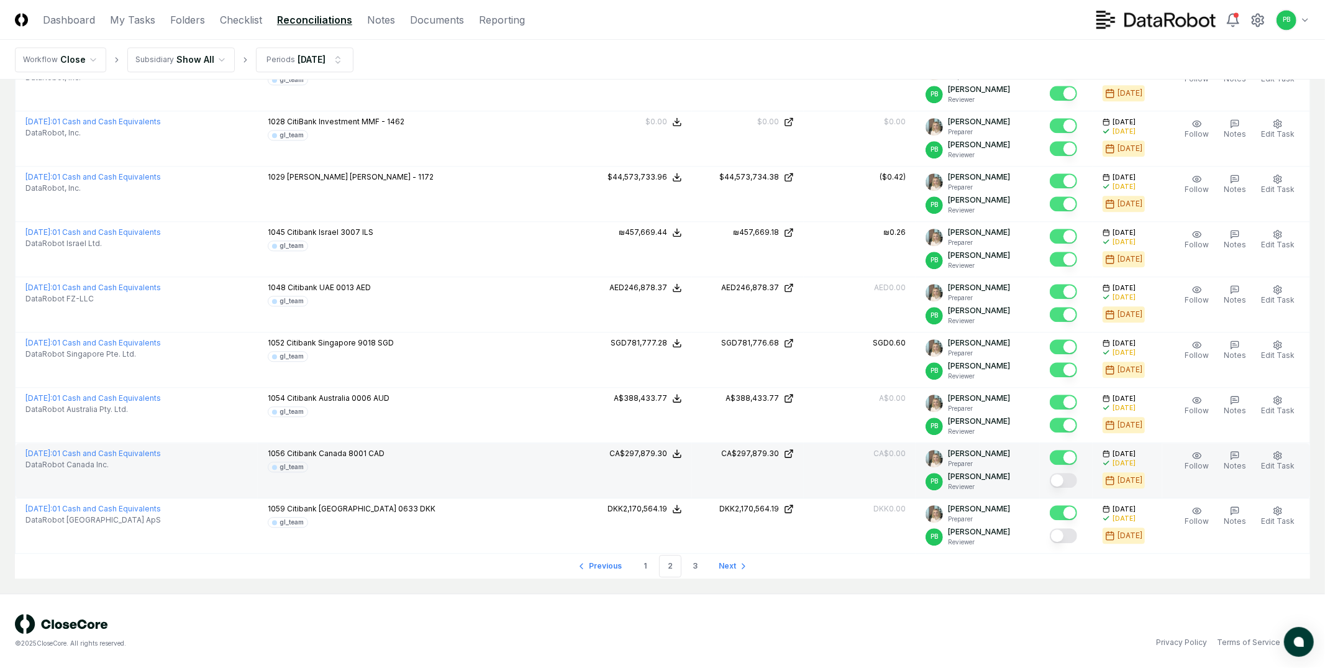
click at [1072, 467] on div at bounding box center [1066, 458] width 33 height 21
click at [1072, 473] on button "Mark complete" at bounding box center [1063, 480] width 27 height 15
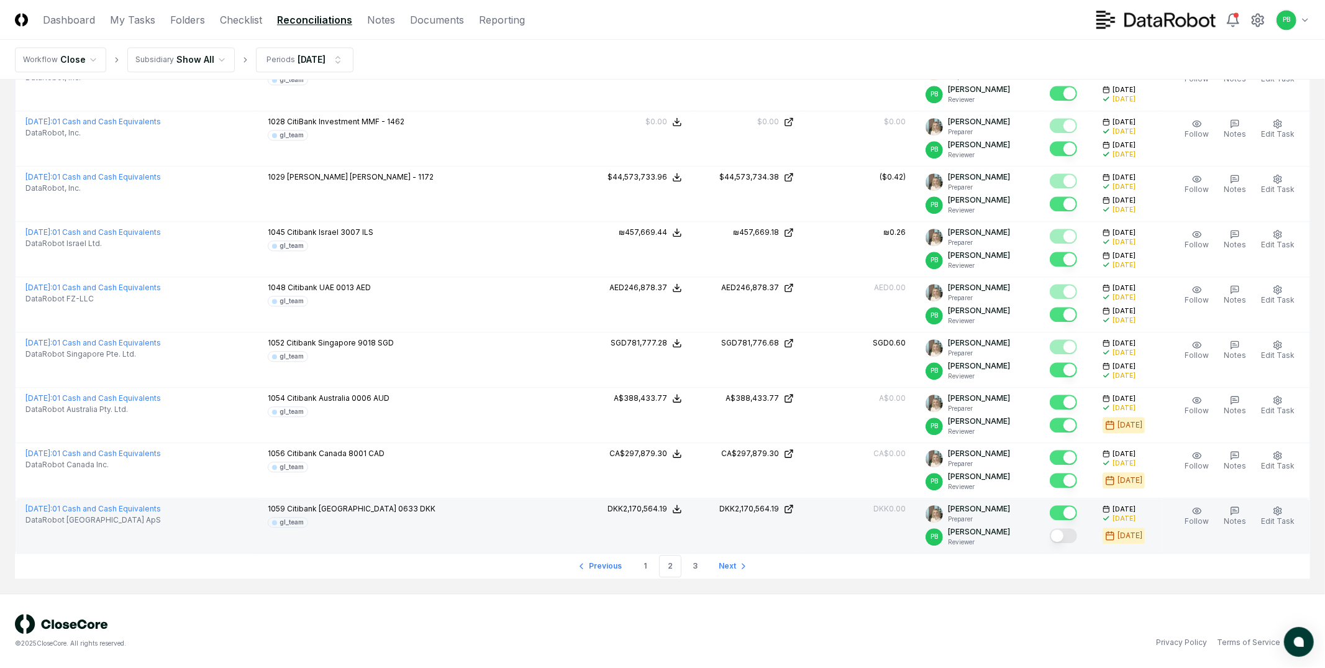
click at [1074, 532] on button "Mark complete" at bounding box center [1063, 535] width 27 height 15
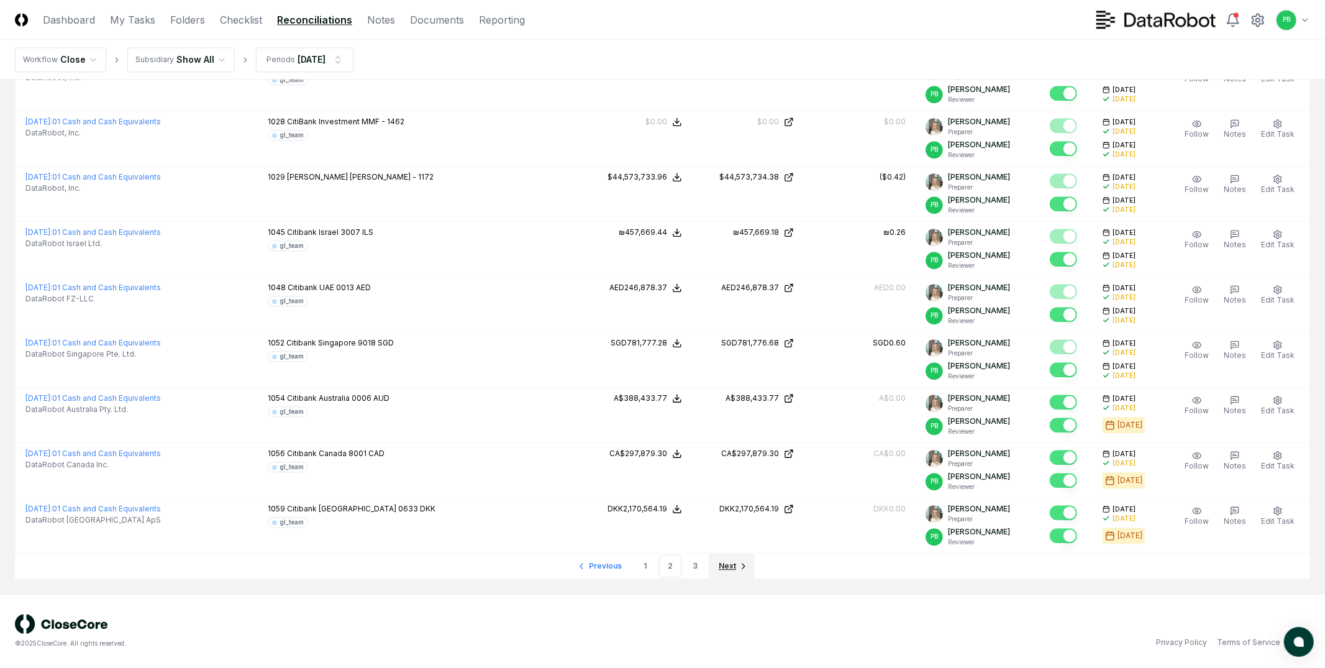
click at [721, 568] on span "Next" at bounding box center [727, 565] width 17 height 11
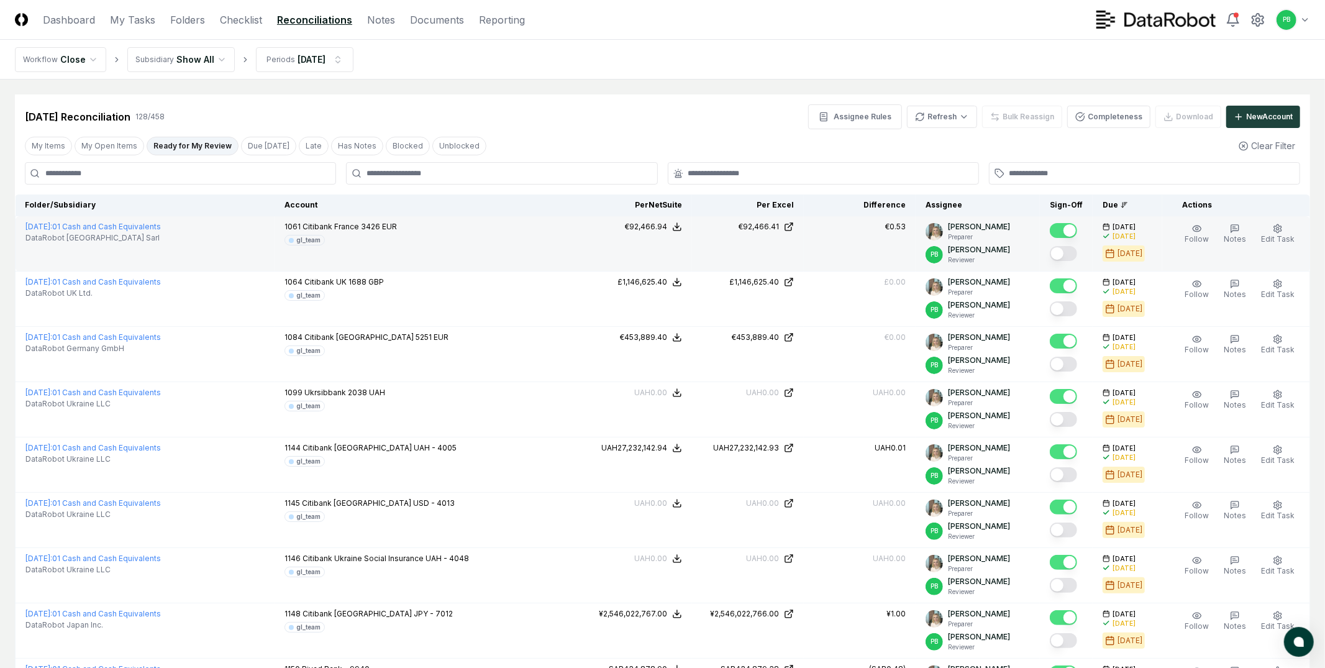
click at [1077, 252] on button "Mark complete" at bounding box center [1063, 253] width 27 height 15
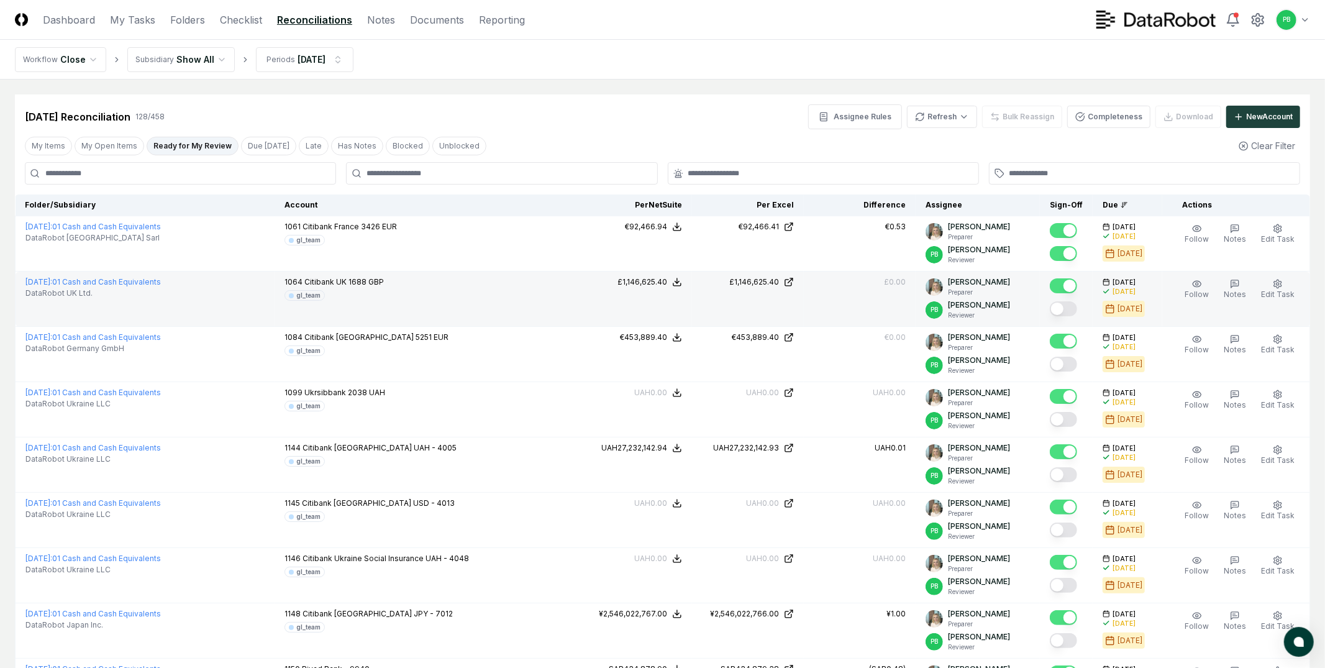
click at [1064, 309] on button "Mark complete" at bounding box center [1063, 308] width 27 height 15
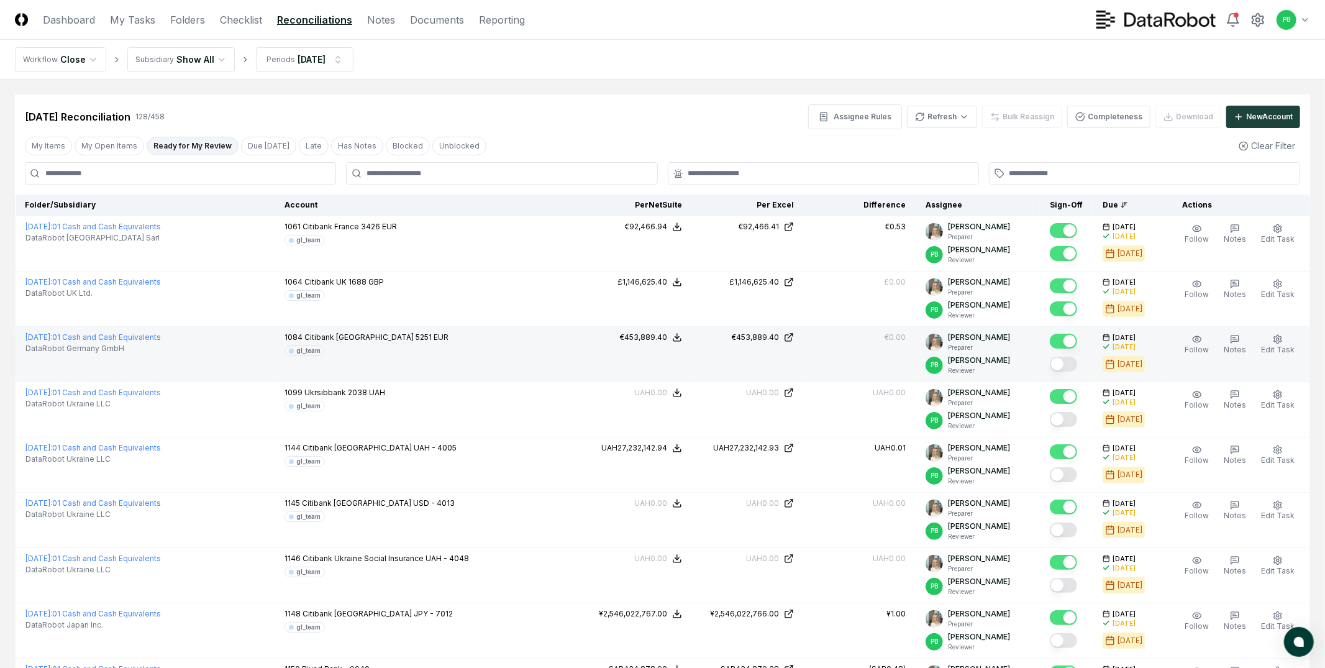
click at [1071, 373] on div at bounding box center [1066, 365] width 33 height 21
click at [1071, 369] on button "Mark complete" at bounding box center [1063, 364] width 27 height 15
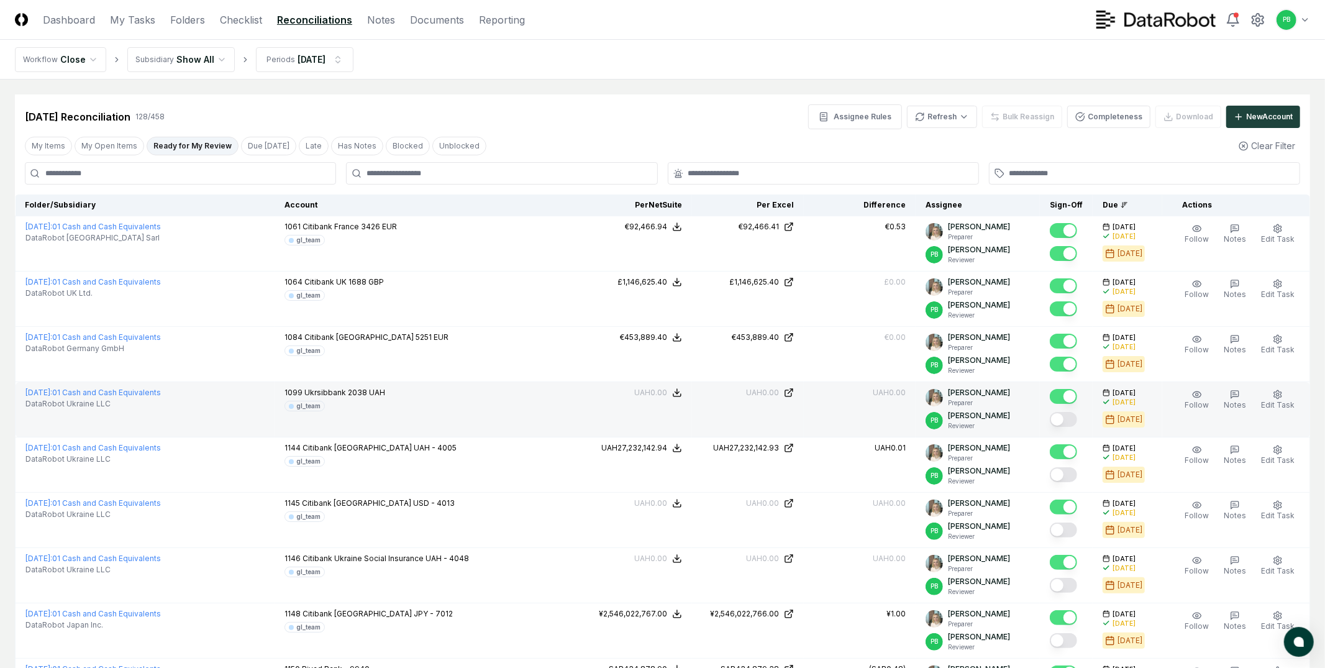
click at [1072, 424] on button "Mark complete" at bounding box center [1063, 419] width 27 height 15
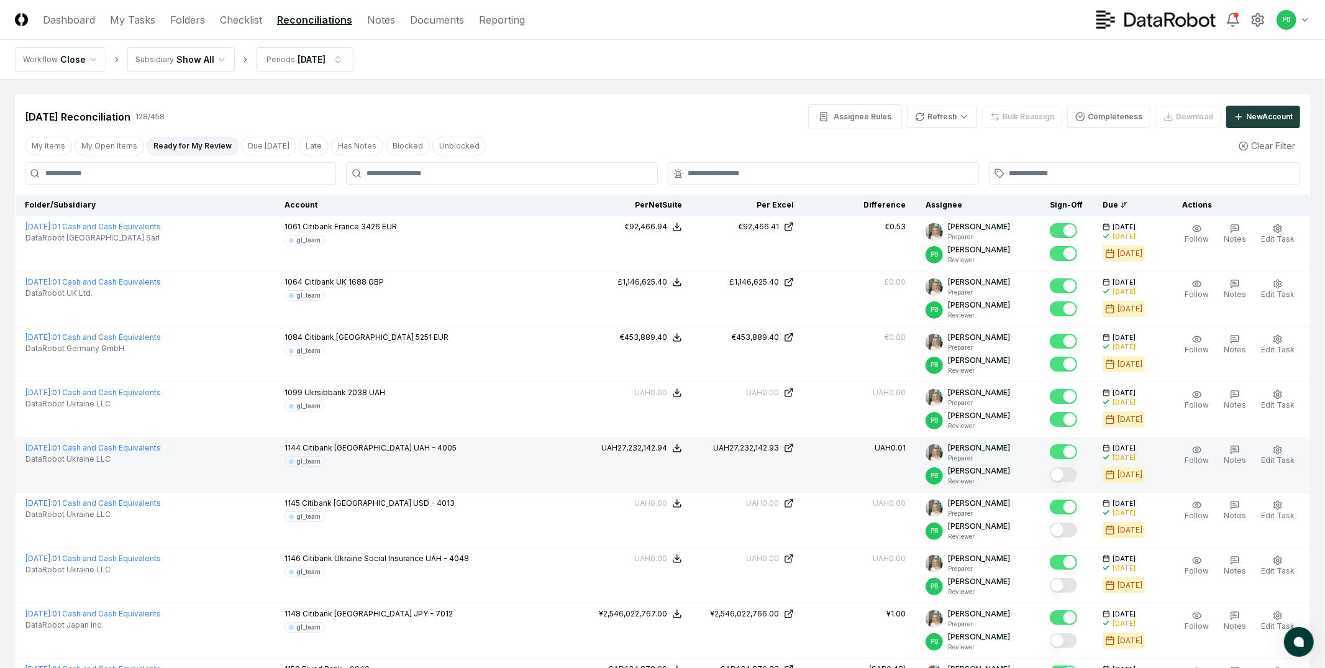
click at [1072, 473] on button "Mark complete" at bounding box center [1063, 474] width 27 height 15
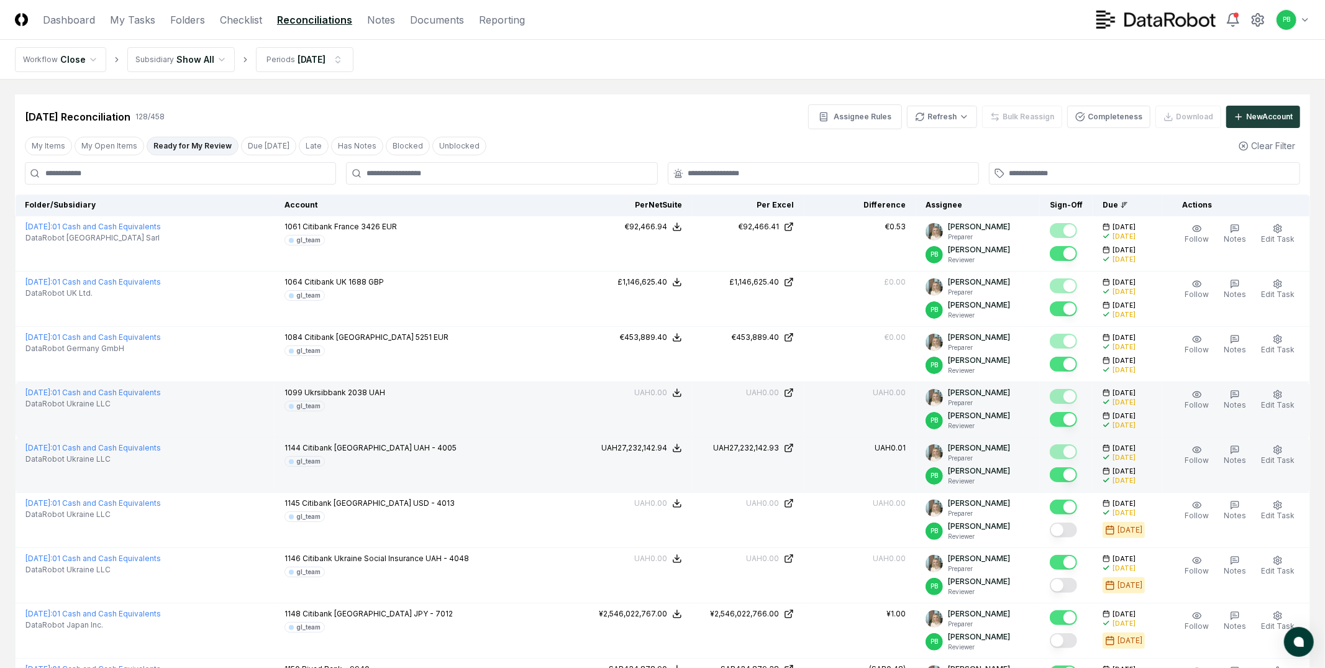
scroll to position [129, 0]
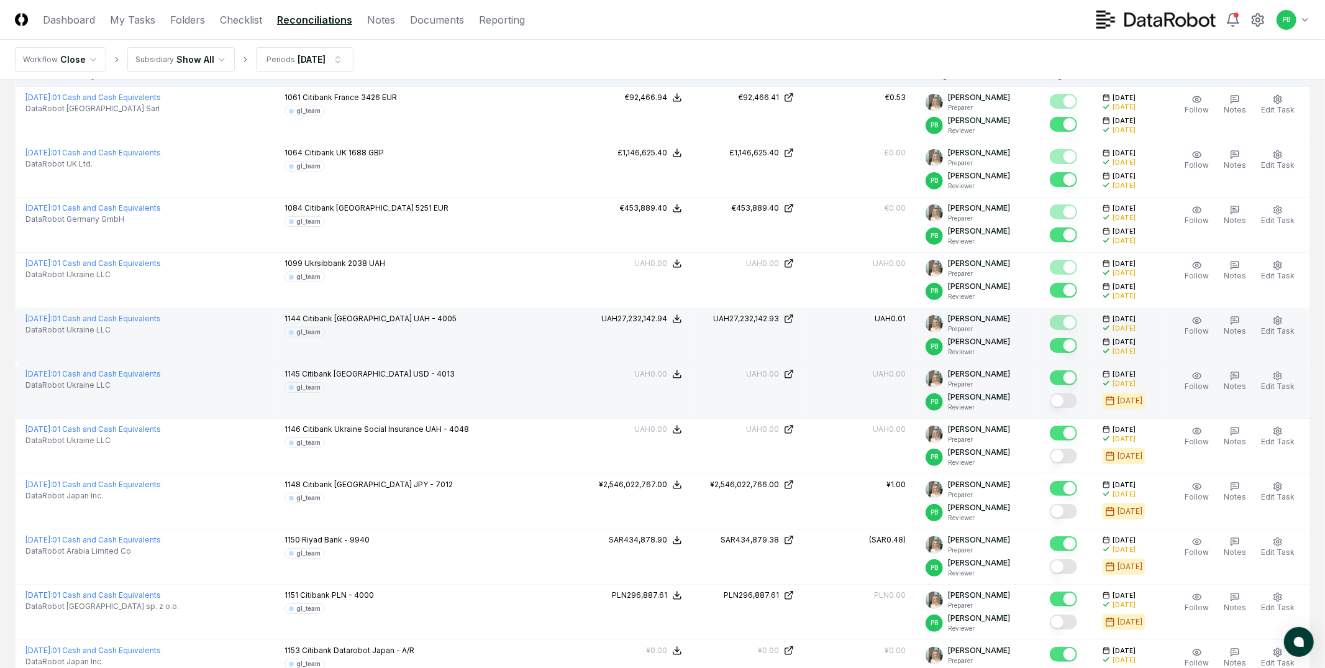
click at [1077, 397] on button "Mark complete" at bounding box center [1063, 400] width 27 height 15
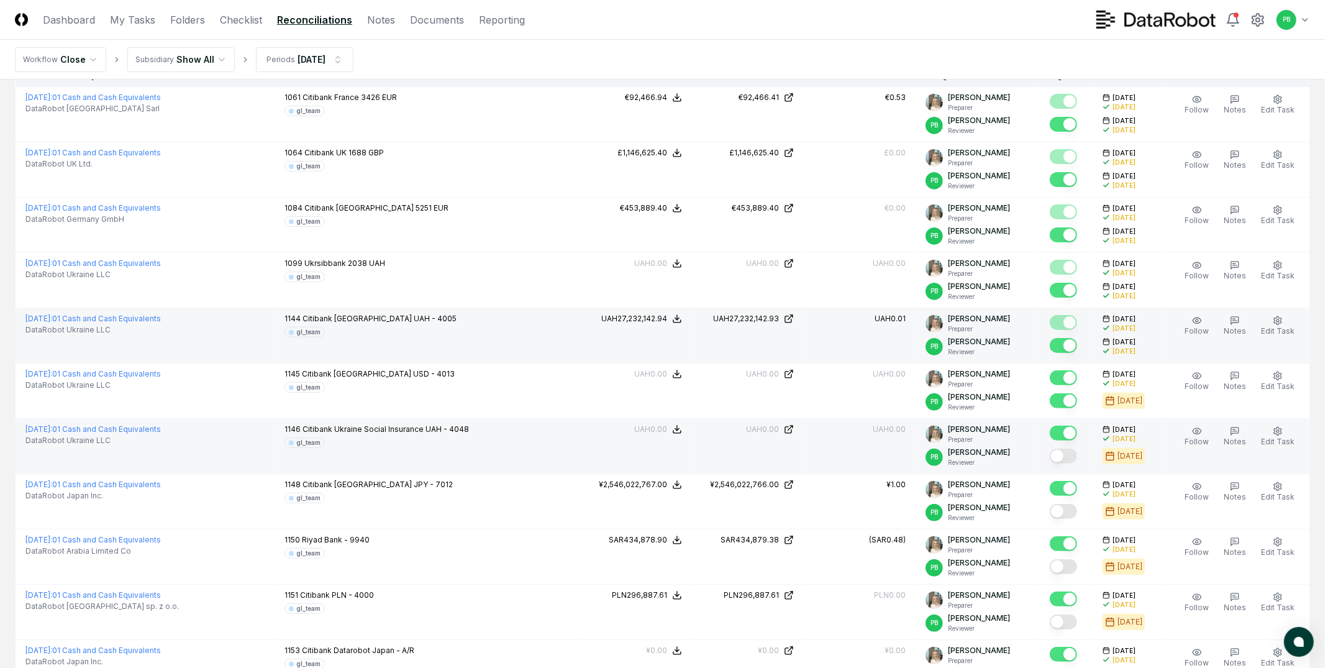
click at [1072, 455] on button "Mark complete" at bounding box center [1063, 456] width 27 height 15
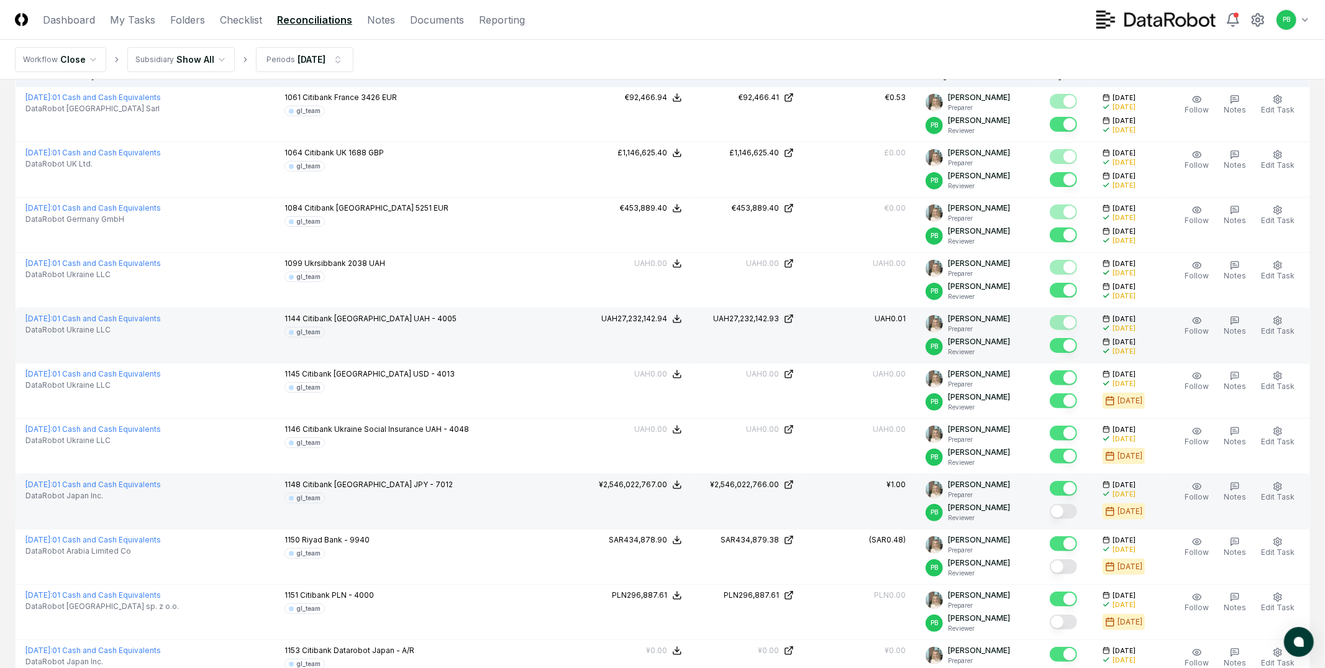
click at [1072, 509] on button "Mark complete" at bounding box center [1063, 511] width 27 height 15
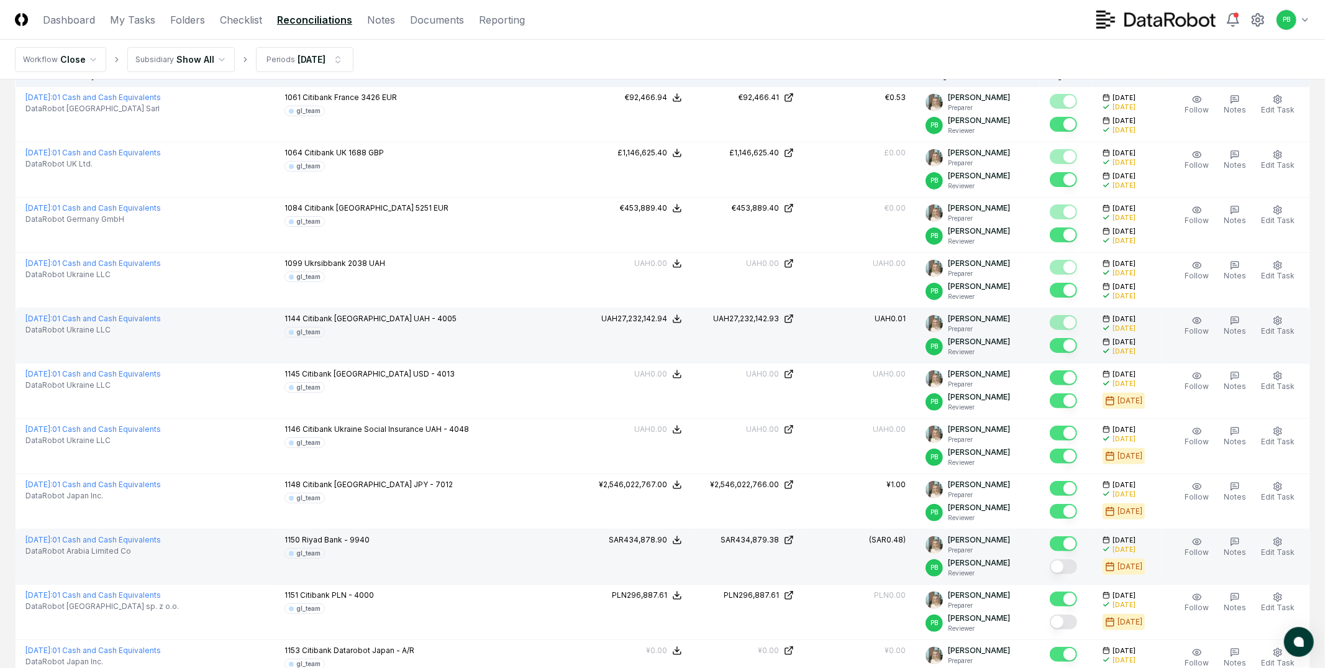
click at [1065, 576] on div at bounding box center [1066, 567] width 33 height 21
click at [1071, 568] on button "Mark complete" at bounding box center [1063, 566] width 27 height 15
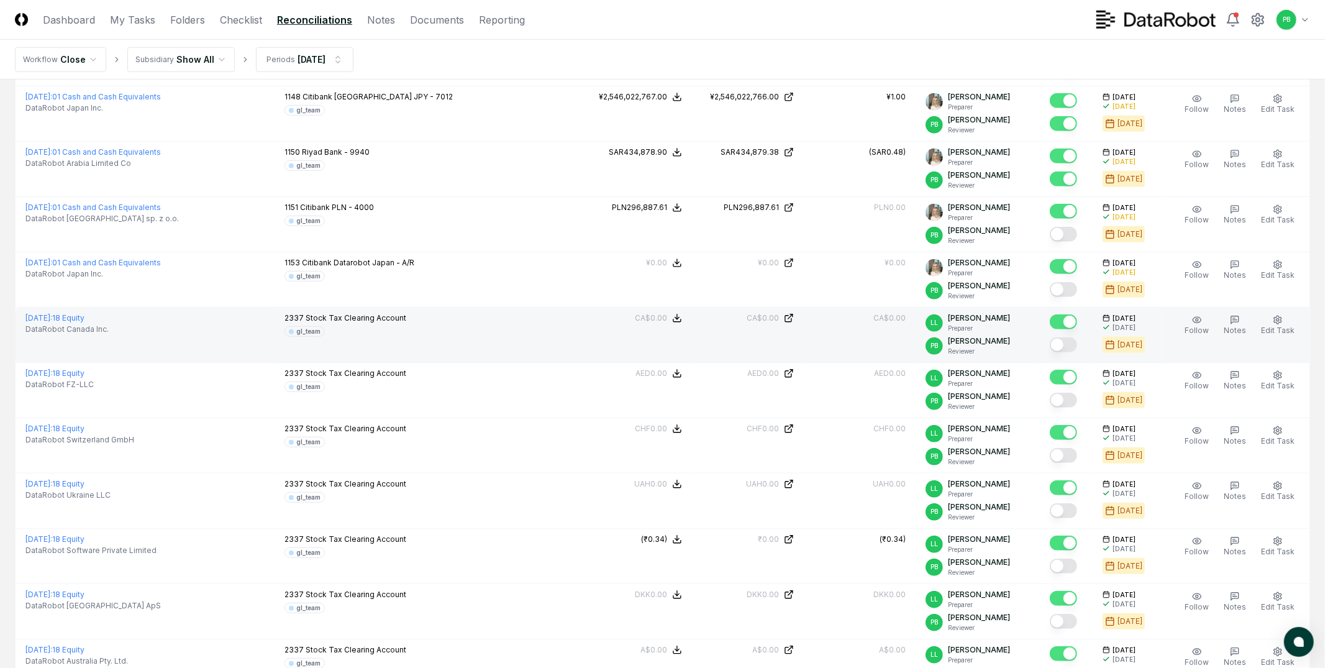
scroll to position [543, 0]
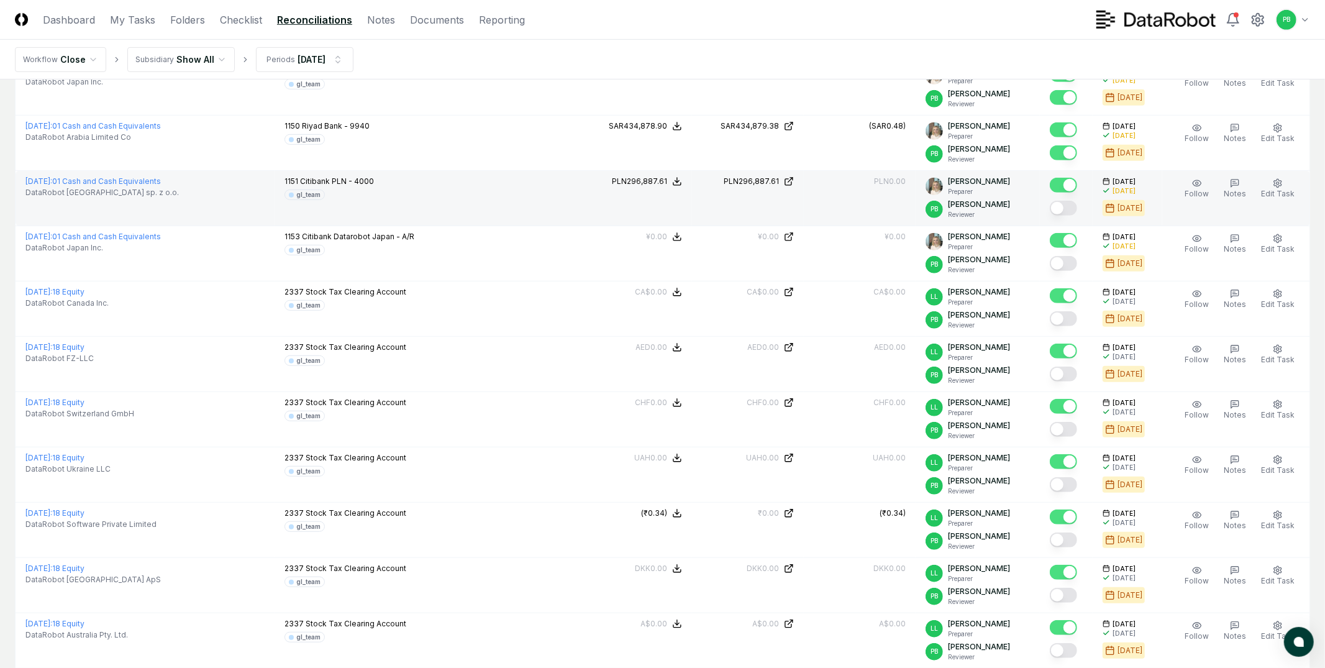
click at [1062, 212] on button "Mark complete" at bounding box center [1063, 208] width 27 height 15
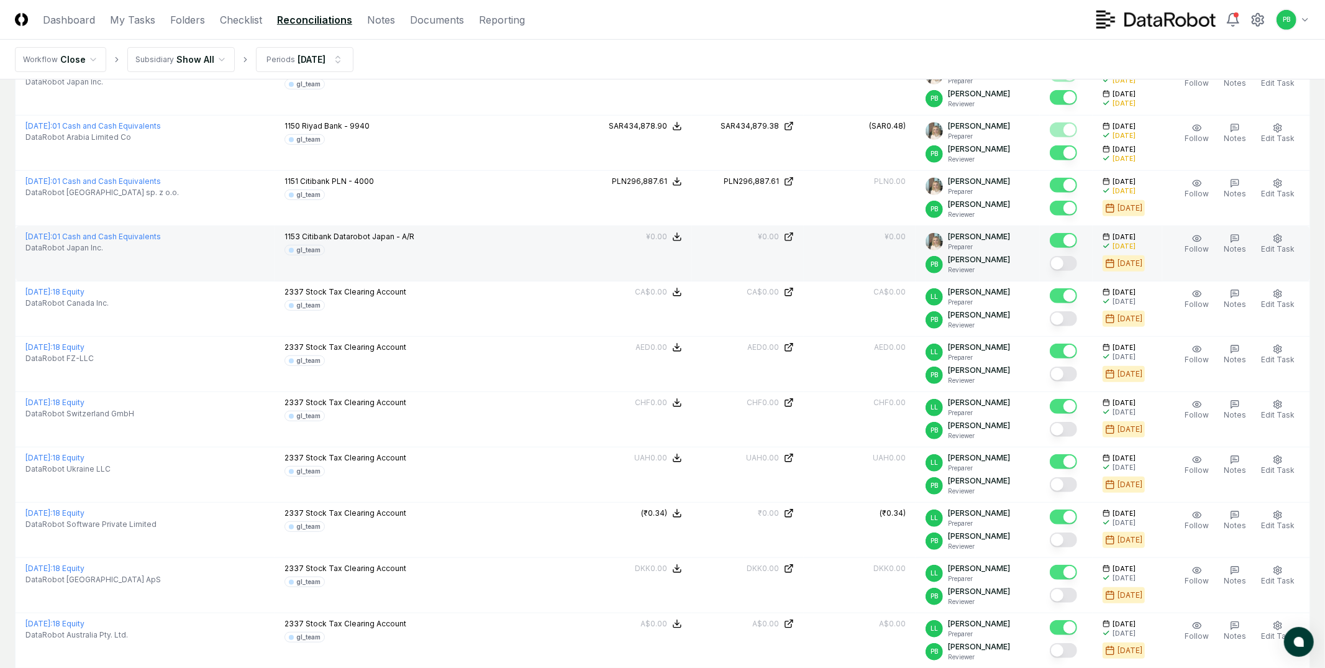
click at [1074, 263] on button "Mark complete" at bounding box center [1063, 263] width 27 height 15
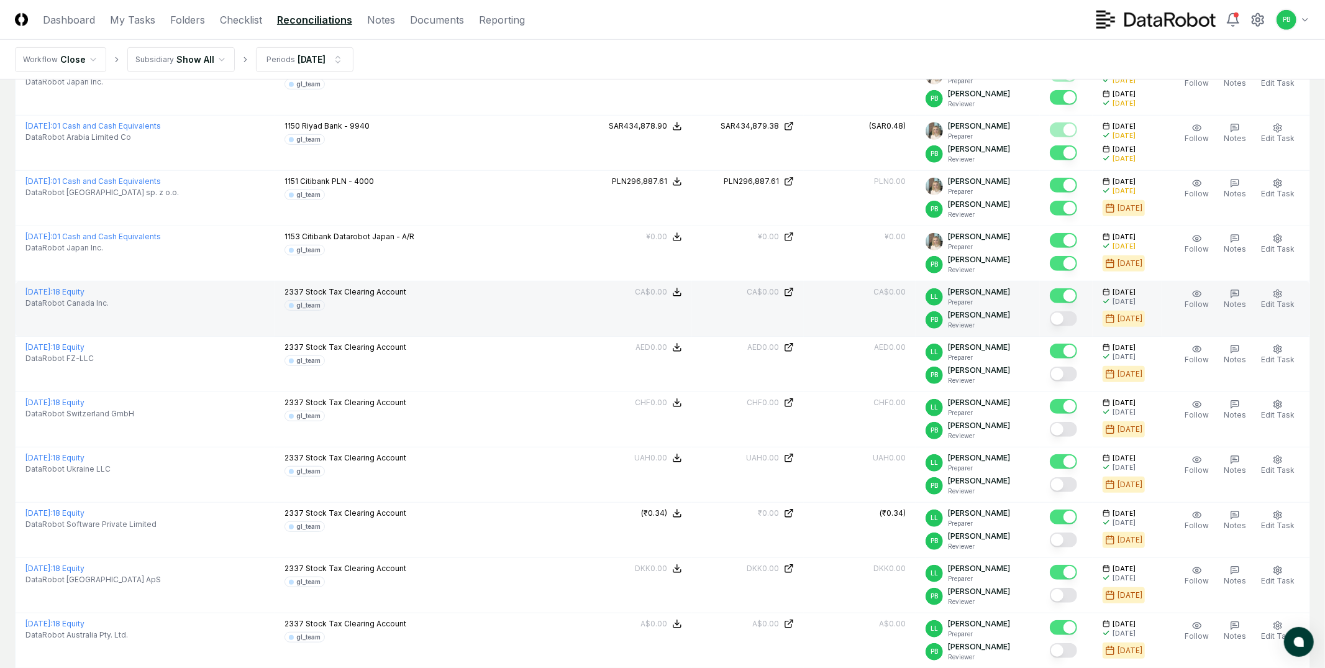
click at [1074, 312] on button "Mark complete" at bounding box center [1063, 318] width 27 height 15
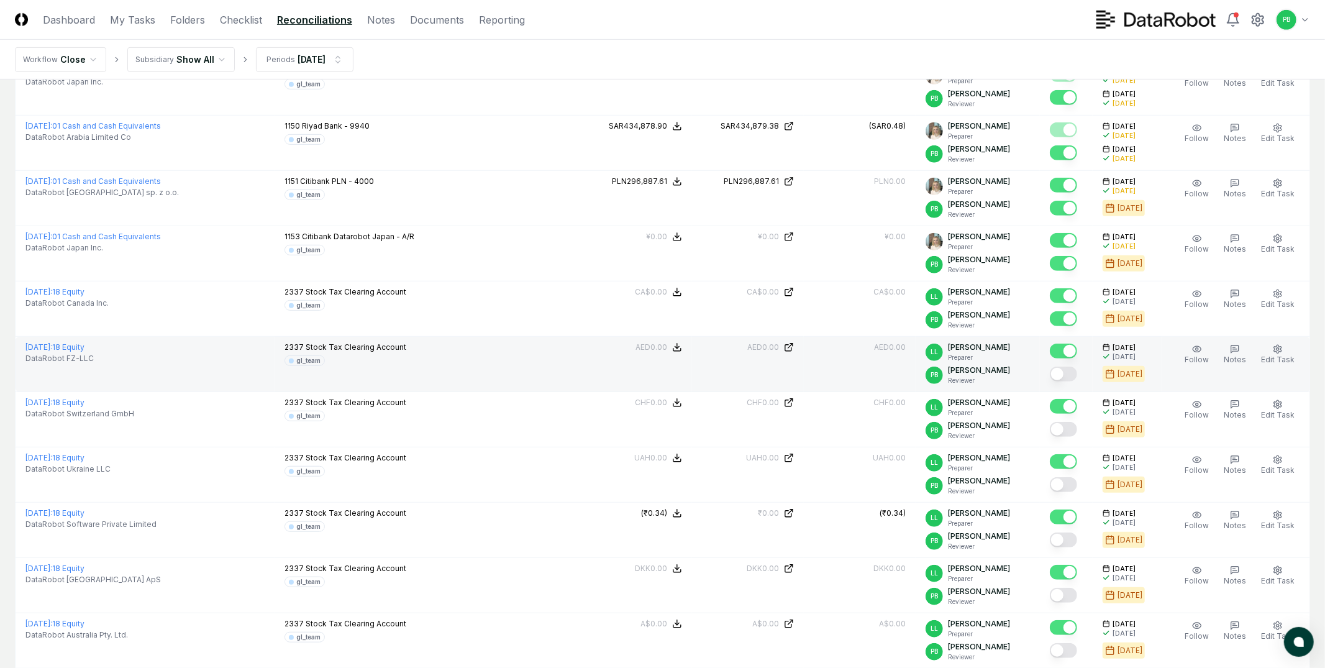
click at [1071, 375] on button "Mark complete" at bounding box center [1063, 374] width 27 height 15
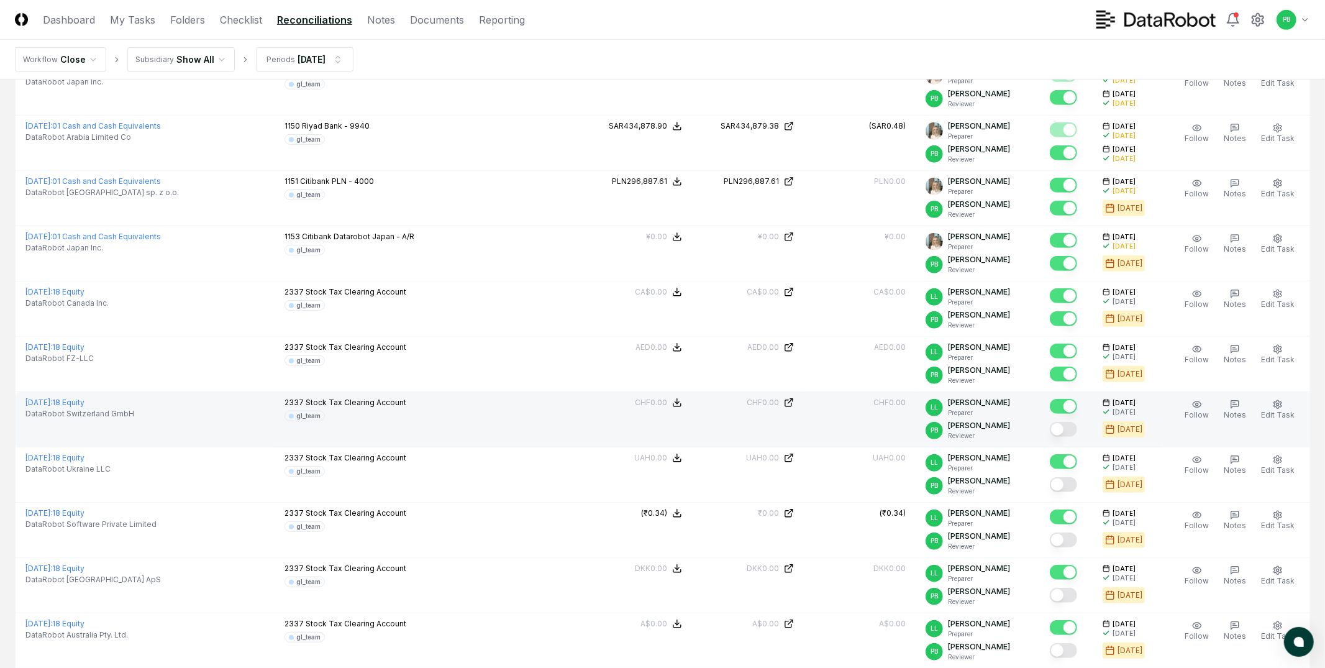
click at [1069, 434] on button "Mark complete" at bounding box center [1063, 429] width 27 height 15
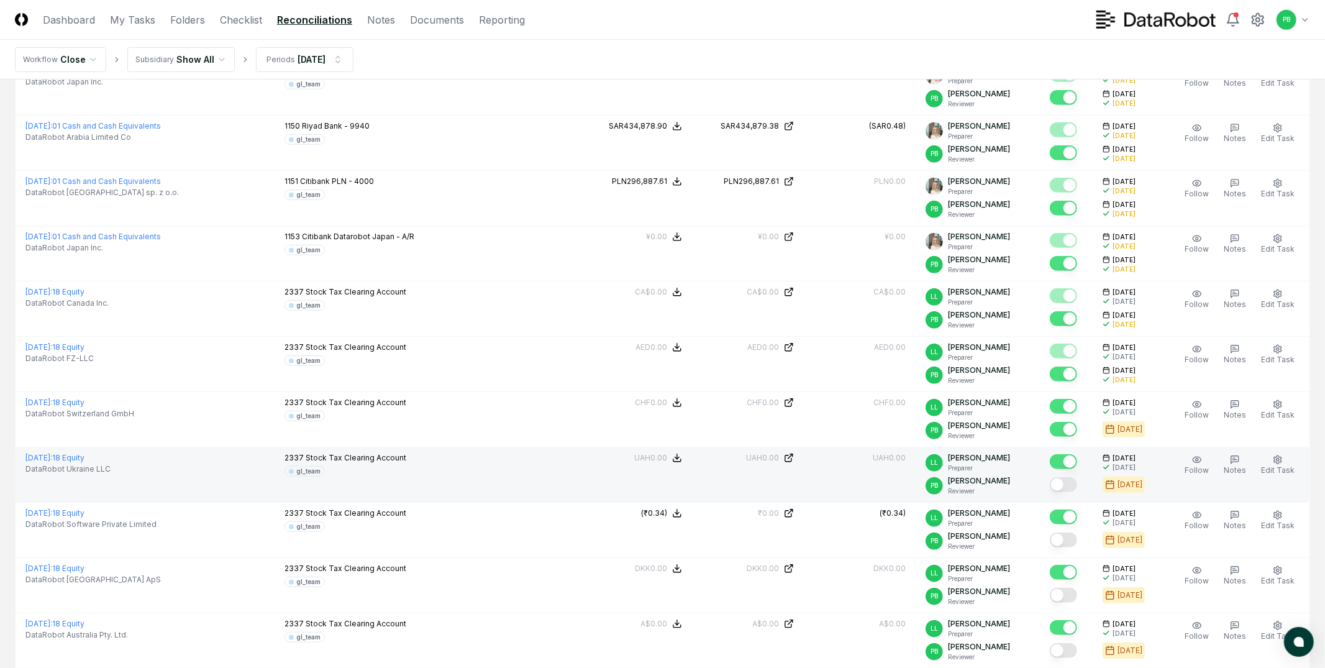
click at [1071, 481] on button "Mark complete" at bounding box center [1063, 484] width 27 height 15
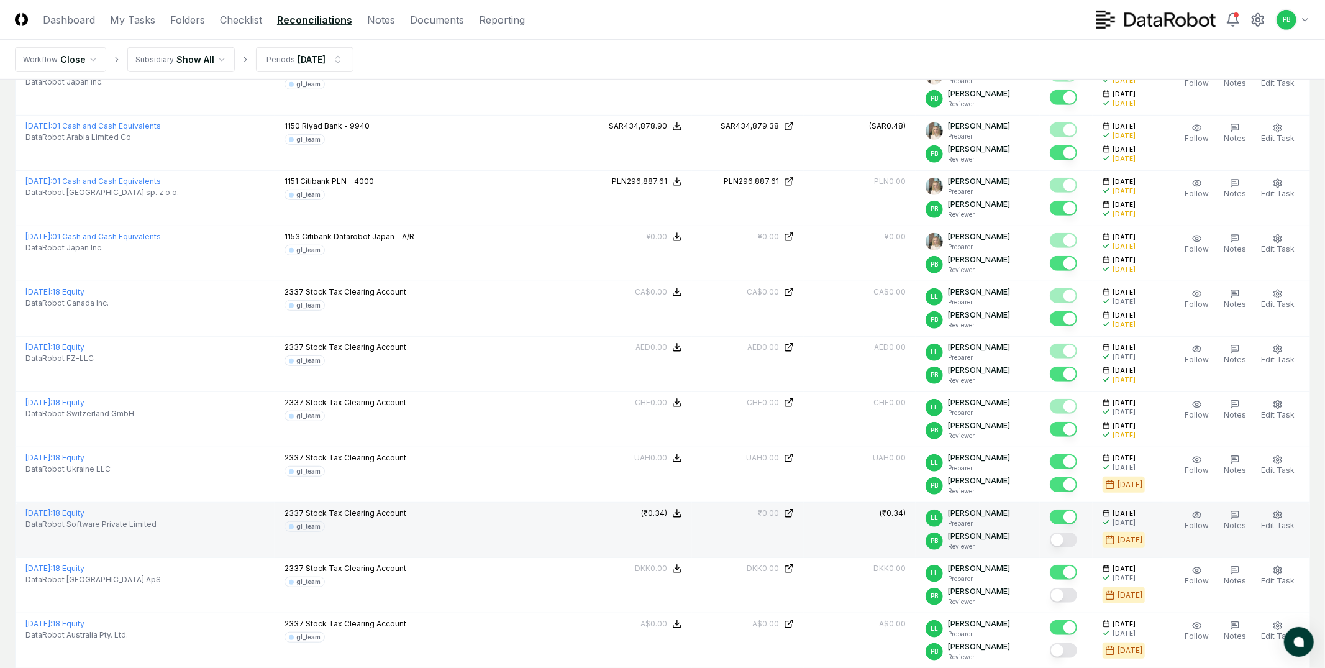
click at [1071, 537] on button "Mark complete" at bounding box center [1063, 539] width 27 height 15
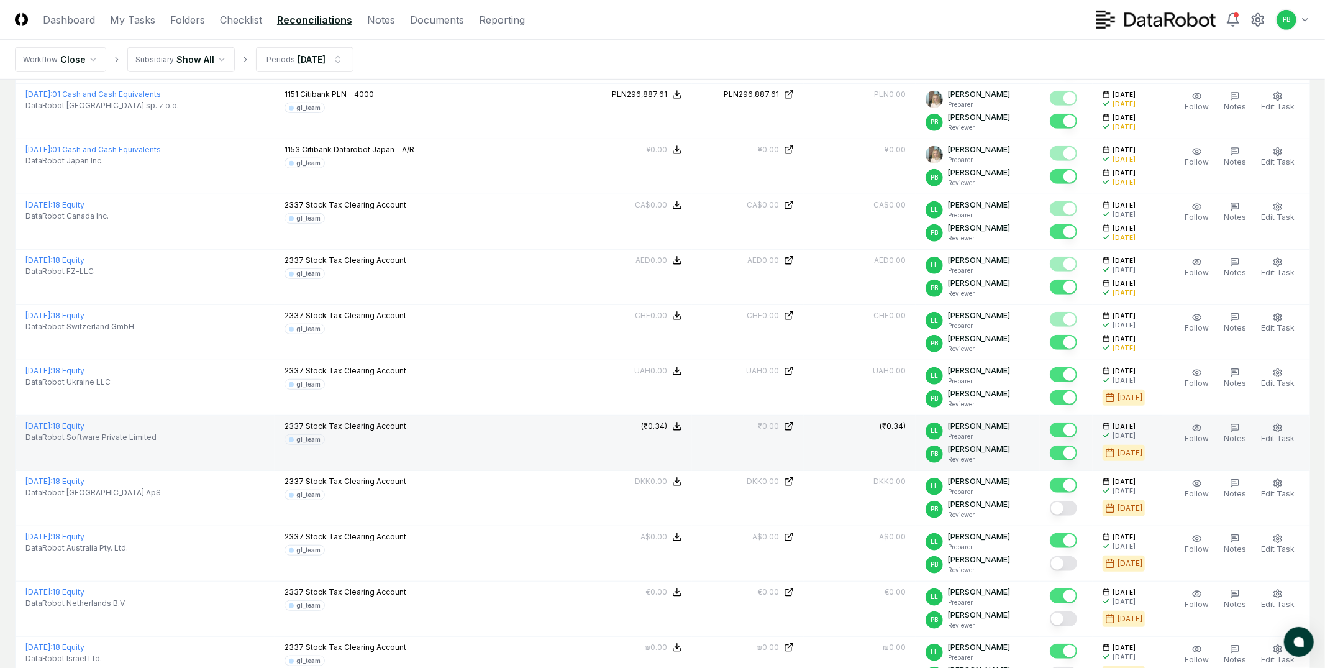
scroll to position [631, 0]
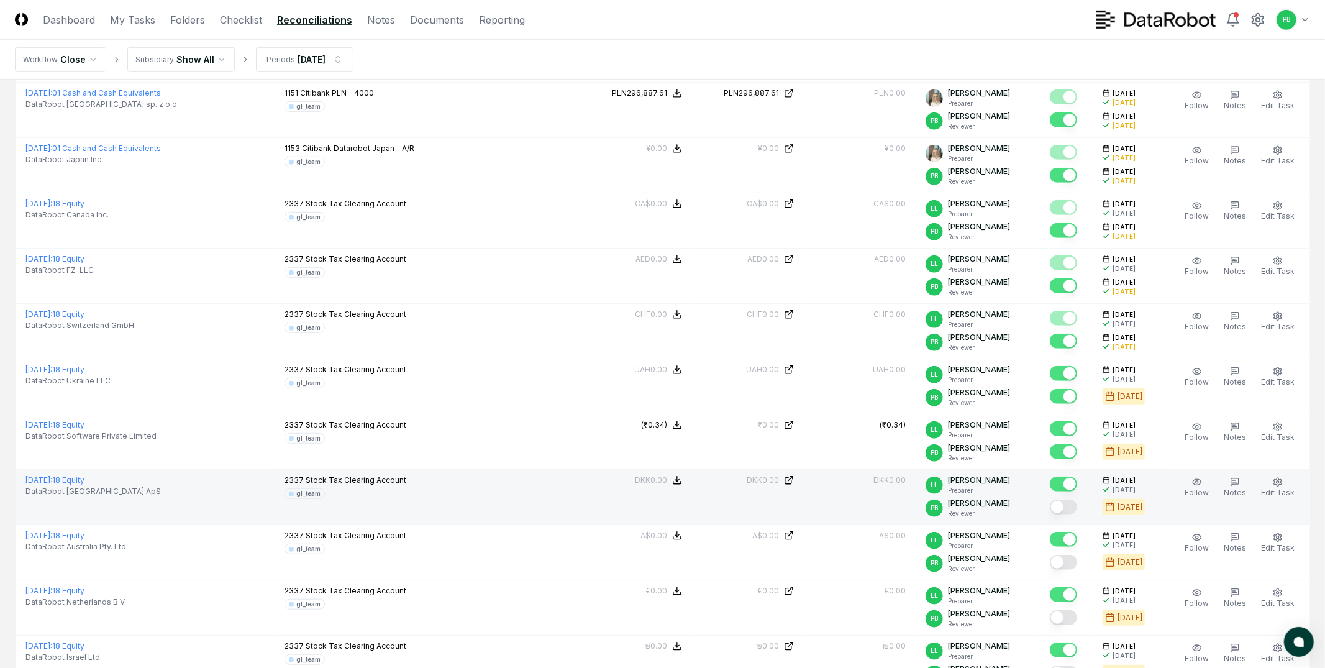
click at [1074, 503] on button "Mark complete" at bounding box center [1063, 506] width 27 height 15
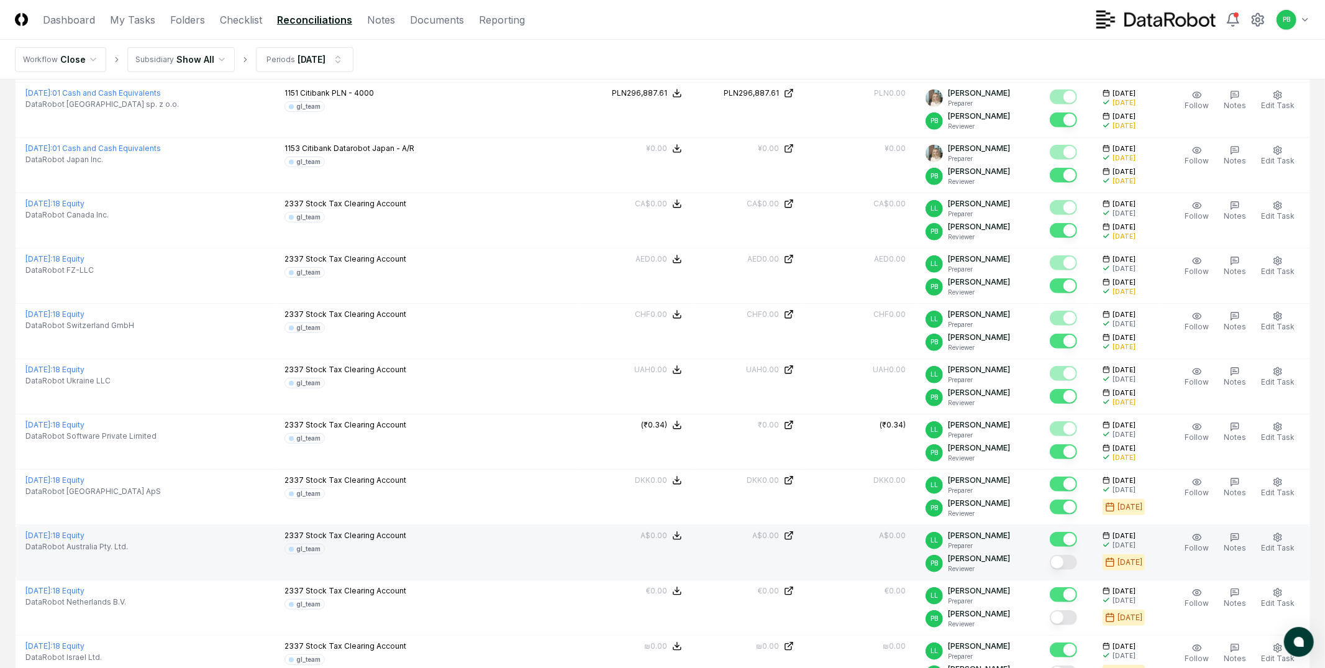
click at [1074, 563] on button "Mark complete" at bounding box center [1063, 562] width 27 height 15
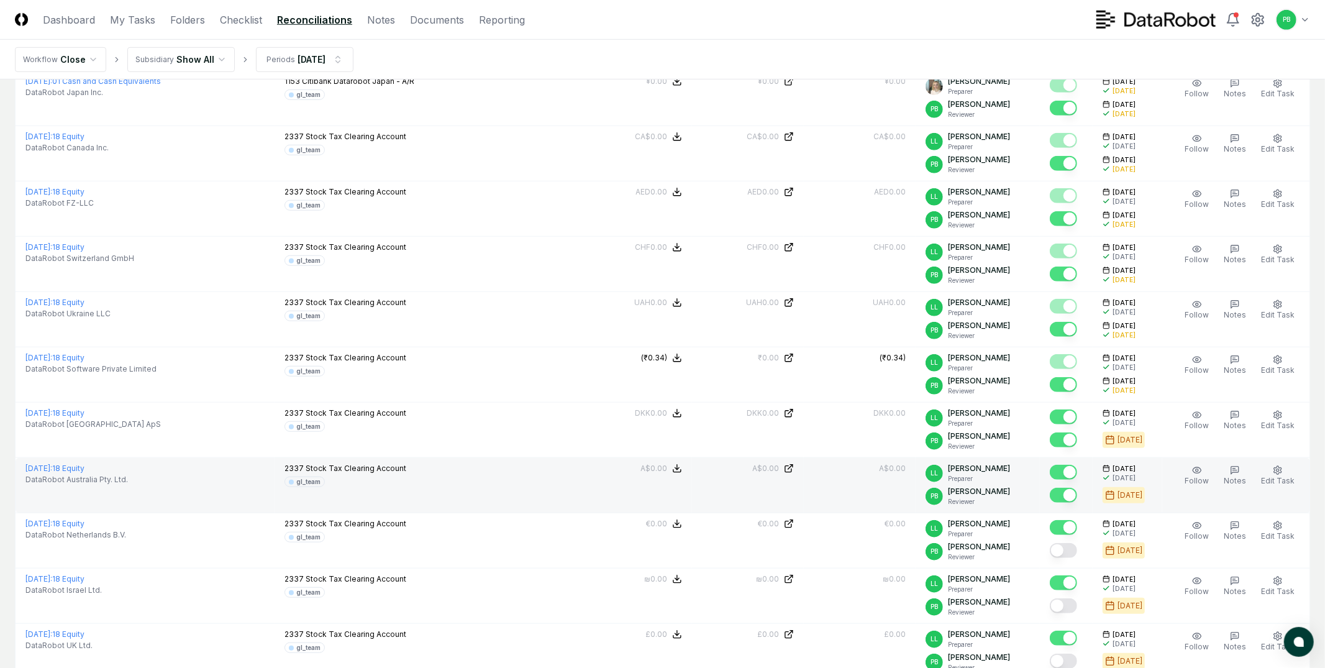
scroll to position [699, 0]
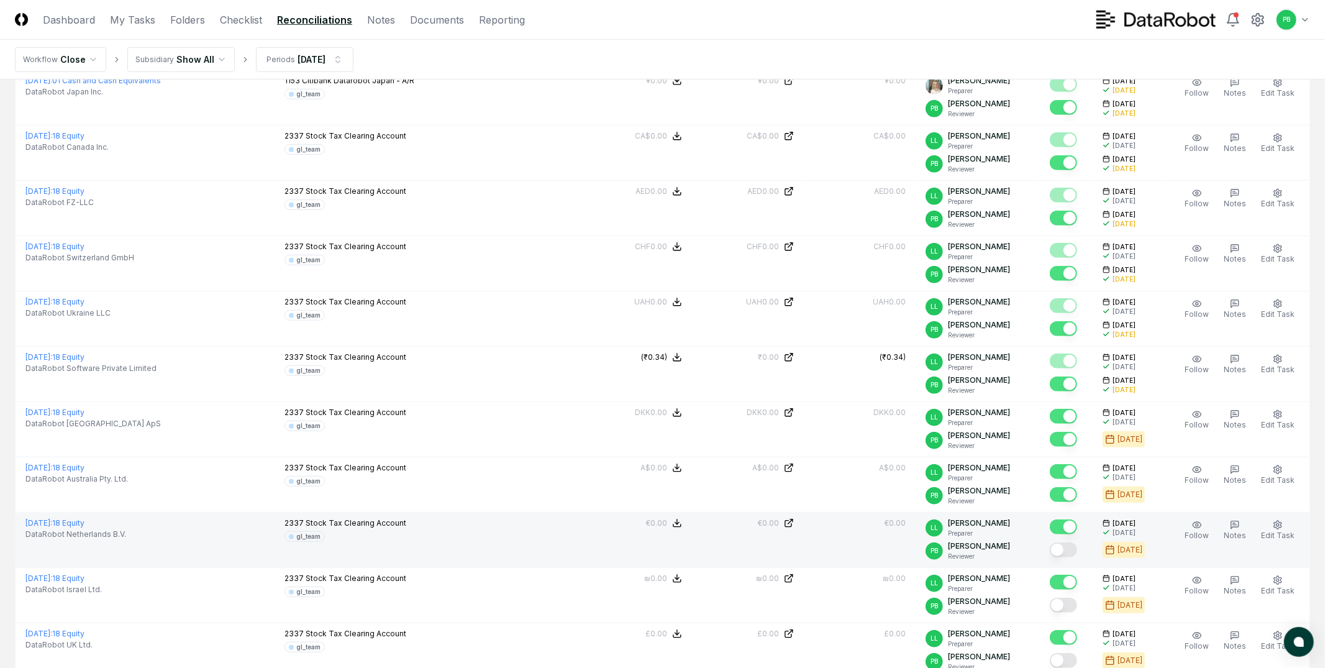
click at [1074, 544] on button "Mark complete" at bounding box center [1063, 549] width 27 height 15
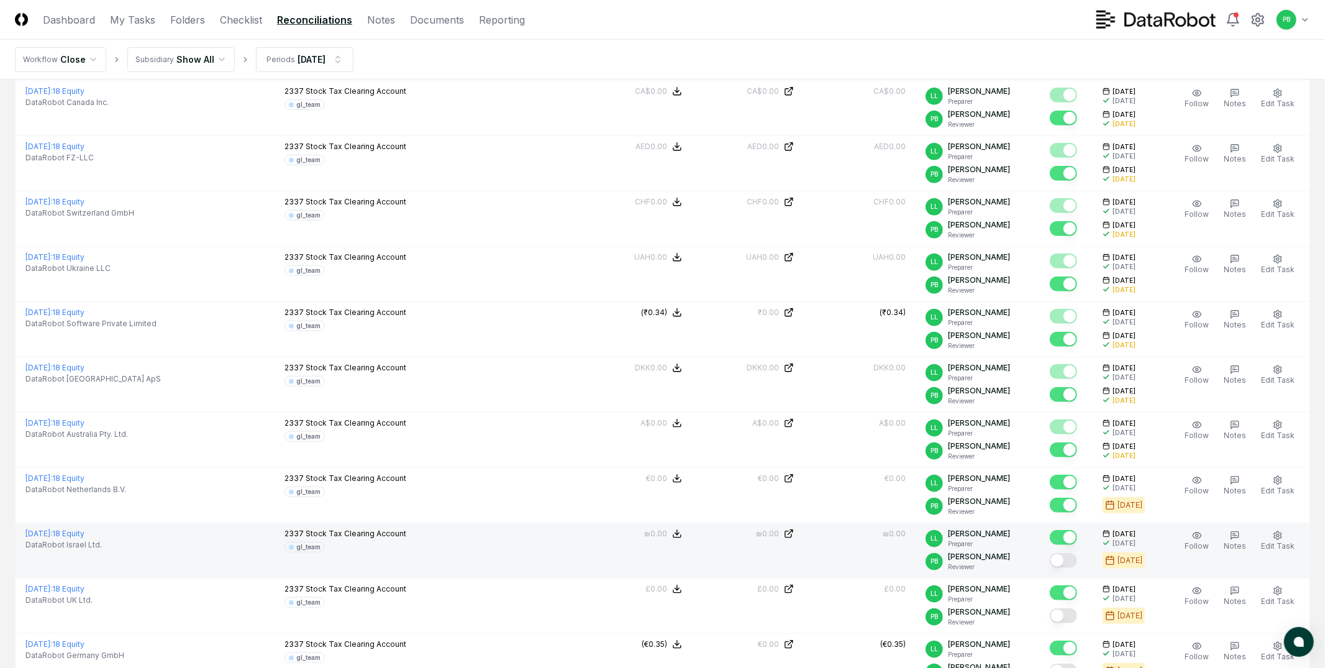
scroll to position [757, 0]
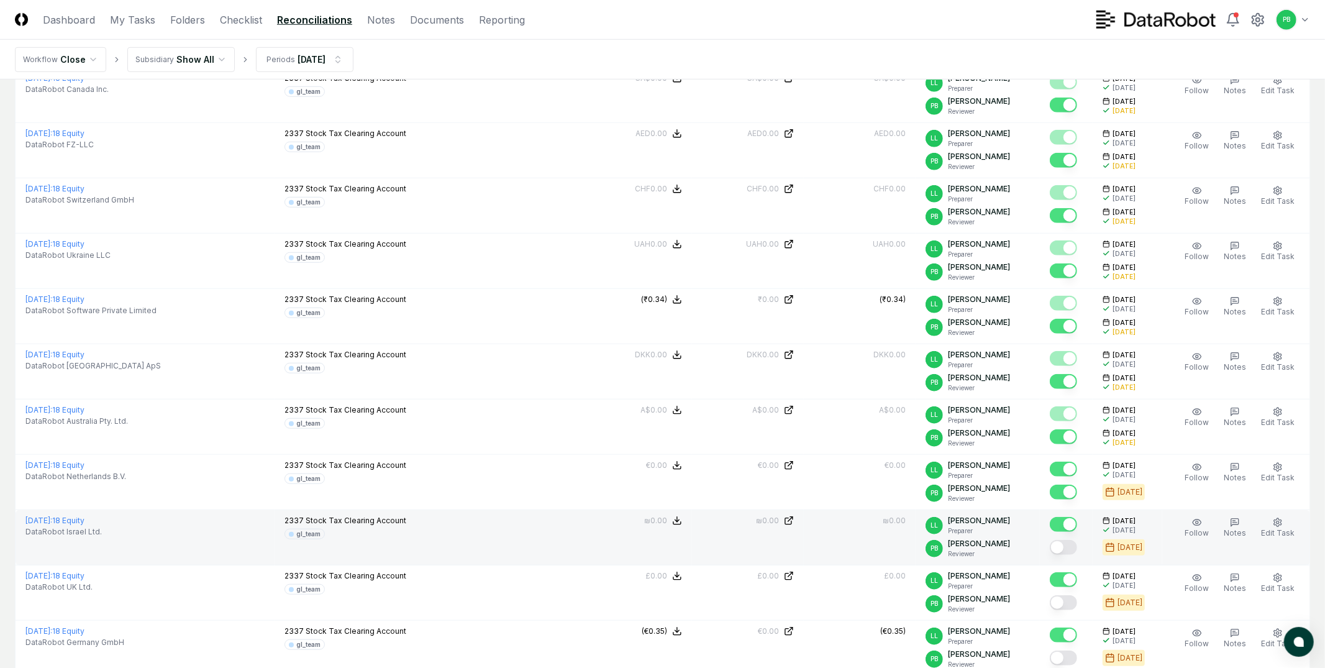
click at [1069, 557] on div at bounding box center [1066, 548] width 33 height 21
click at [1069, 553] on button "Mark complete" at bounding box center [1063, 547] width 27 height 15
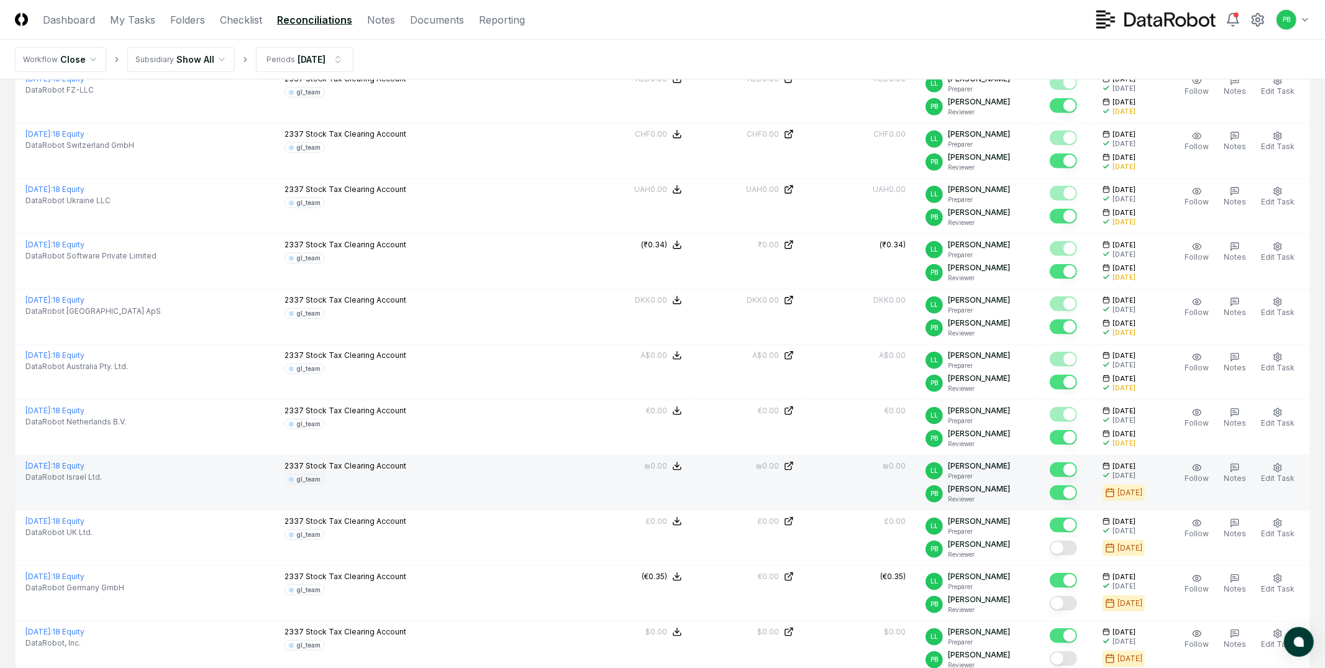
scroll to position [835, 0]
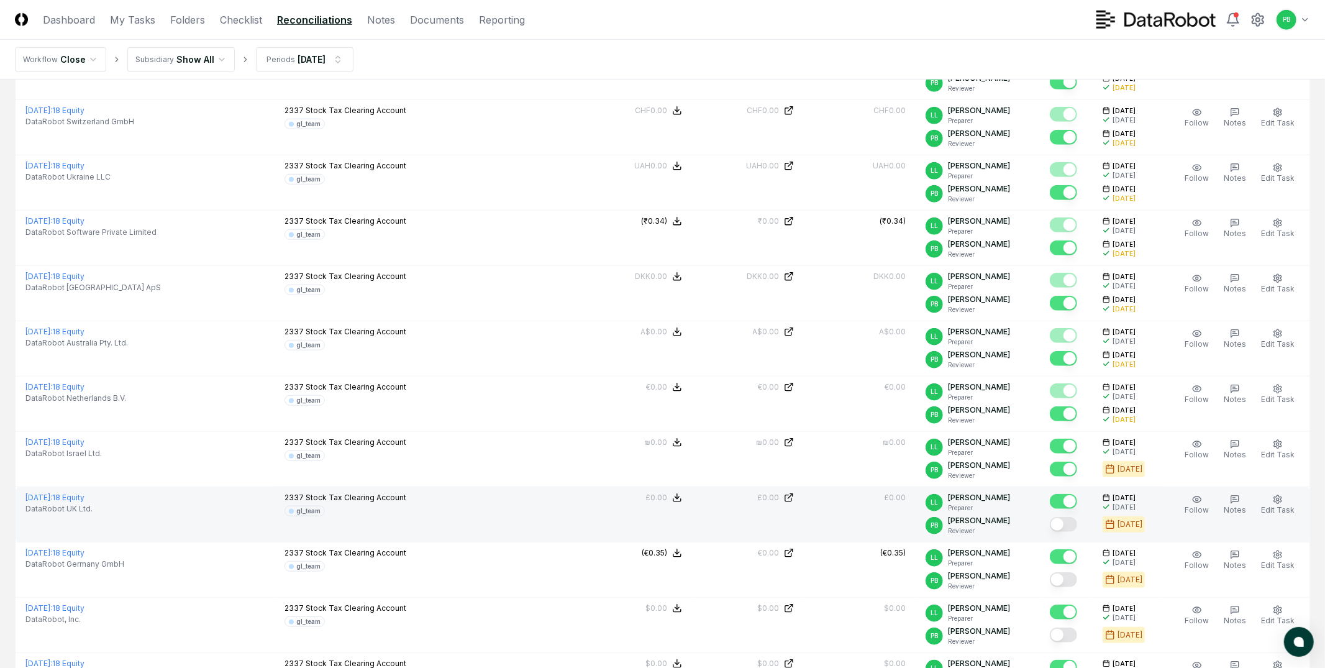
click at [1074, 526] on button "Mark complete" at bounding box center [1063, 524] width 27 height 15
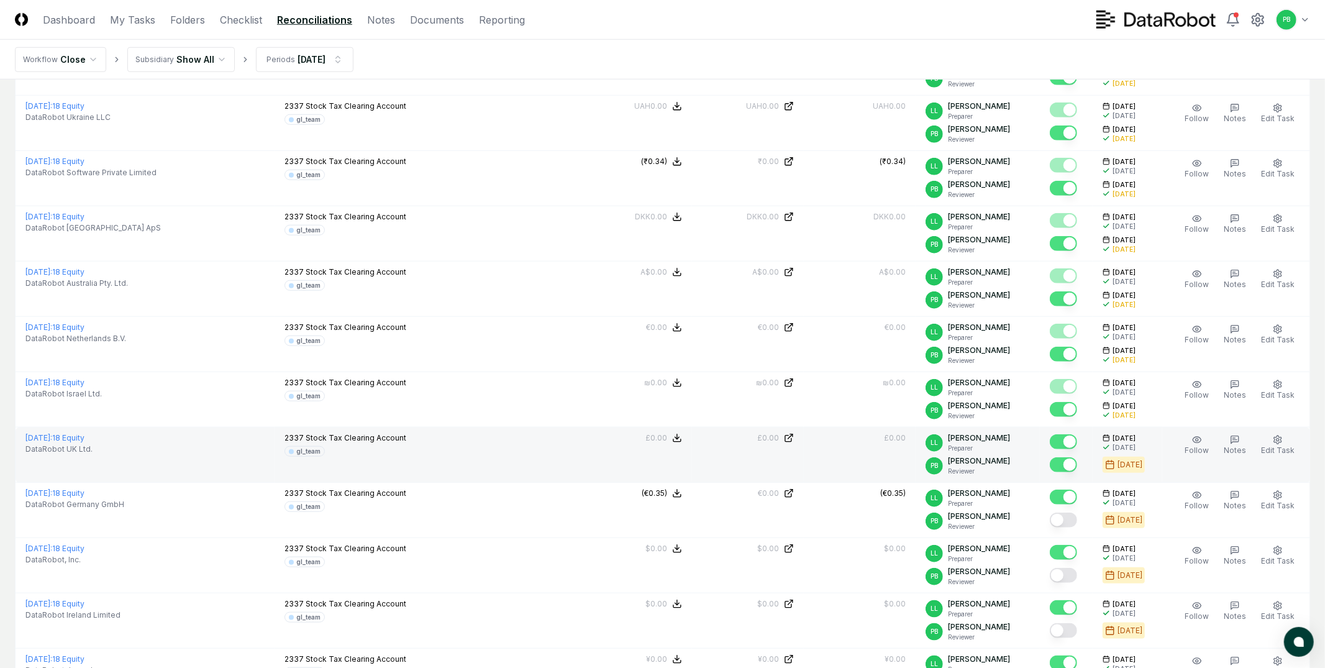
scroll to position [918, 0]
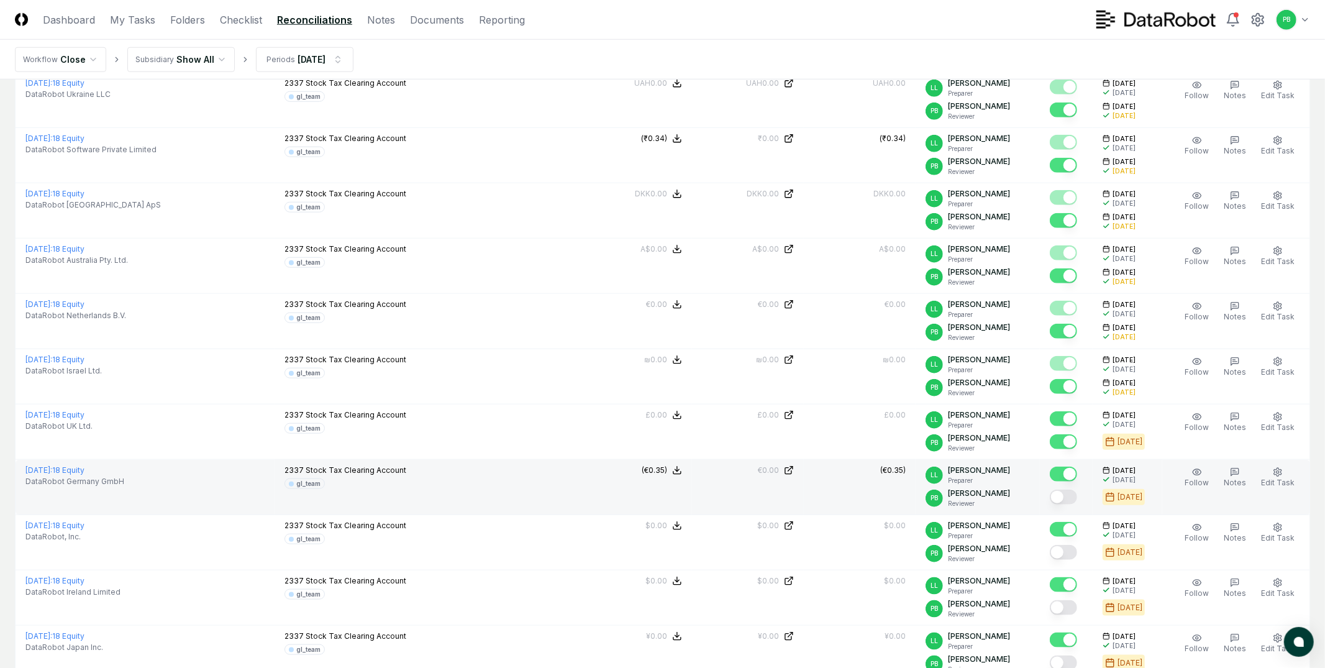
click at [1067, 491] on button "Mark complete" at bounding box center [1063, 497] width 27 height 15
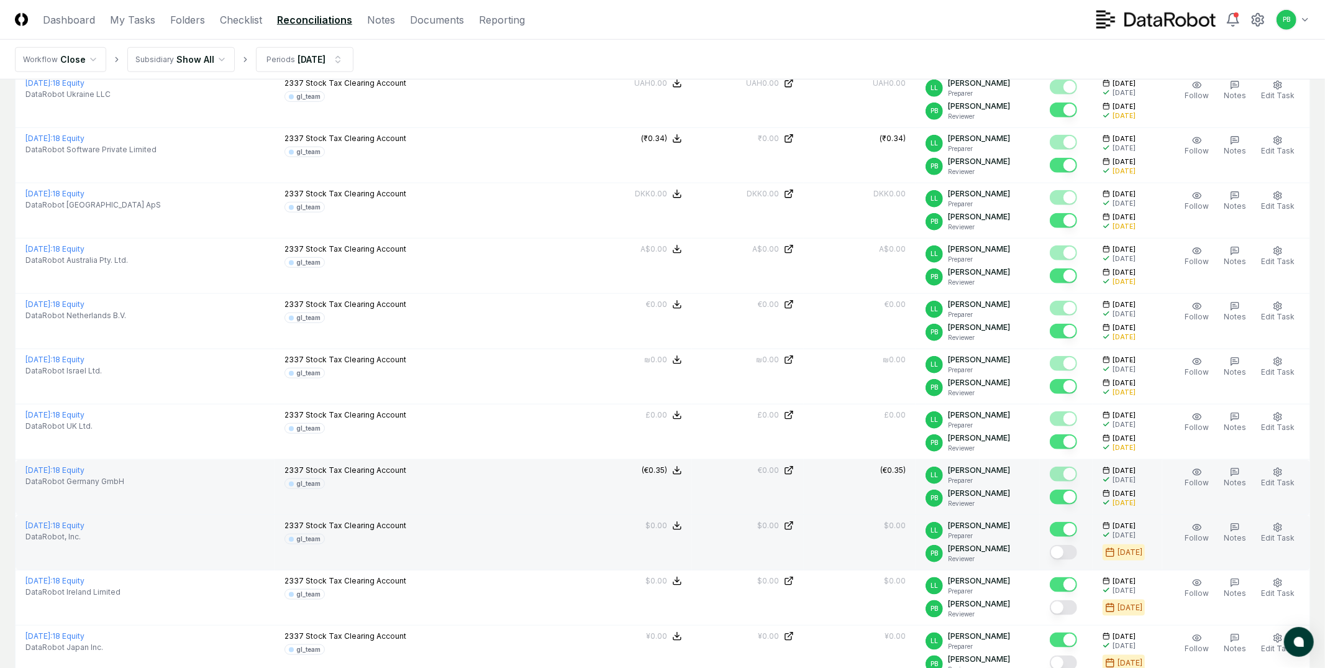
click at [1069, 556] on button "Mark complete" at bounding box center [1063, 552] width 27 height 15
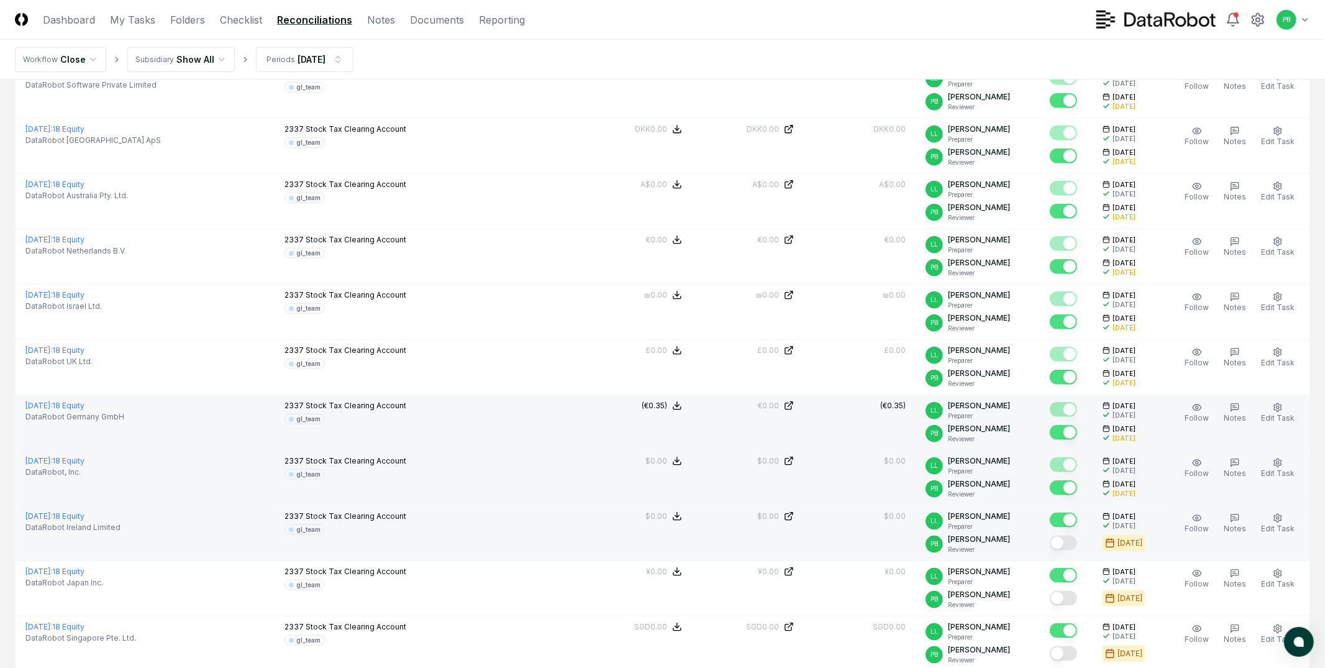
click at [1072, 544] on button "Mark complete" at bounding box center [1063, 543] width 27 height 15
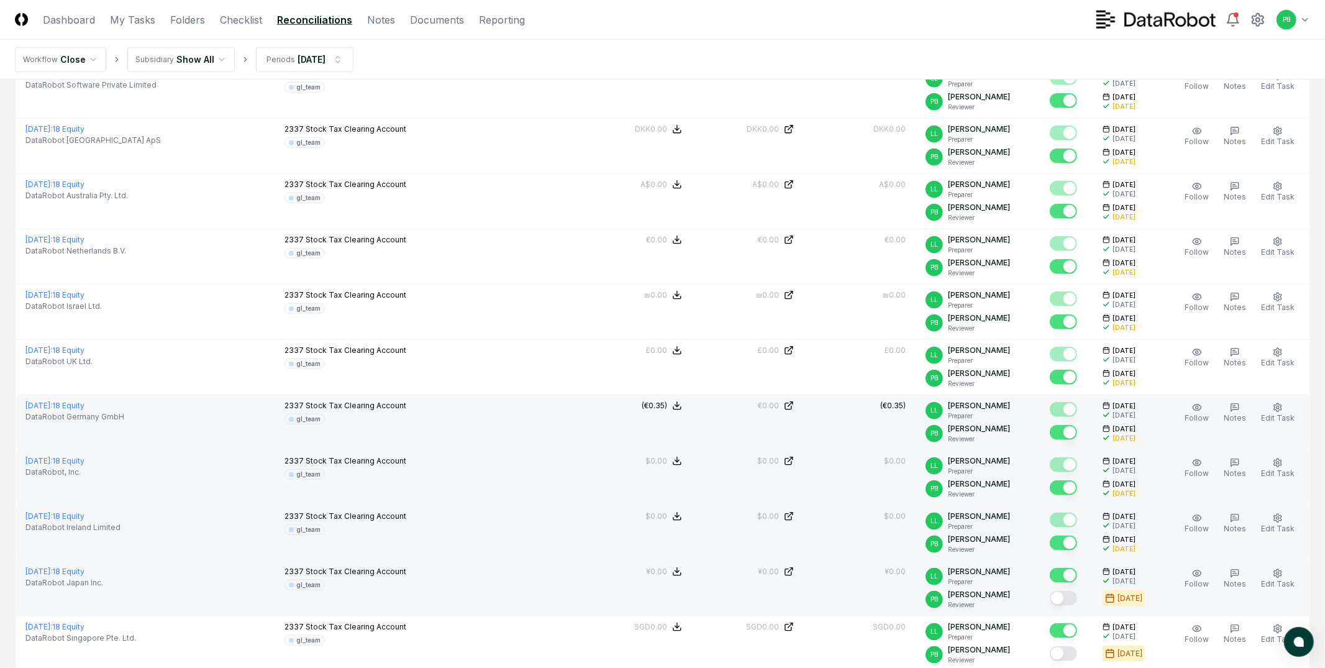
click at [1071, 601] on button "Mark complete" at bounding box center [1063, 598] width 27 height 15
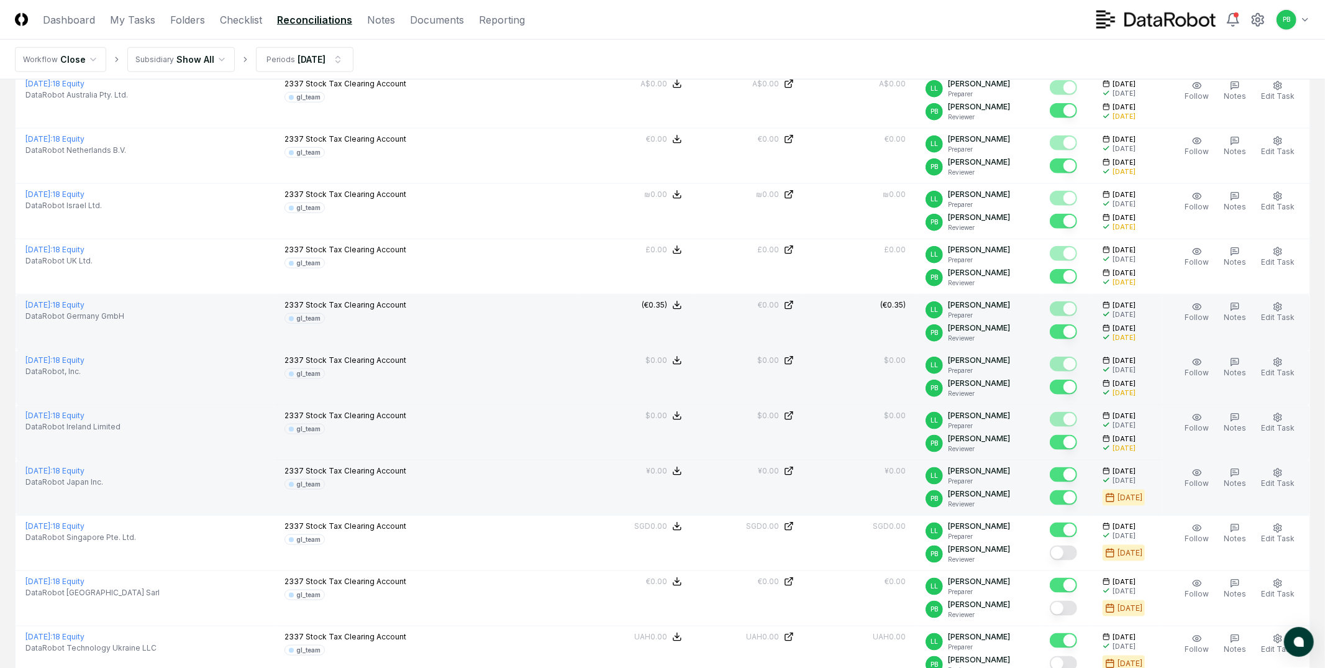
scroll to position [1084, 0]
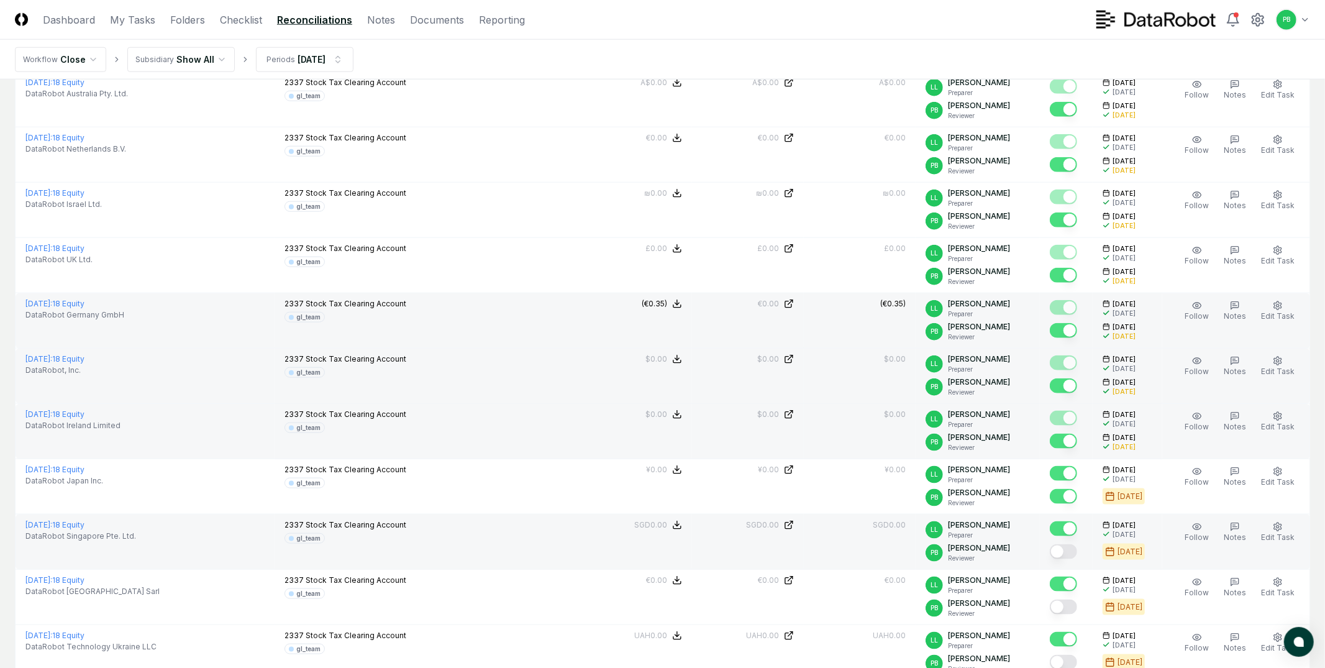
click at [1070, 553] on button "Mark complete" at bounding box center [1063, 551] width 27 height 15
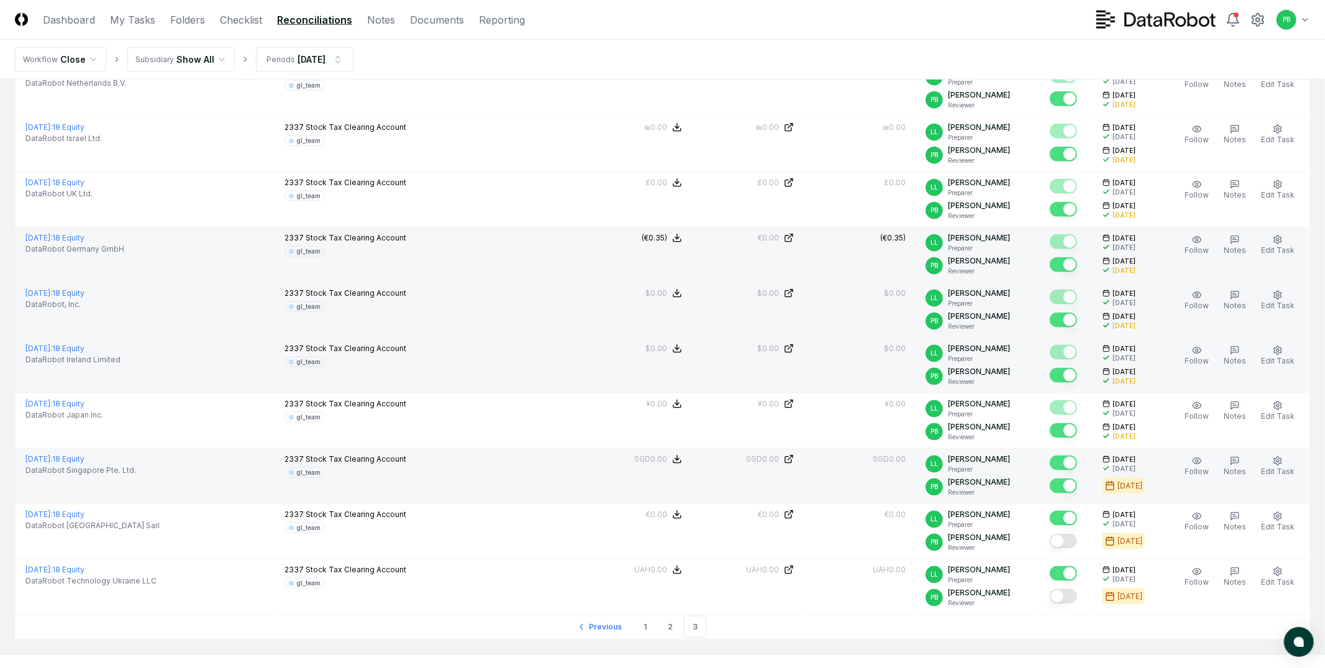
scroll to position [1202, 0]
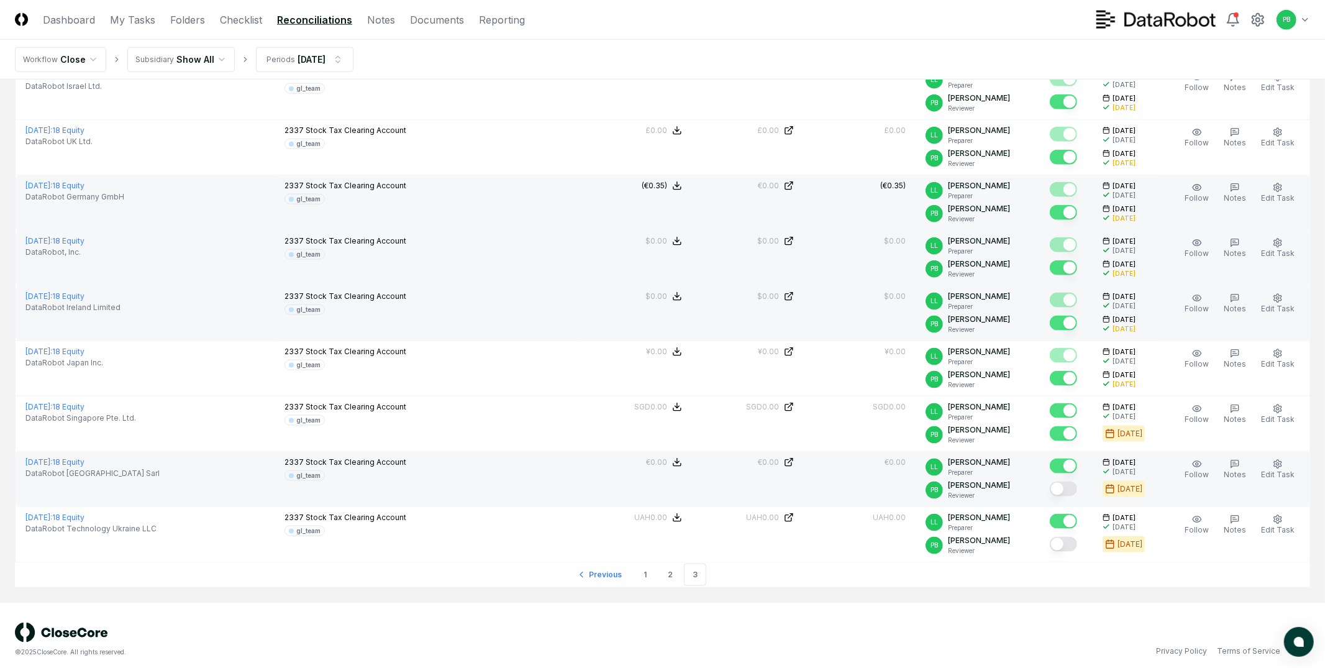
click at [1070, 486] on button "Mark complete" at bounding box center [1063, 488] width 27 height 15
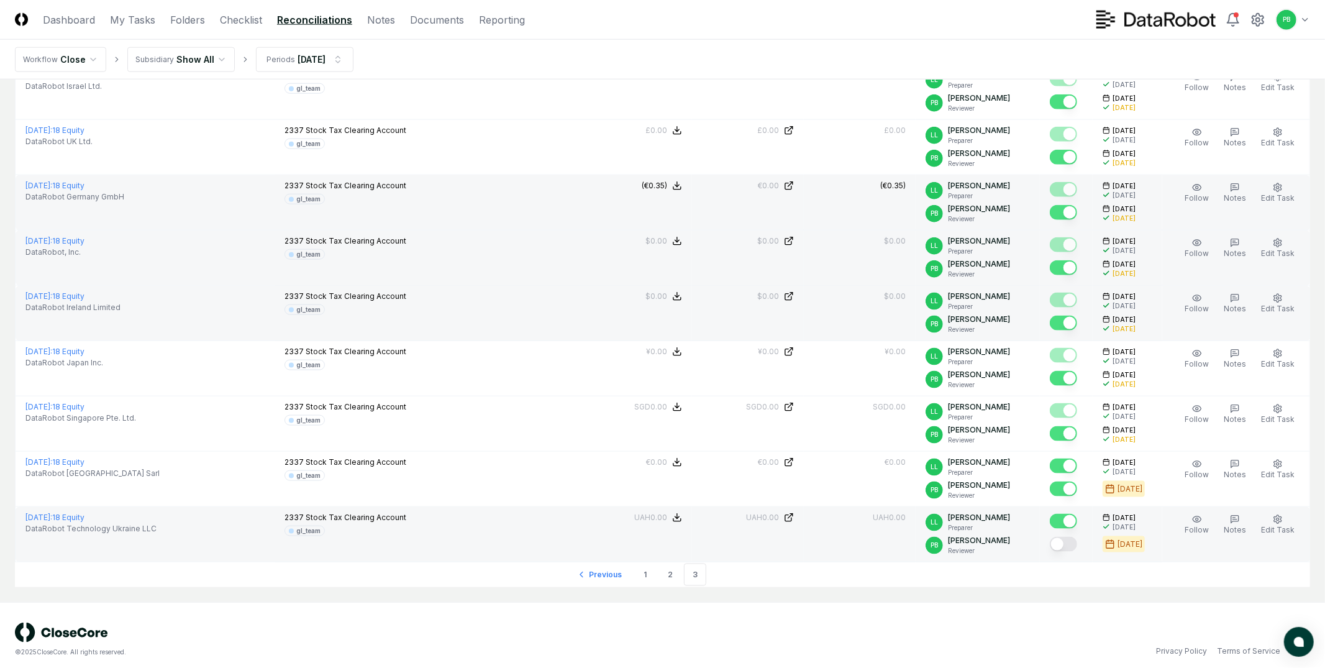
click at [1070, 542] on button "Mark complete" at bounding box center [1063, 544] width 27 height 15
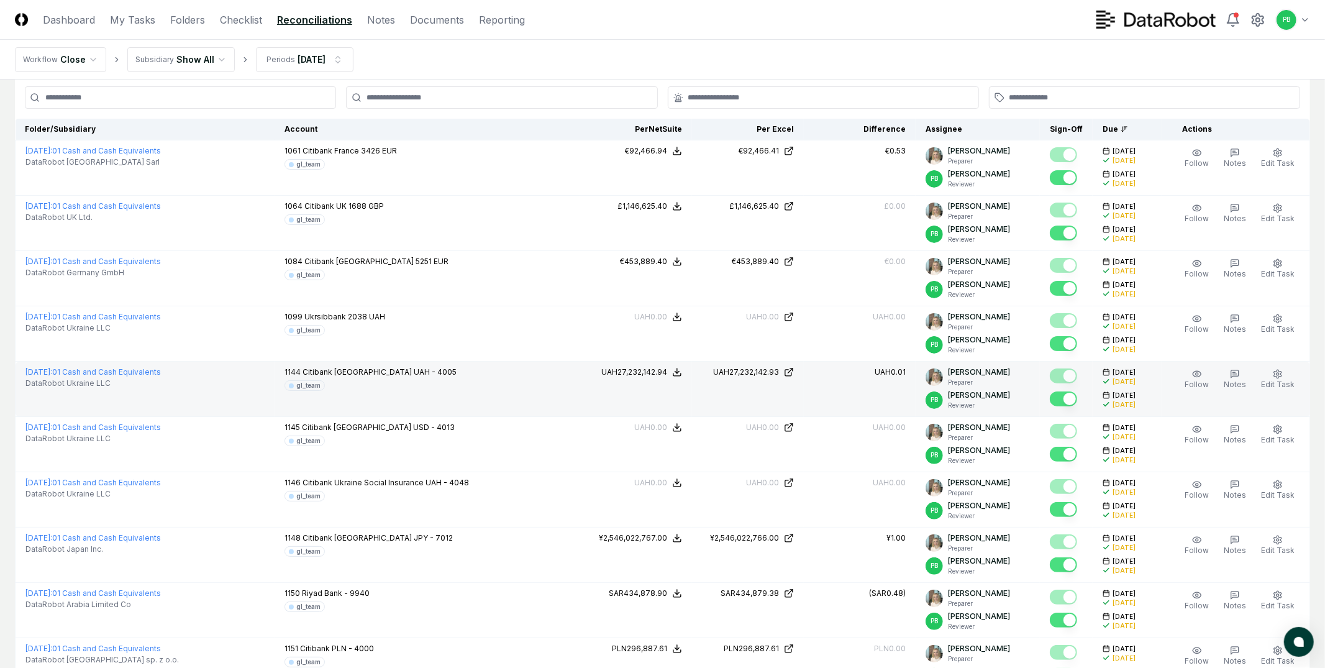
scroll to position [0, 0]
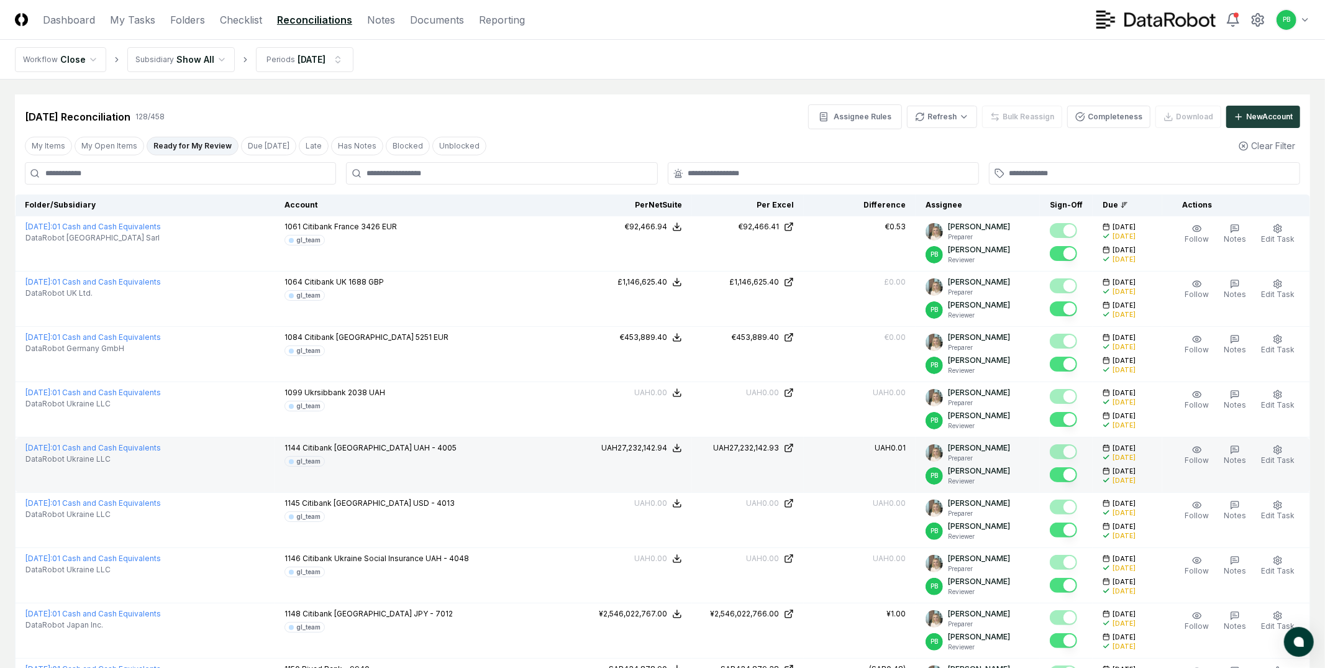
click at [170, 147] on button "Ready for My Review" at bounding box center [193, 146] width 92 height 19
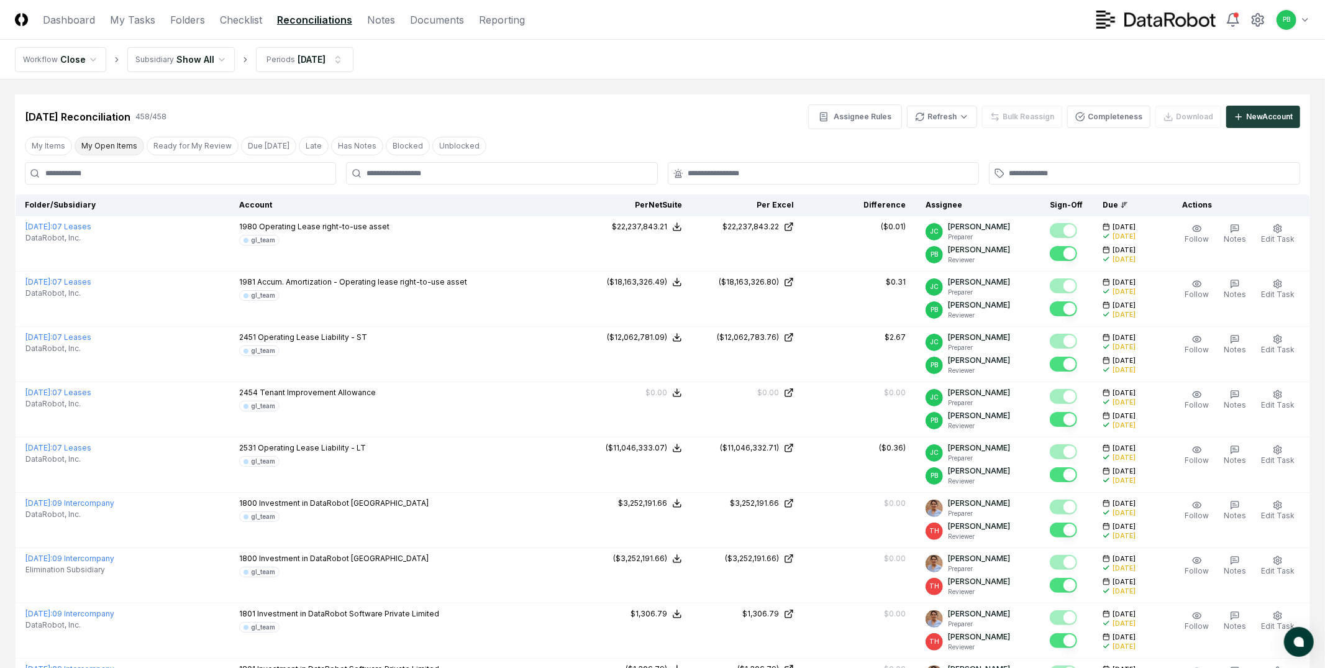
click at [127, 147] on button "My Open Items" at bounding box center [110, 146] width 70 height 19
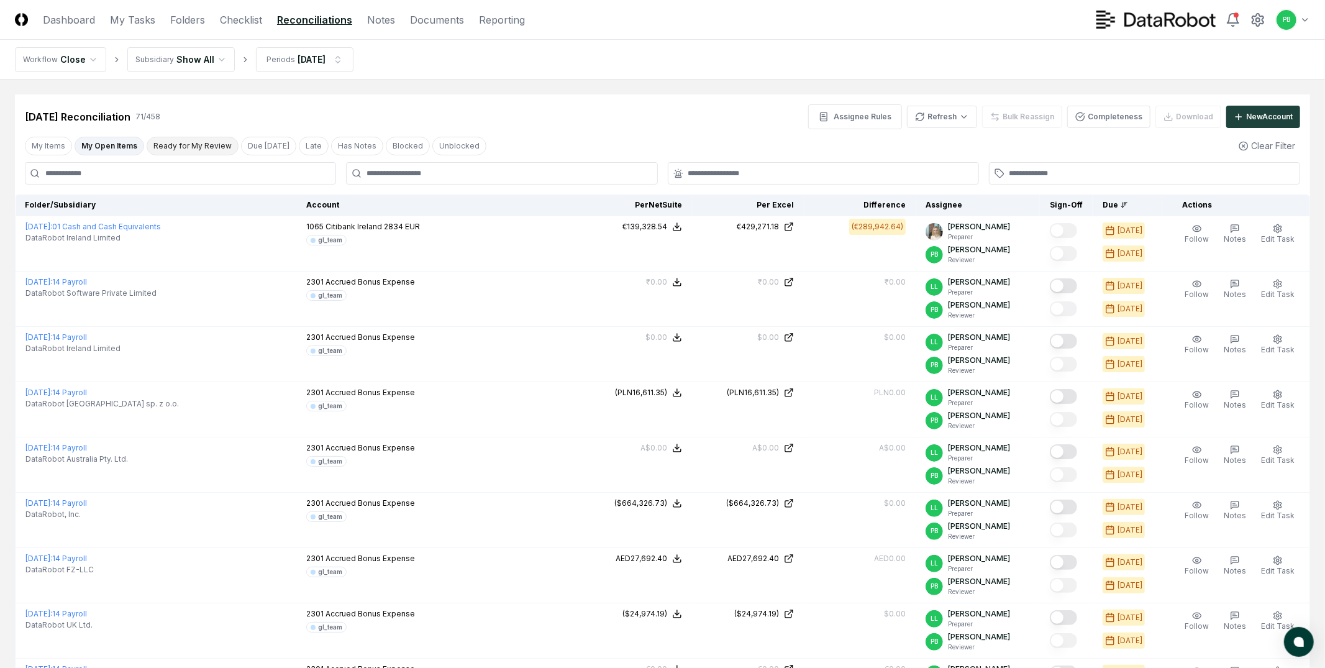
click at [178, 147] on button "Ready for My Review" at bounding box center [193, 146] width 92 height 19
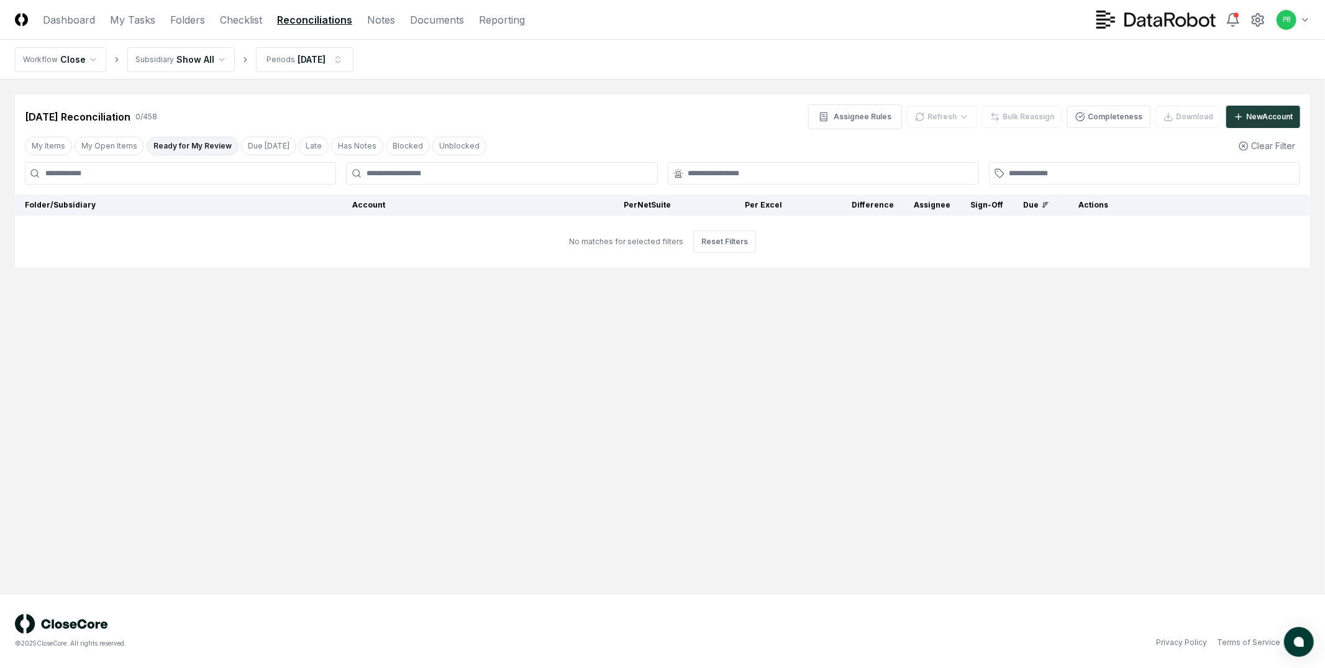
click at [293, 22] on link "Reconciliations" at bounding box center [314, 19] width 75 height 15
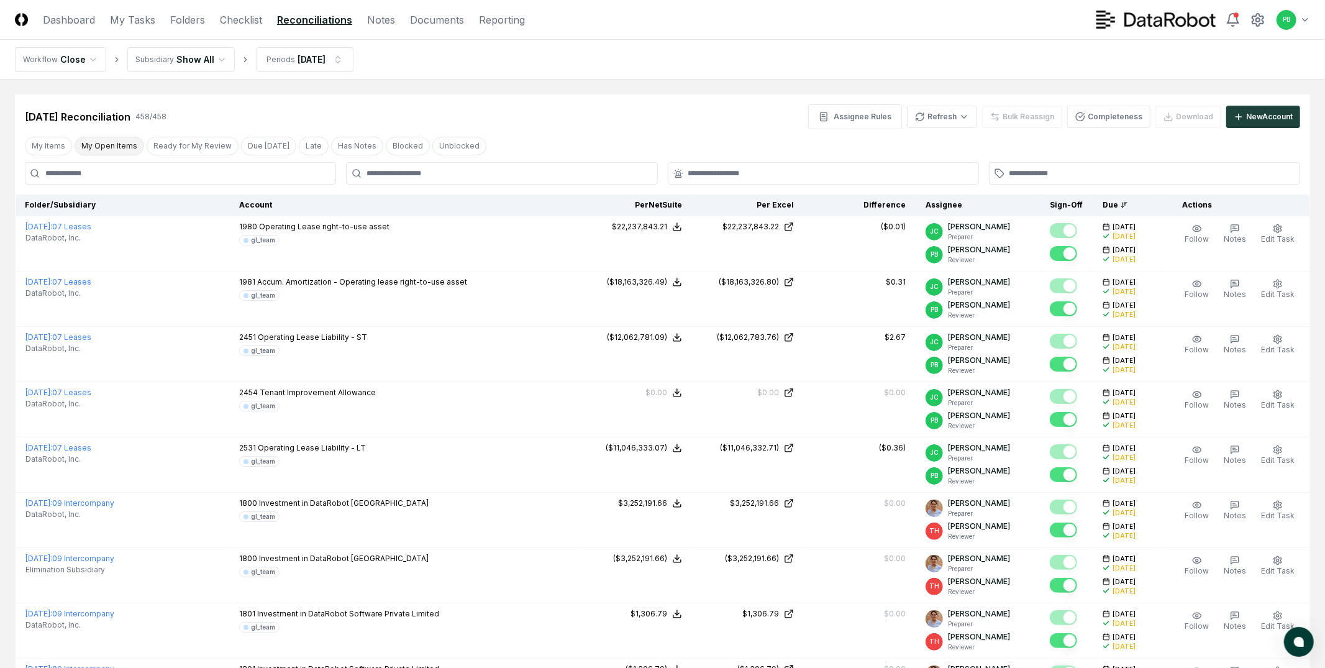
click at [88, 140] on button "My Open Items" at bounding box center [110, 146] width 70 height 19
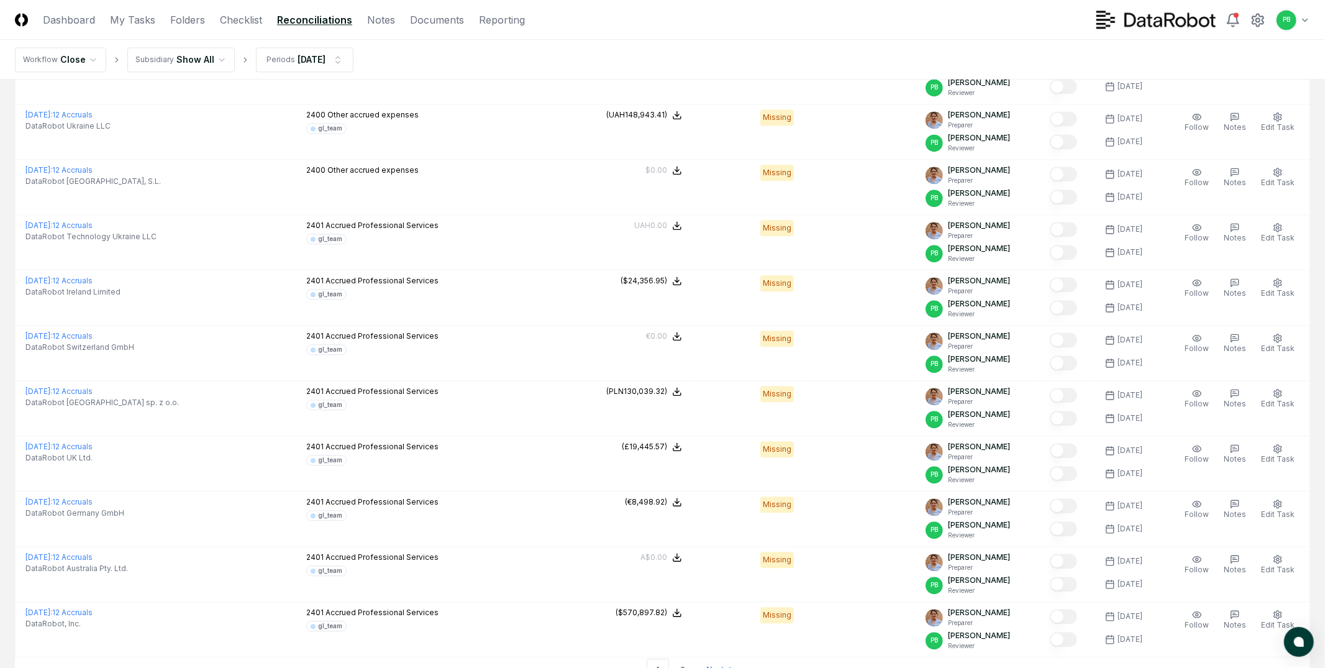
scroll to position [2430, 0]
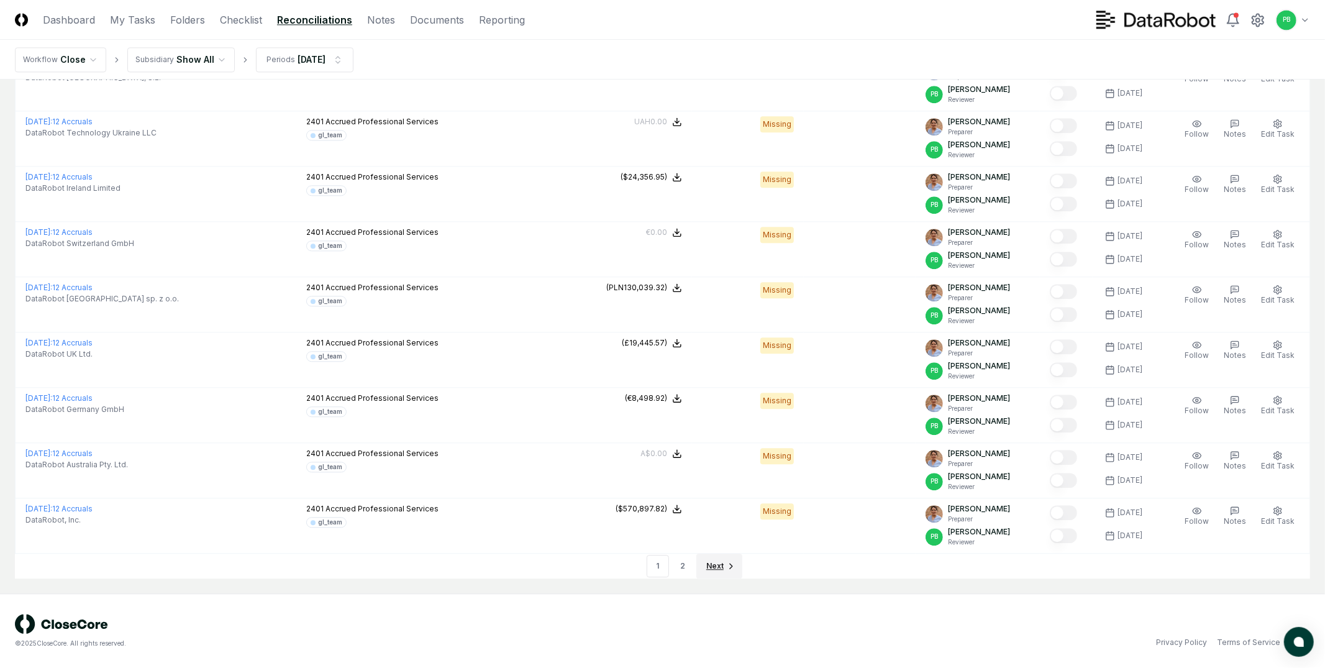
click at [717, 570] on span "Next" at bounding box center [714, 565] width 17 height 11
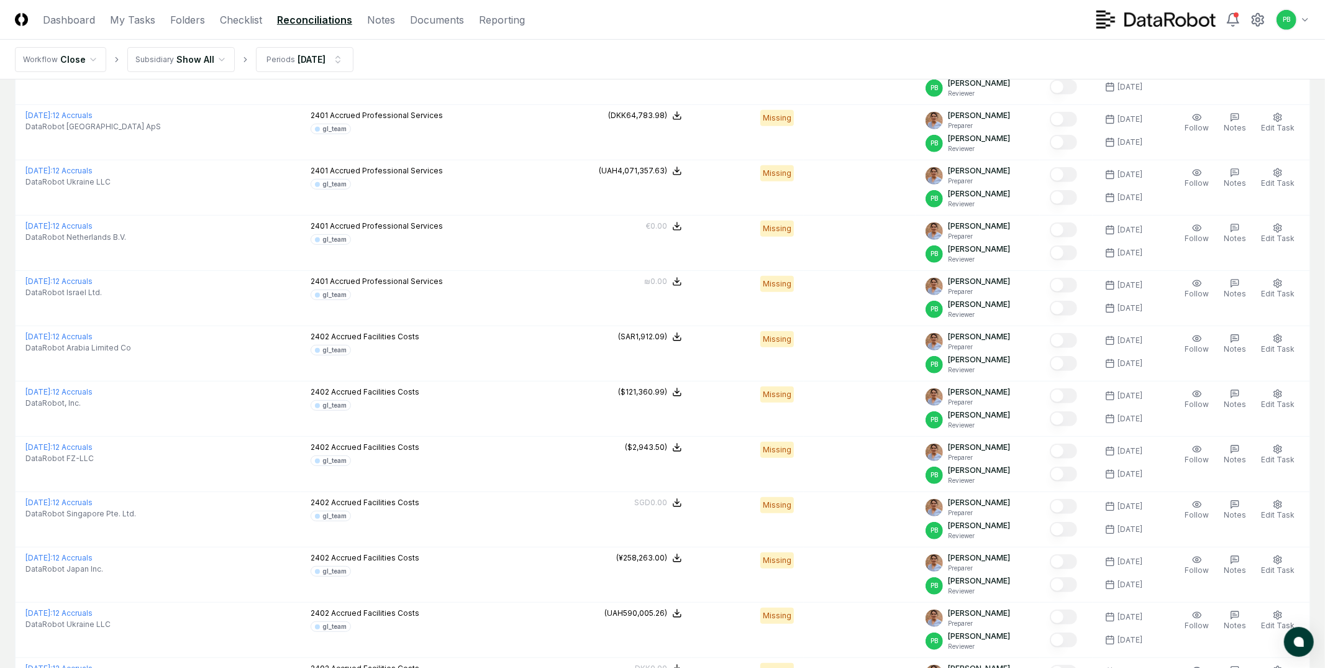
scroll to position [824, 0]
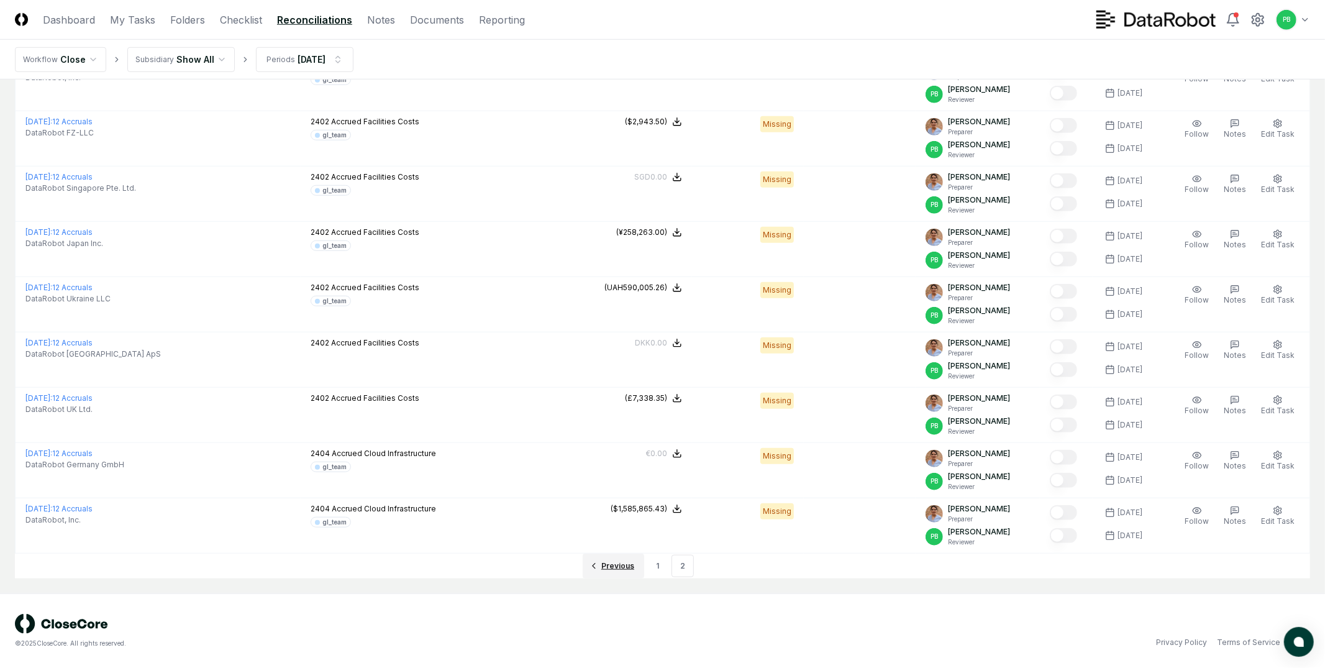
click at [624, 563] on span "Previous" at bounding box center [617, 565] width 33 height 11
